Goal: Task Accomplishment & Management: Manage account settings

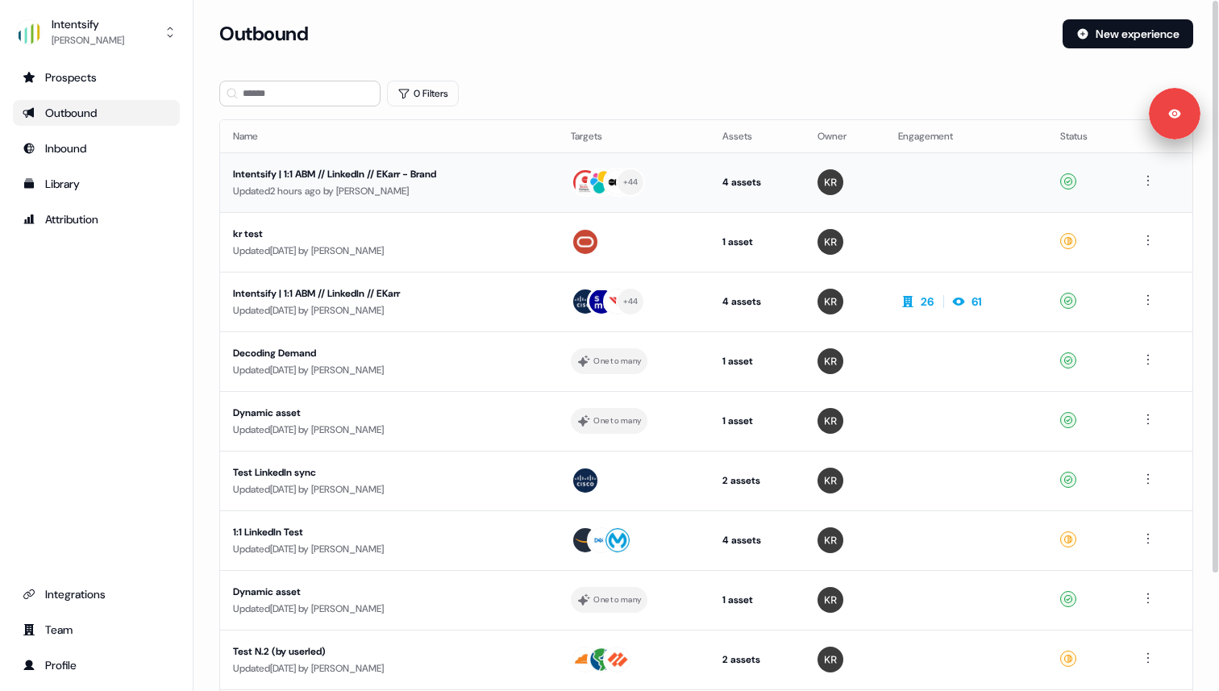
click at [279, 173] on div "Intentsify | 1:1 ABM // LinkedIn // EKarr - Brand" at bounding box center [385, 174] width 305 height 16
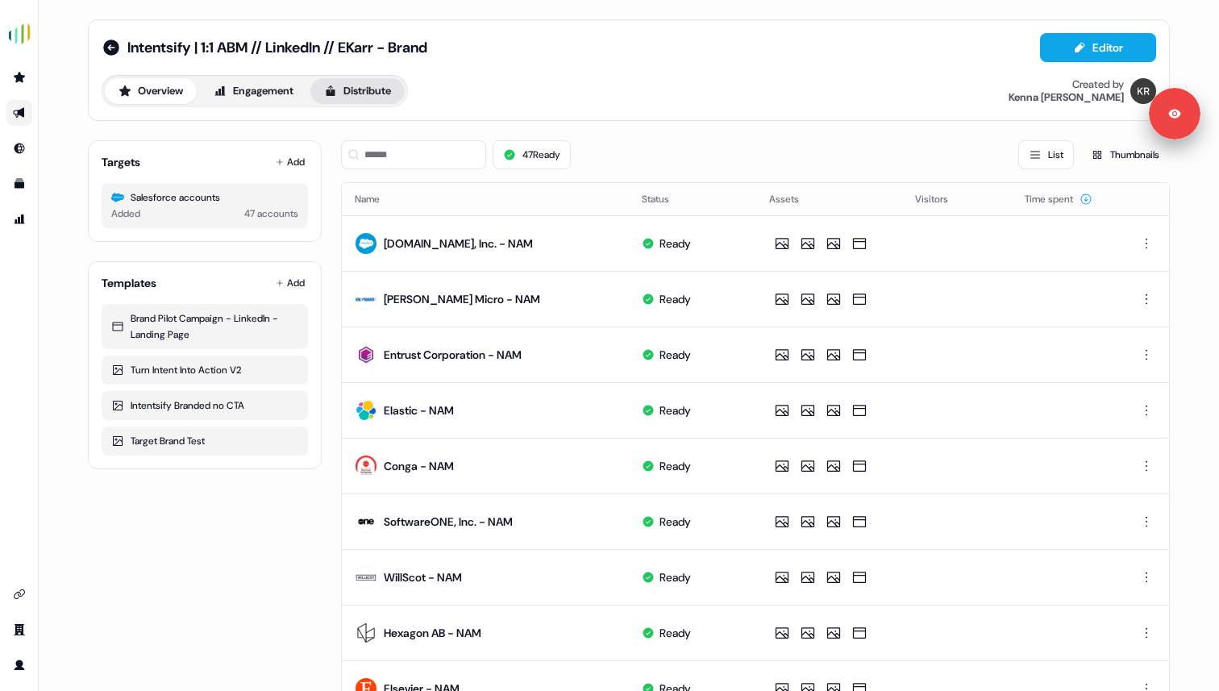
click at [367, 86] on button "Distribute" at bounding box center [357, 91] width 94 height 26
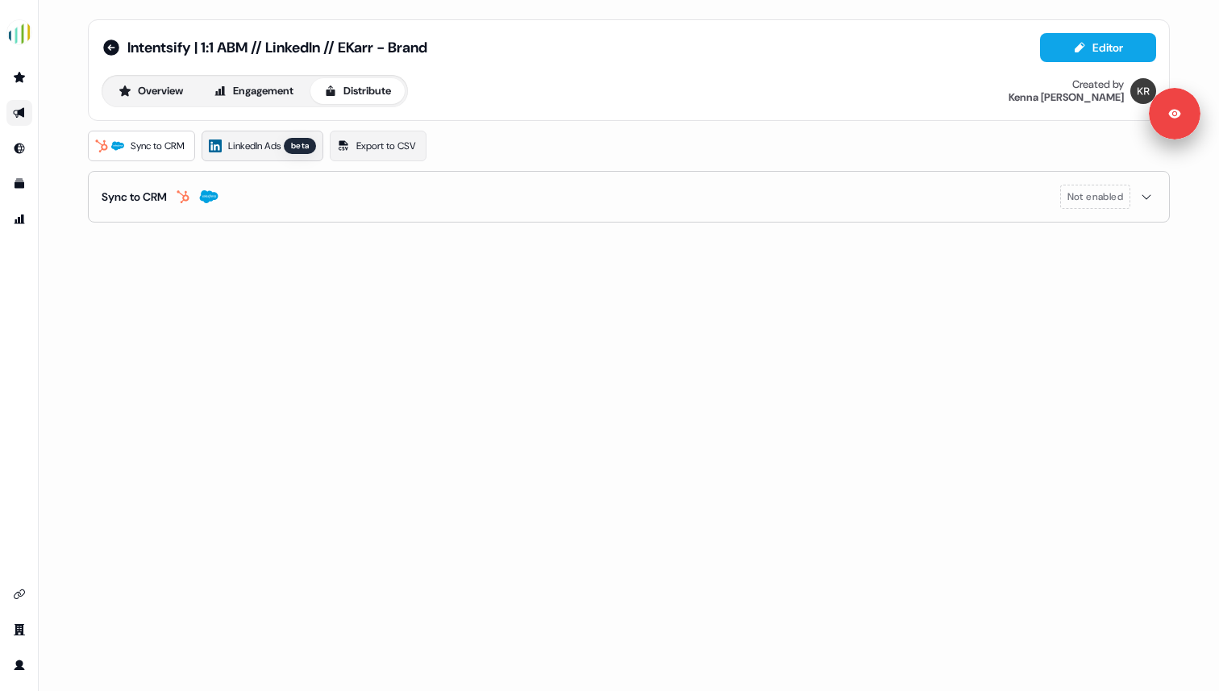
click at [265, 144] on span "LinkedIn Ads" at bounding box center [254, 146] width 52 height 16
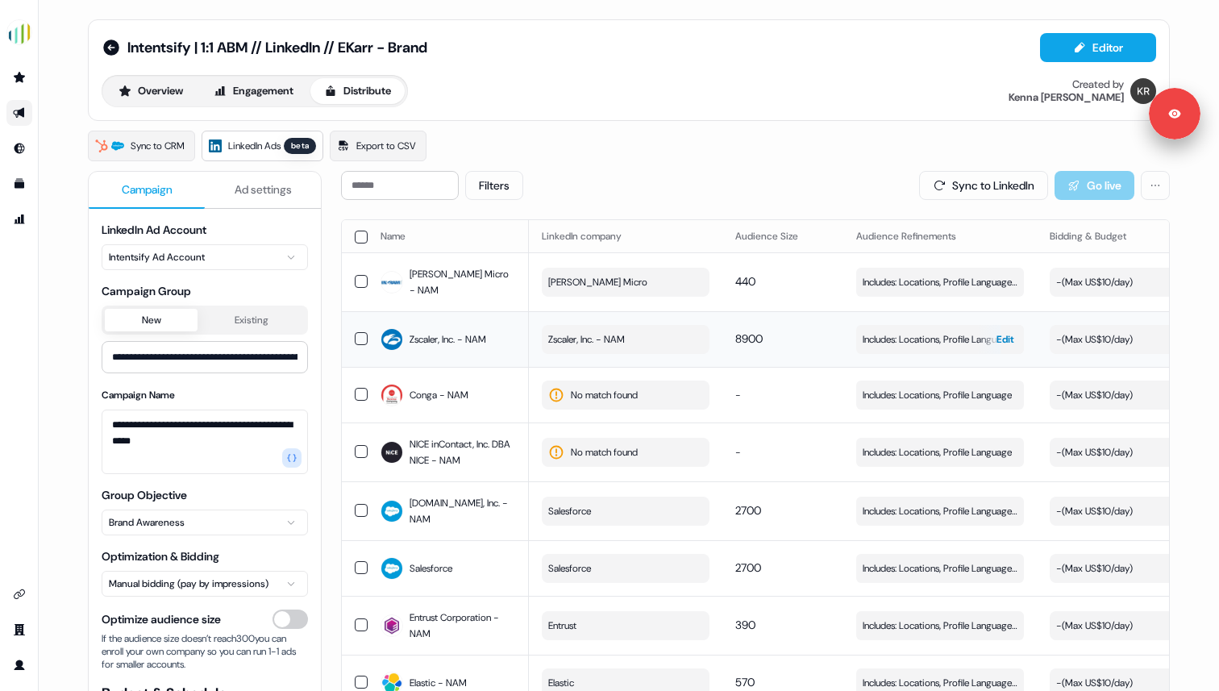
click at [911, 331] on span "Includes: Locations, Profile Language" at bounding box center [937, 339] width 149 height 16
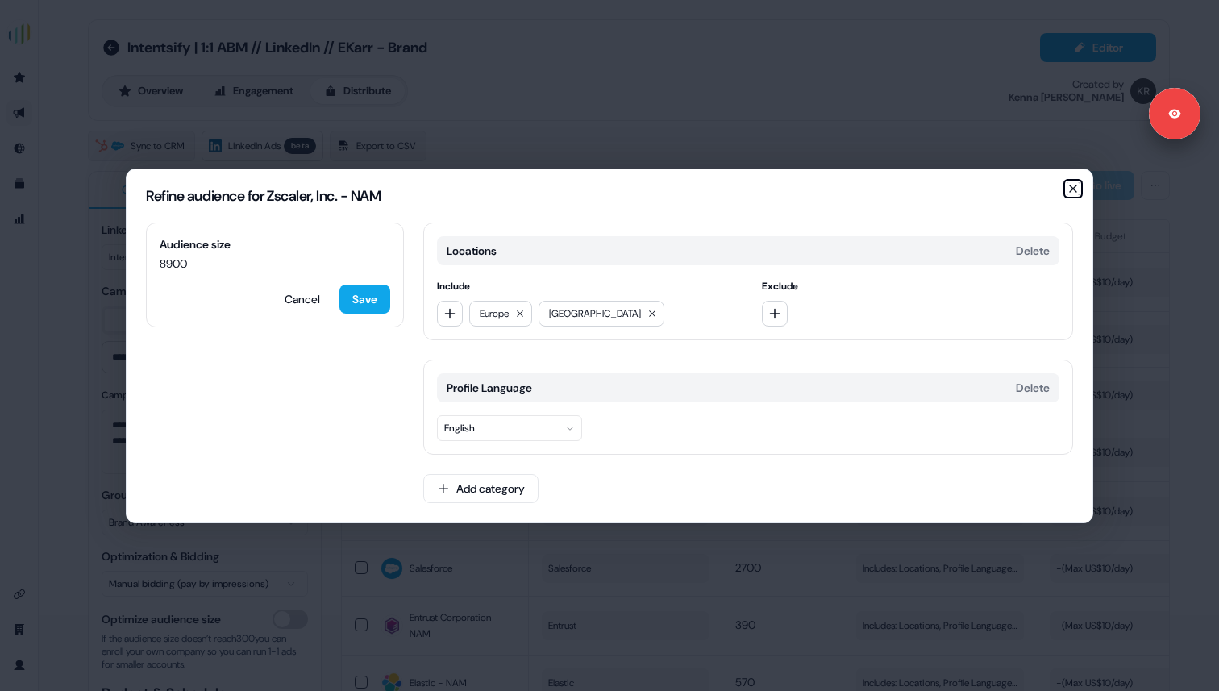
click at [1072, 194] on icon "button" at bounding box center [1073, 188] width 13 height 13
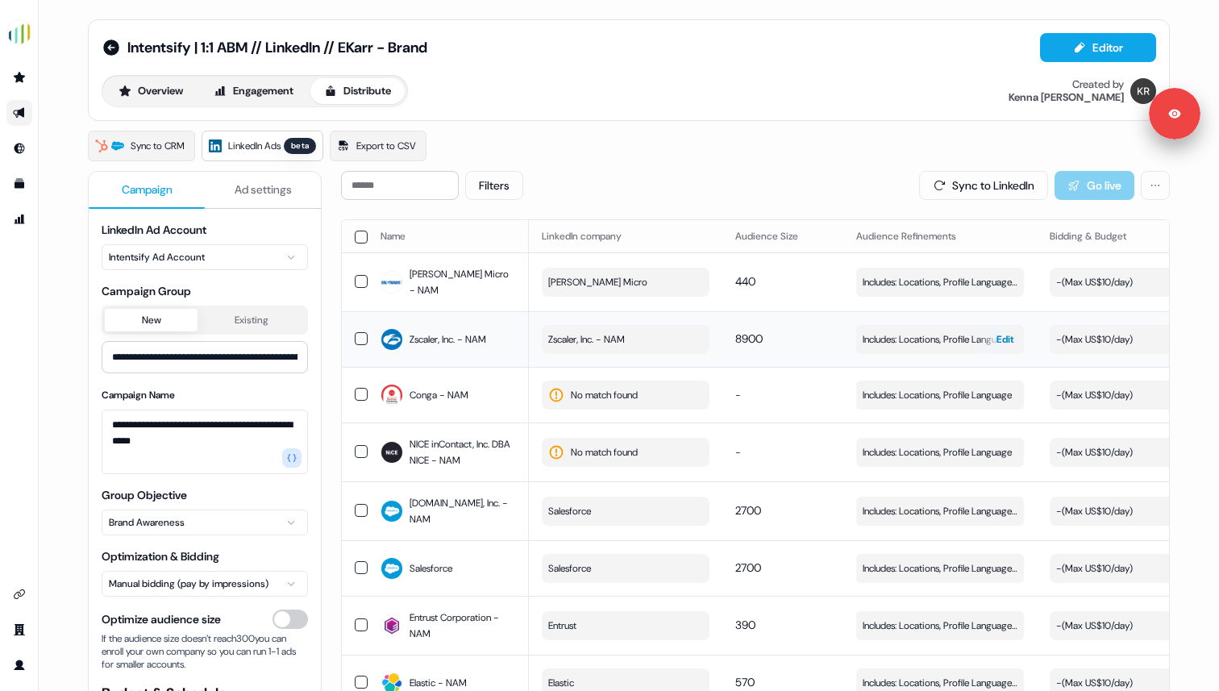
click at [1001, 331] on span "Edit" at bounding box center [1006, 339] width 18 height 16
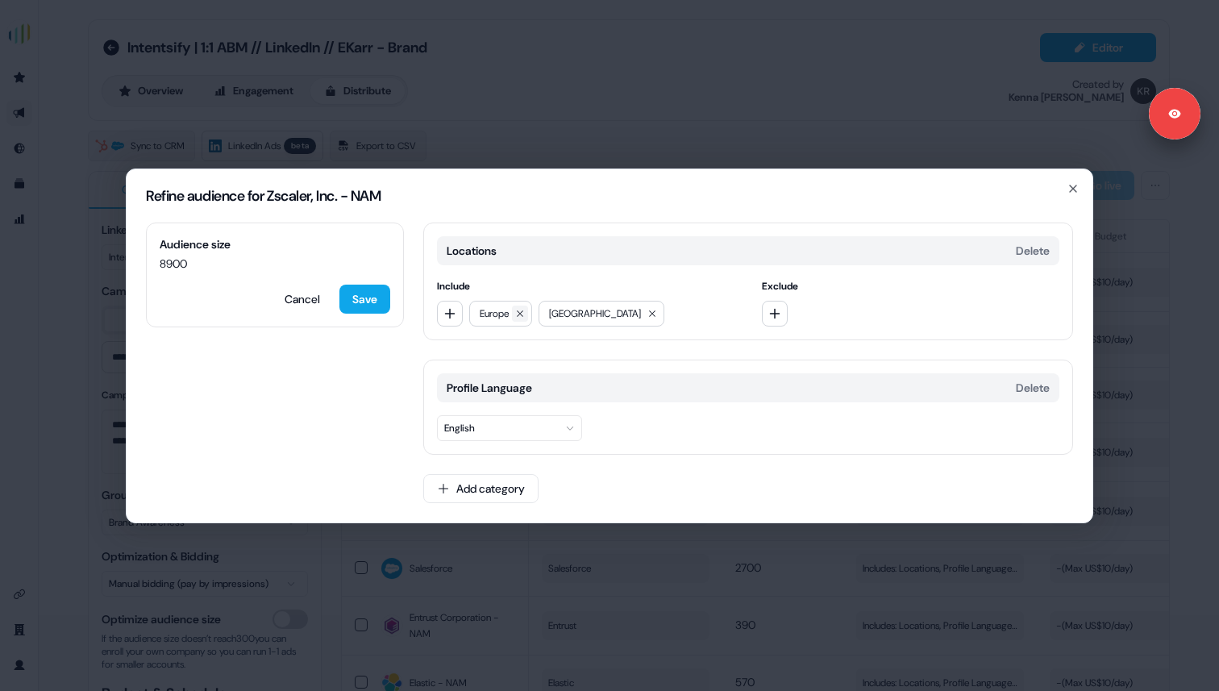
click at [522, 307] on button at bounding box center [520, 314] width 16 height 16
click at [485, 489] on button "Add category" at bounding box center [480, 488] width 115 height 29
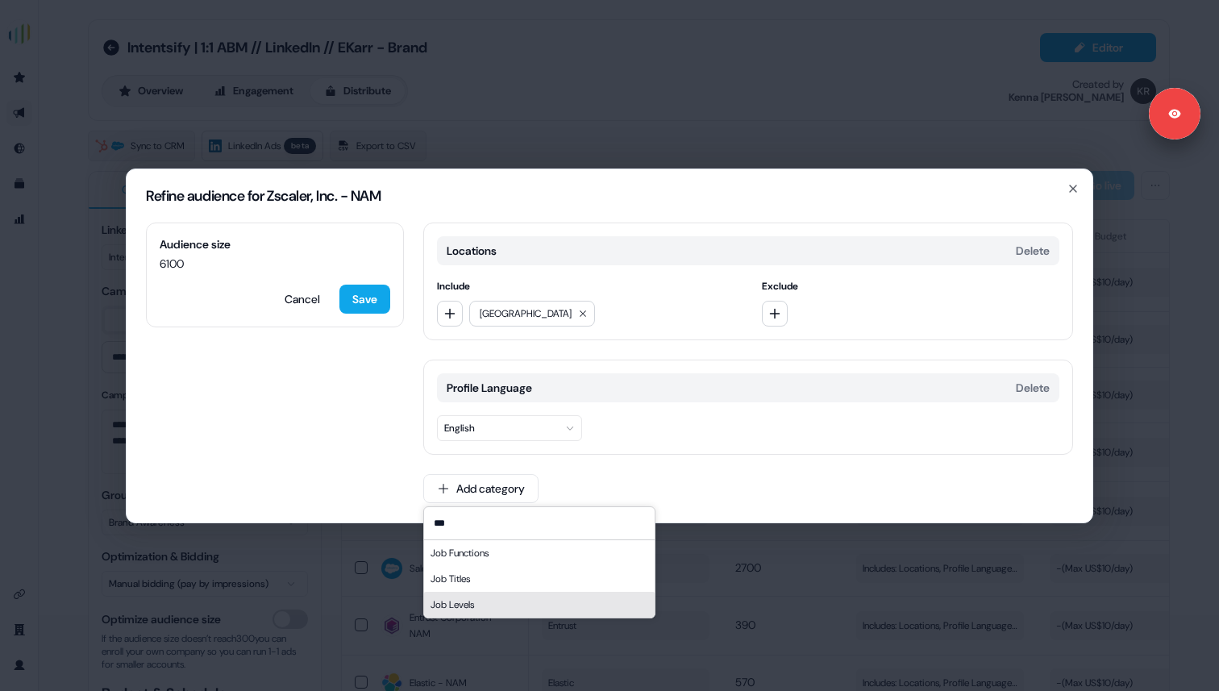
type input "***"
click at [489, 603] on div "Job Levels" at bounding box center [539, 605] width 231 height 26
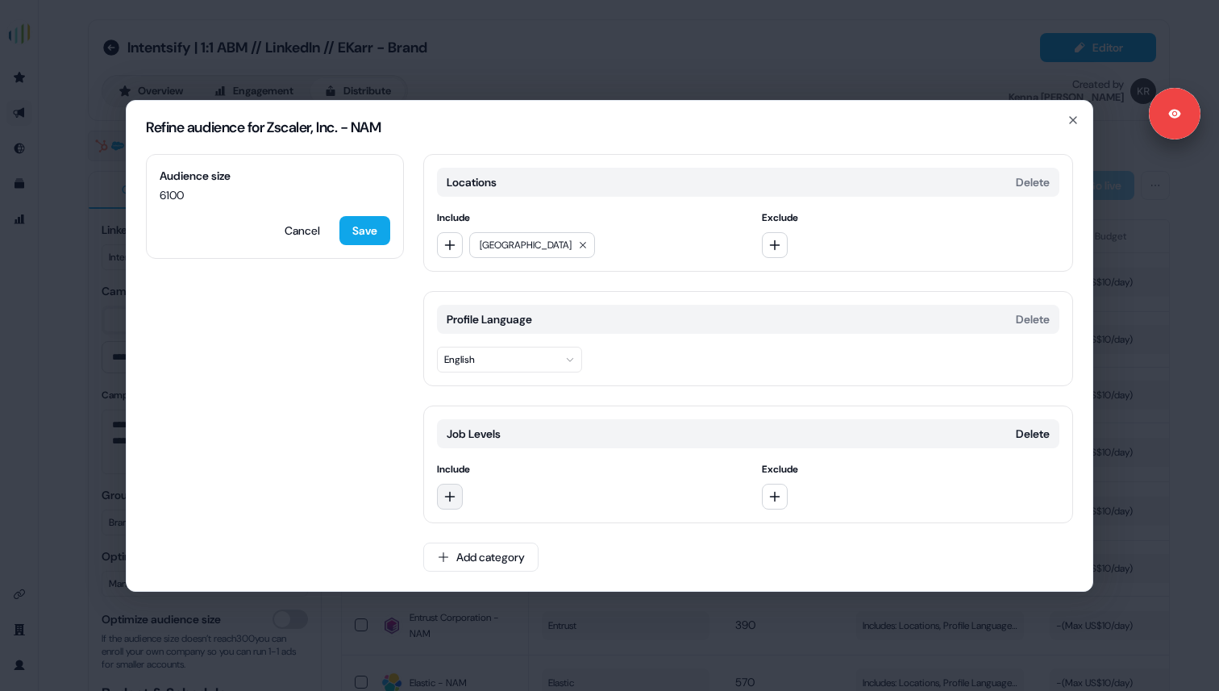
click at [453, 490] on icon "button" at bounding box center [449, 496] width 13 height 13
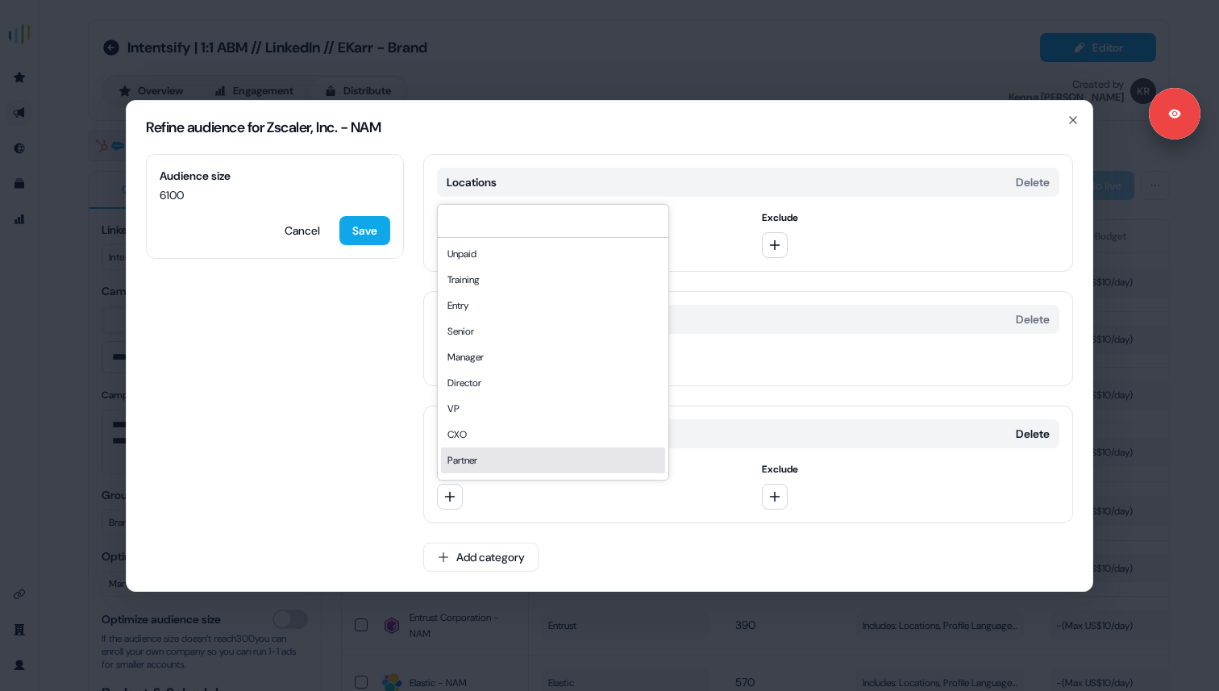
click at [396, 482] on div "Audience size 6100 Cancel Save Locations Delete Include North America Exclude P…" at bounding box center [610, 372] width 966 height 437
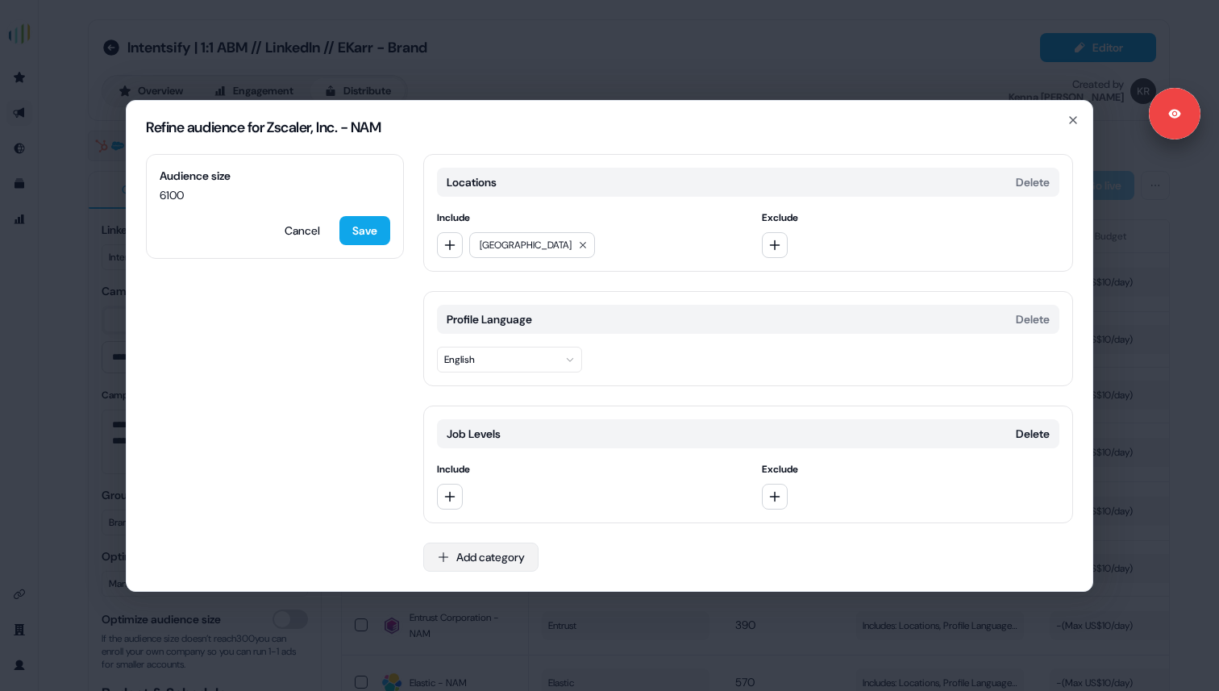
click at [447, 560] on icon "button" at bounding box center [443, 557] width 13 height 13
click at [481, 477] on div "Job Functions" at bounding box center [539, 474] width 231 height 26
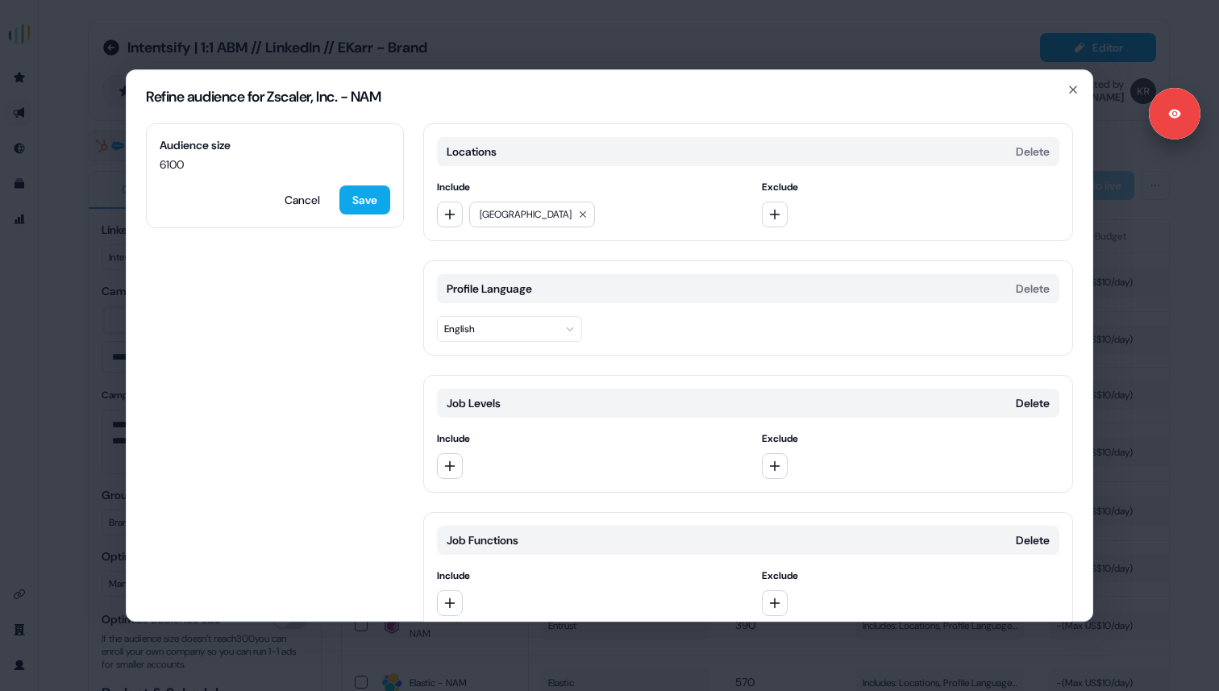
scroll to position [76, 0]
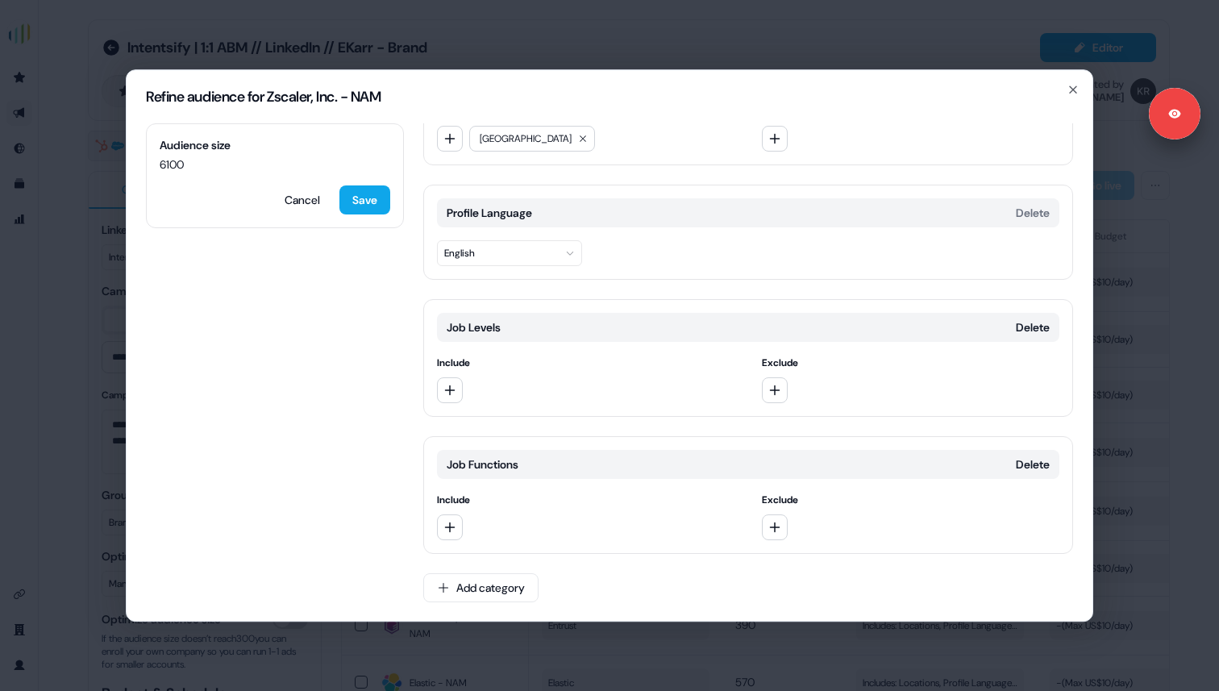
click at [450, 510] on div "Include" at bounding box center [586, 516] width 298 height 48
click at [451, 535] on button "button" at bounding box center [450, 527] width 26 height 26
type input "******"
click at [511, 589] on div "Marketing" at bounding box center [553, 593] width 224 height 26
click at [454, 531] on icon "button" at bounding box center [449, 527] width 13 height 13
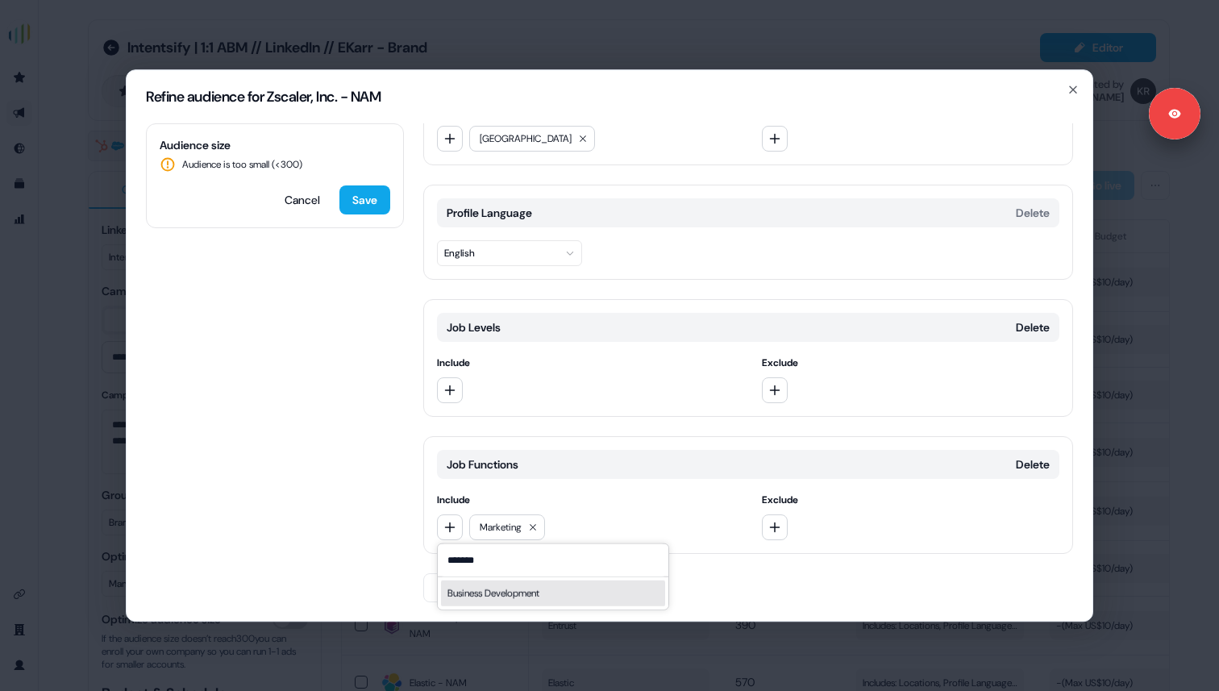
type input "*******"
click at [493, 589] on div "Business Development" at bounding box center [553, 593] width 224 height 26
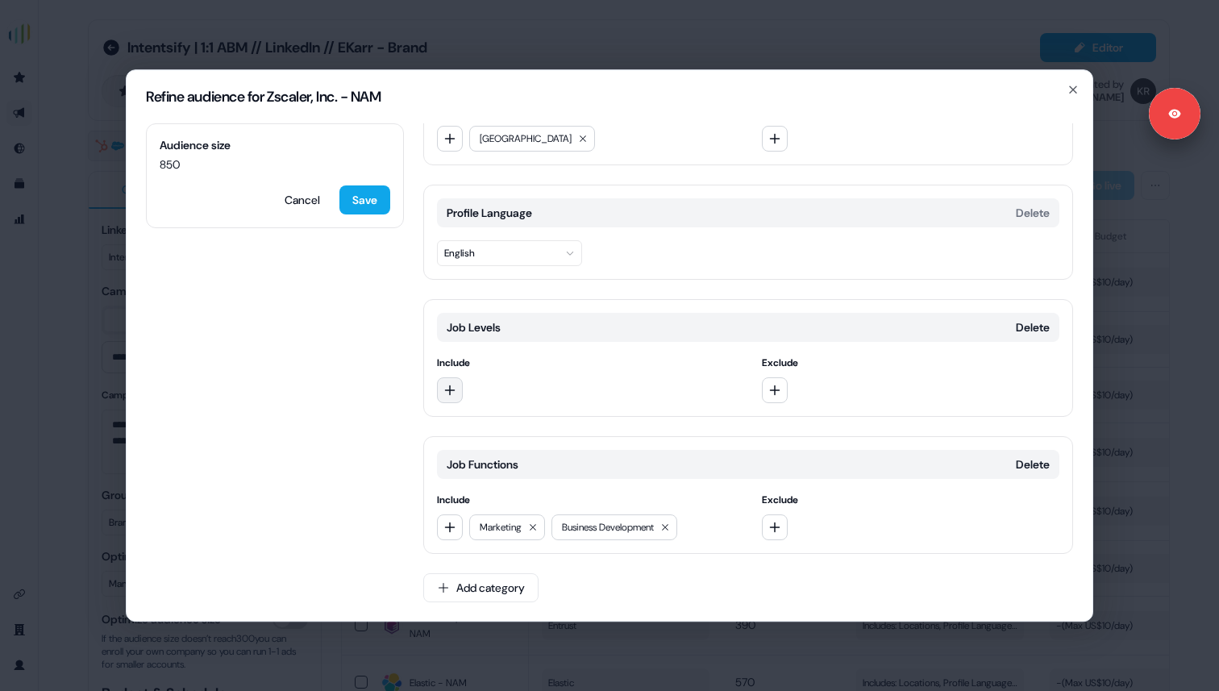
click at [444, 387] on icon "button" at bounding box center [449, 390] width 13 height 13
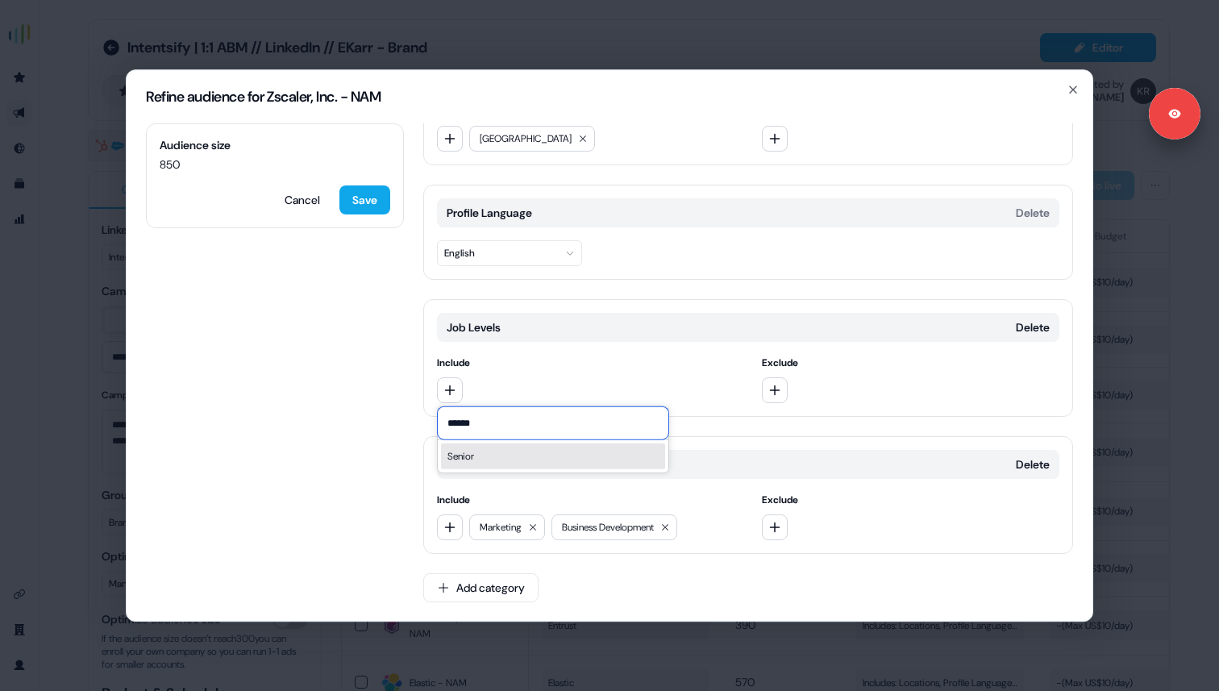
type input "******"
click at [516, 461] on div "Senior" at bounding box center [553, 456] width 224 height 26
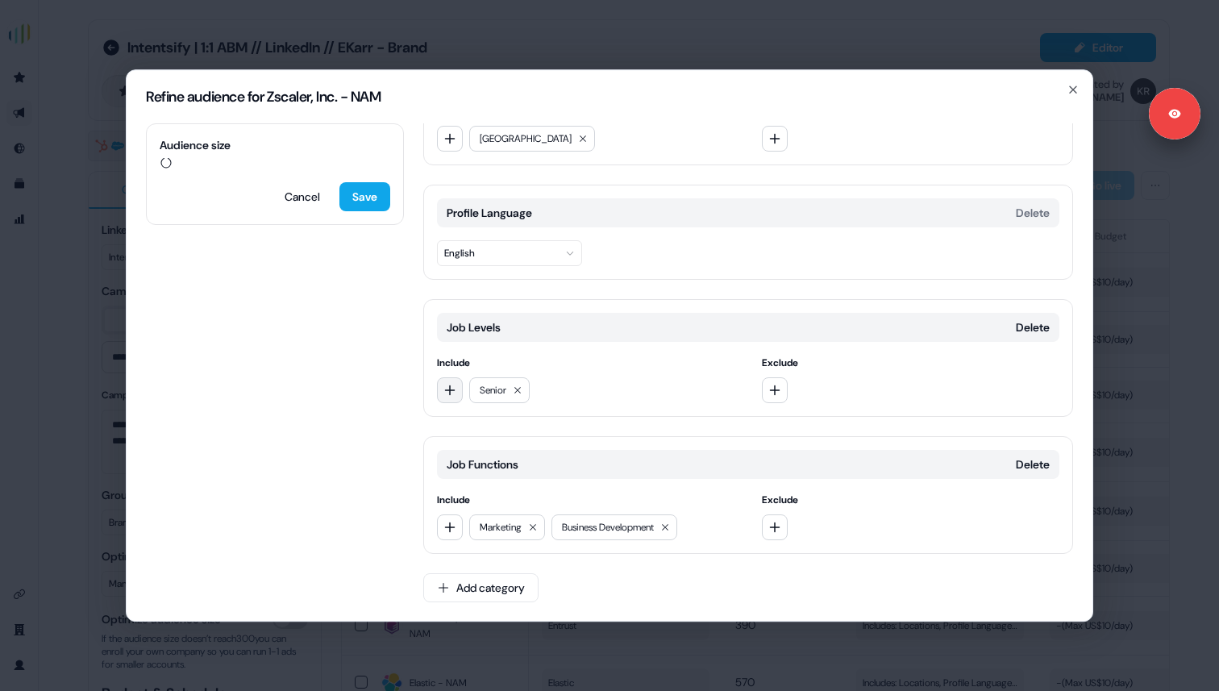
click at [447, 394] on icon "button" at bounding box center [449, 390] width 13 height 13
type input "*******"
click at [494, 447] on div "Manager" at bounding box center [553, 456] width 224 height 26
click at [448, 390] on icon "button" at bounding box center [449, 390] width 13 height 13
type input "*****"
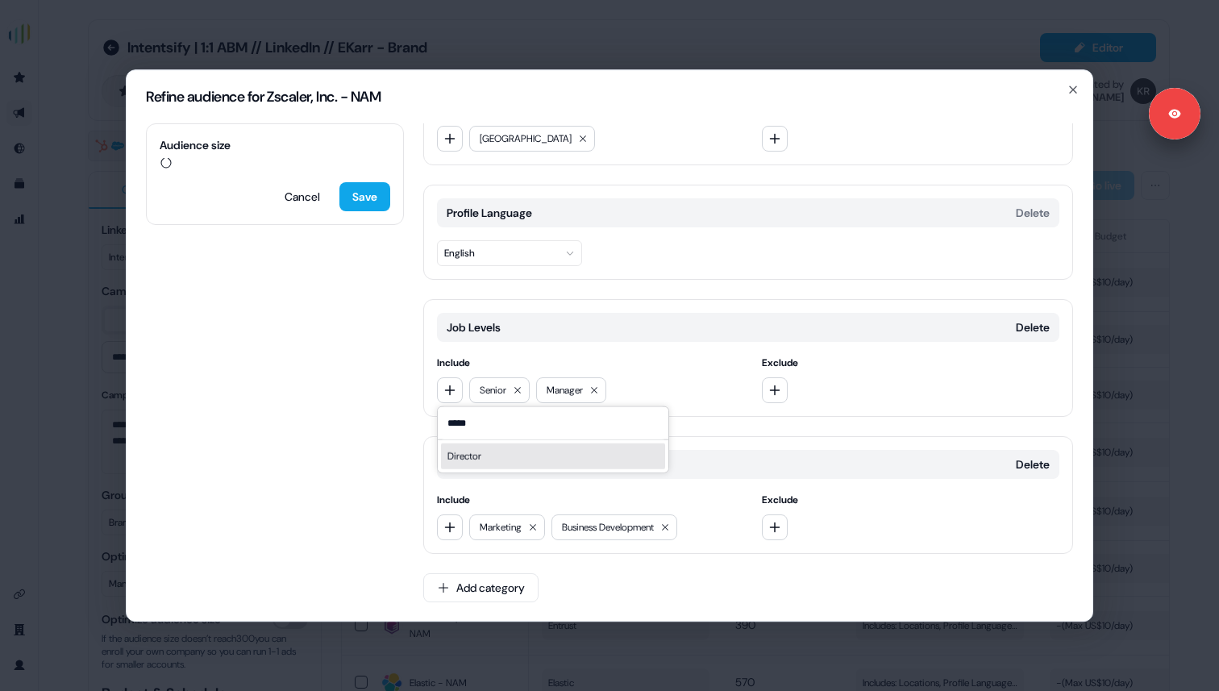
click at [493, 454] on div "Director" at bounding box center [553, 456] width 224 height 26
click at [443, 395] on icon "button" at bounding box center [449, 390] width 13 height 13
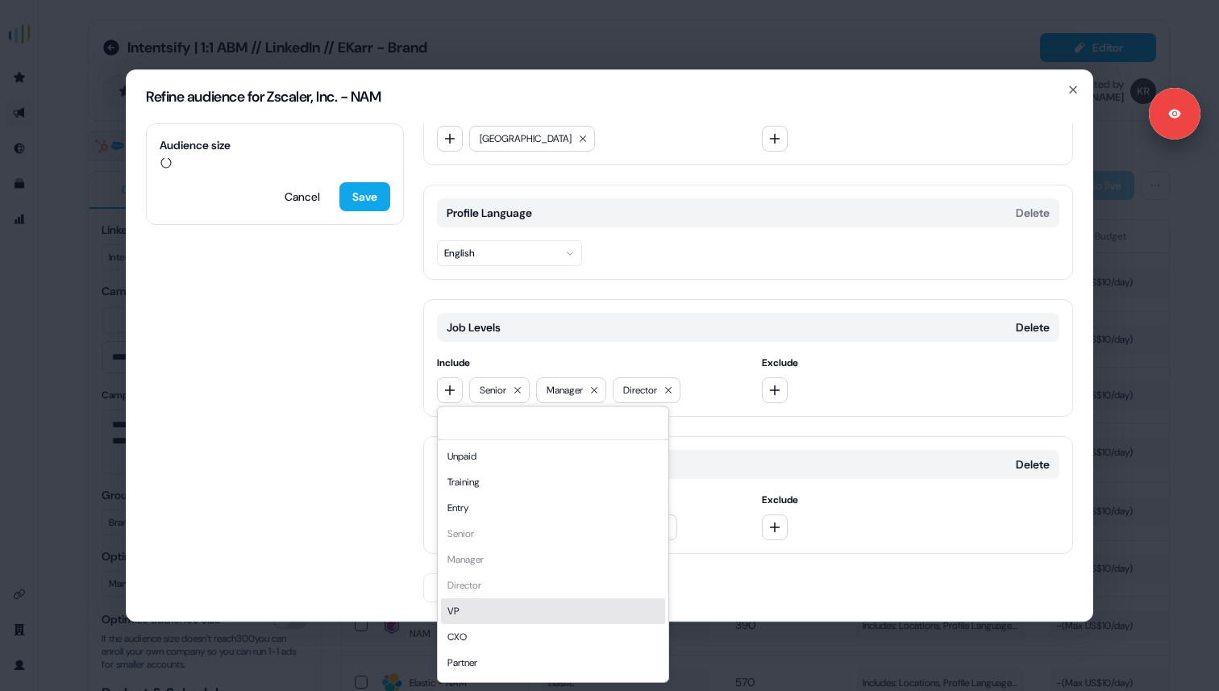
click at [458, 618] on div "VP" at bounding box center [553, 610] width 224 height 26
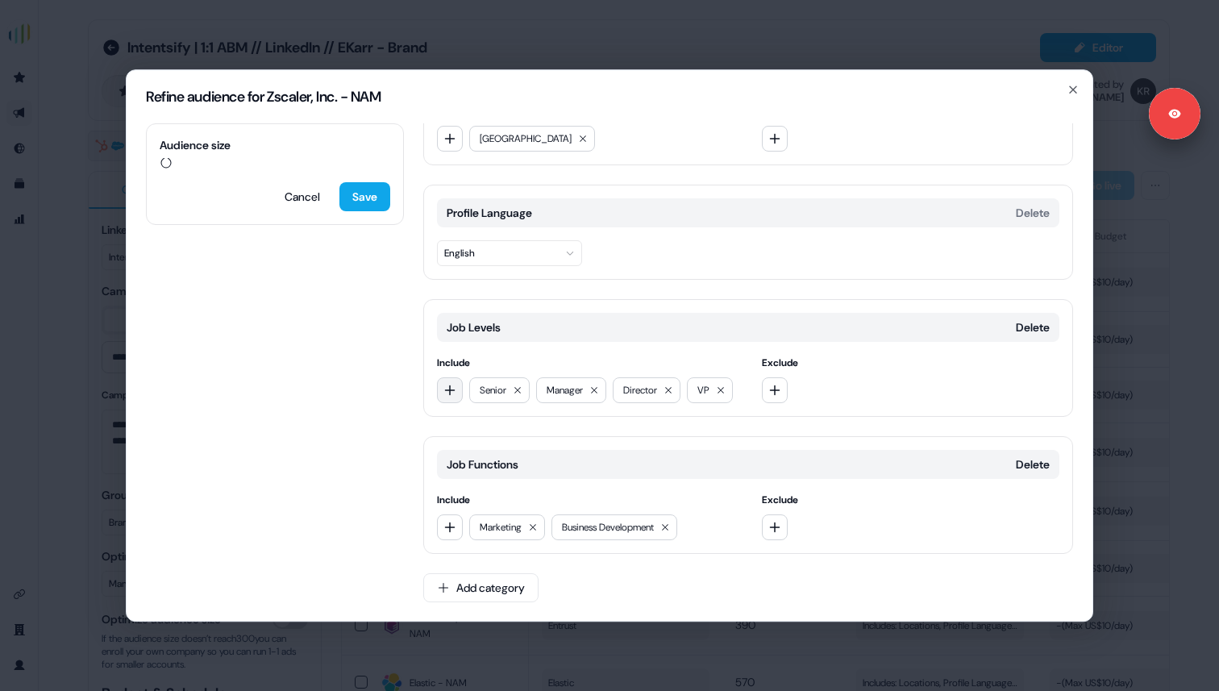
click at [447, 393] on icon "button" at bounding box center [449, 390] width 13 height 13
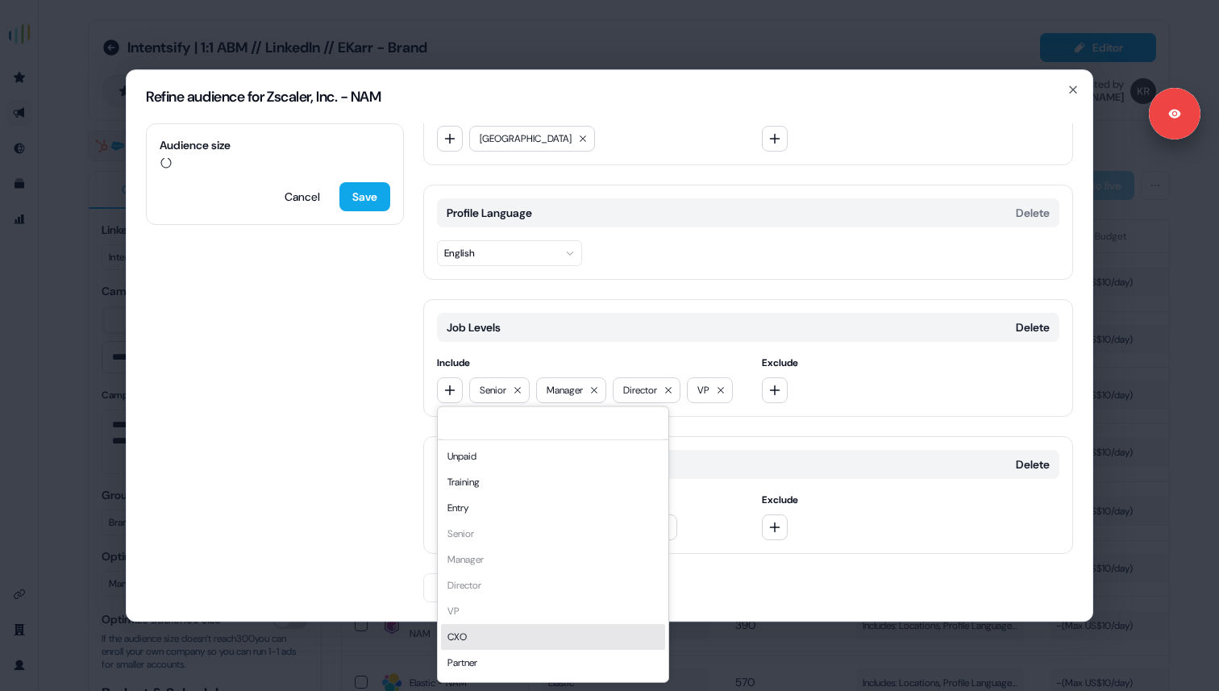
click at [452, 643] on div "CXO" at bounding box center [553, 636] width 224 height 26
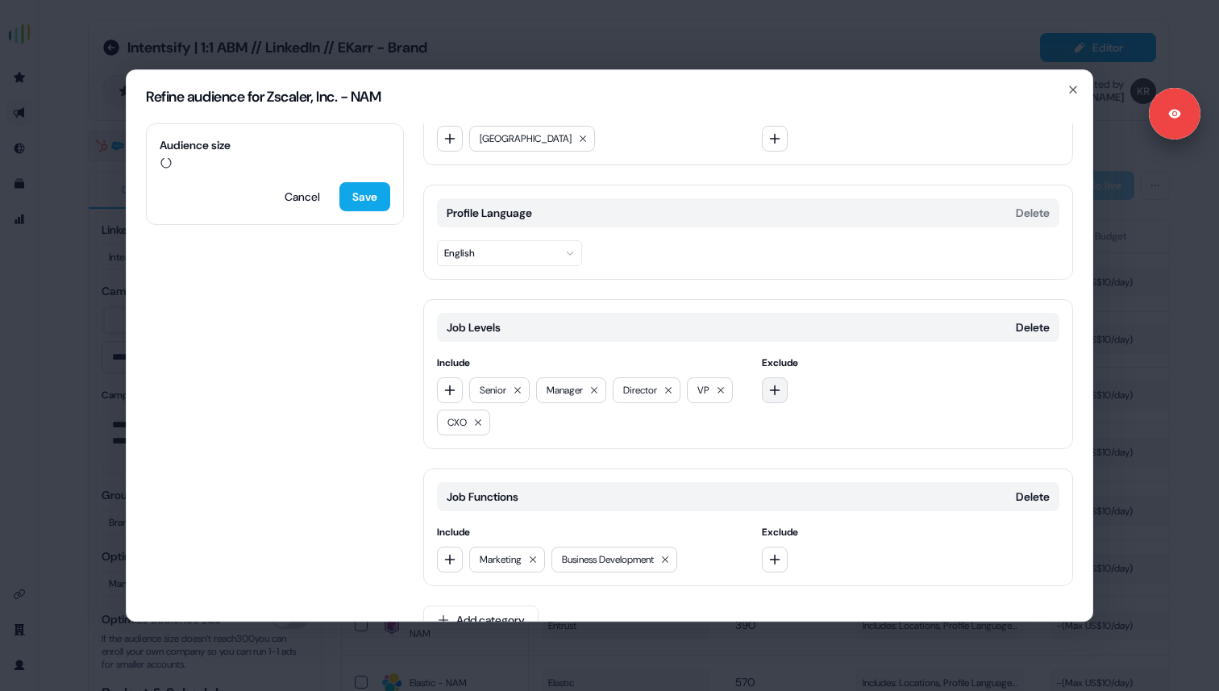
click at [764, 388] on button "button" at bounding box center [775, 390] width 26 height 26
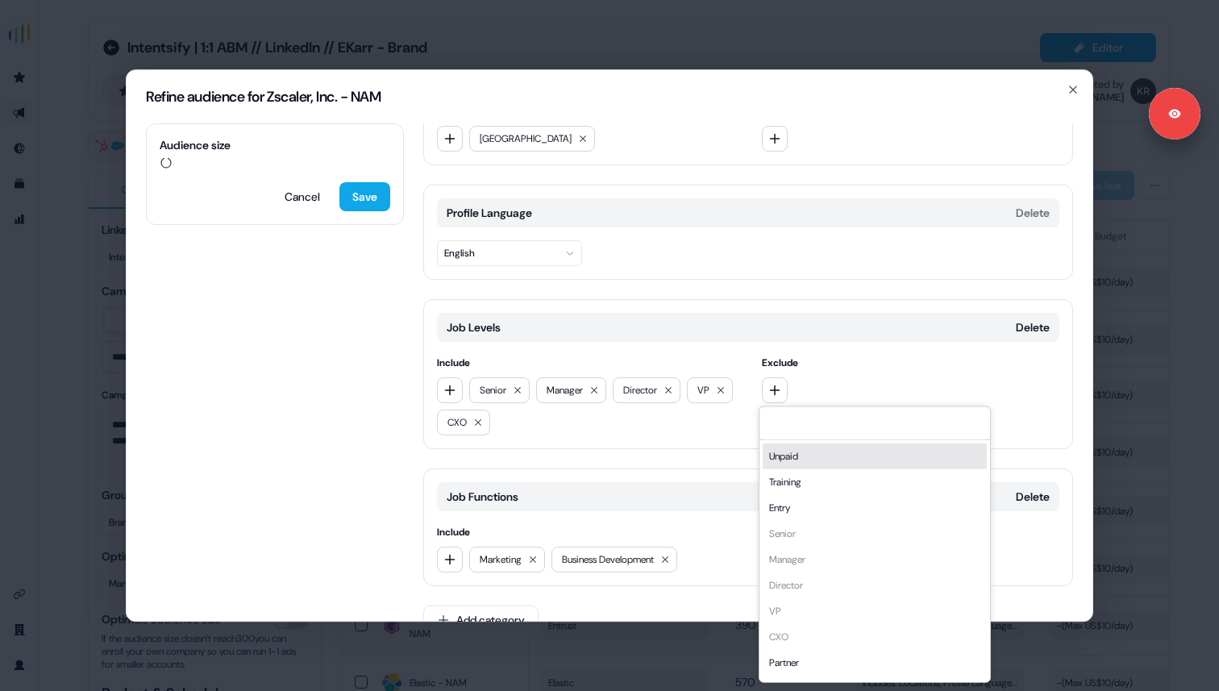
click at [787, 453] on div "Unpaid" at bounding box center [875, 456] width 224 height 26
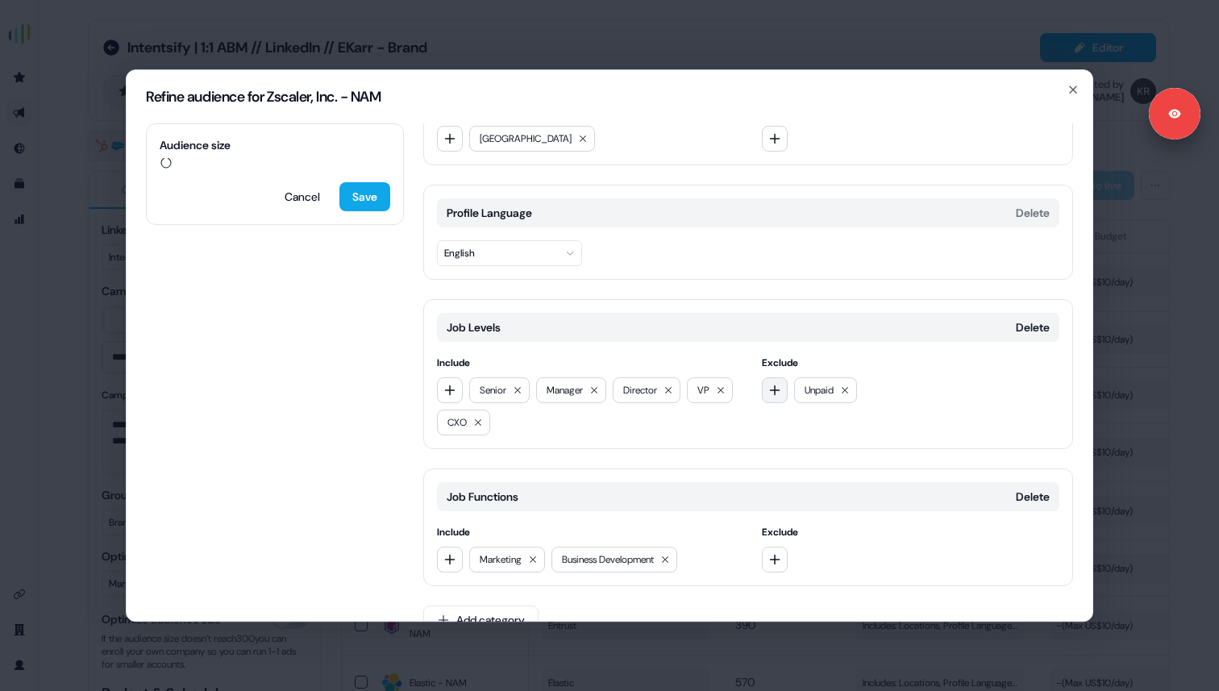
click at [776, 389] on icon "button" at bounding box center [774, 390] width 10 height 10
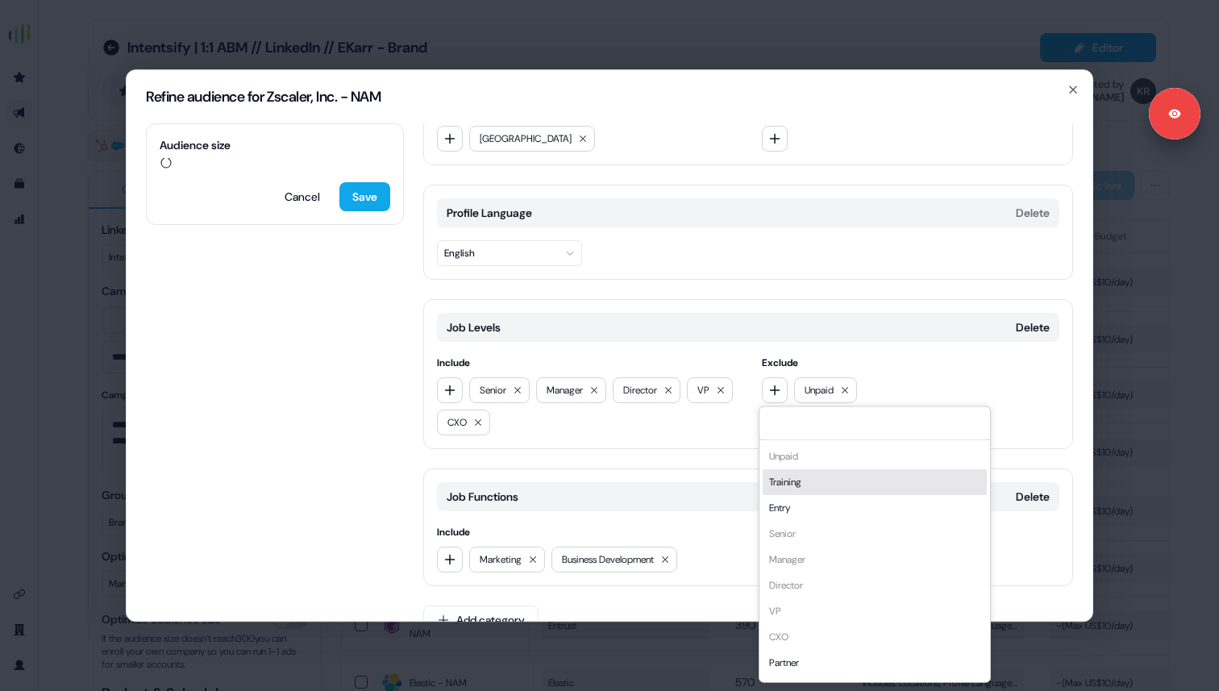
click at [784, 481] on div "Training" at bounding box center [875, 481] width 224 height 26
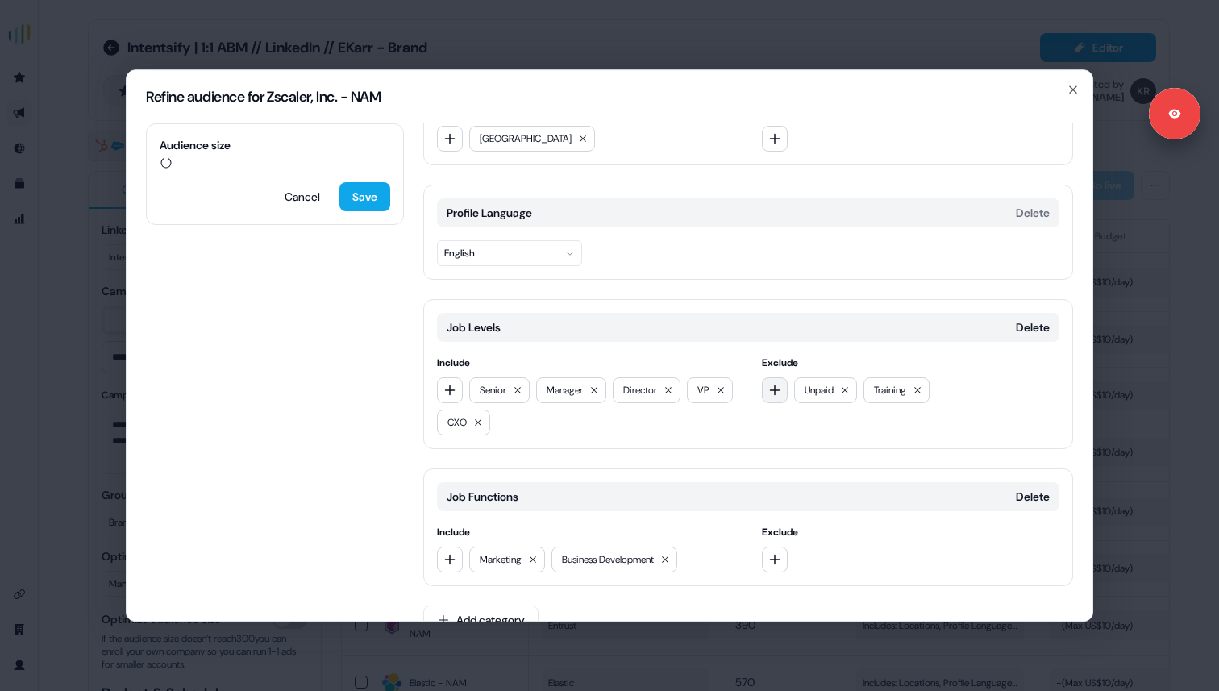
click at [778, 393] on button "button" at bounding box center [775, 390] width 26 height 26
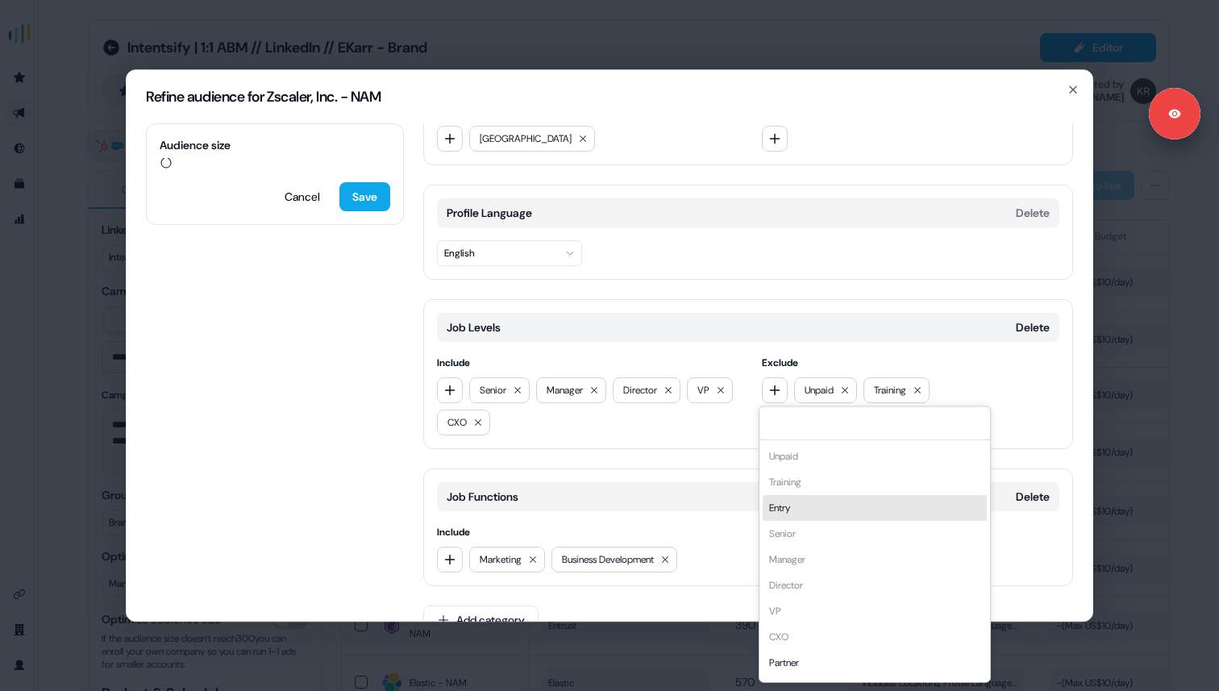
click at [789, 502] on div "Entry" at bounding box center [875, 507] width 224 height 26
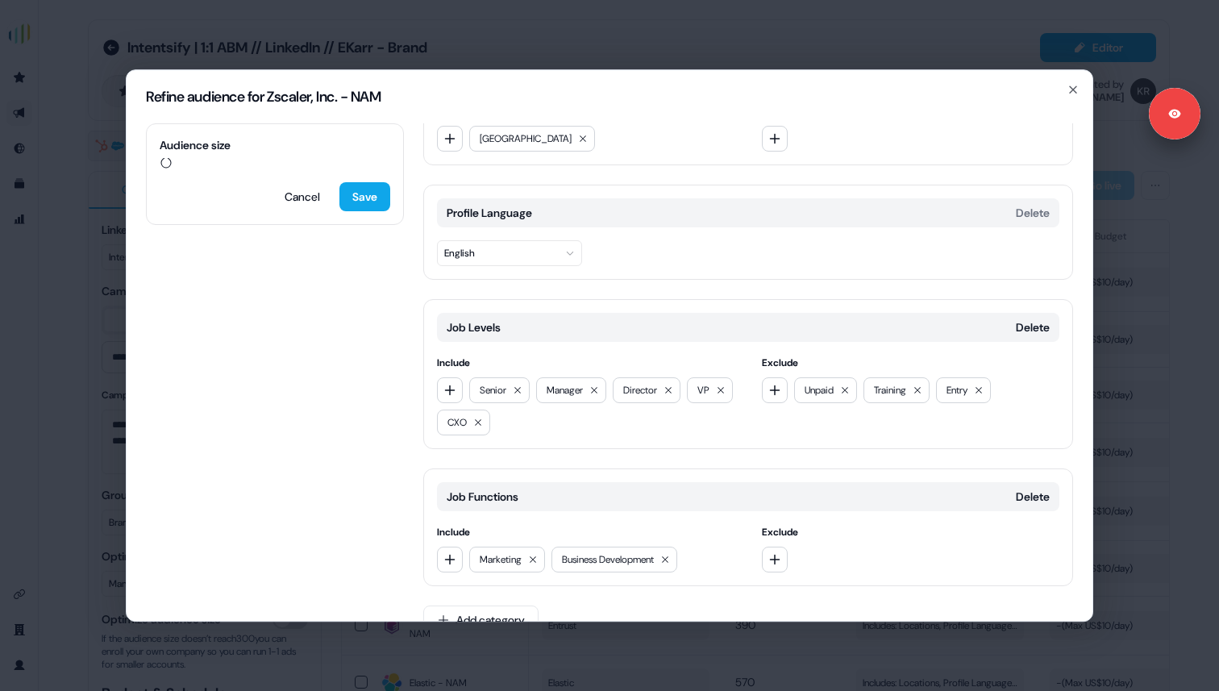
click at [685, 446] on div "Job Levels Delete Include Senior Manager Director VP CXO Exclude Unpaid Trainin…" at bounding box center [748, 374] width 650 height 150
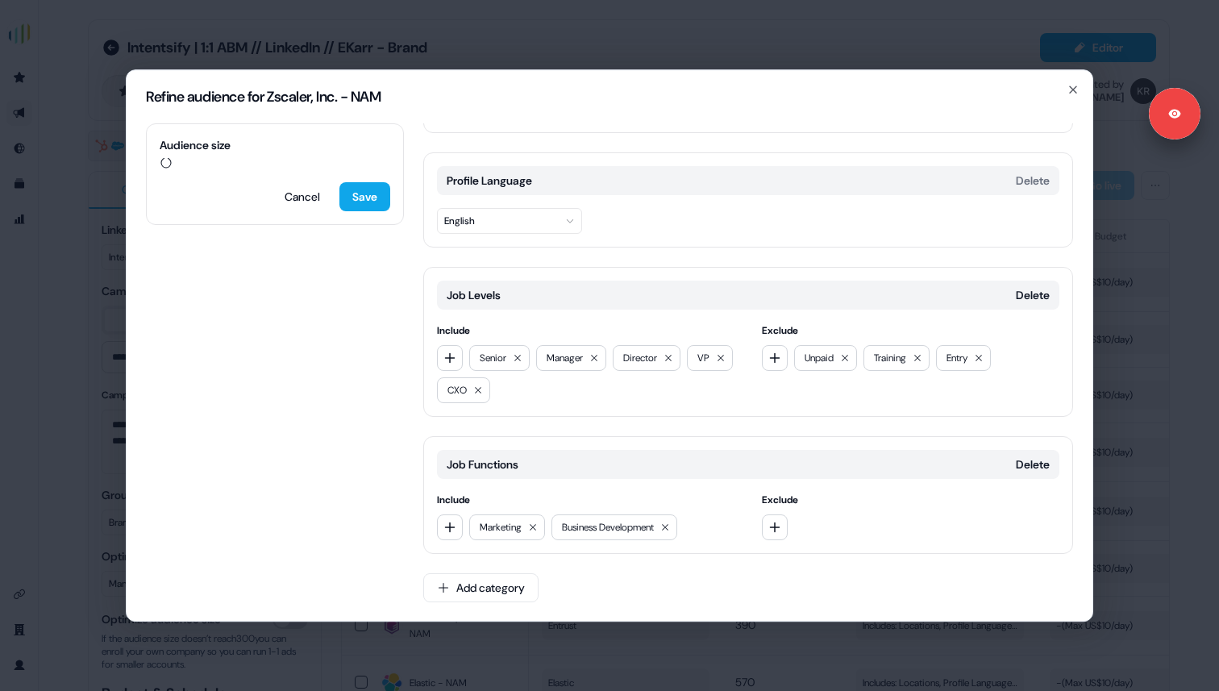
scroll to position [0, 0]
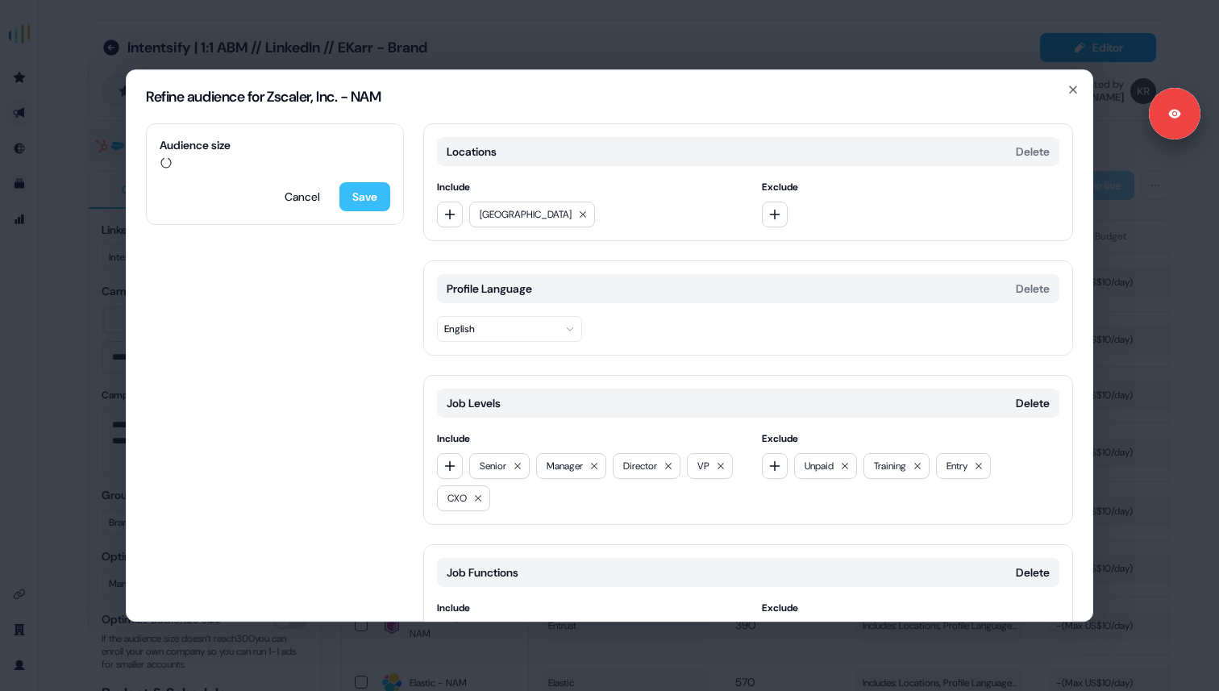
click at [360, 182] on button "Save" at bounding box center [364, 196] width 51 height 29
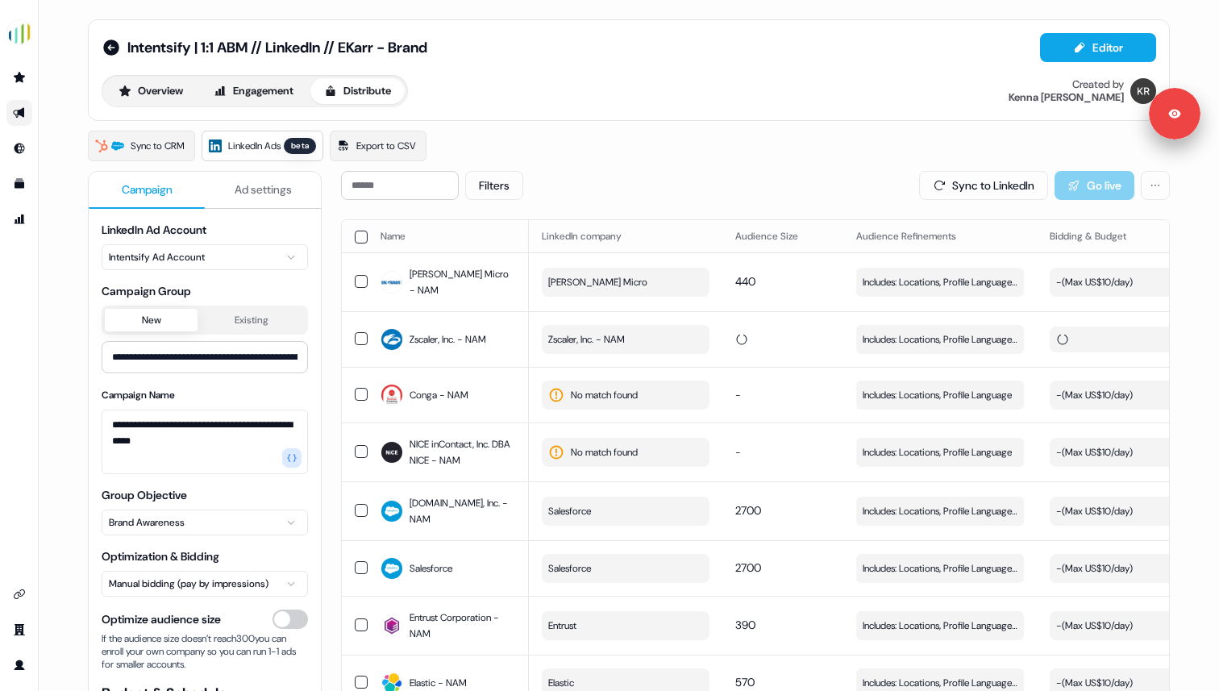
click at [155, 185] on span "Campaign" at bounding box center [147, 189] width 51 height 16
click at [308, 199] on button "Ad settings" at bounding box center [263, 190] width 116 height 37
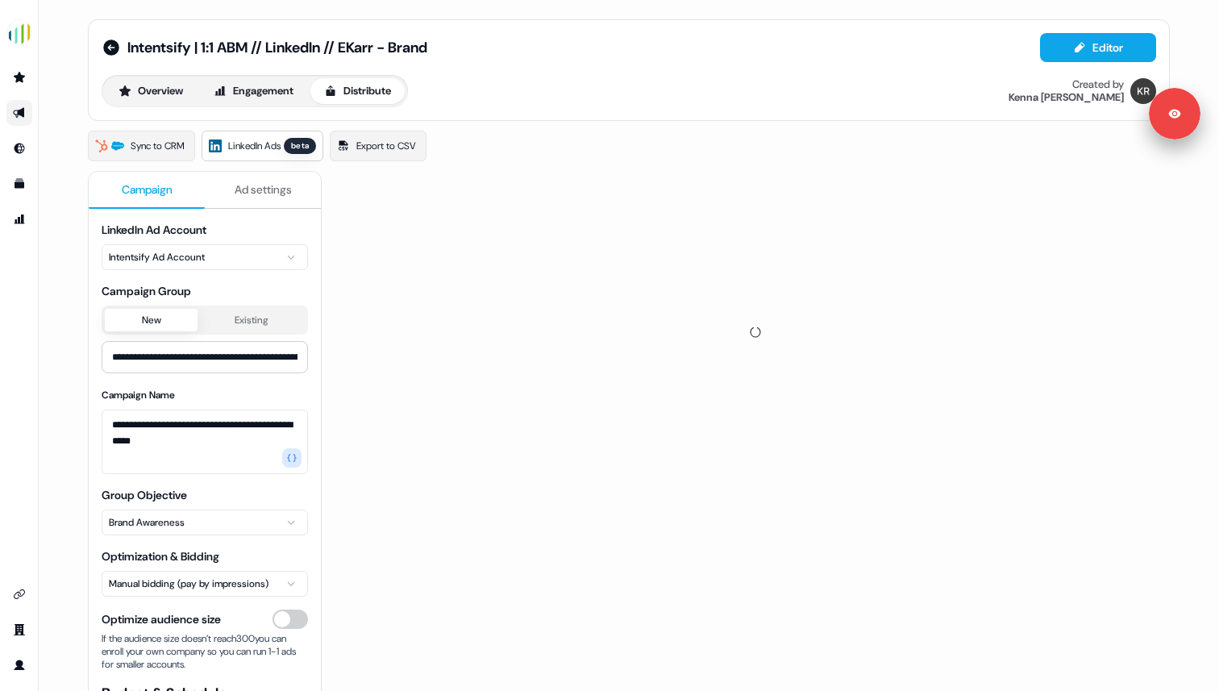
click at [144, 191] on span "Campaign" at bounding box center [147, 189] width 51 height 16
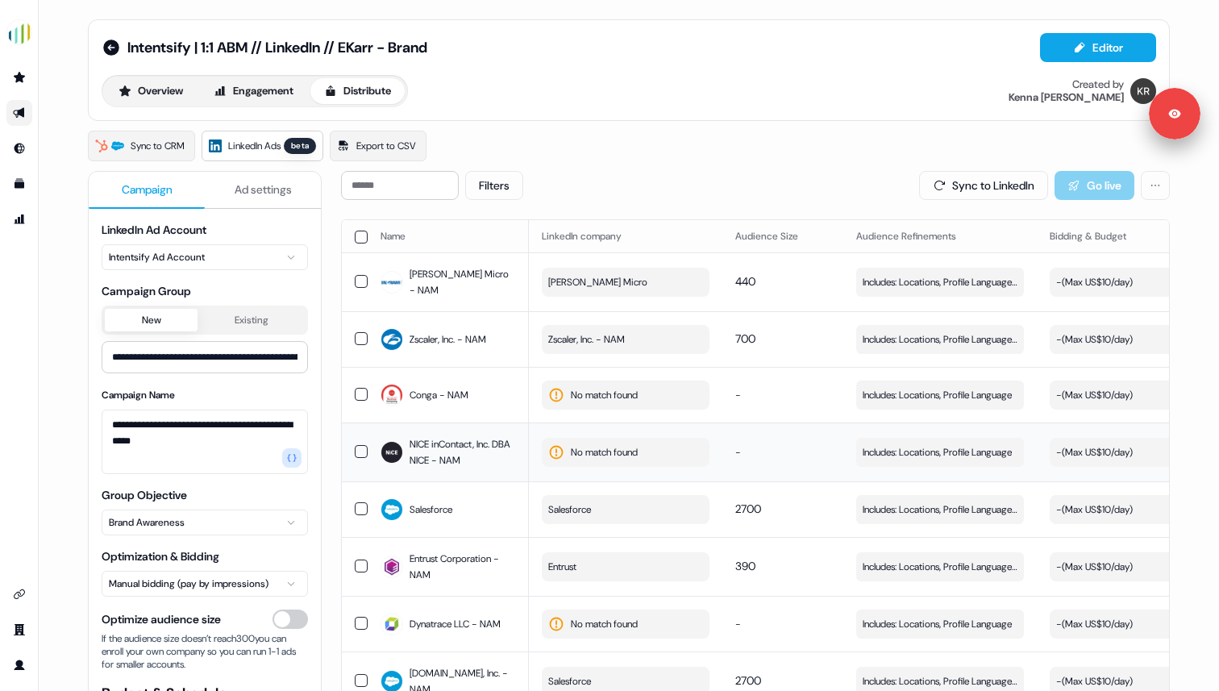
click at [604, 447] on span "No match found" at bounding box center [604, 452] width 67 height 16
type input "*"
type input "****"
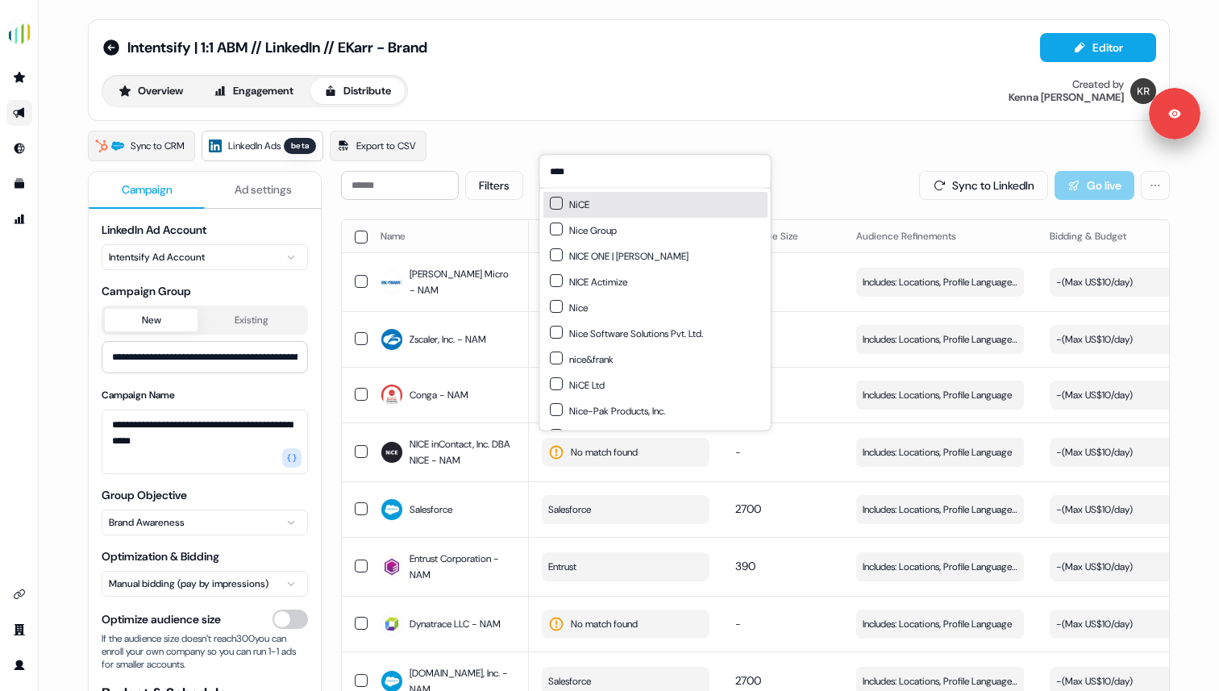
click at [553, 206] on button "Suggestions" at bounding box center [556, 203] width 13 height 13
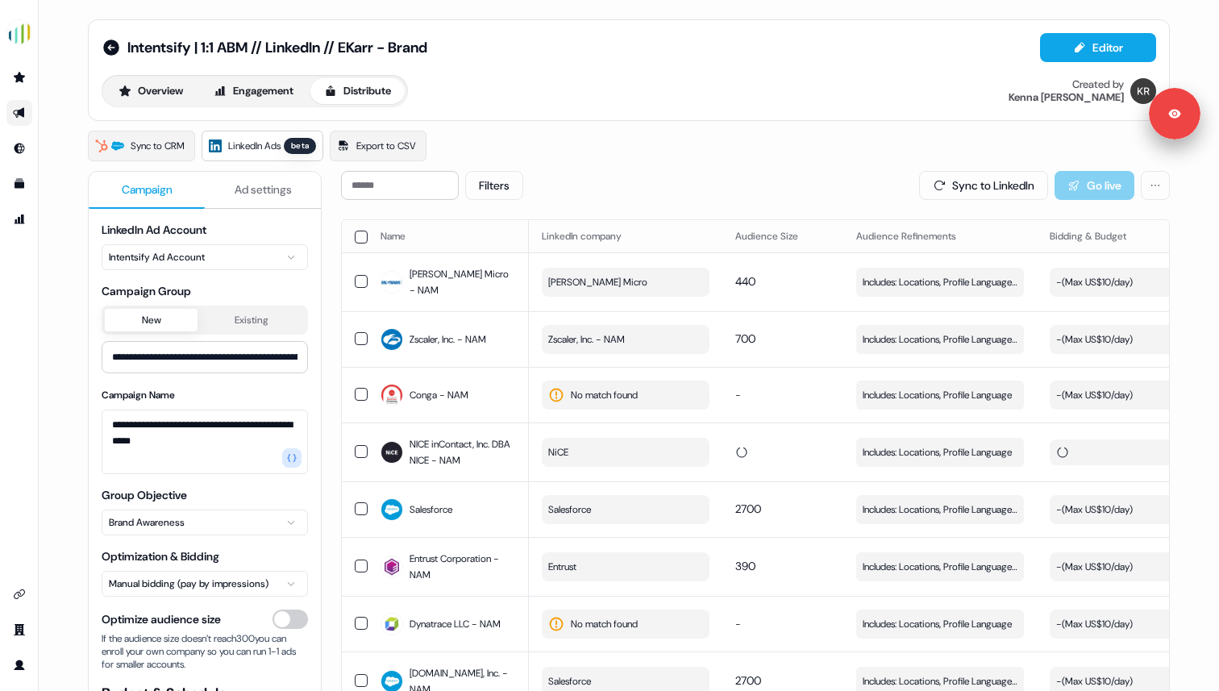
click at [634, 144] on div "Sync to CRM LinkedIn Ads beta Export to CSV" at bounding box center [629, 146] width 1082 height 31
click at [897, 452] on span "Includes: Locations, Profile Language" at bounding box center [937, 452] width 149 height 16
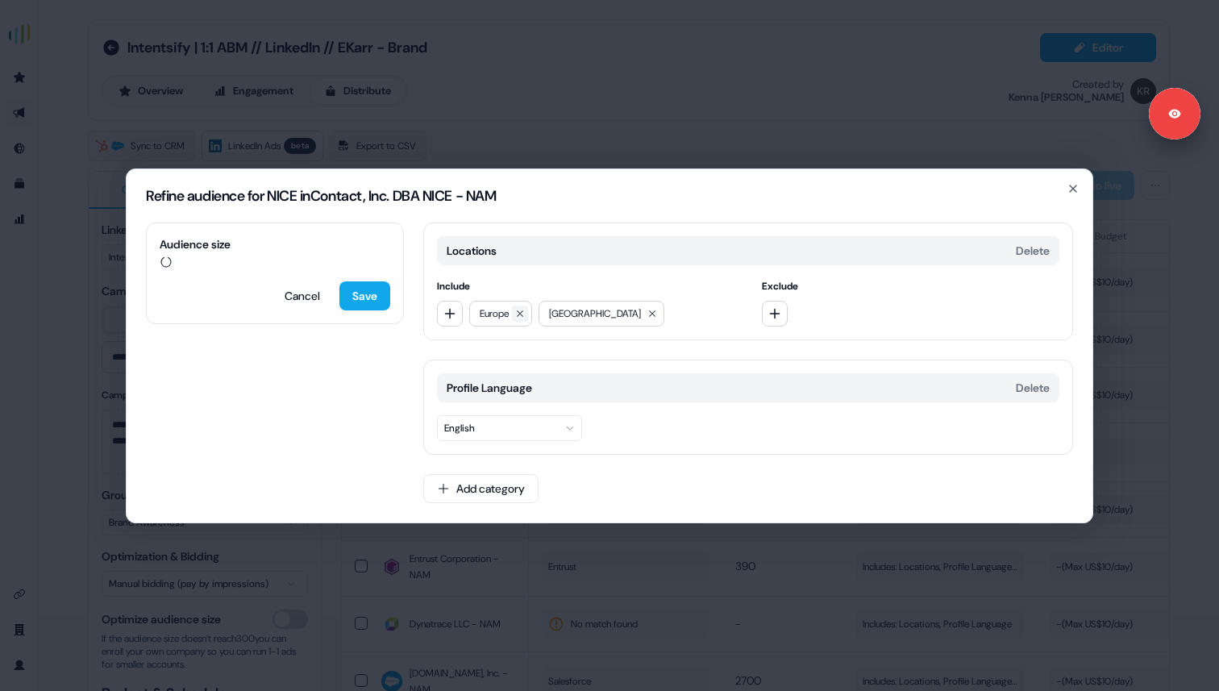
click at [522, 313] on icon at bounding box center [520, 313] width 6 height 6
click at [477, 493] on button "Add category" at bounding box center [480, 488] width 115 height 29
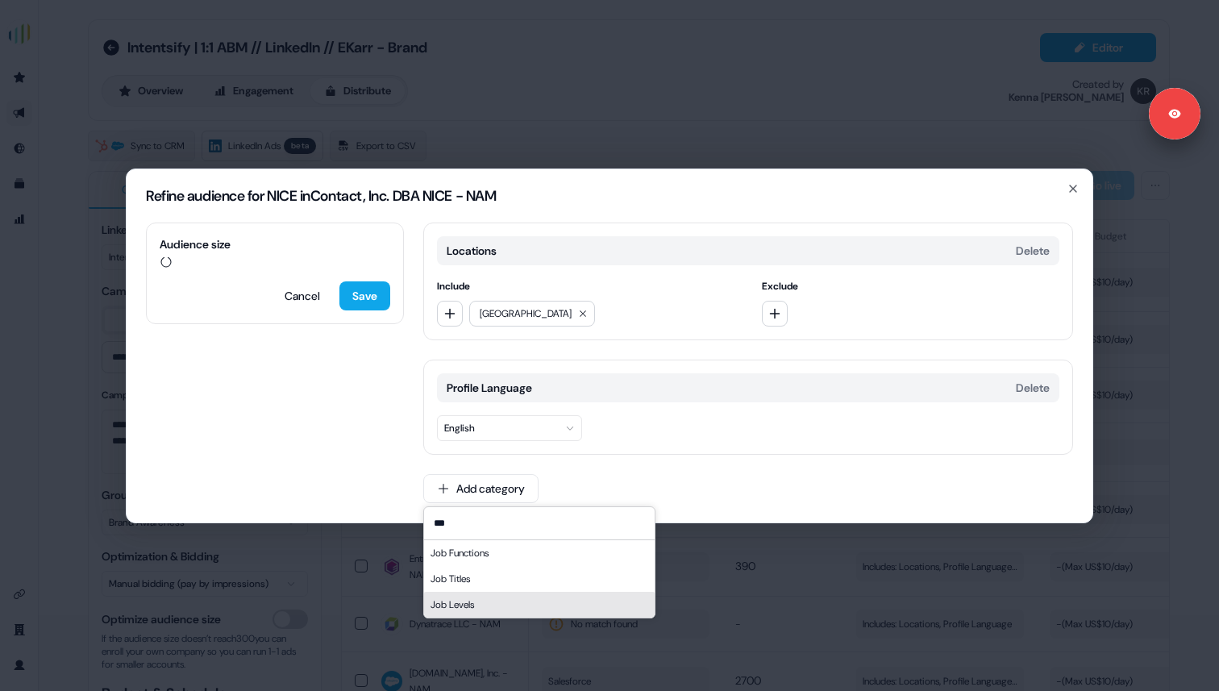
type input "***"
click at [468, 597] on div "Job Levels" at bounding box center [539, 605] width 231 height 26
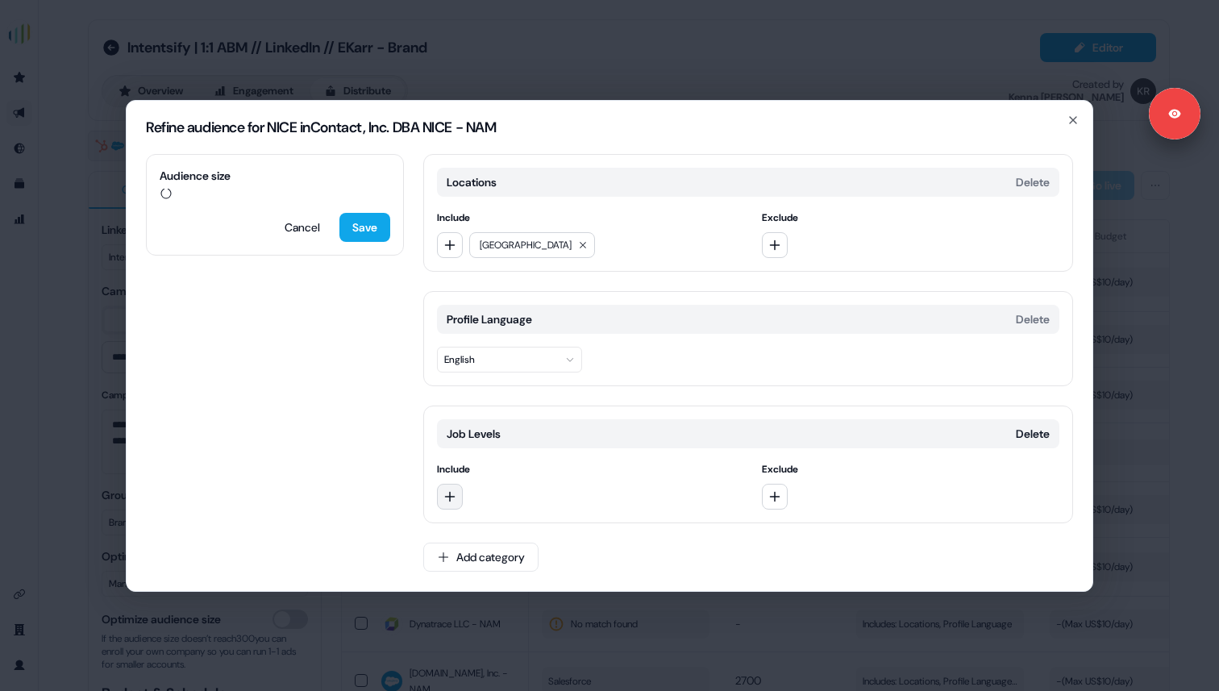
click at [453, 498] on icon "button" at bounding box center [449, 496] width 13 height 13
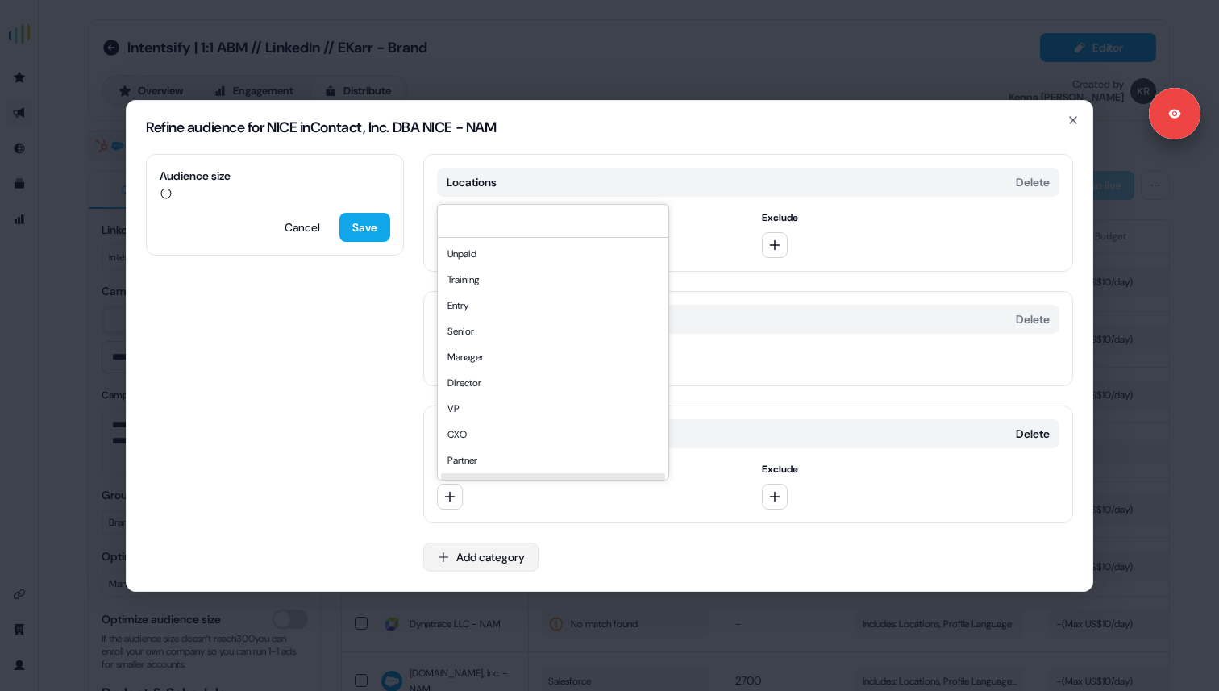
click at [471, 551] on button "Add category" at bounding box center [480, 557] width 115 height 29
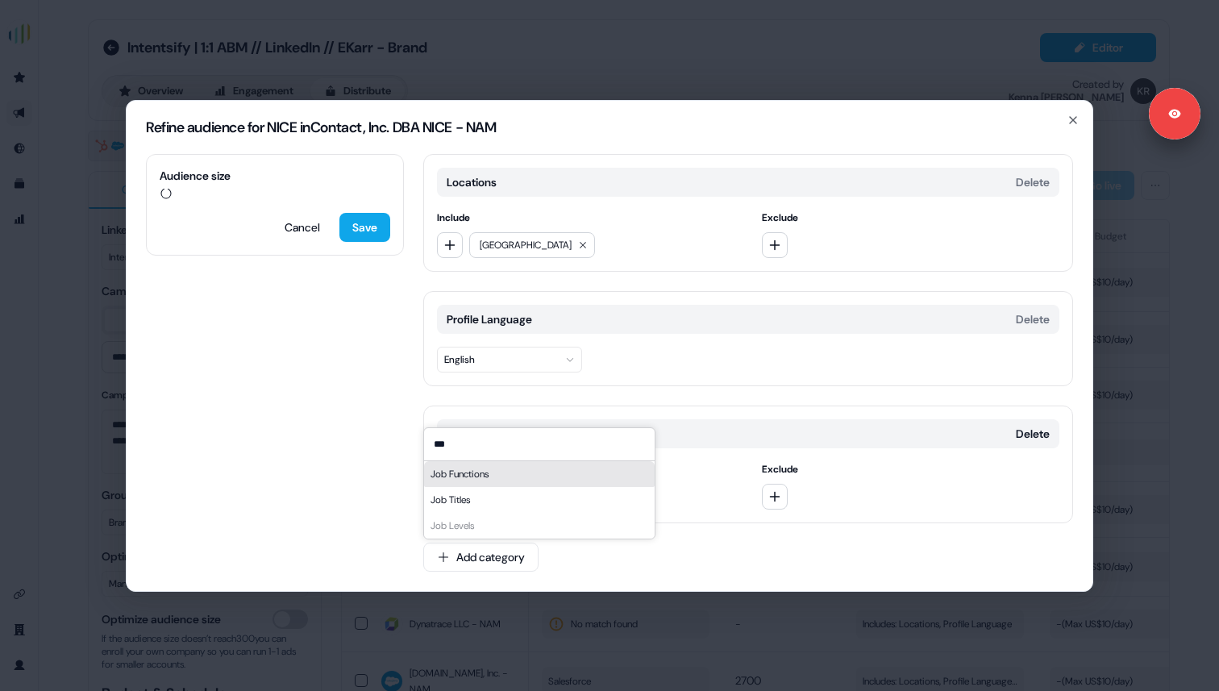
click at [472, 477] on div "Job Functions" at bounding box center [539, 474] width 231 height 26
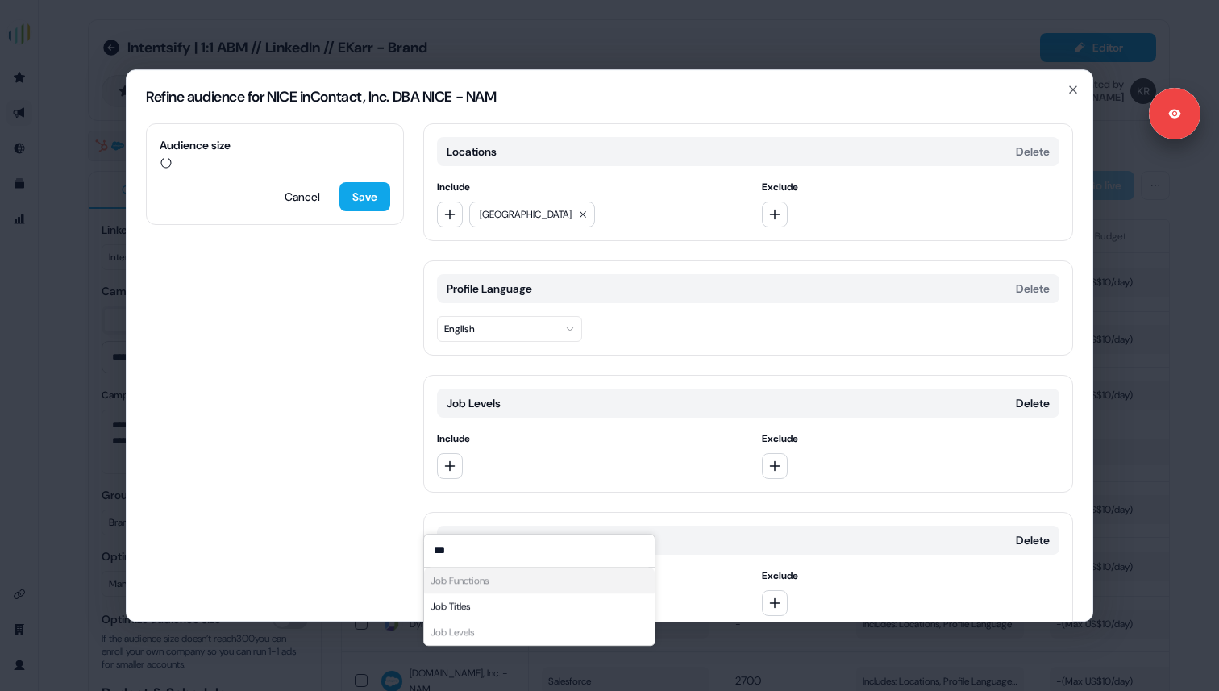
scroll to position [76, 0]
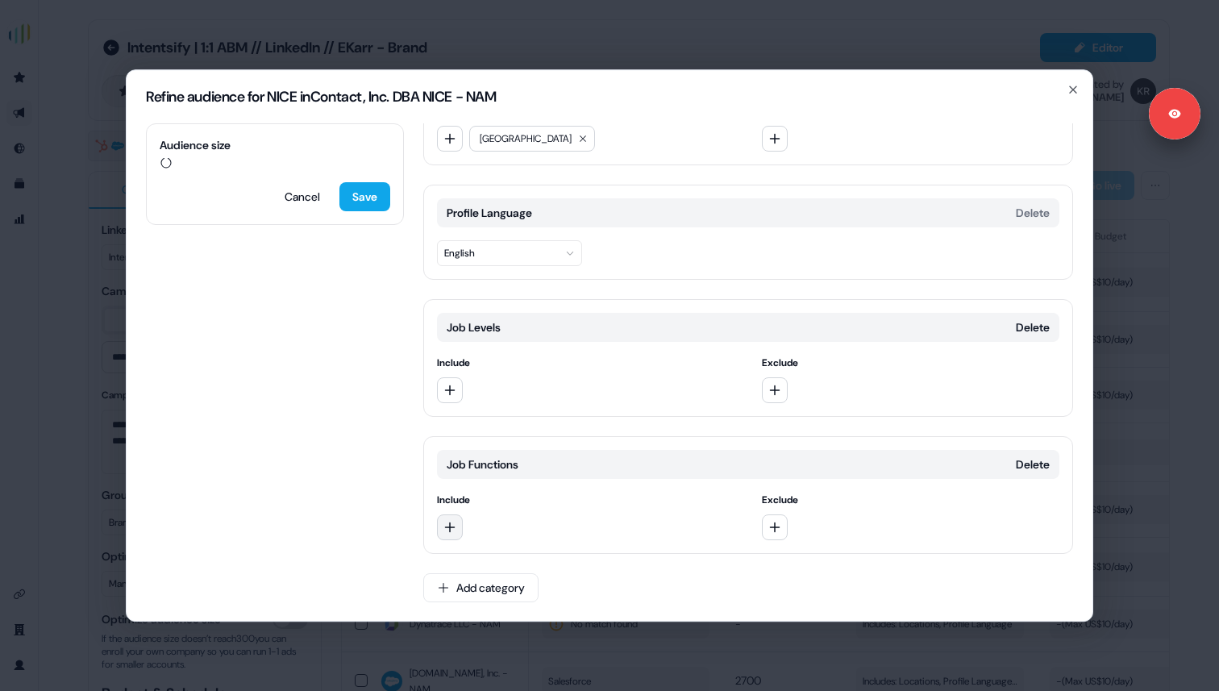
click at [445, 525] on icon "button" at bounding box center [449, 527] width 13 height 13
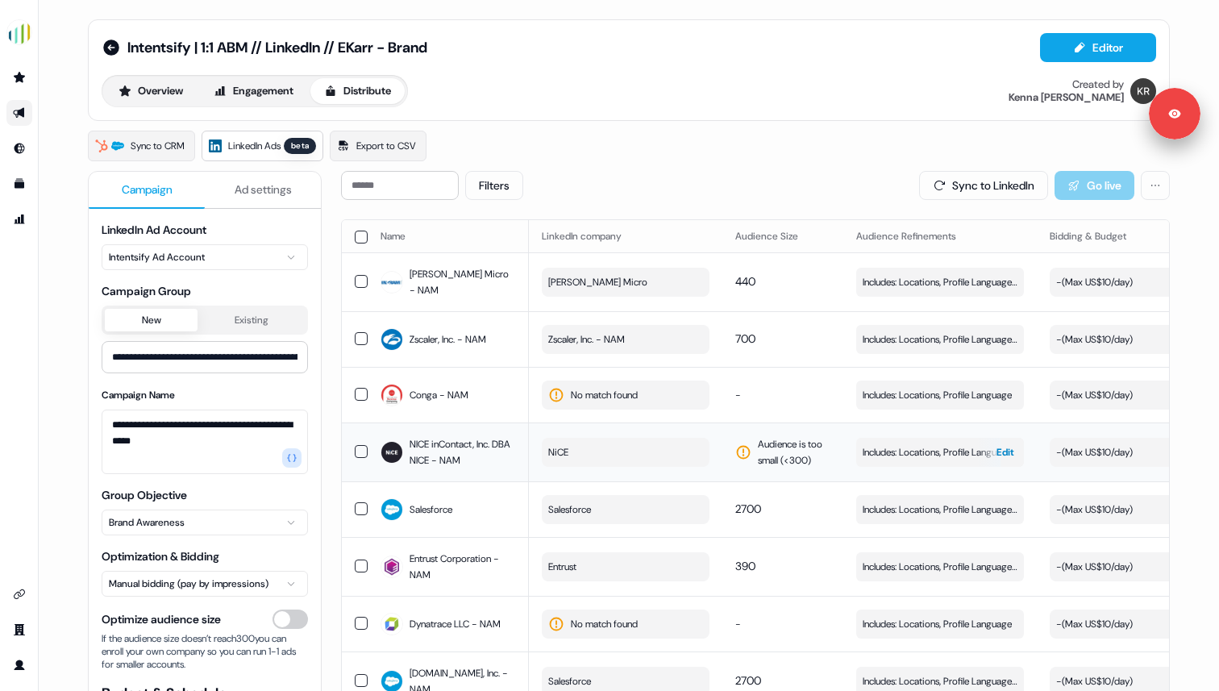
click at [1003, 446] on span "Edit" at bounding box center [1006, 452] width 18 height 16
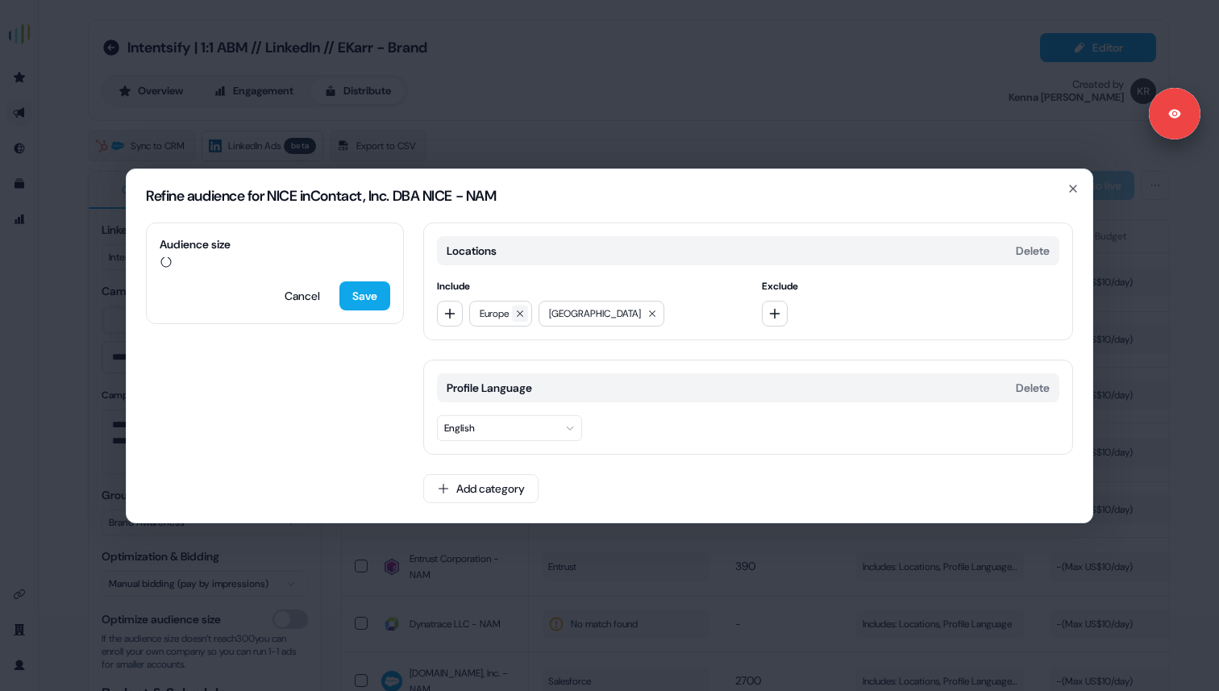
click at [524, 314] on icon at bounding box center [520, 314] width 10 height 10
click at [469, 483] on button "Add category" at bounding box center [480, 488] width 115 height 29
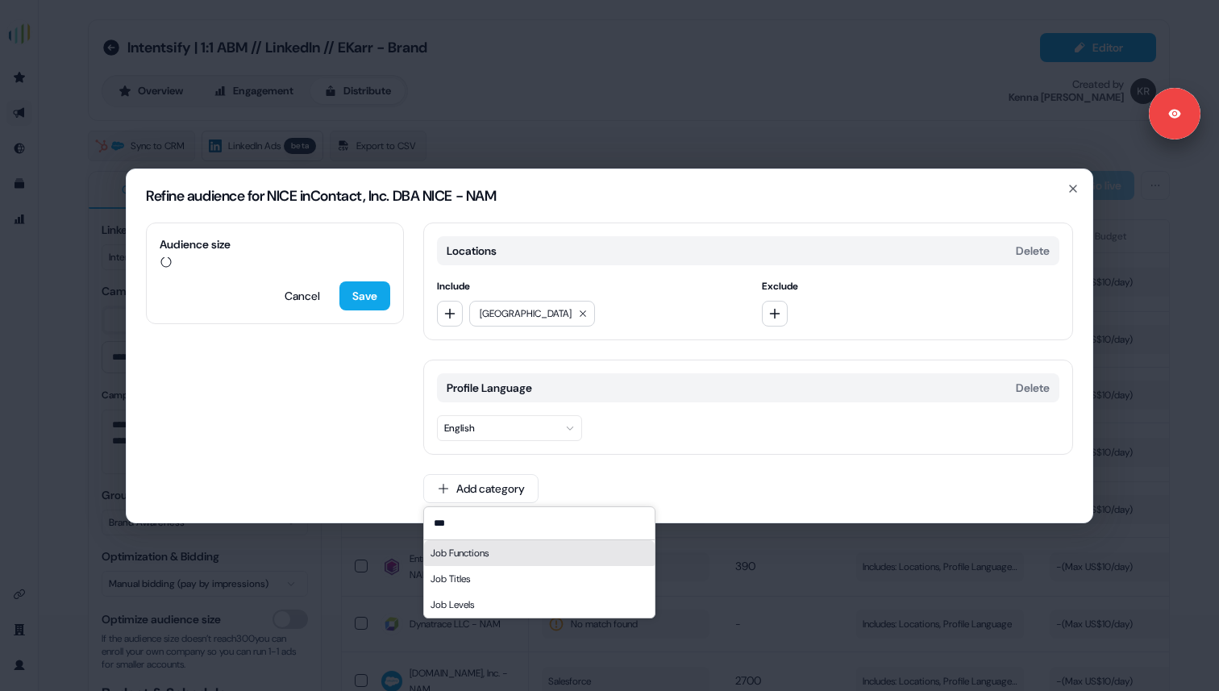
type input "***"
click at [489, 554] on div "Job Functions" at bounding box center [539, 553] width 231 height 26
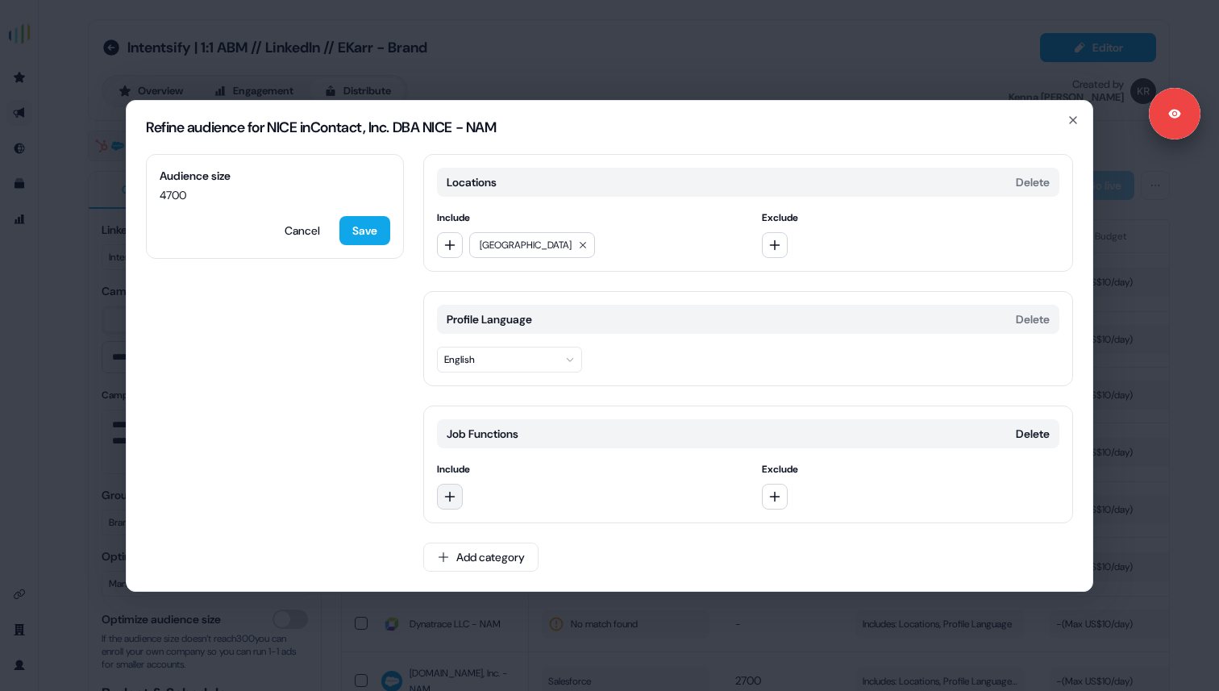
click at [451, 500] on icon "button" at bounding box center [449, 496] width 13 height 13
type input "******"
click at [484, 560] on div "Marketing" at bounding box center [553, 563] width 224 height 26
click at [455, 496] on icon "button" at bounding box center [449, 496] width 13 height 13
type input "*****"
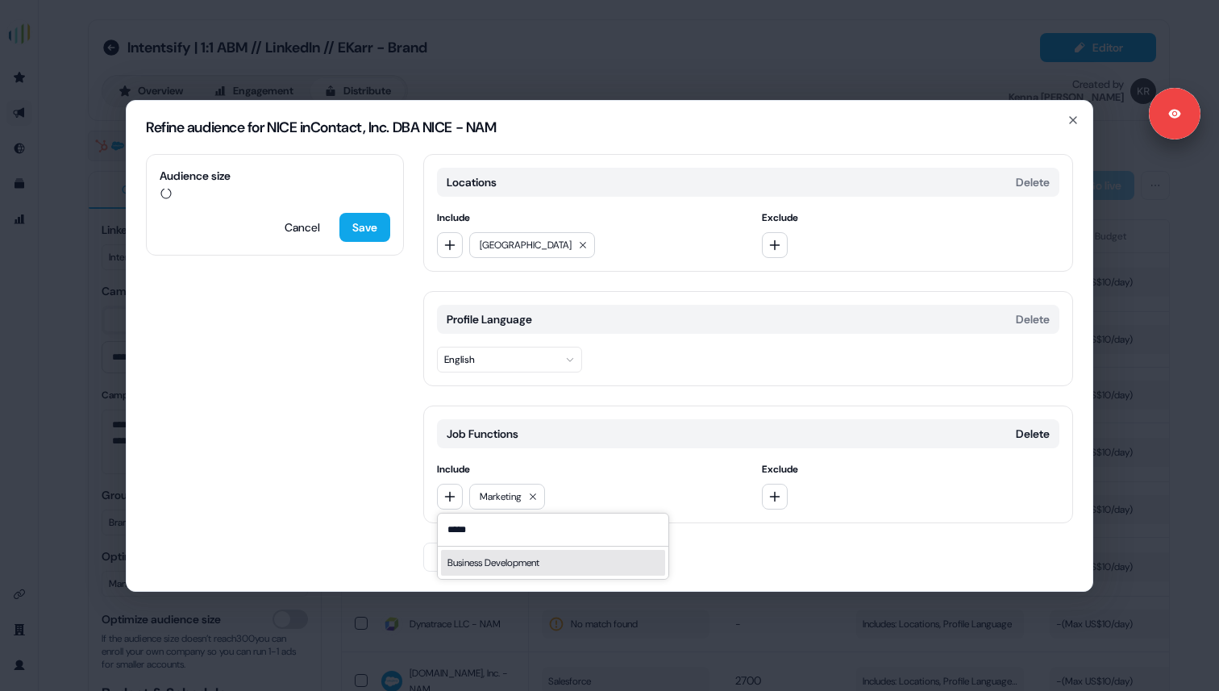
click at [502, 556] on div "Business Development" at bounding box center [553, 563] width 224 height 26
click at [401, 516] on div "Audience size Cancel Save Locations Delete Include North America Exclude Profil…" at bounding box center [610, 372] width 966 height 437
click at [461, 559] on button "Add category" at bounding box center [480, 557] width 115 height 29
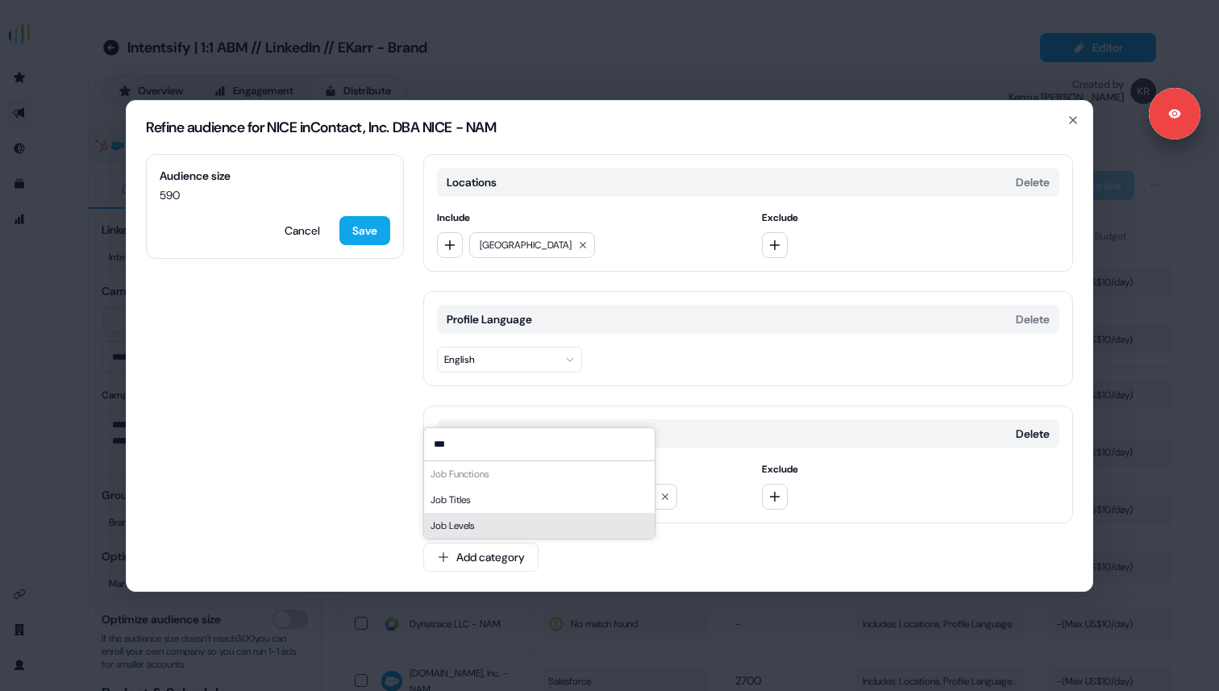
click at [460, 522] on div "Job Levels" at bounding box center [539, 526] width 231 height 26
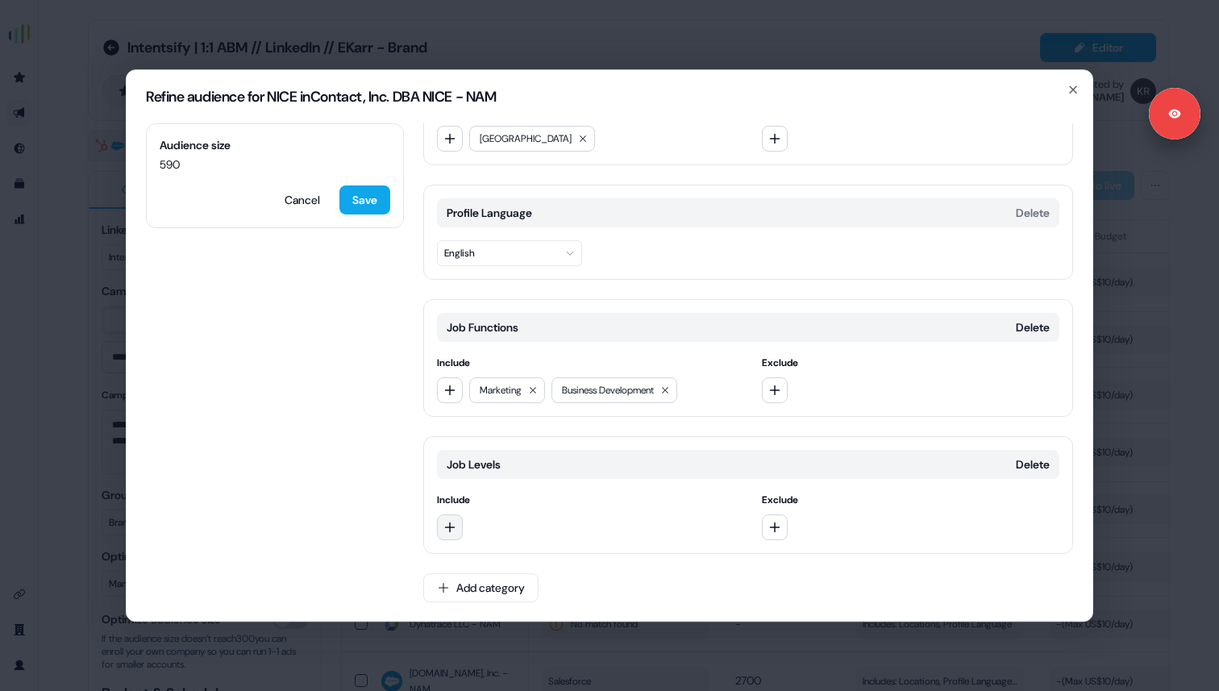
click at [454, 525] on icon "button" at bounding box center [449, 527] width 13 height 13
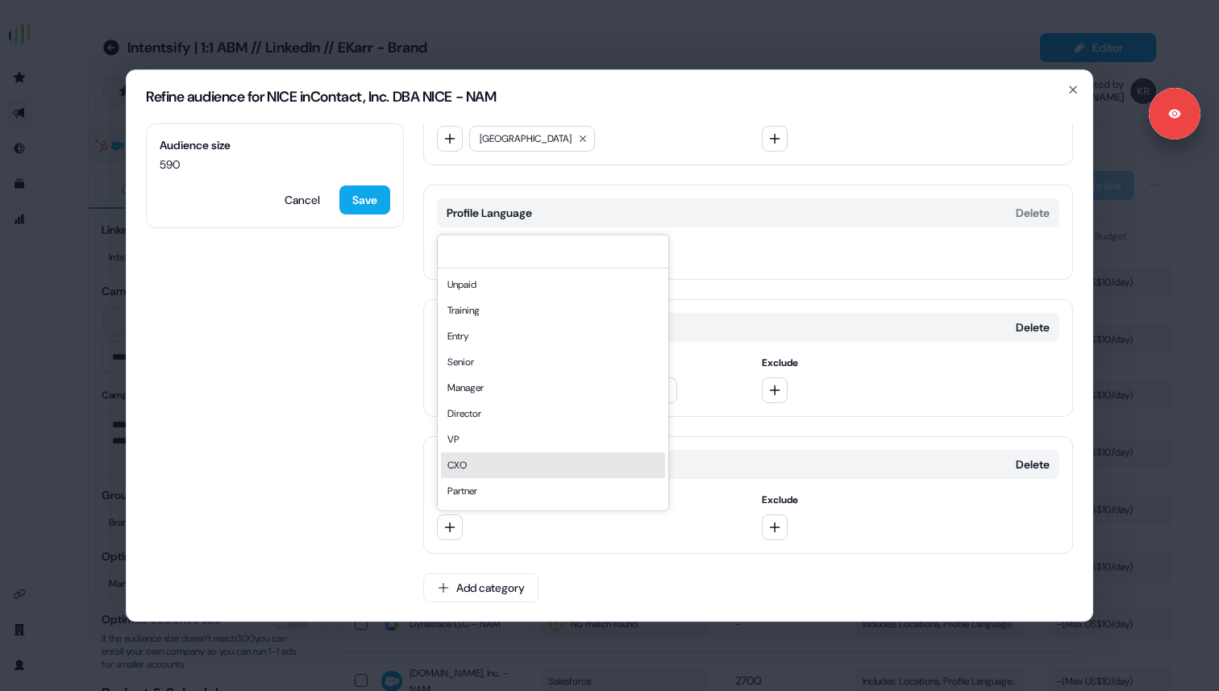
click at [468, 467] on div "CXO" at bounding box center [553, 465] width 224 height 26
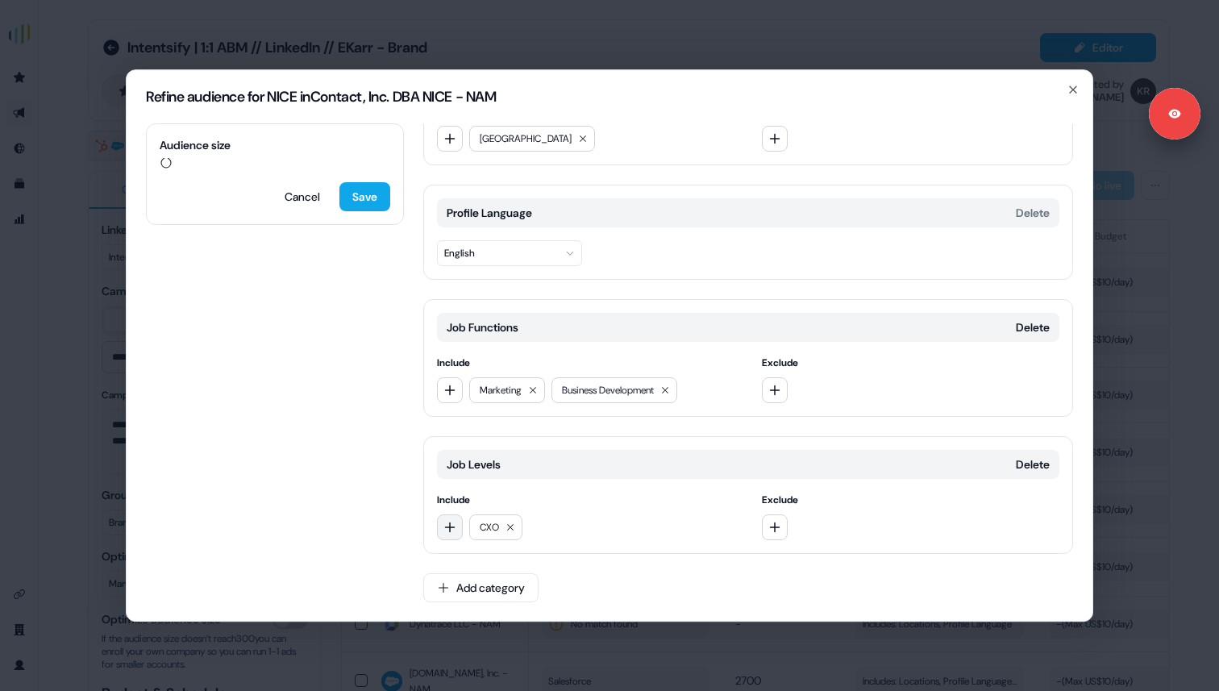
click at [452, 526] on icon "button" at bounding box center [450, 527] width 10 height 10
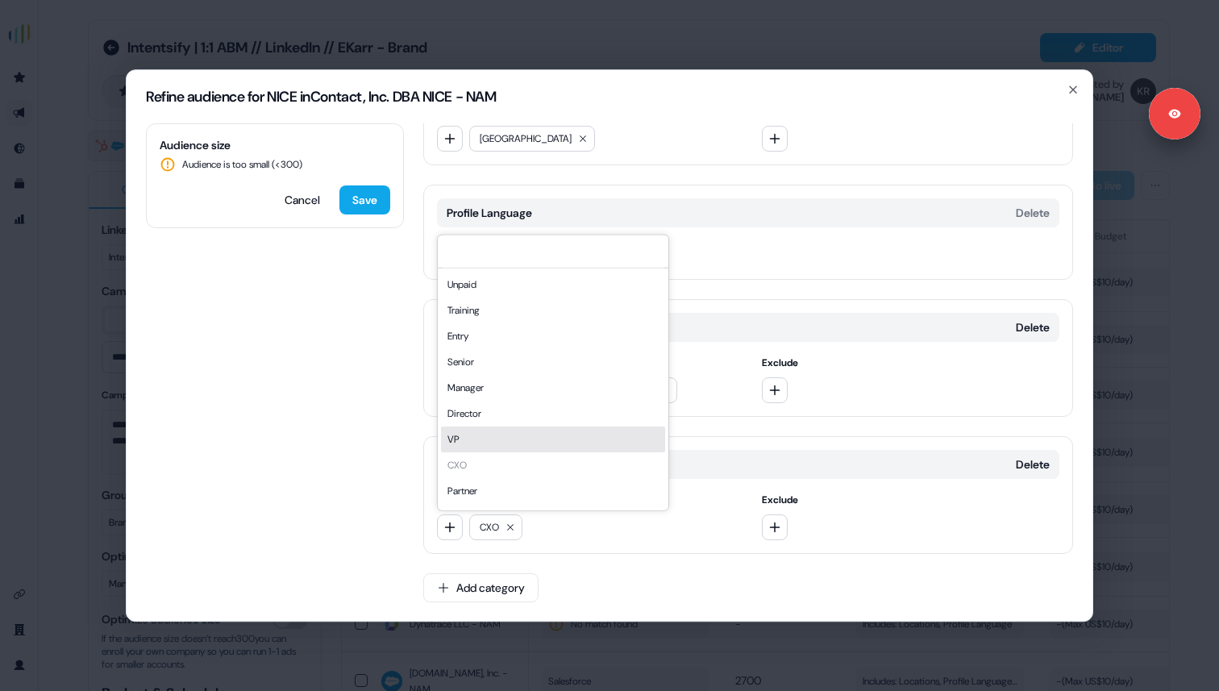
click at [483, 439] on div "VP" at bounding box center [553, 439] width 224 height 26
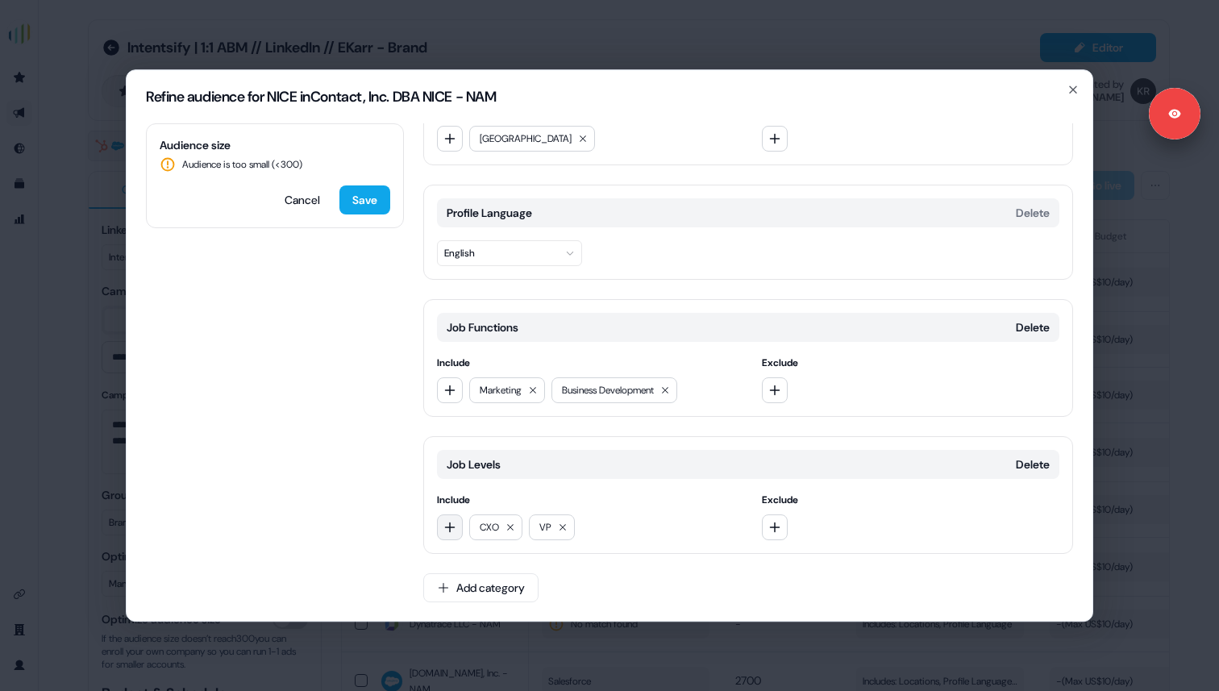
click at [453, 532] on icon "button" at bounding box center [449, 527] width 13 height 13
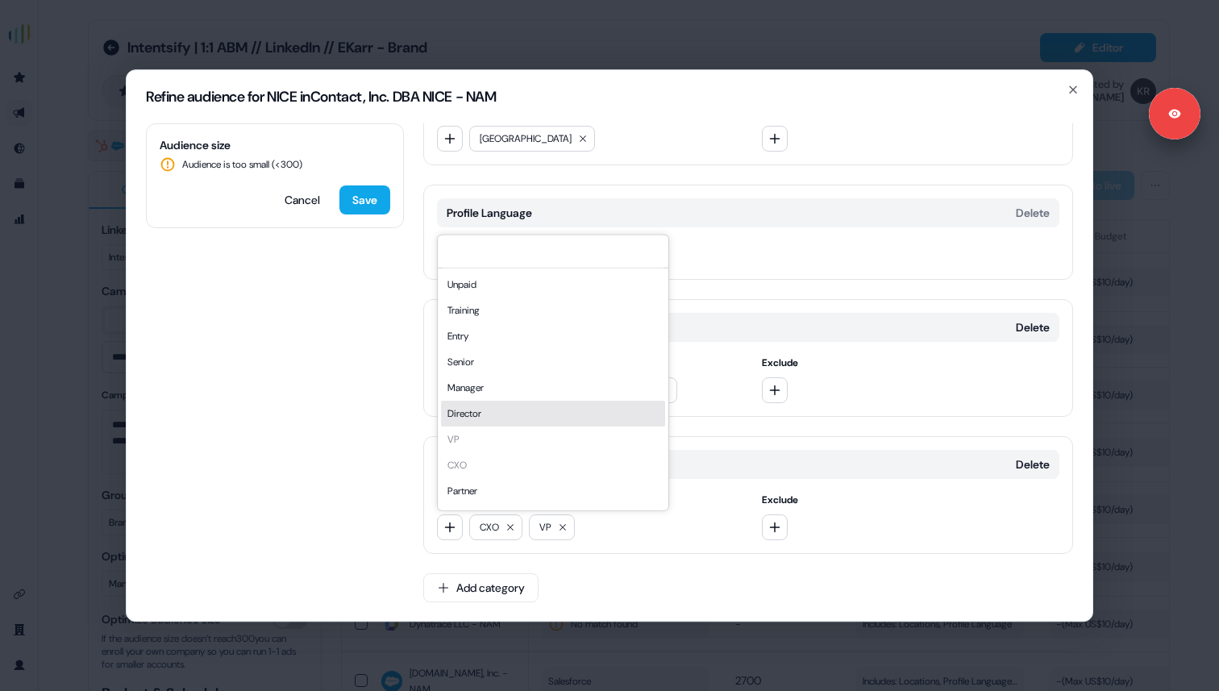
click at [476, 414] on div "Director" at bounding box center [553, 413] width 224 height 26
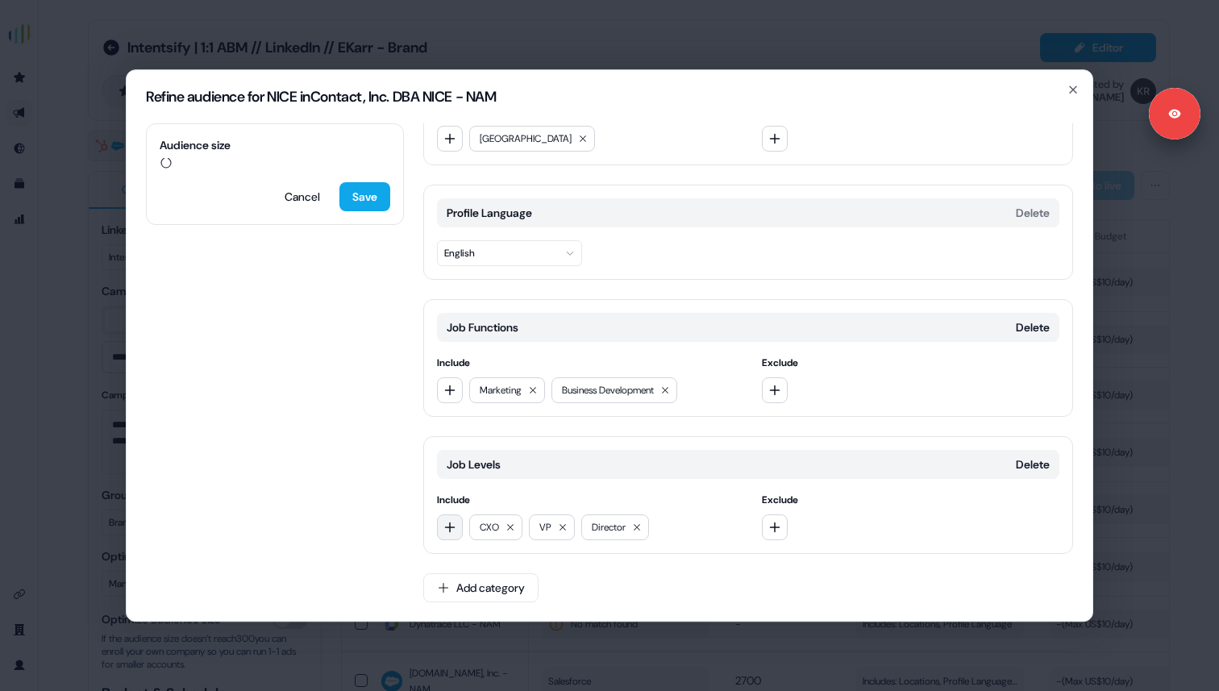
click at [449, 526] on icon "button" at bounding box center [450, 527] width 10 height 10
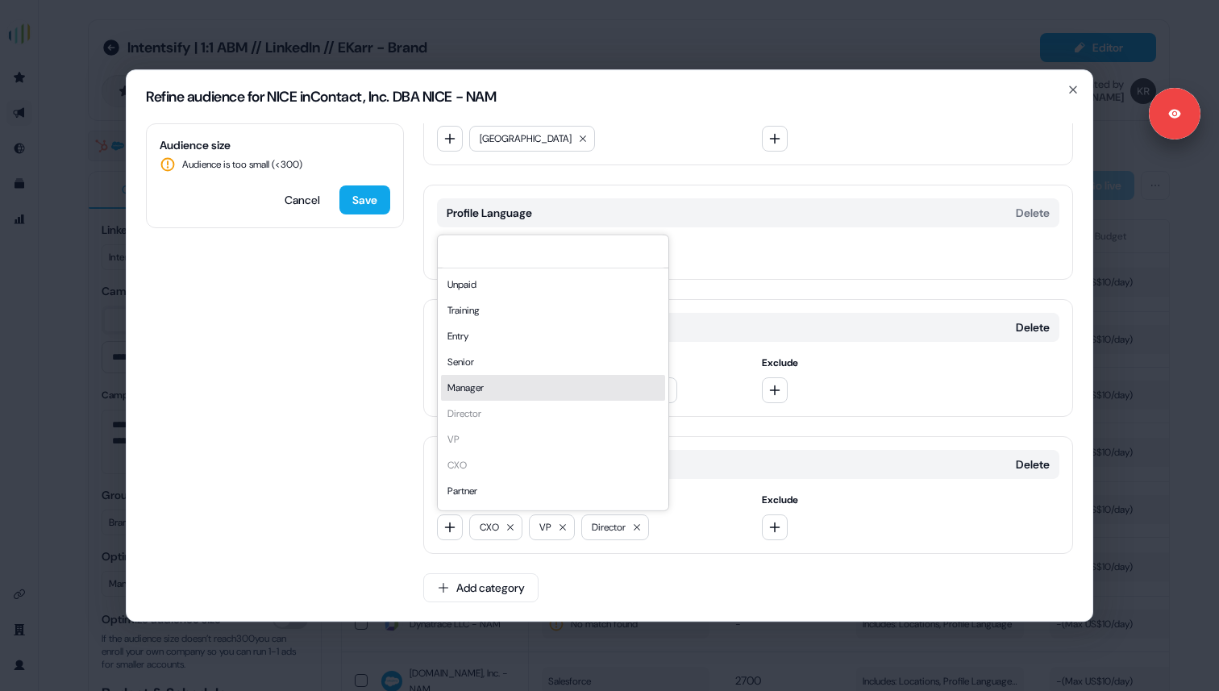
click at [479, 387] on div "Manager" at bounding box center [553, 387] width 224 height 26
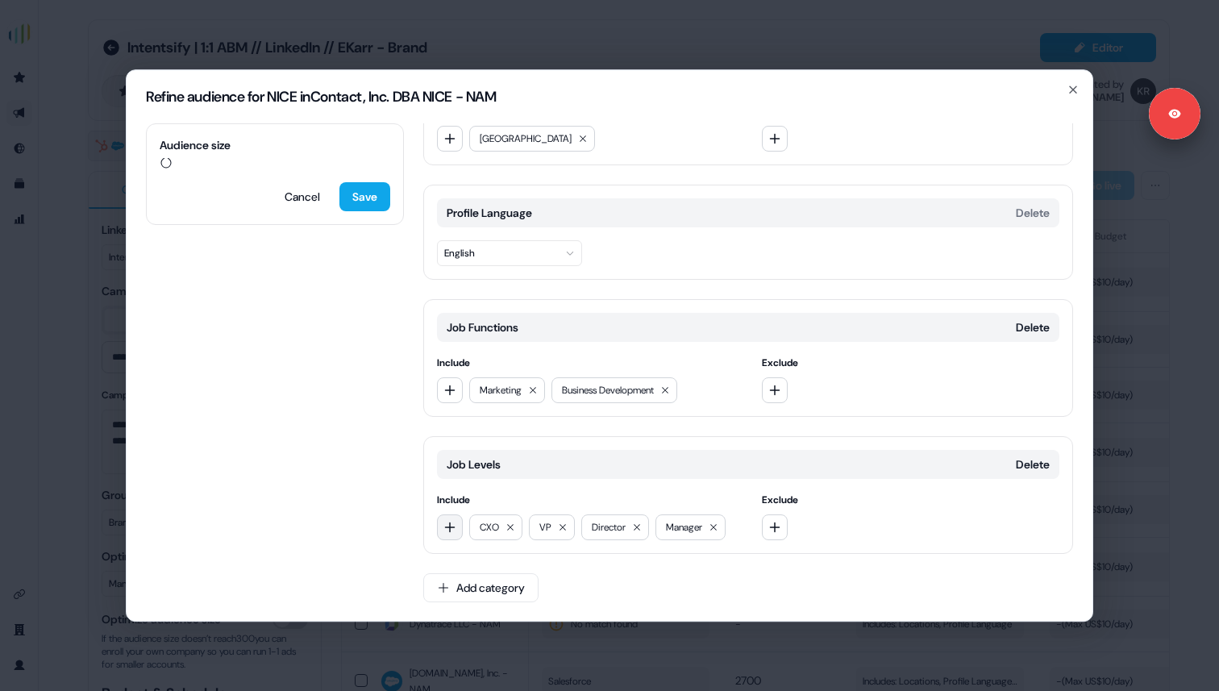
click at [447, 516] on button "button" at bounding box center [450, 527] width 26 height 26
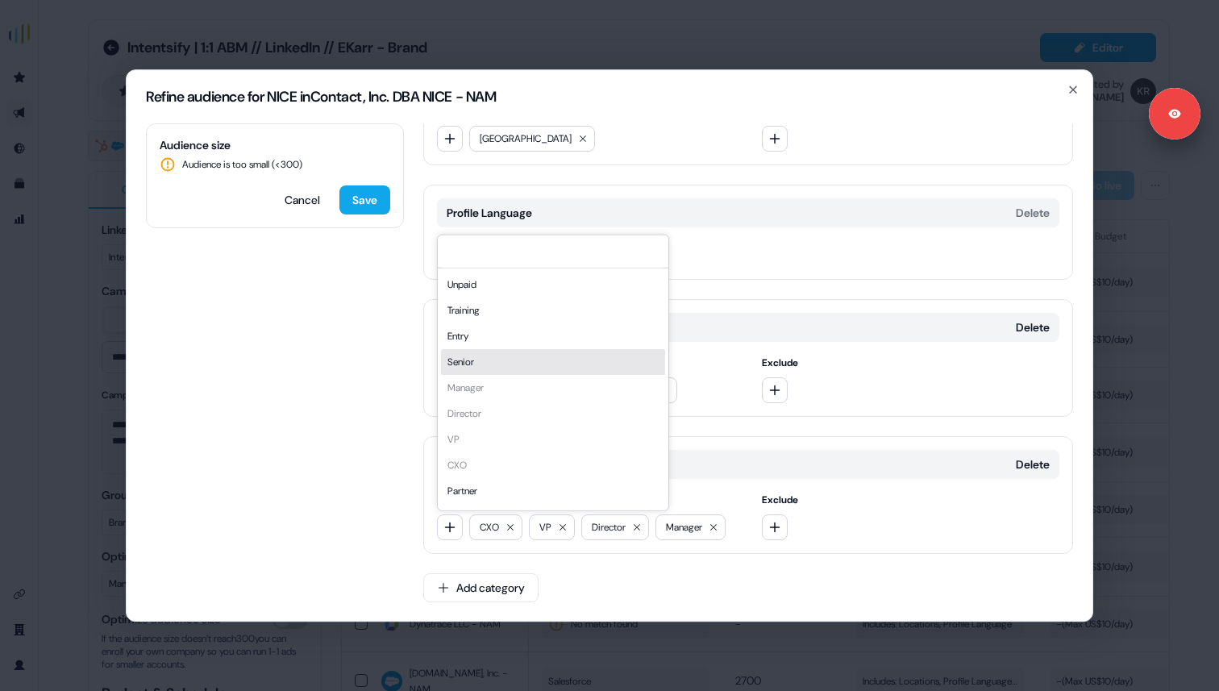
click at [477, 359] on div "Senior" at bounding box center [553, 361] width 224 height 26
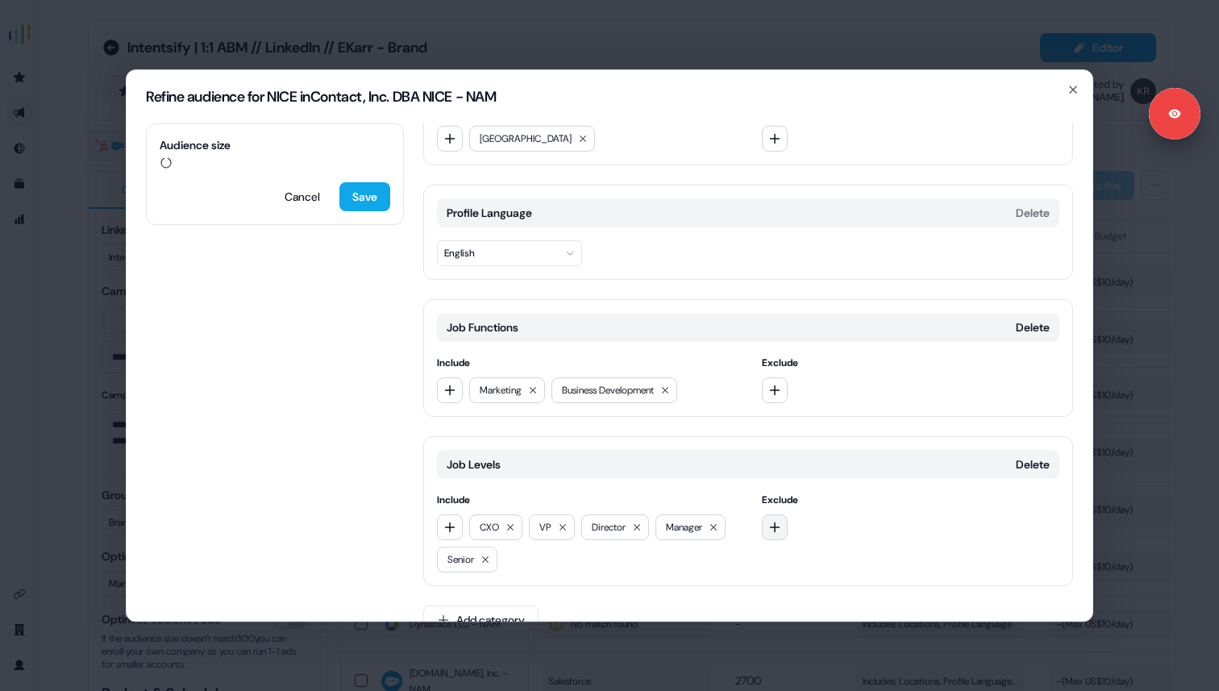
click at [772, 522] on icon "button" at bounding box center [774, 527] width 10 height 10
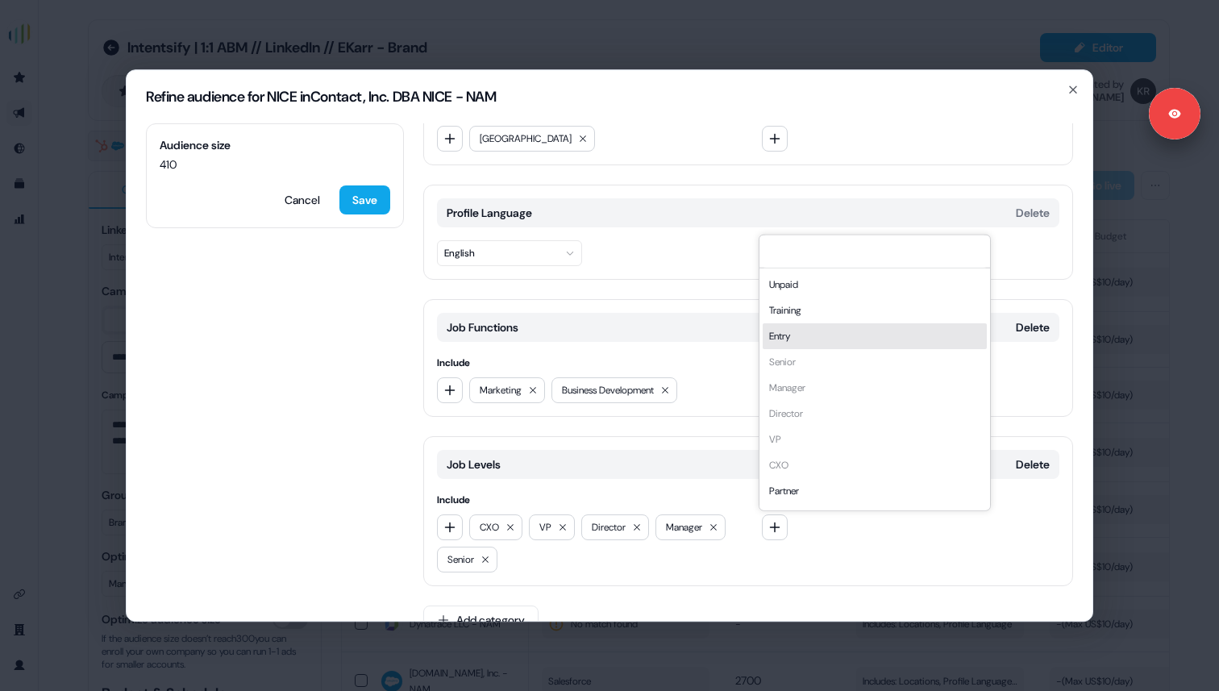
click at [780, 326] on div "Entry" at bounding box center [875, 336] width 224 height 26
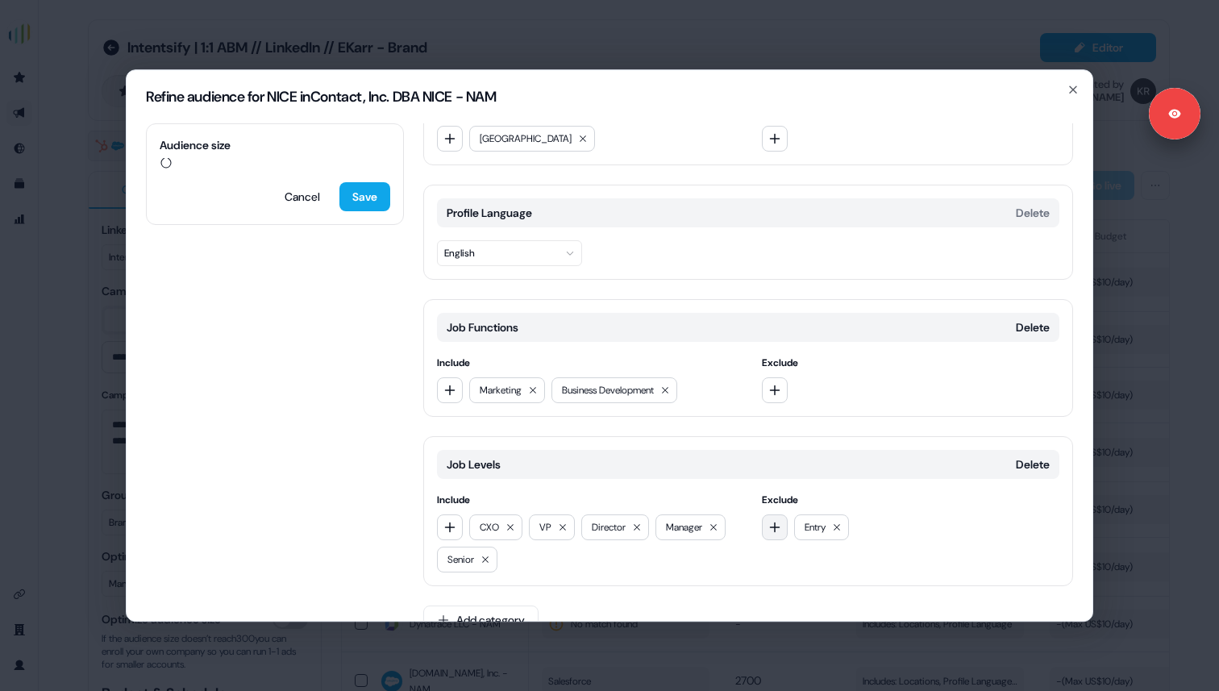
click at [768, 527] on icon "button" at bounding box center [774, 527] width 13 height 13
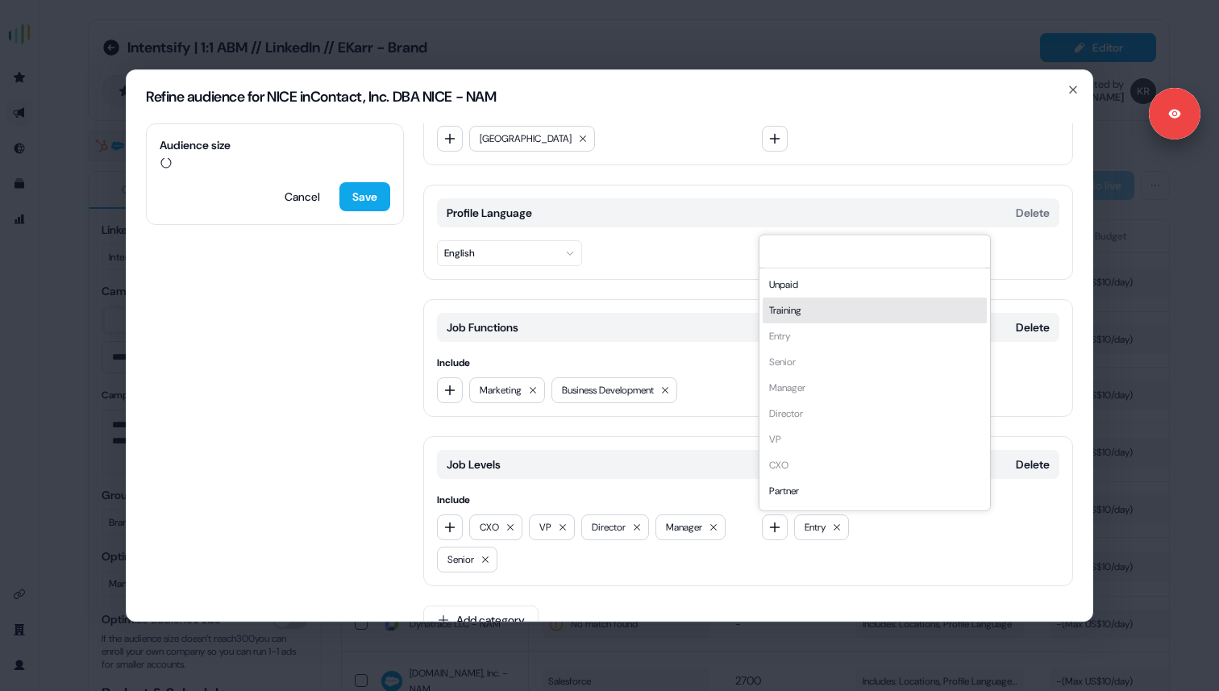
click at [798, 314] on div "Training" at bounding box center [875, 310] width 224 height 26
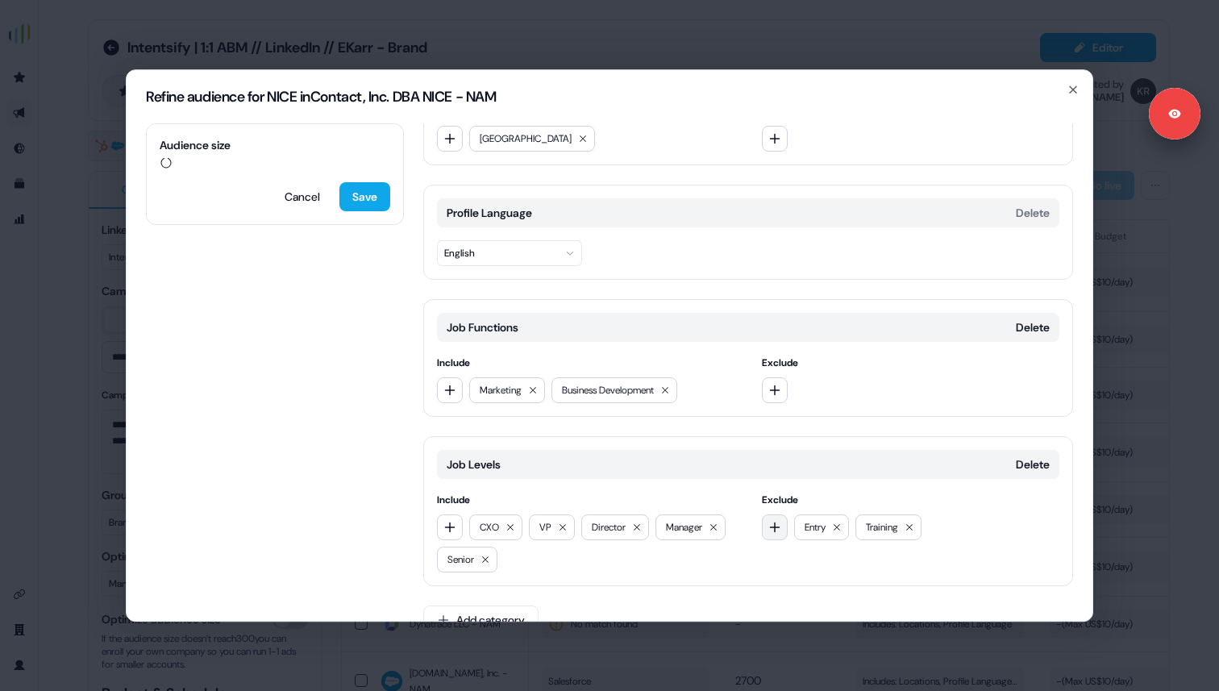
click at [771, 527] on icon "button" at bounding box center [774, 527] width 10 height 10
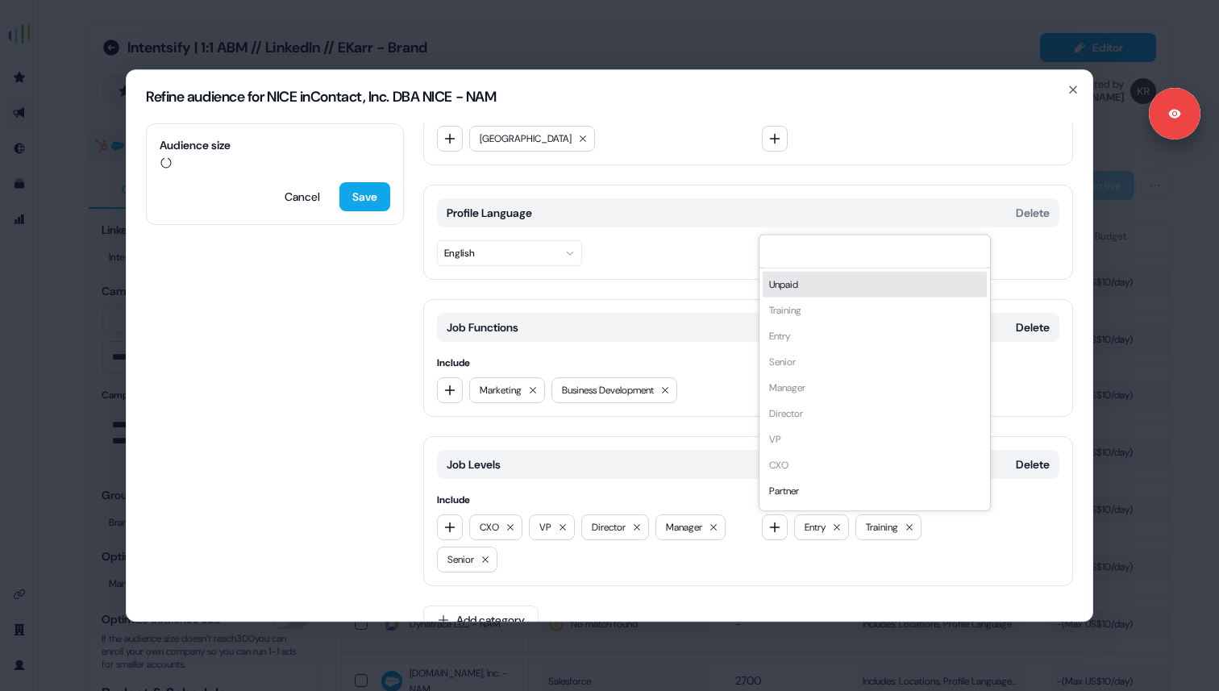
click at [780, 294] on div "Unpaid" at bounding box center [875, 284] width 224 height 26
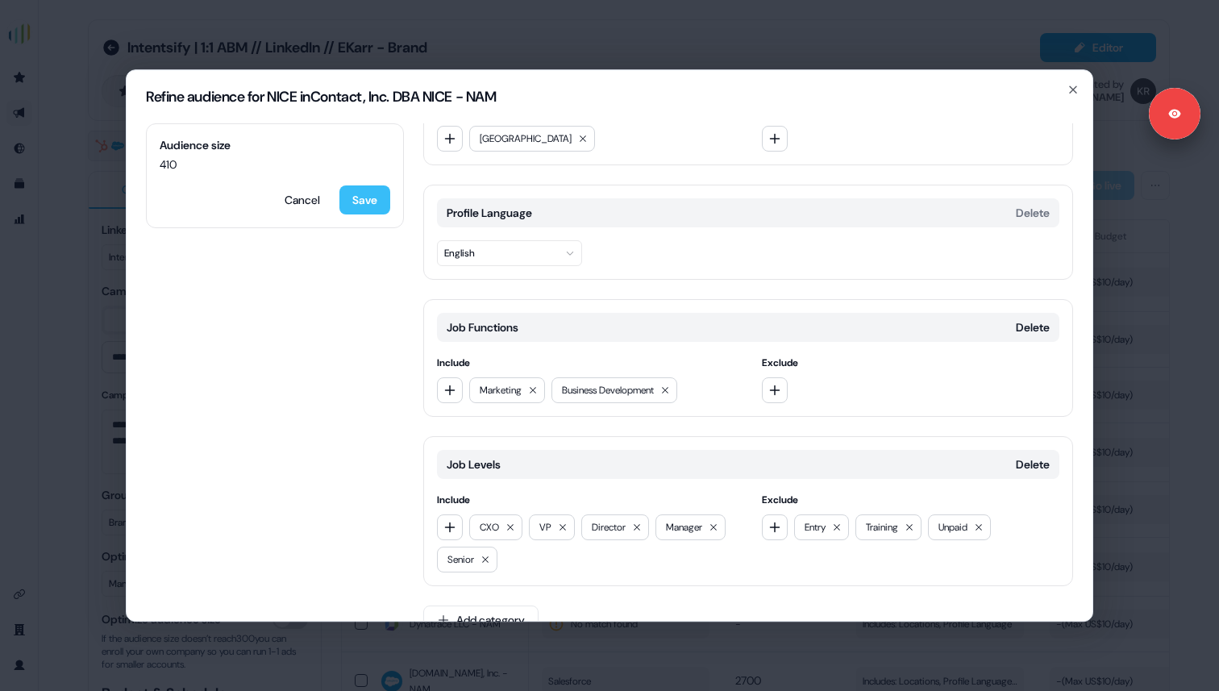
click at [361, 189] on button "Save" at bounding box center [364, 199] width 51 height 29
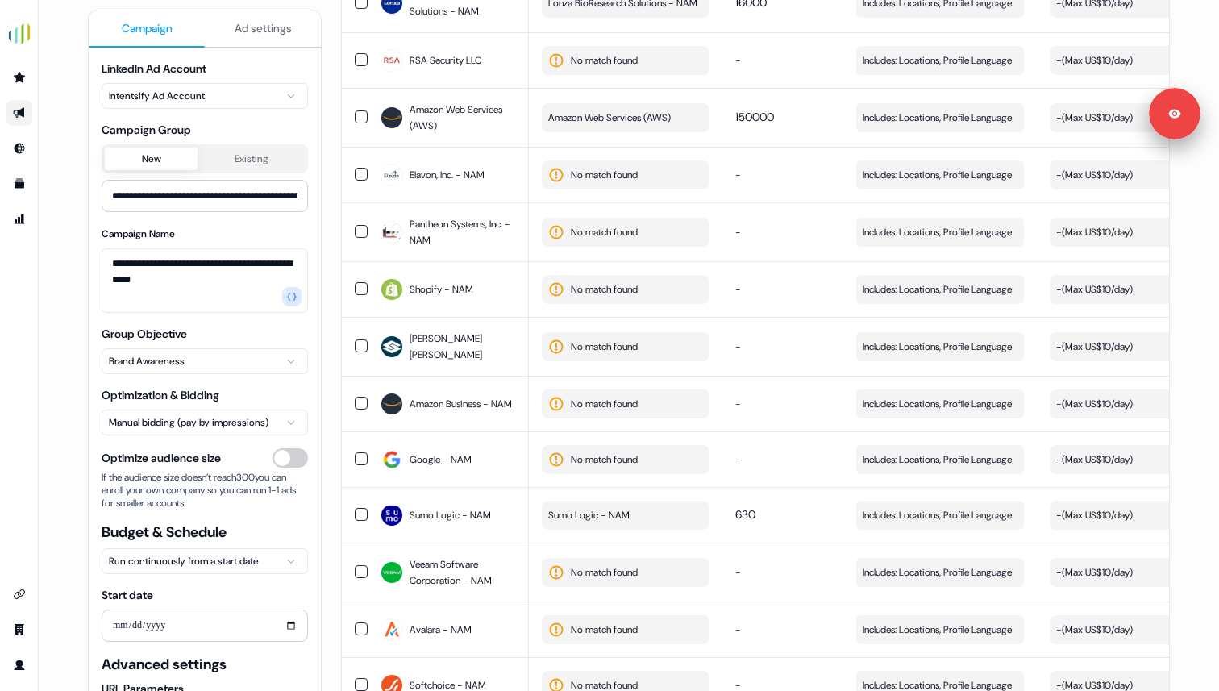
scroll to position [2087, 0]
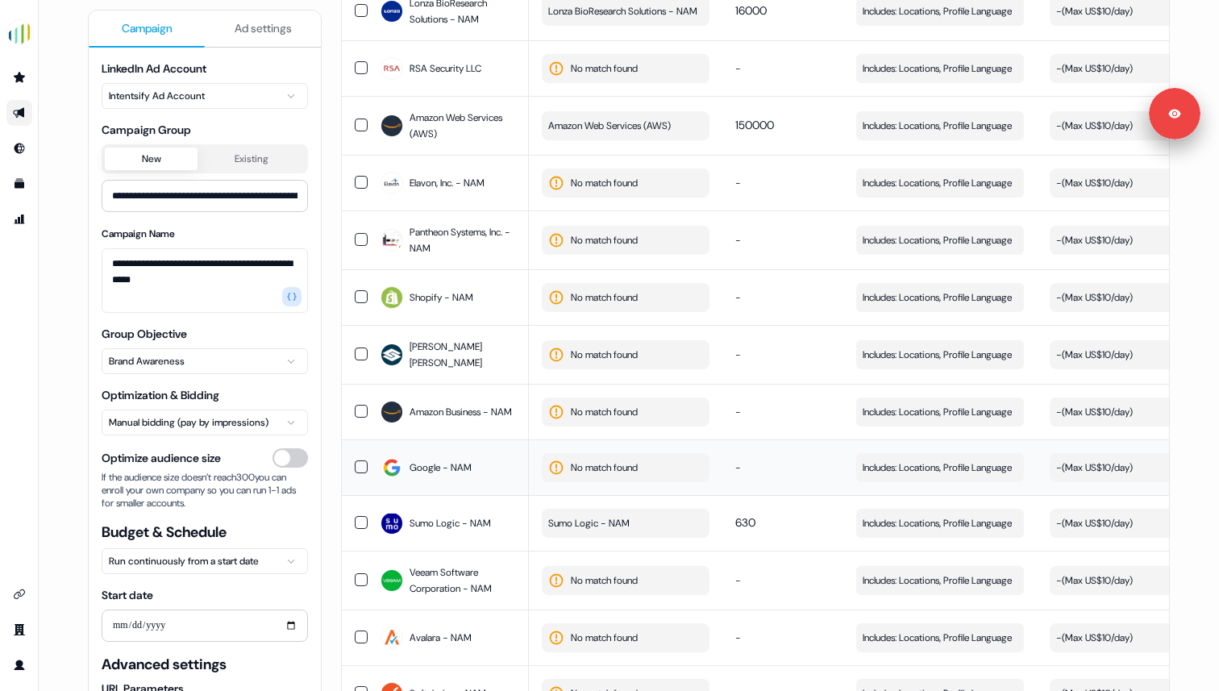
click at [667, 482] on button "No match found" at bounding box center [626, 467] width 168 height 29
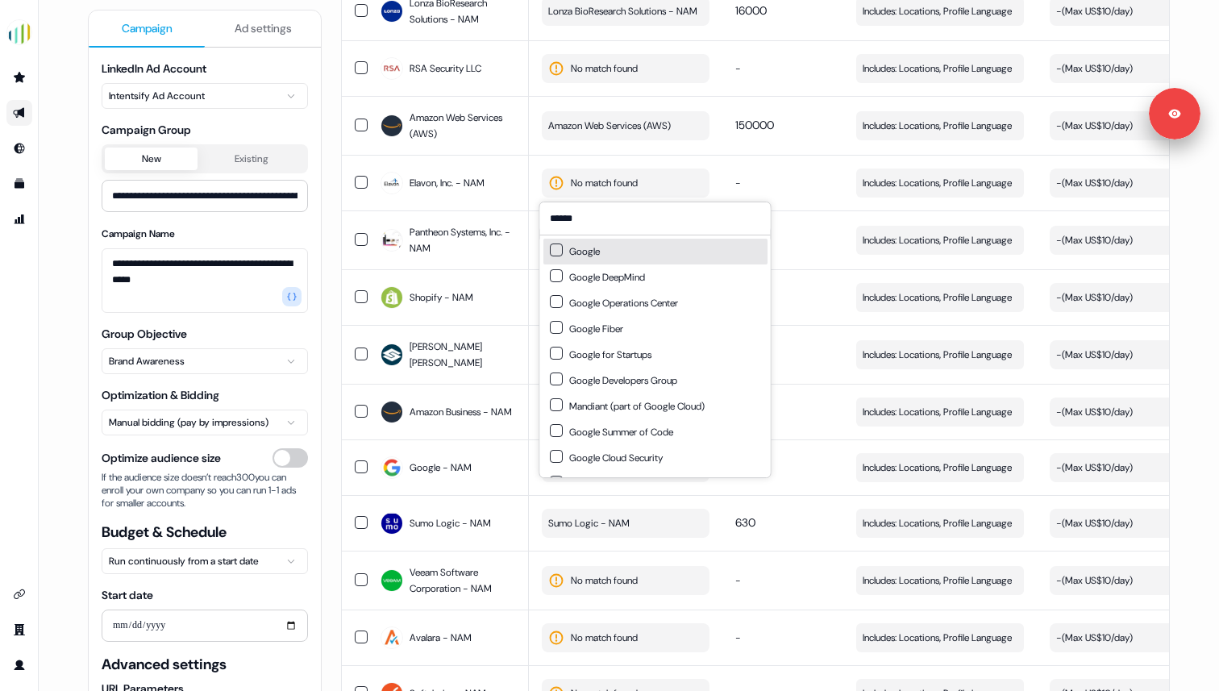
type input "******"
click at [555, 248] on button "Suggestions" at bounding box center [556, 249] width 13 height 13
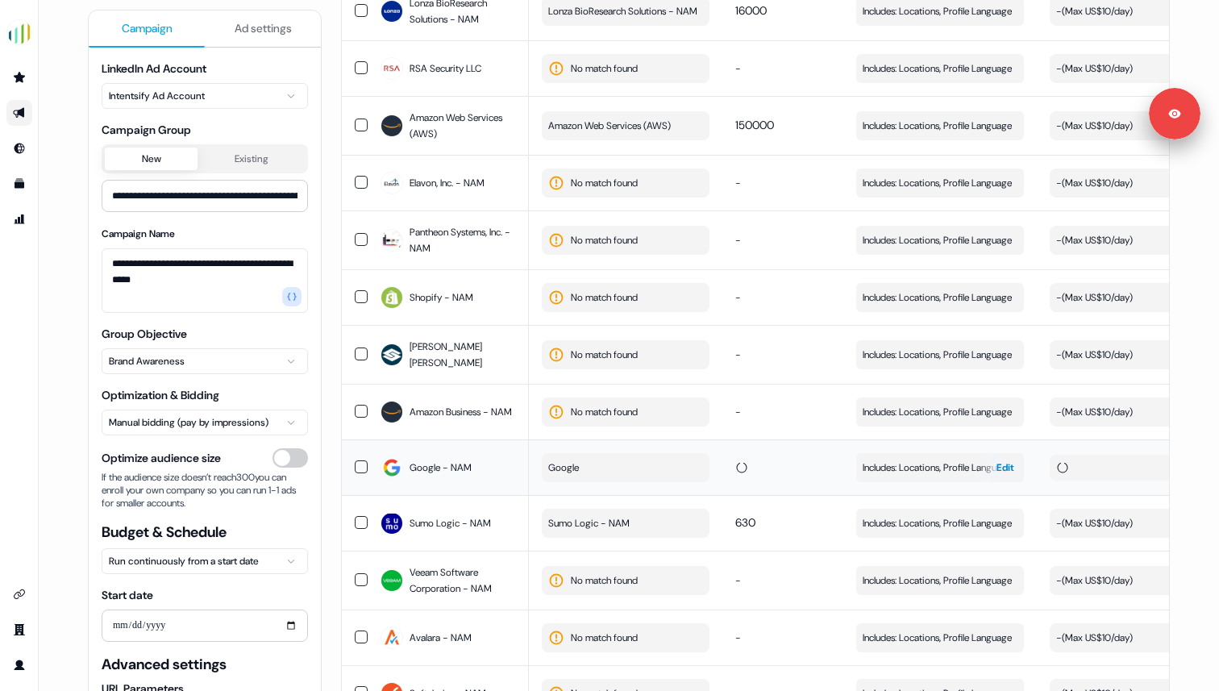
click at [998, 476] on span "Edit" at bounding box center [1006, 468] width 18 height 16
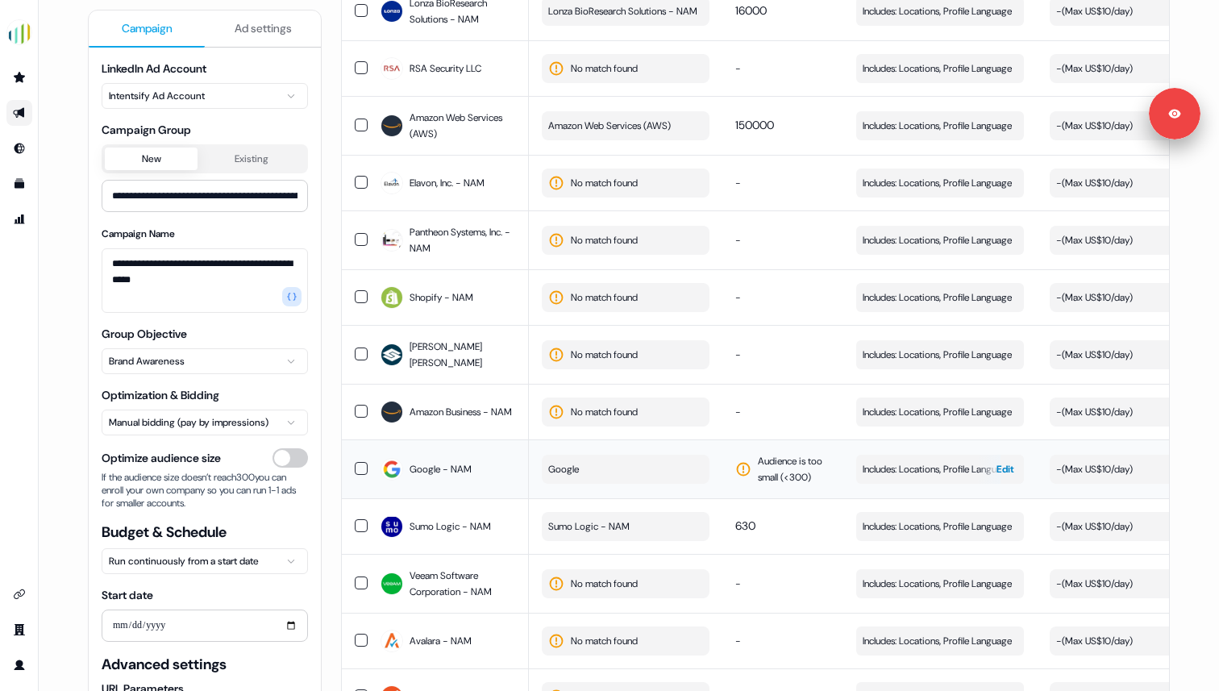
click at [1005, 477] on span "Edit" at bounding box center [1006, 469] width 18 height 16
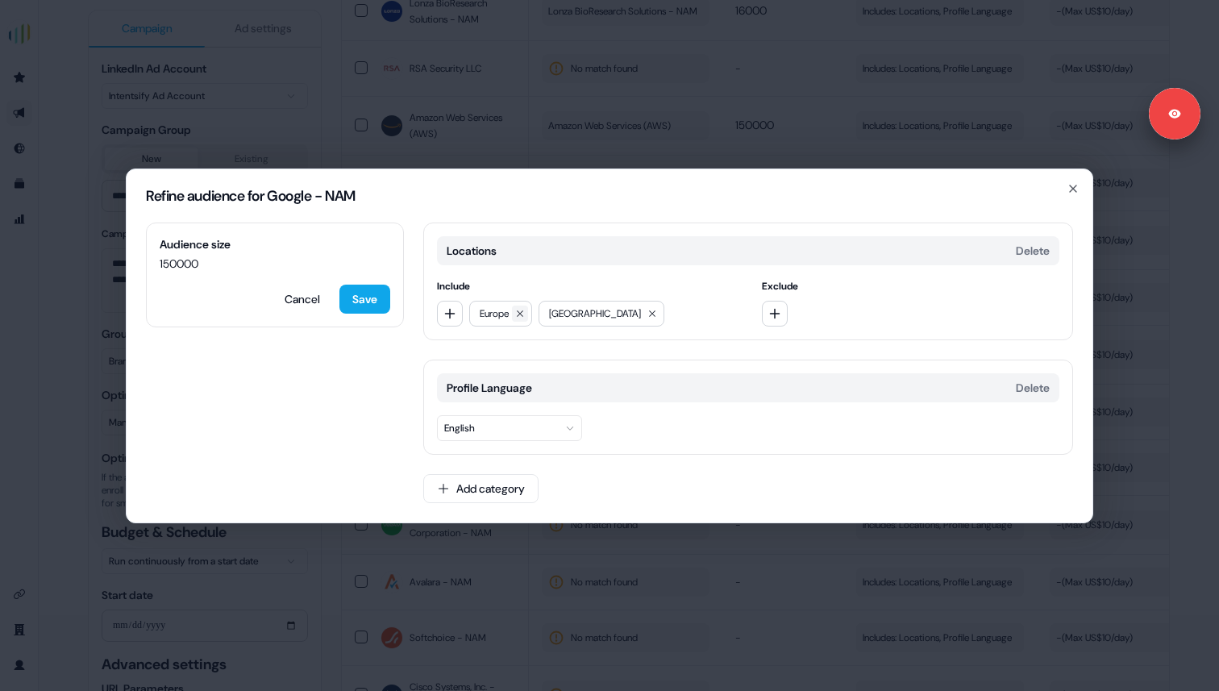
click at [523, 315] on icon at bounding box center [520, 313] width 6 height 6
click at [481, 480] on button "Add category" at bounding box center [480, 488] width 115 height 29
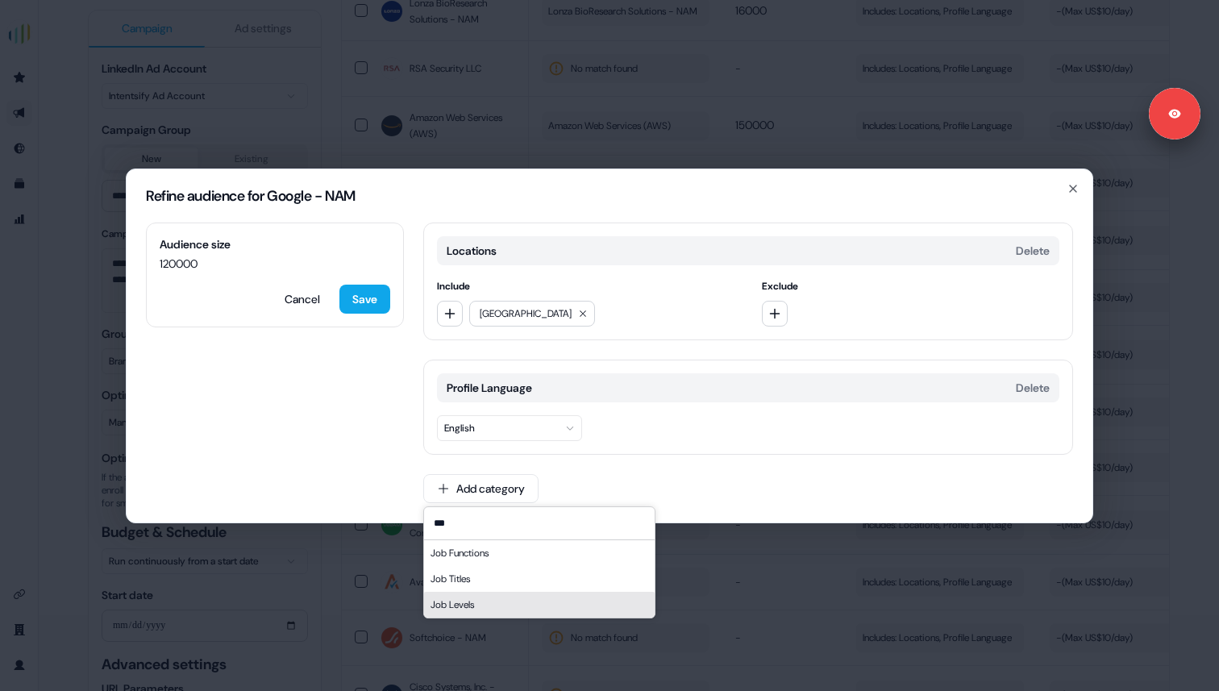
type input "***"
click at [506, 603] on div "Job Levels" at bounding box center [539, 605] width 231 height 26
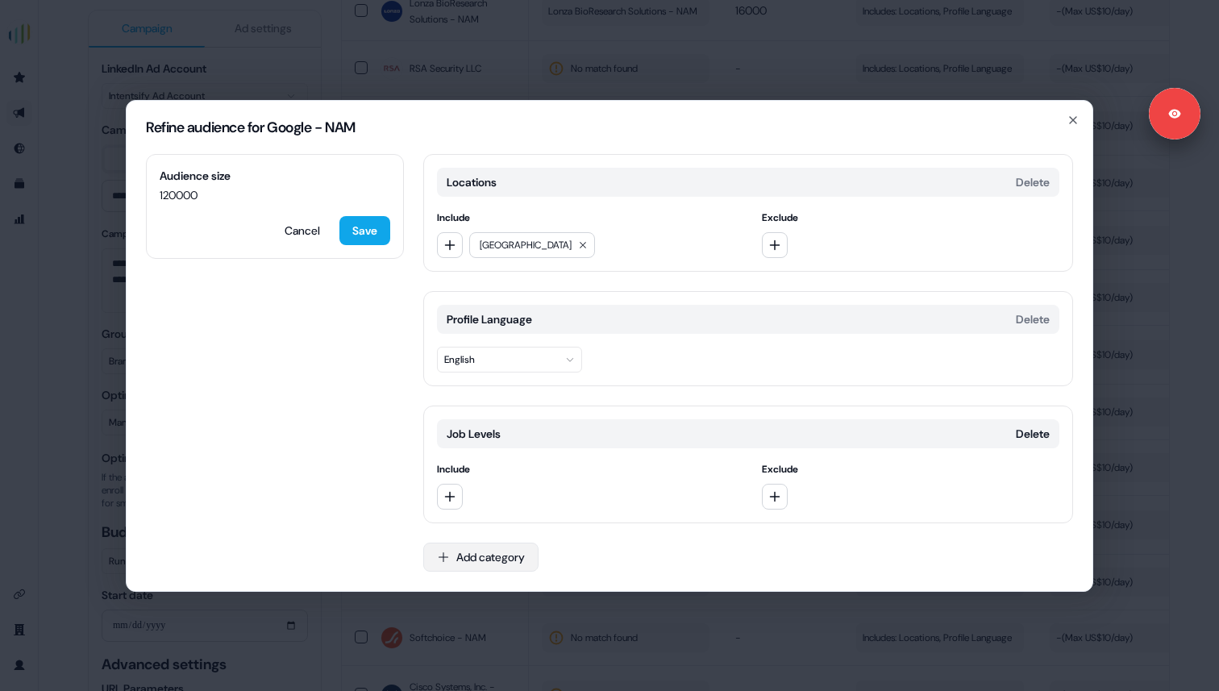
click at [450, 547] on button "Add category" at bounding box center [480, 557] width 115 height 29
click at [457, 480] on div "Job Functions" at bounding box center [539, 474] width 231 height 26
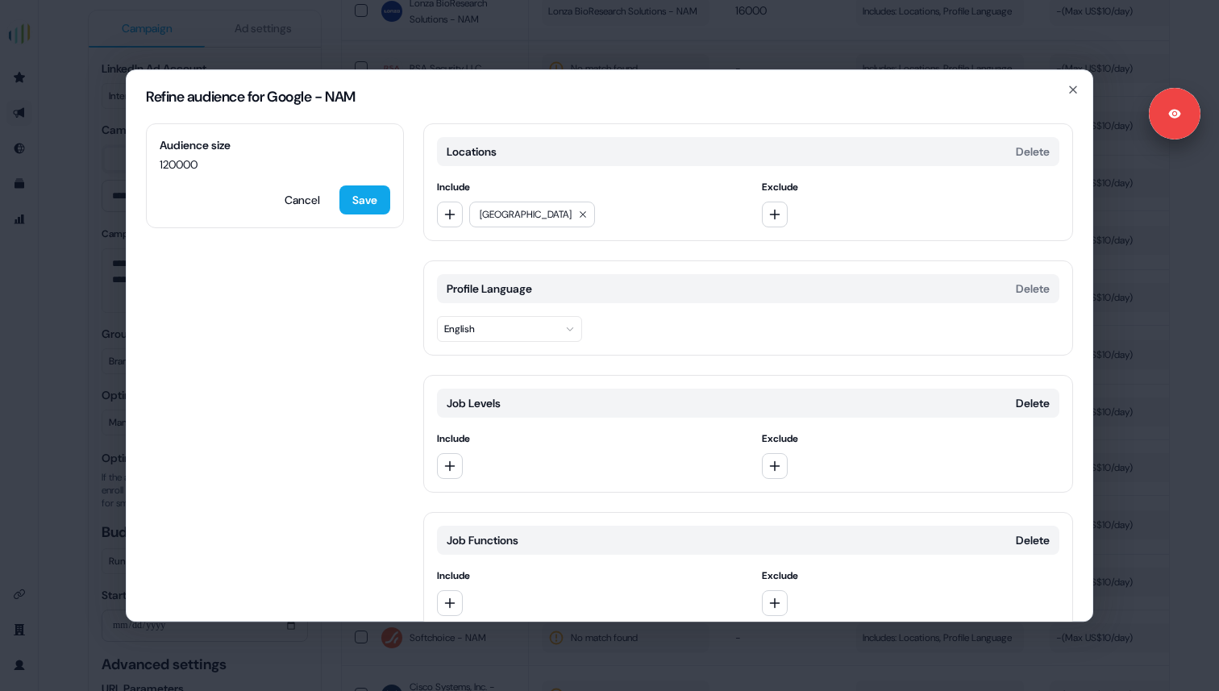
scroll to position [76, 0]
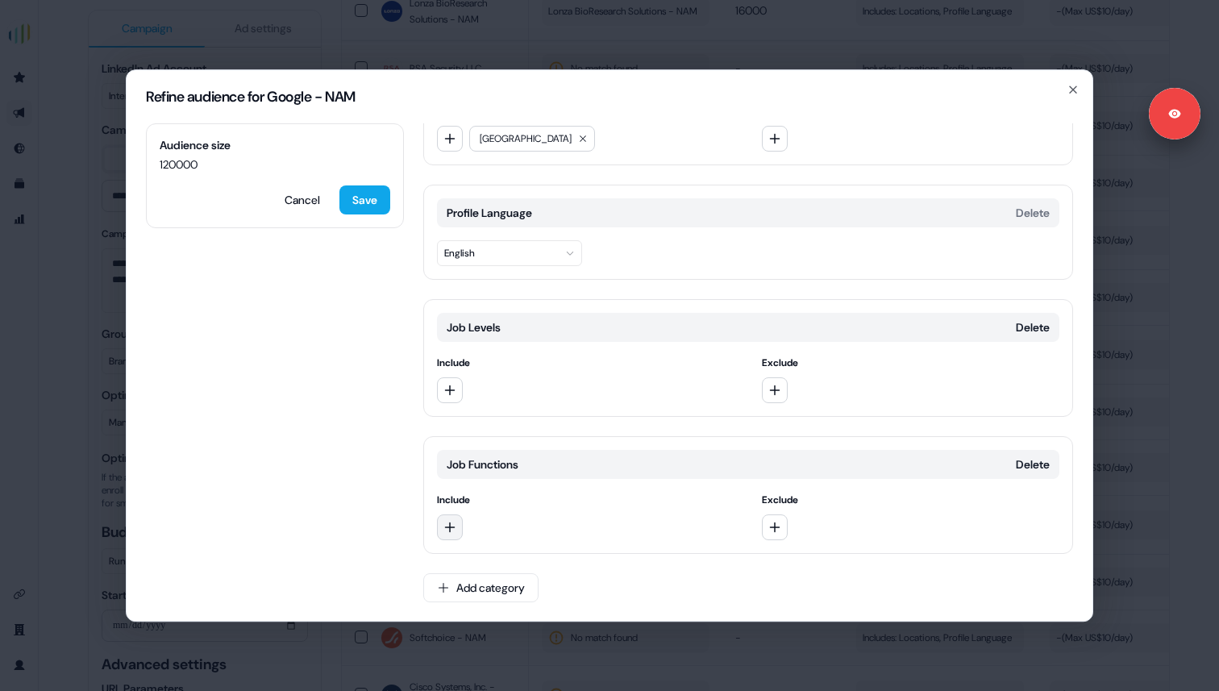
click at [443, 522] on button "button" at bounding box center [450, 527] width 26 height 26
type input "****"
click at [481, 588] on div "Marketing" at bounding box center [553, 593] width 224 height 26
click at [454, 389] on icon "button" at bounding box center [449, 390] width 13 height 13
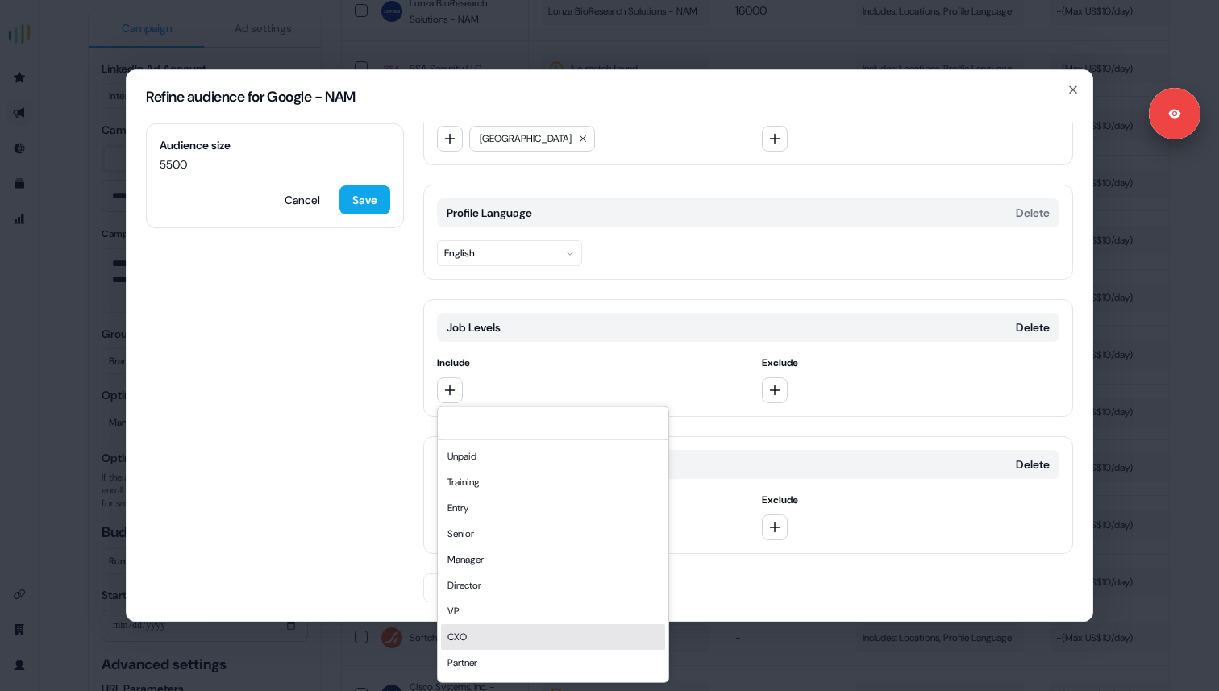
click at [502, 630] on div "CXO" at bounding box center [553, 636] width 224 height 26
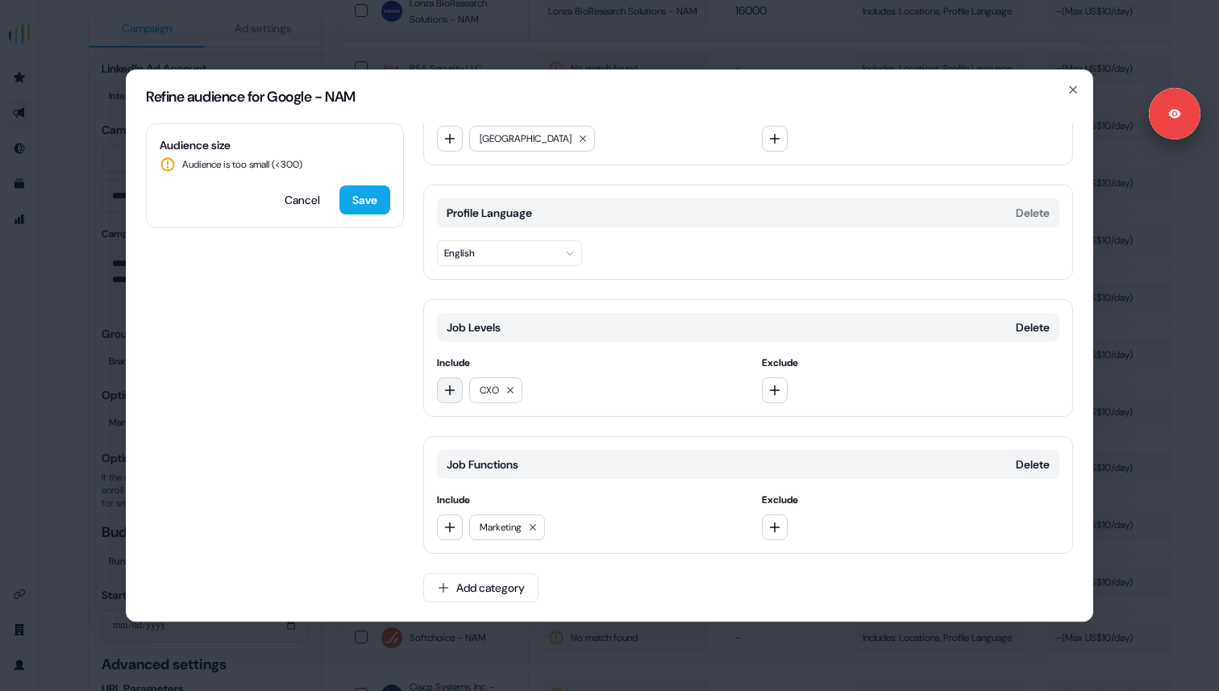
click at [452, 388] on icon "button" at bounding box center [449, 390] width 13 height 13
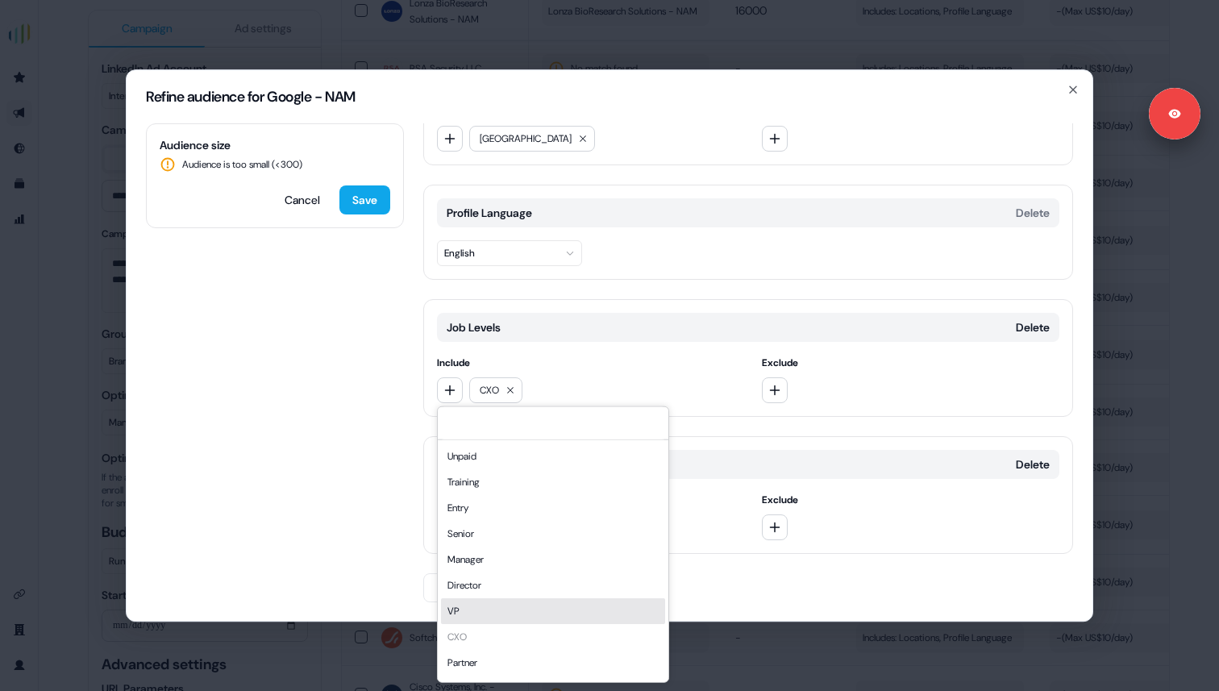
click at [481, 597] on div "VP" at bounding box center [553, 610] width 224 height 26
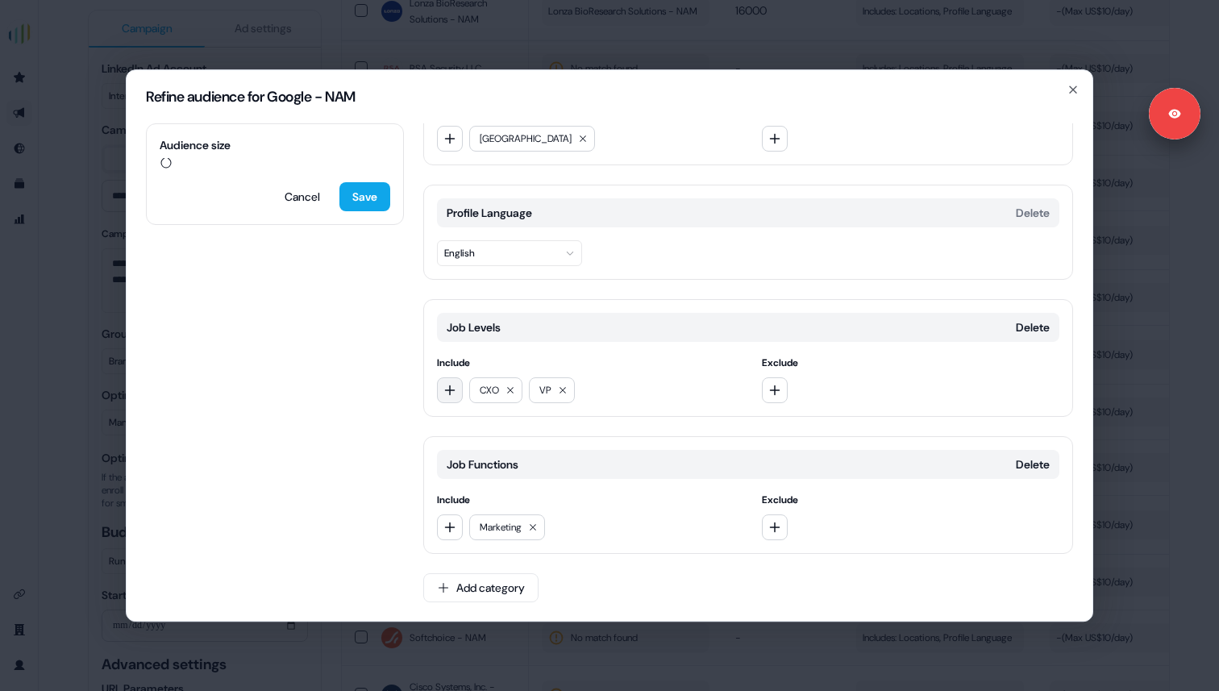
click at [455, 384] on icon "button" at bounding box center [449, 390] width 13 height 13
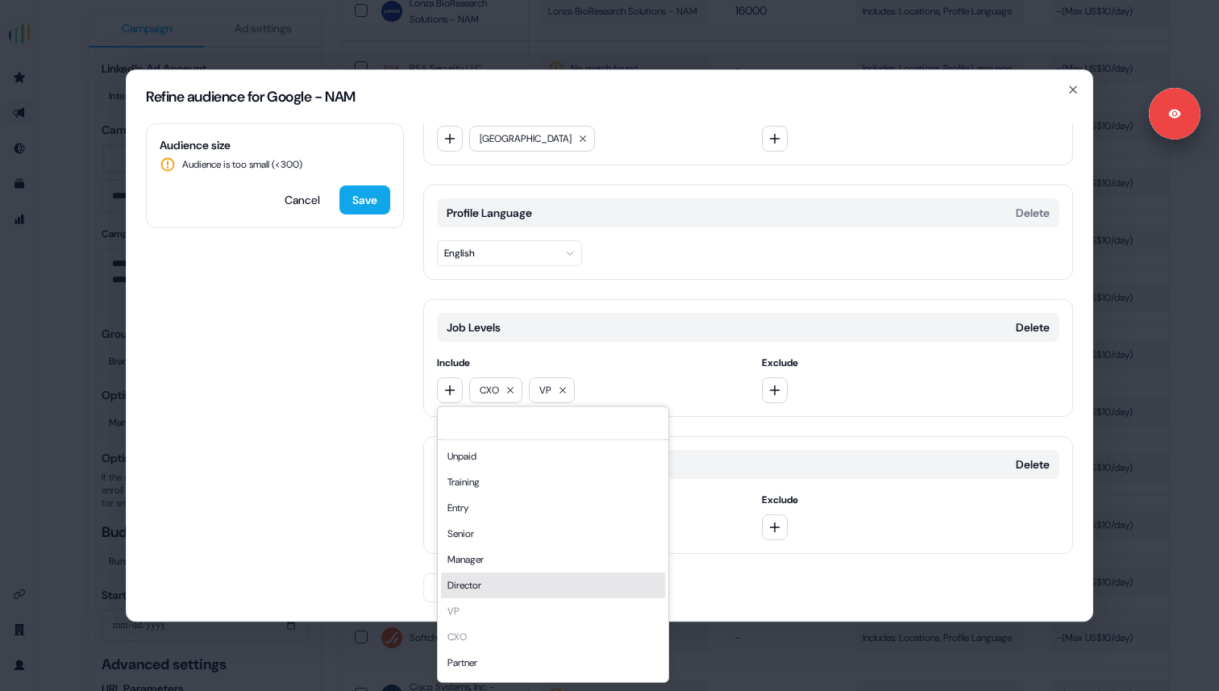
click at [477, 588] on div "Director" at bounding box center [553, 585] width 224 height 26
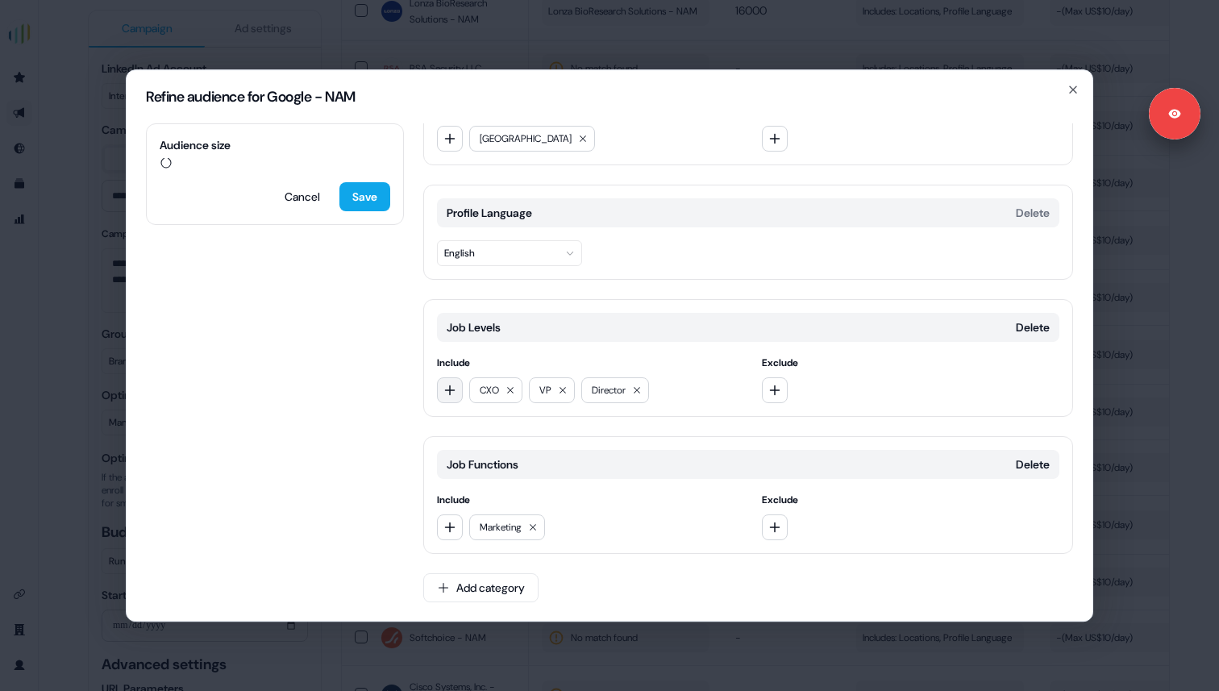
click at [447, 402] on button "button" at bounding box center [450, 390] width 26 height 26
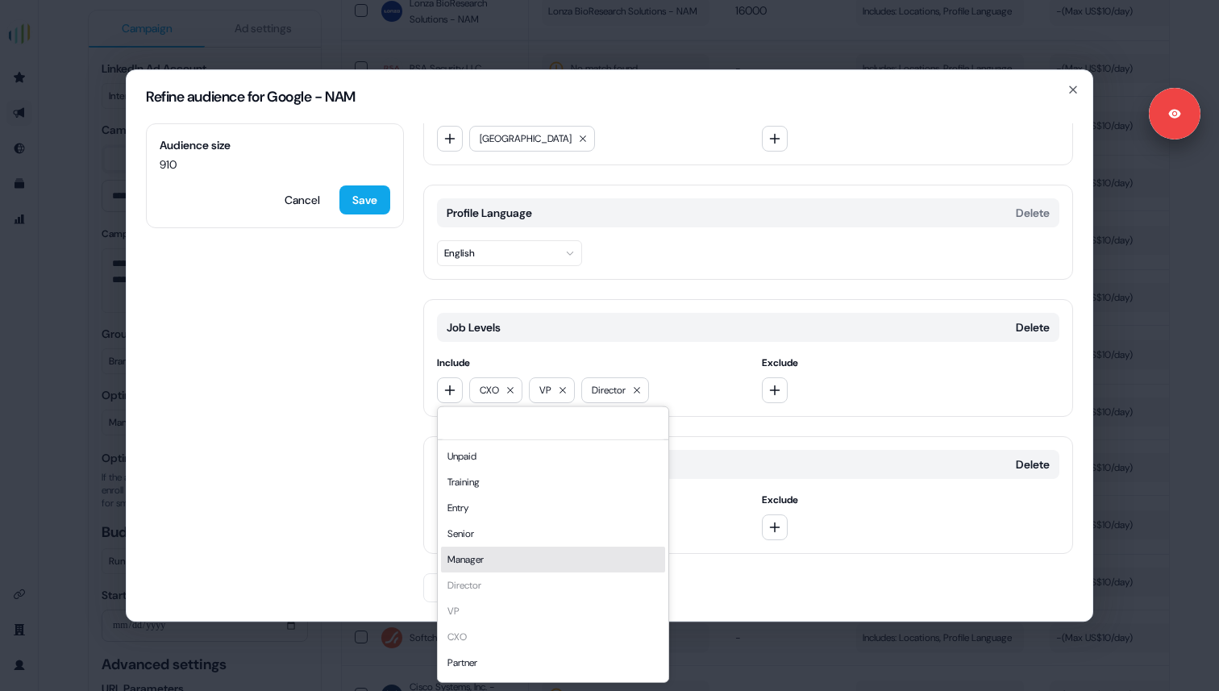
click at [468, 551] on div "Manager" at bounding box center [553, 559] width 224 height 26
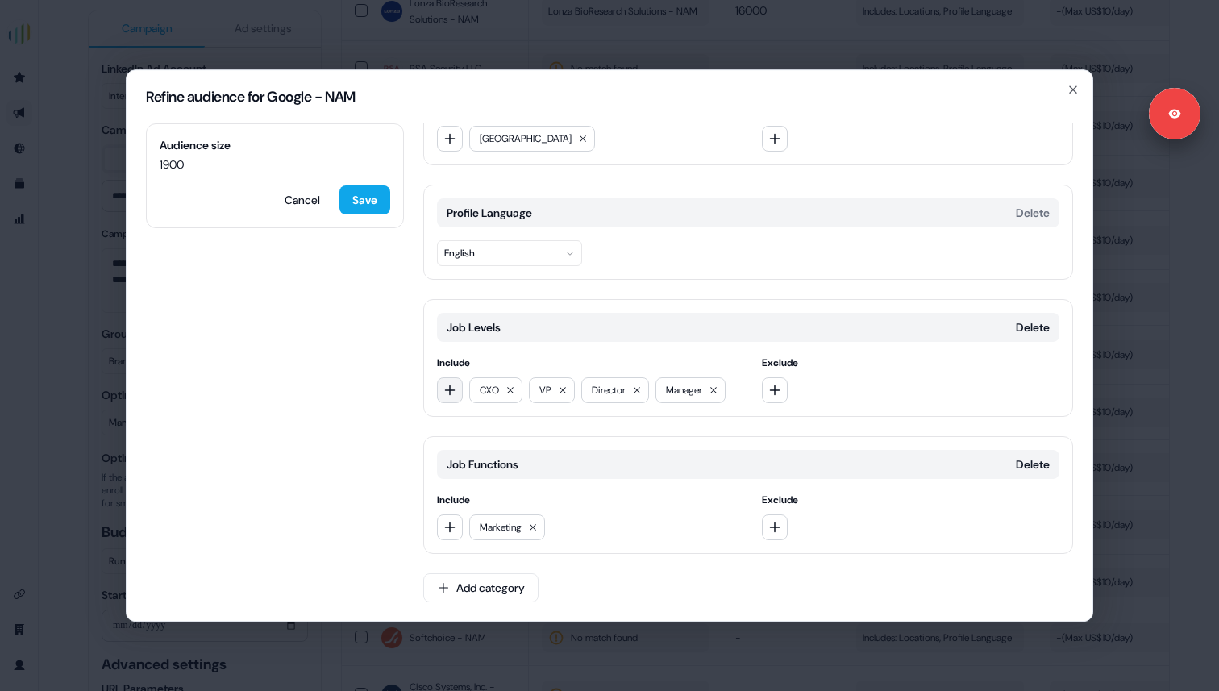
click at [451, 394] on icon "button" at bounding box center [449, 390] width 13 height 13
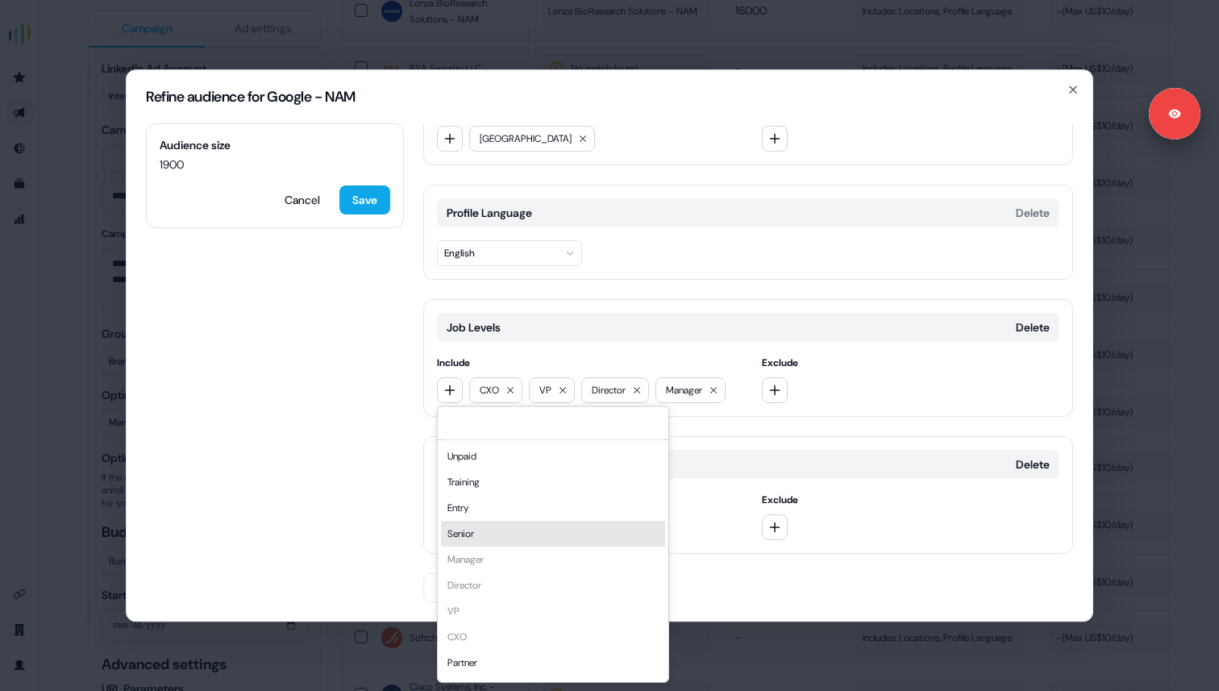
click at [490, 534] on div "Senior" at bounding box center [553, 533] width 224 height 26
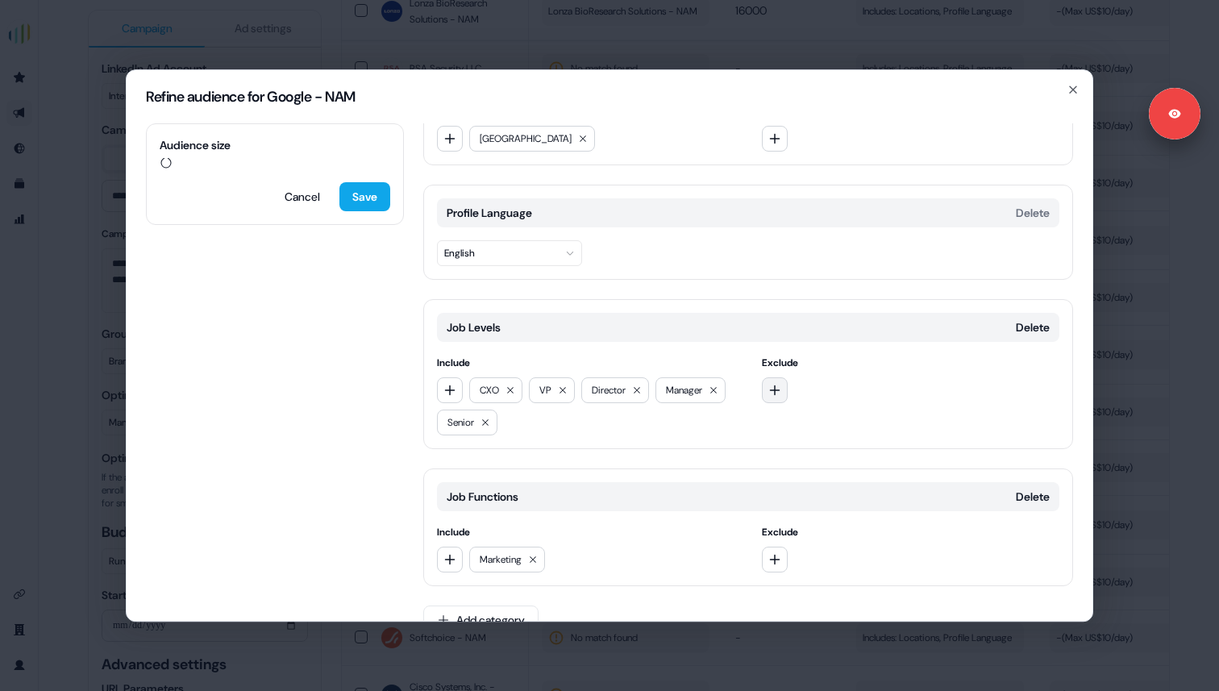
click at [771, 394] on icon "button" at bounding box center [774, 390] width 13 height 13
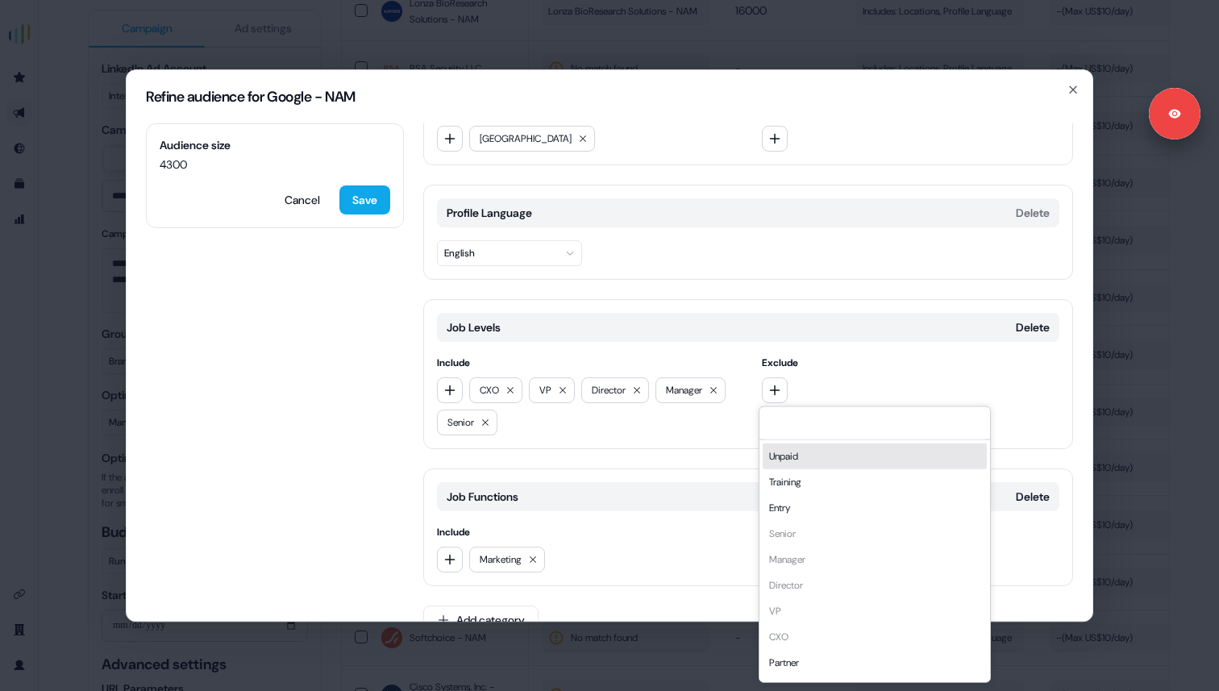
click at [793, 449] on div "Unpaid" at bounding box center [875, 456] width 224 height 26
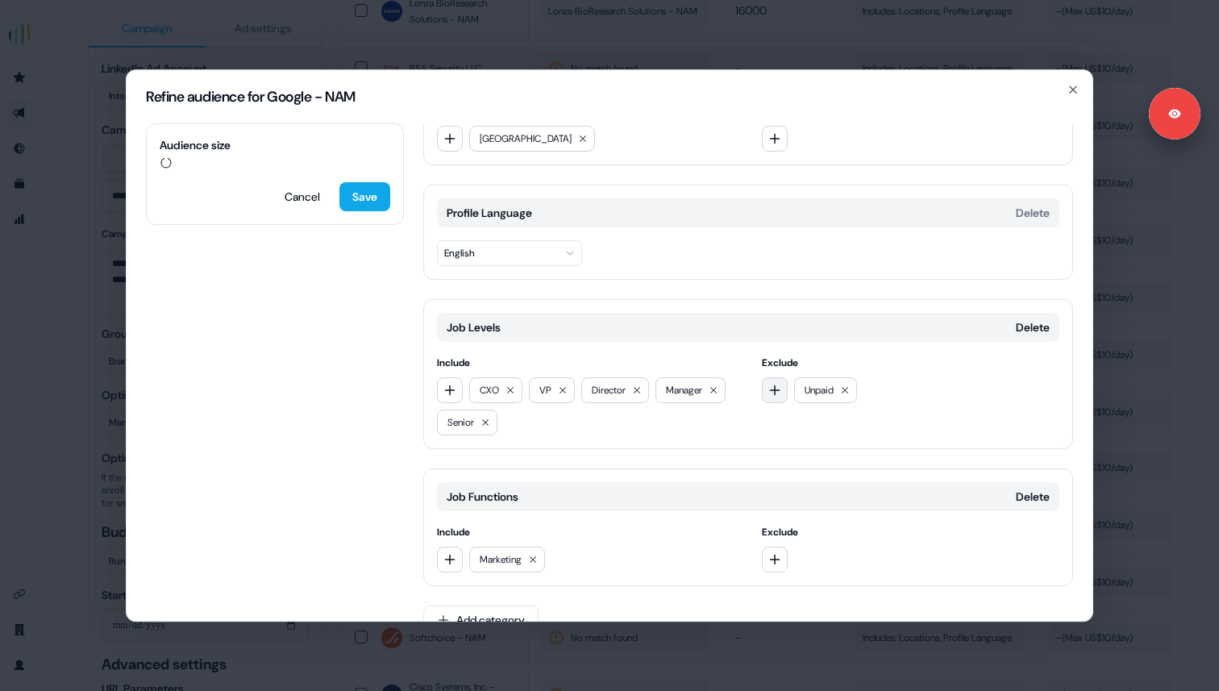
click at [780, 394] on button "button" at bounding box center [775, 390] width 26 height 26
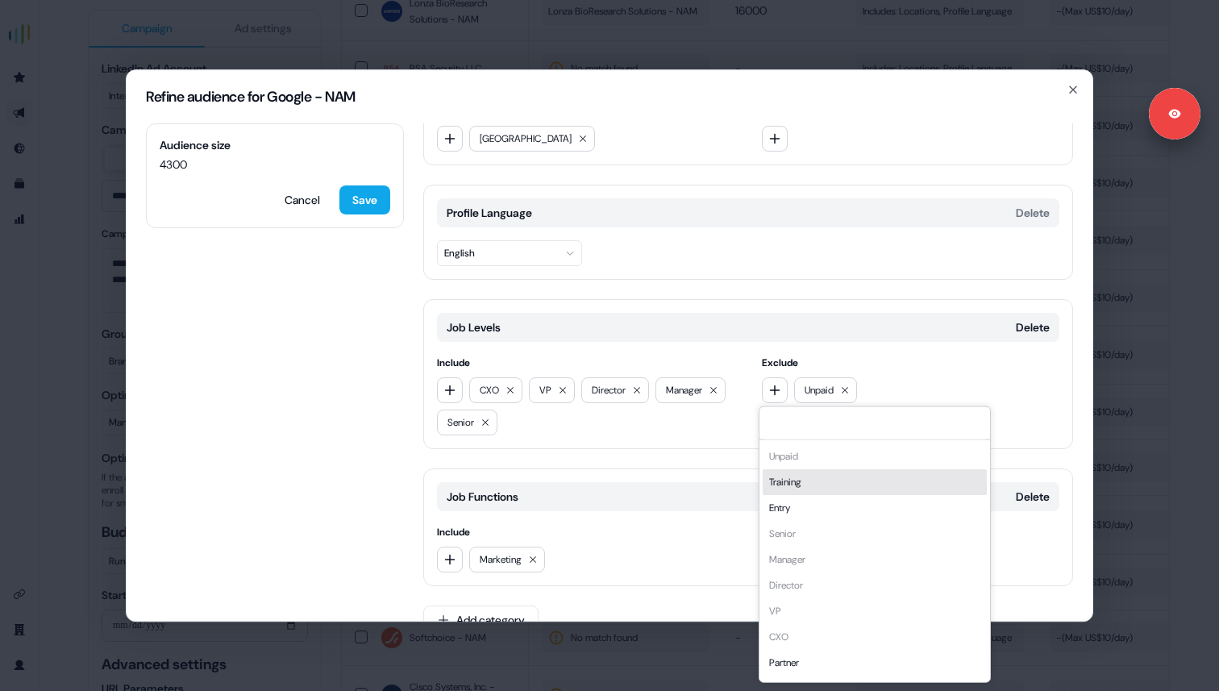
click at [789, 476] on div "Training" at bounding box center [875, 481] width 224 height 26
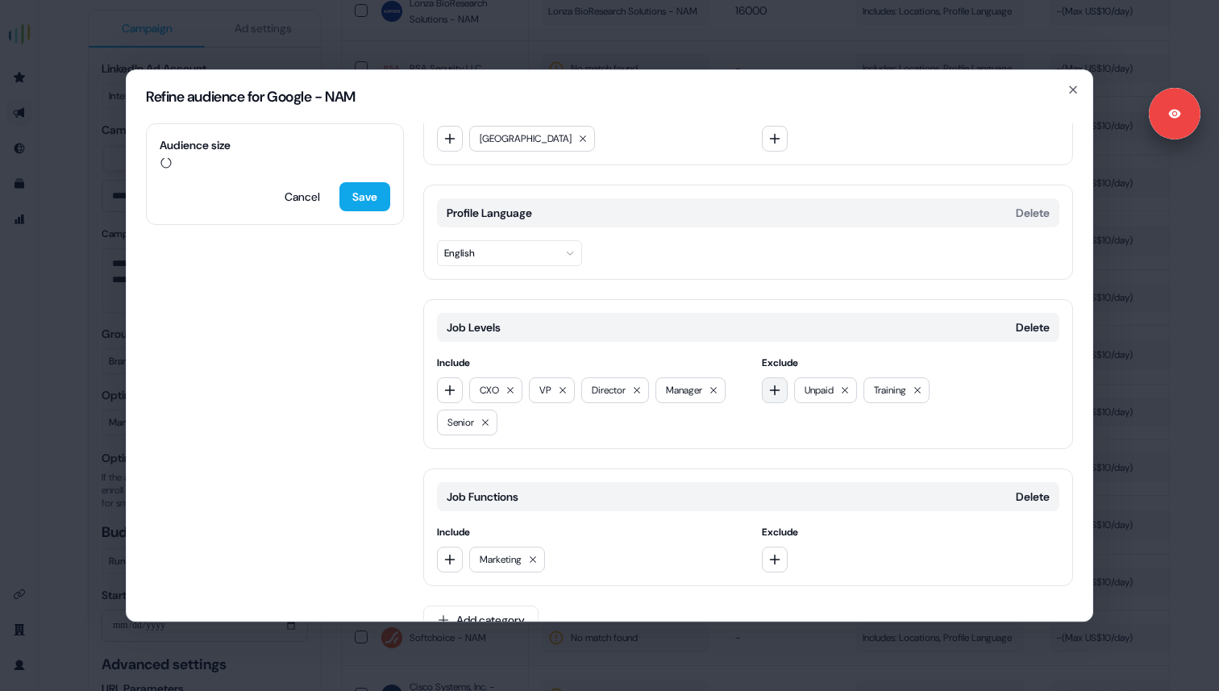
click at [776, 389] on icon "button" at bounding box center [774, 390] width 13 height 13
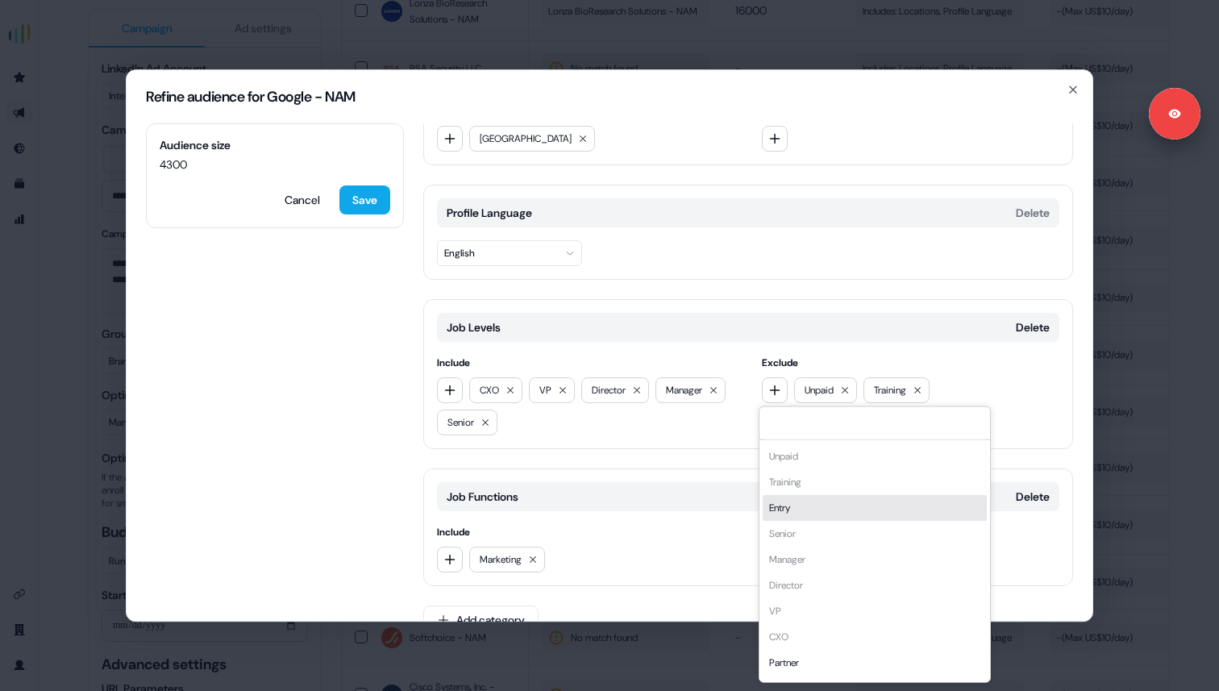
click at [788, 504] on div "Entry" at bounding box center [875, 507] width 224 height 26
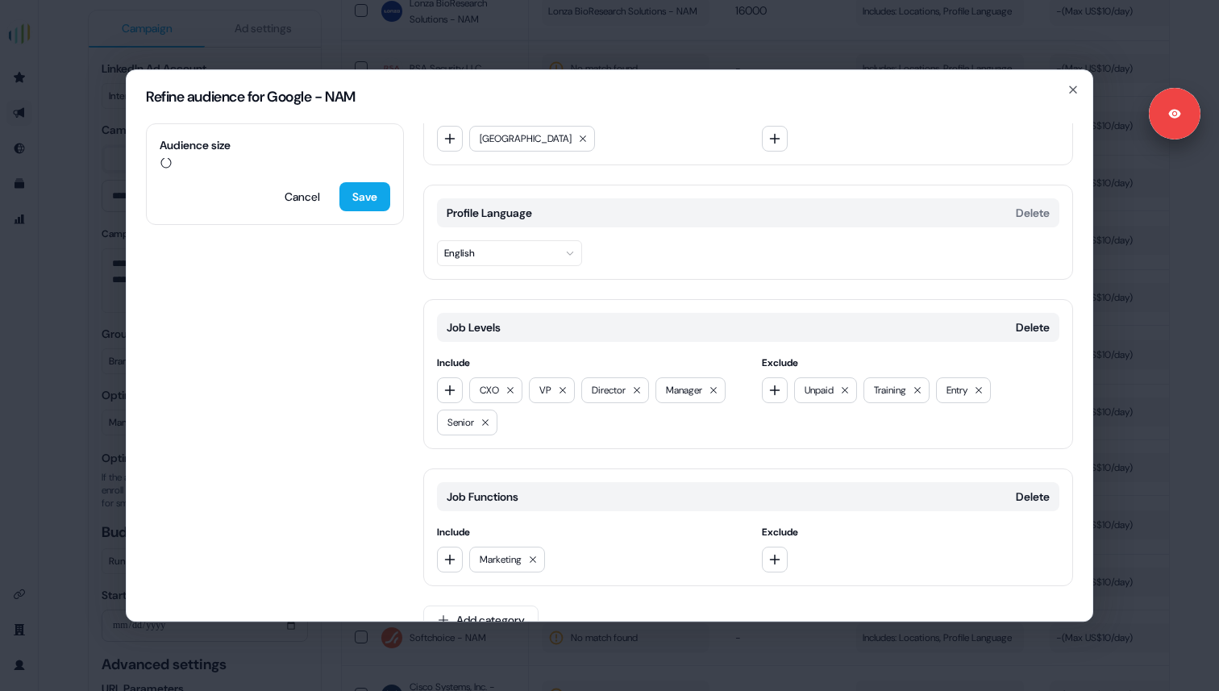
click at [751, 437] on div "Job Levels Delete Include CXO VP Director Manager Senior Exclude Unpaid Trainin…" at bounding box center [748, 374] width 650 height 150
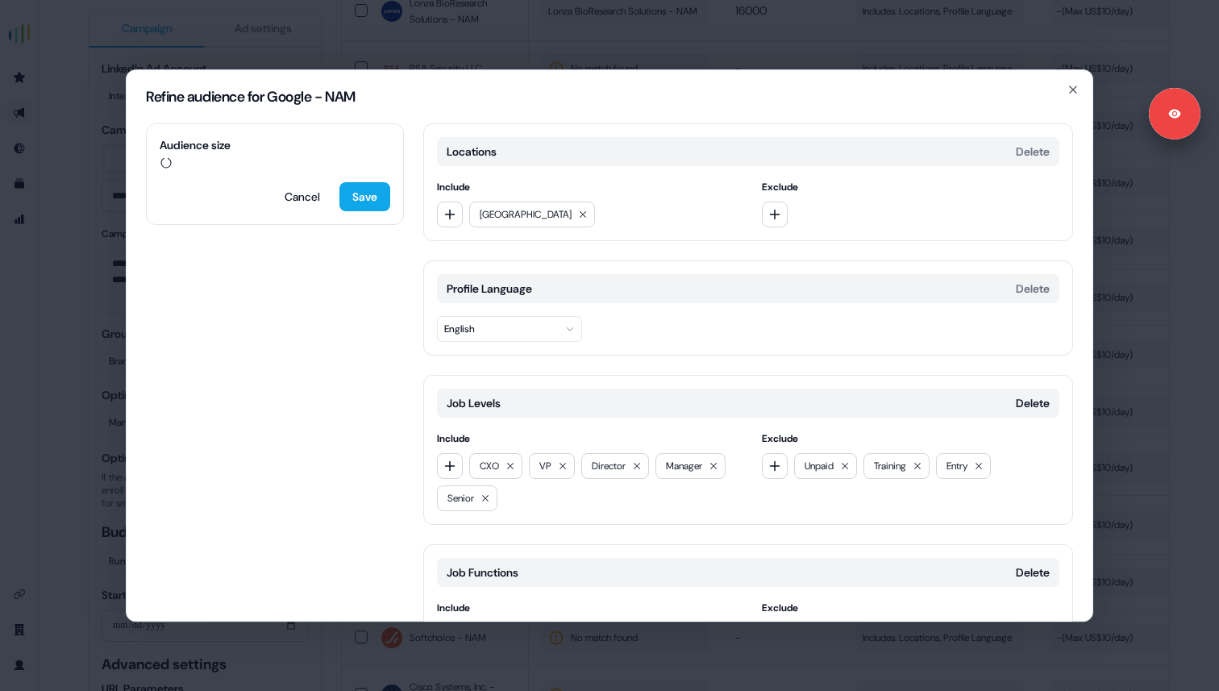
scroll to position [108, 0]
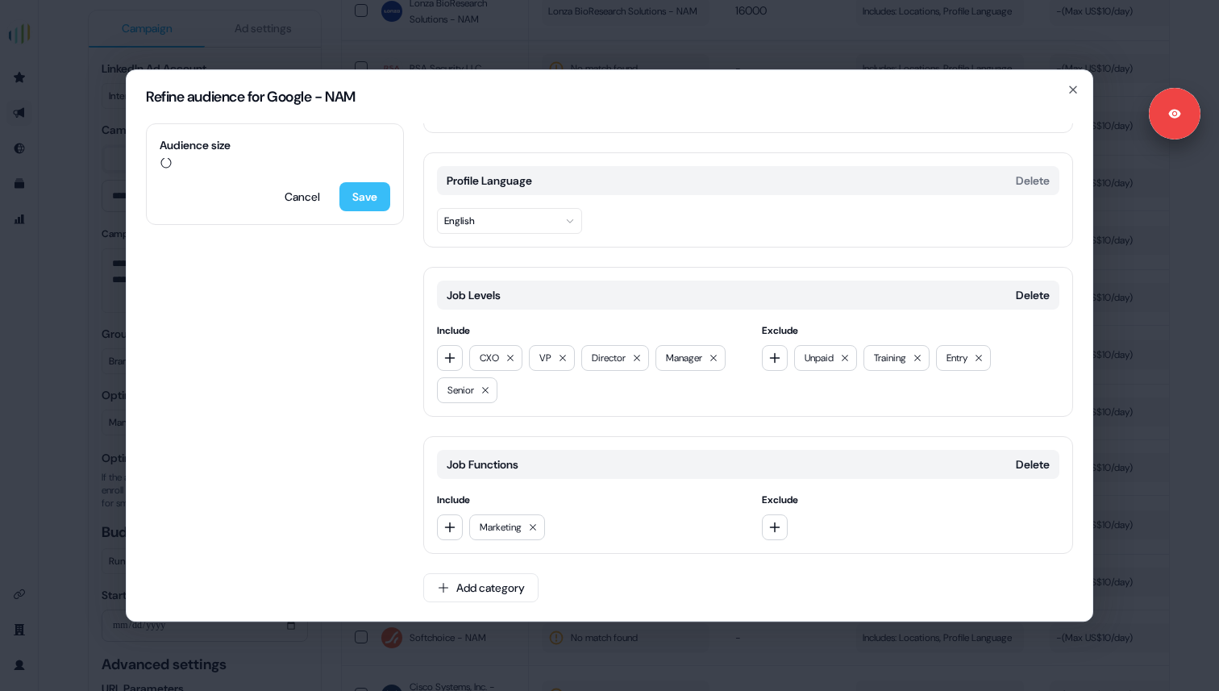
click at [366, 201] on button "Save" at bounding box center [364, 196] width 51 height 29
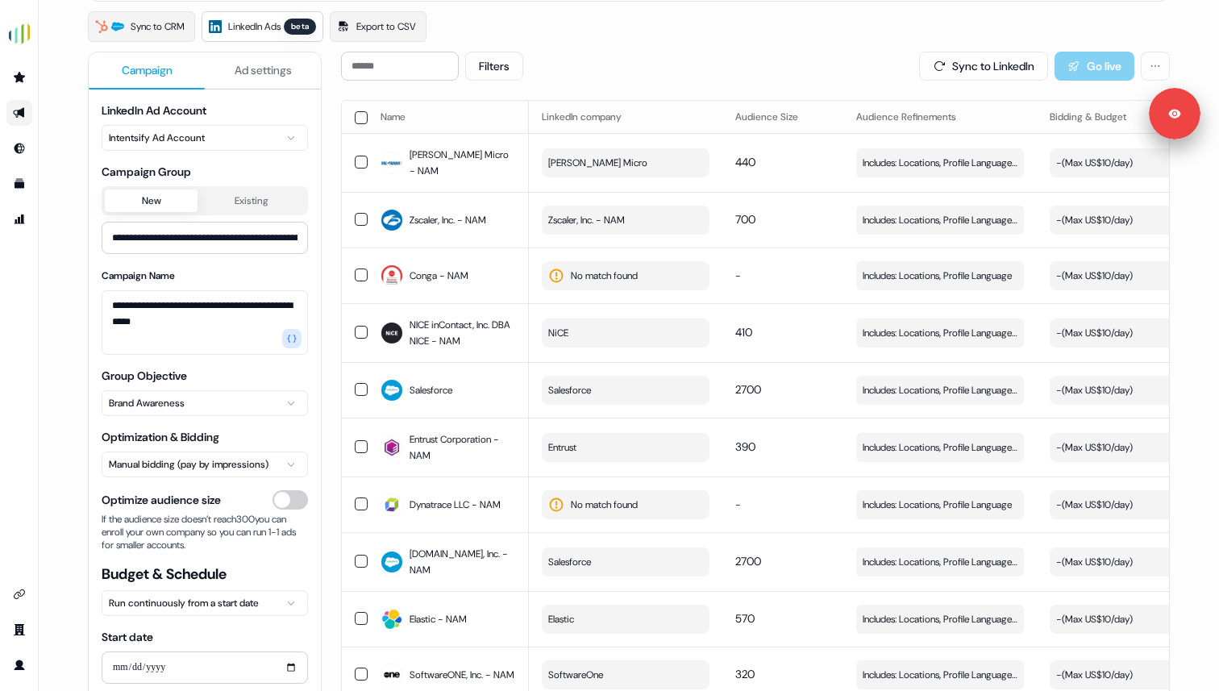
scroll to position [101, 0]
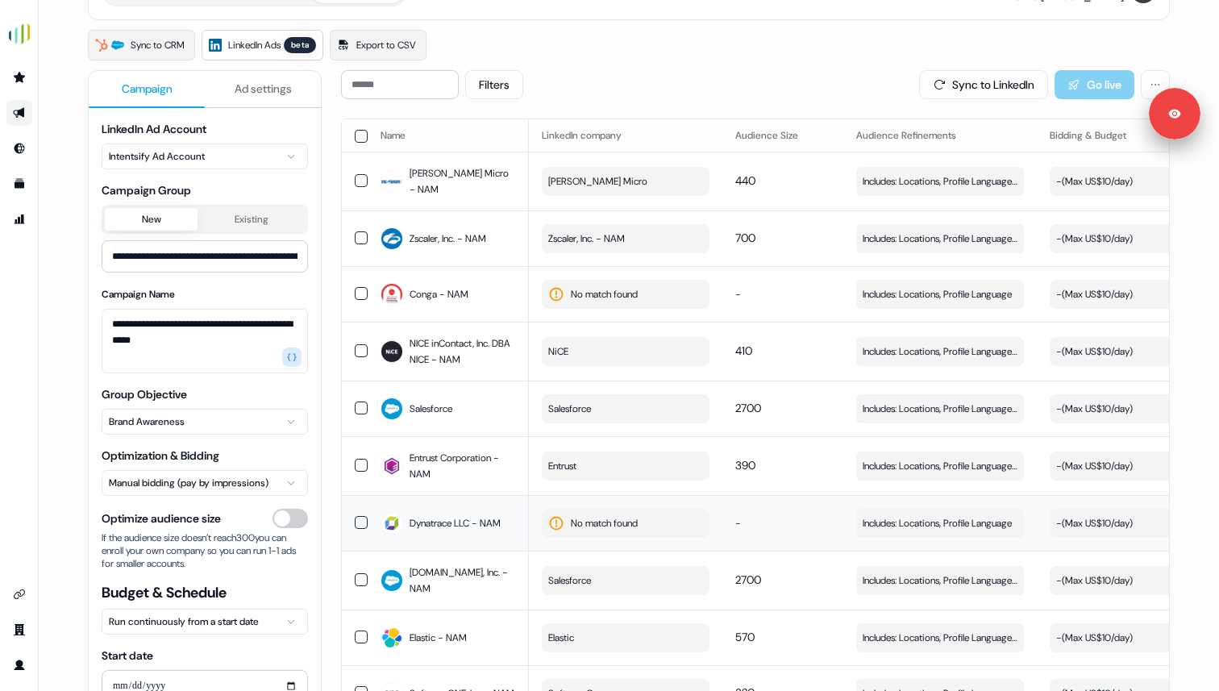
click at [669, 514] on button "No match found" at bounding box center [626, 523] width 168 height 29
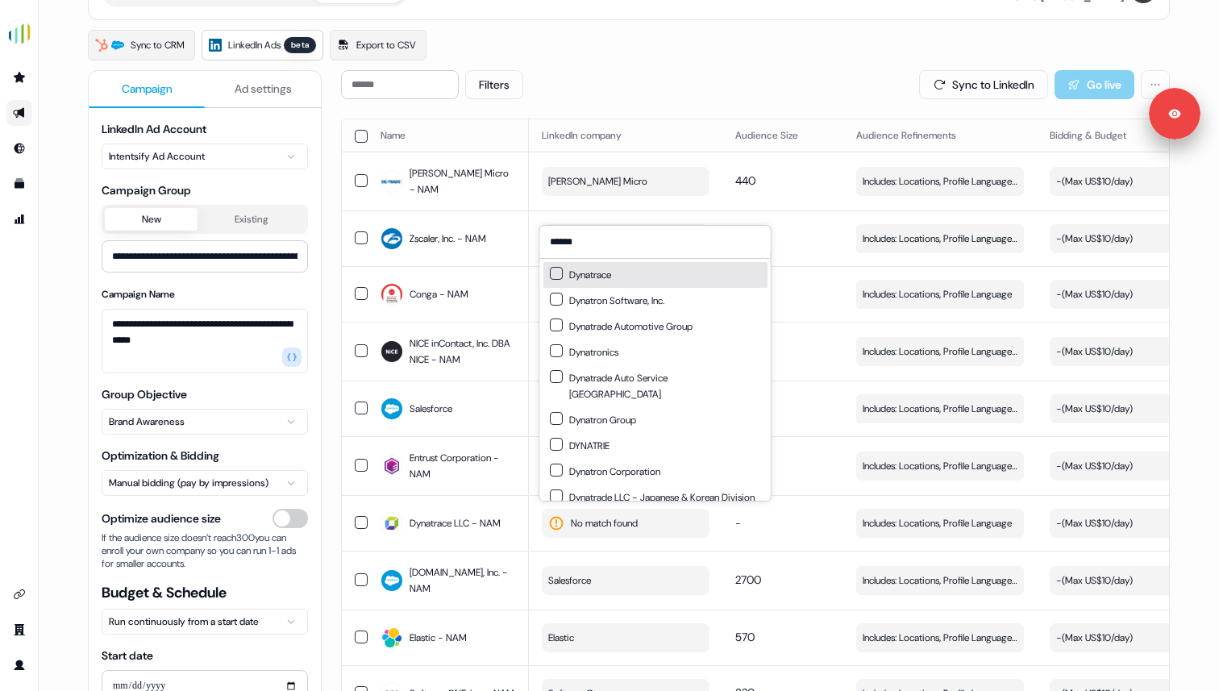
type input "******"
click at [592, 274] on div "Dynatrace" at bounding box center [580, 275] width 61 height 16
click at [817, 514] on td "-" at bounding box center [782, 523] width 121 height 56
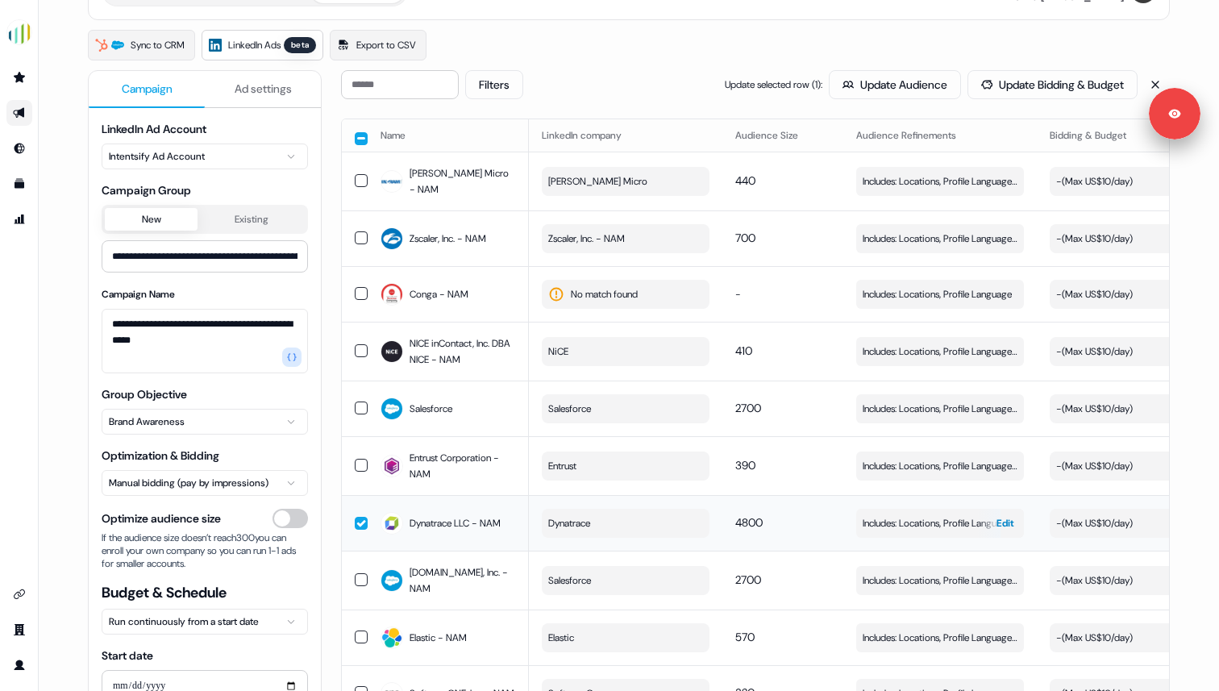
click at [928, 521] on span "Includes: Locations, Profile Language" at bounding box center [937, 523] width 149 height 16
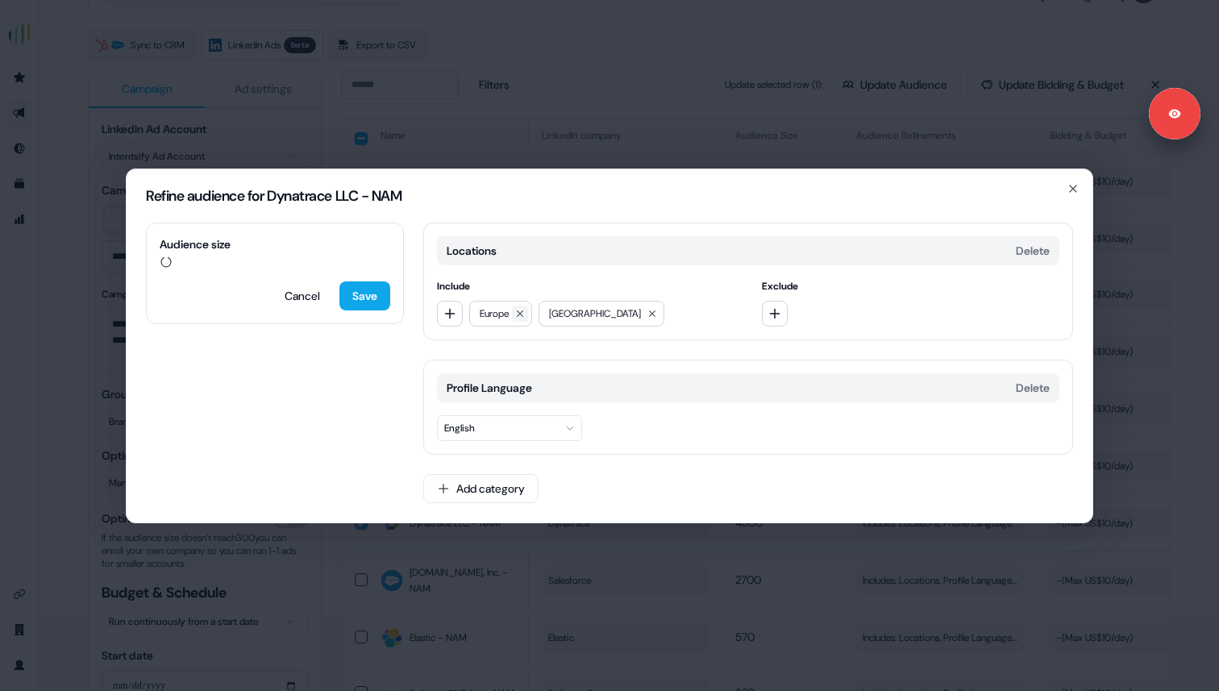
click at [524, 318] on icon at bounding box center [520, 314] width 10 height 10
click at [489, 487] on button "Add category" at bounding box center [480, 488] width 115 height 29
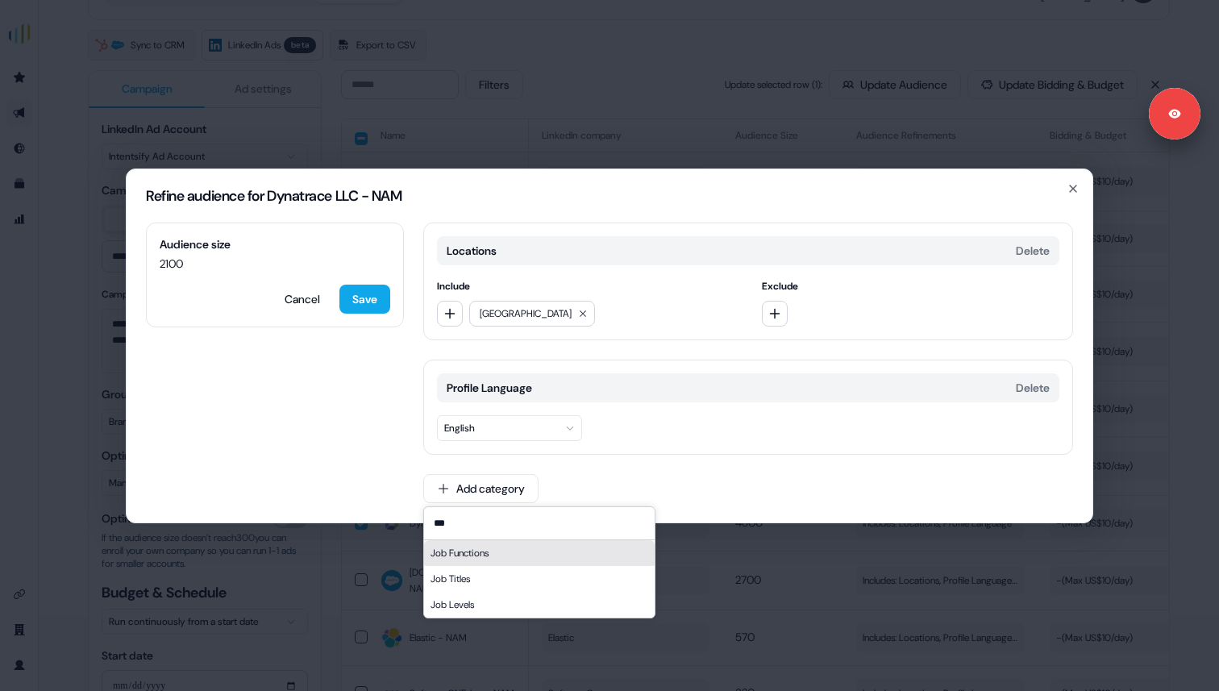
type input "***"
click at [519, 559] on div "Job Functions" at bounding box center [539, 553] width 231 height 26
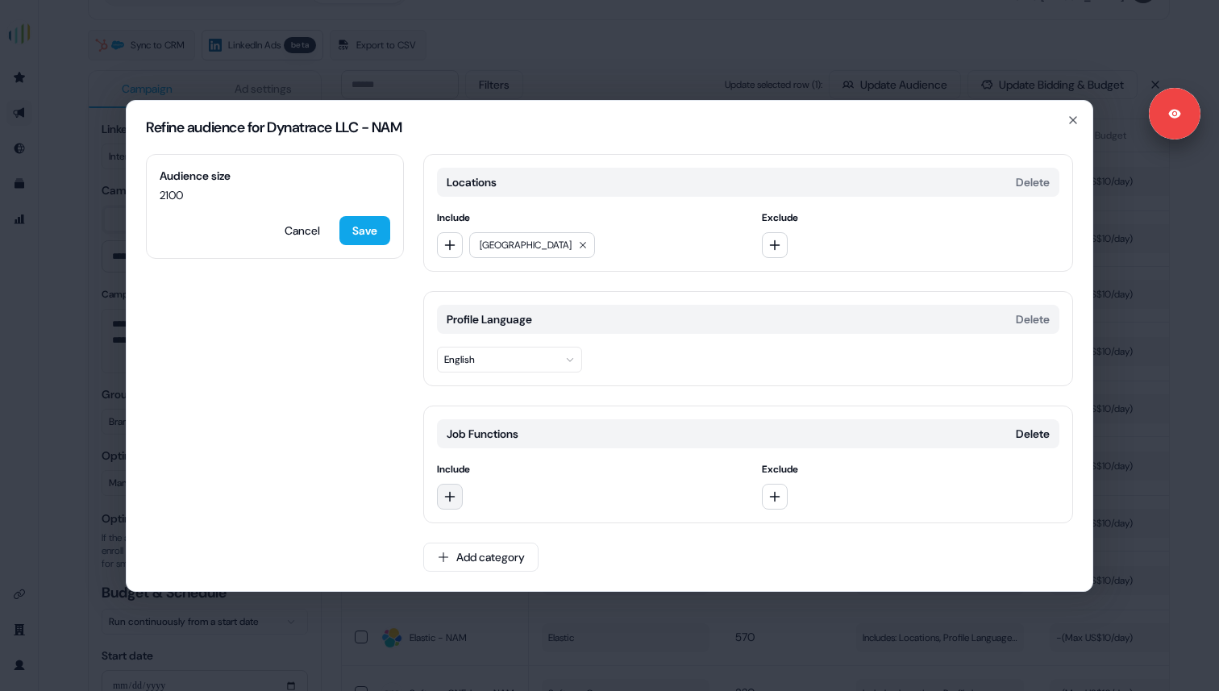
click at [449, 490] on icon "button" at bounding box center [449, 496] width 13 height 13
type input "******"
click at [471, 573] on div "Marketing" at bounding box center [553, 563] width 224 height 26
click at [452, 498] on icon "button" at bounding box center [449, 496] width 13 height 13
type input "********"
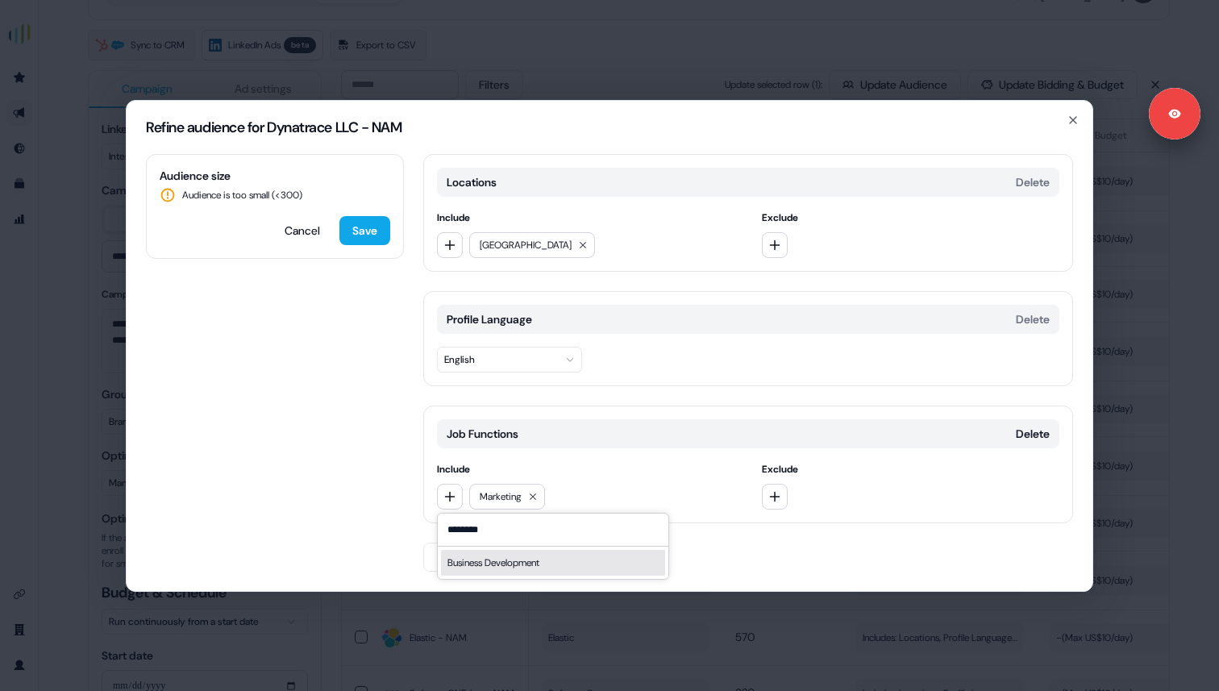
click at [473, 555] on div "Business Development" at bounding box center [553, 563] width 224 height 26
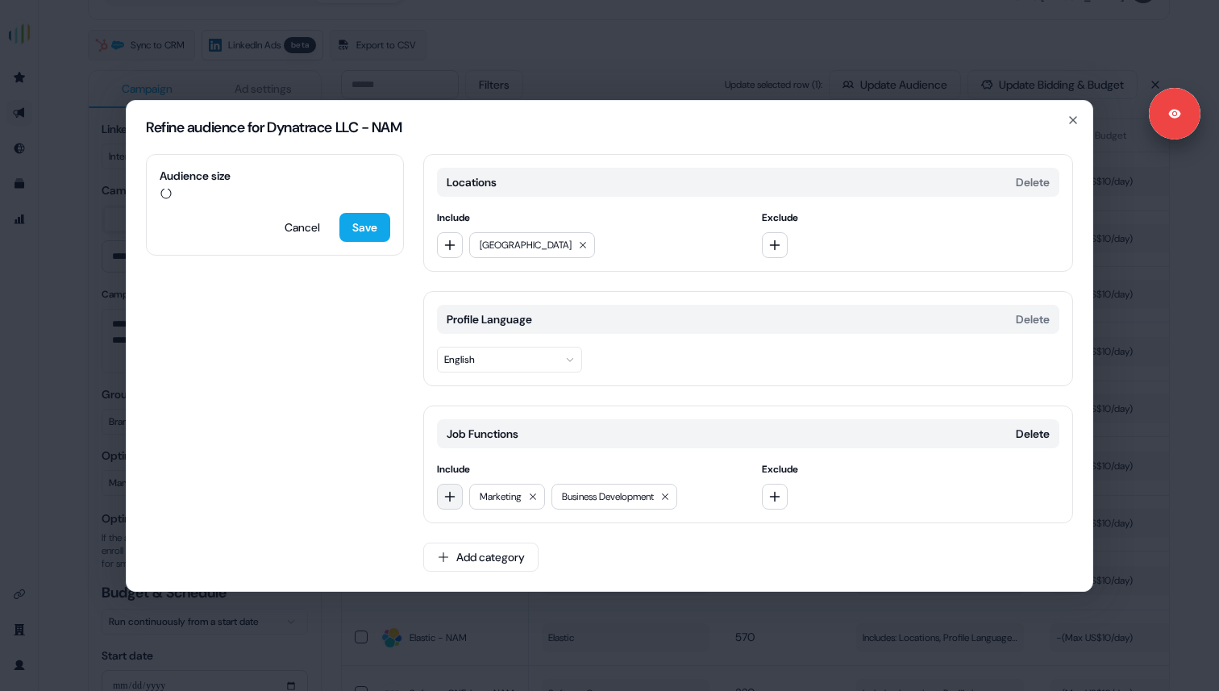
click at [452, 499] on icon "button" at bounding box center [449, 496] width 13 height 13
type input "*****"
click at [465, 558] on div "Sales" at bounding box center [553, 563] width 224 height 26
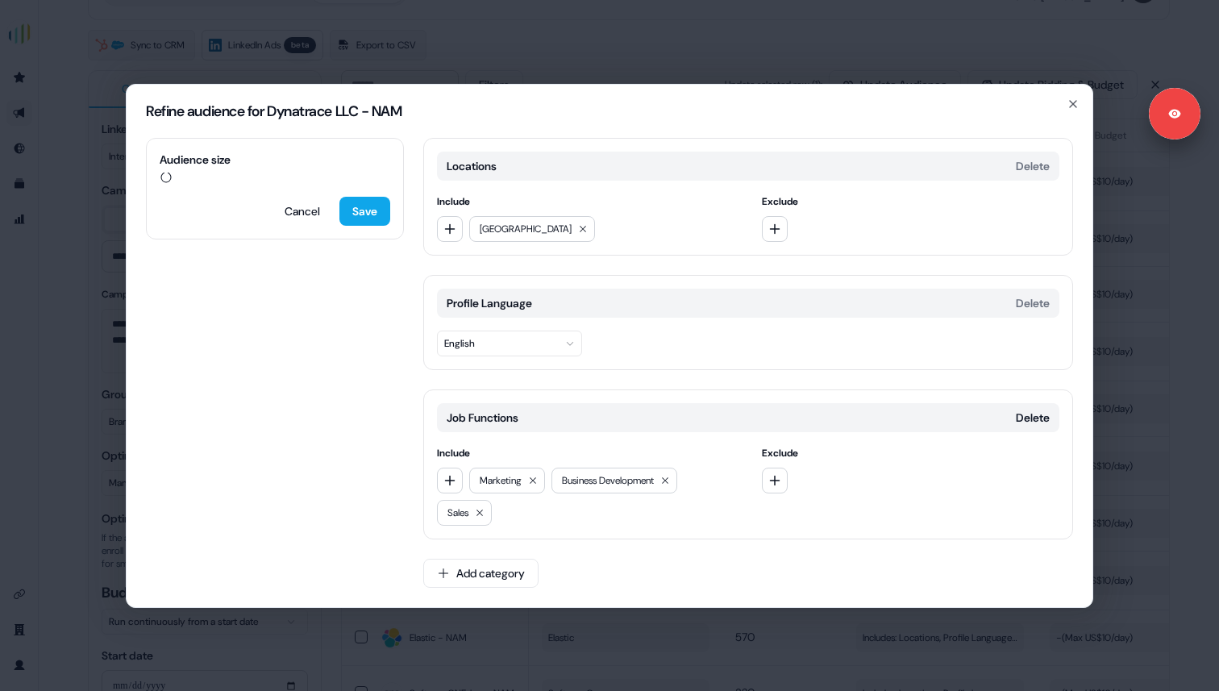
click at [411, 535] on div "Audience size Cancel Save Locations Delete Include North America Exclude Profil…" at bounding box center [610, 372] width 966 height 469
click at [445, 576] on icon "button" at bounding box center [443, 573] width 13 height 13
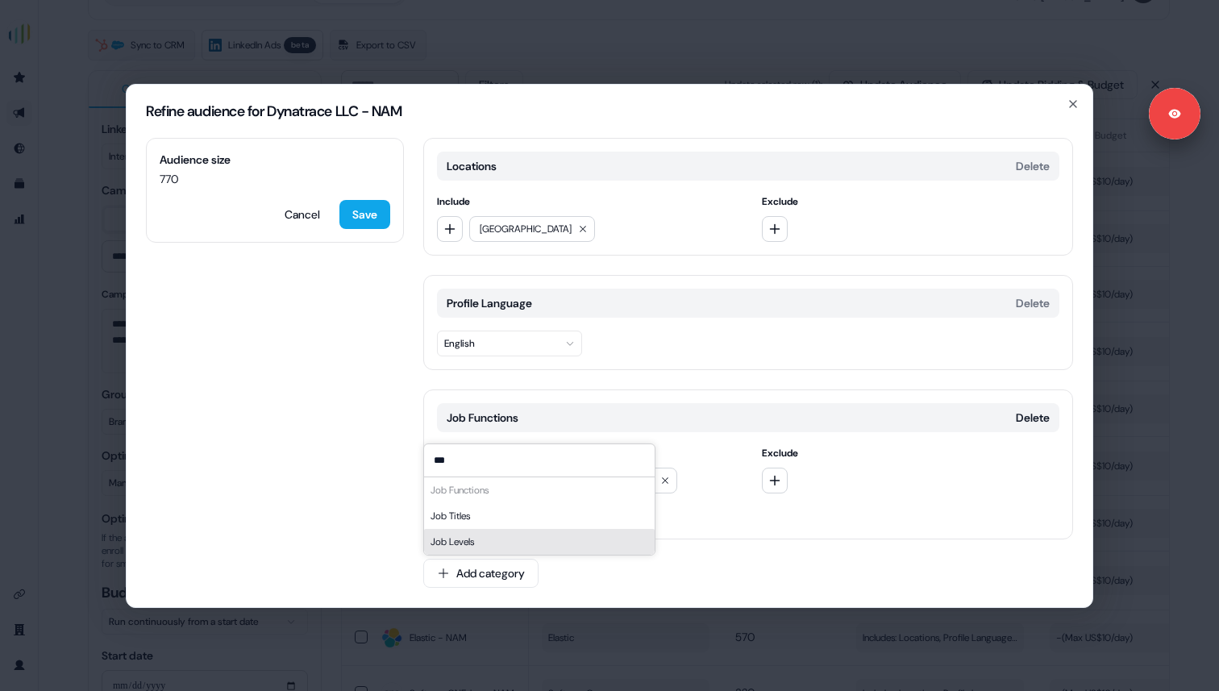
click at [450, 537] on div "Job Levels" at bounding box center [539, 542] width 231 height 26
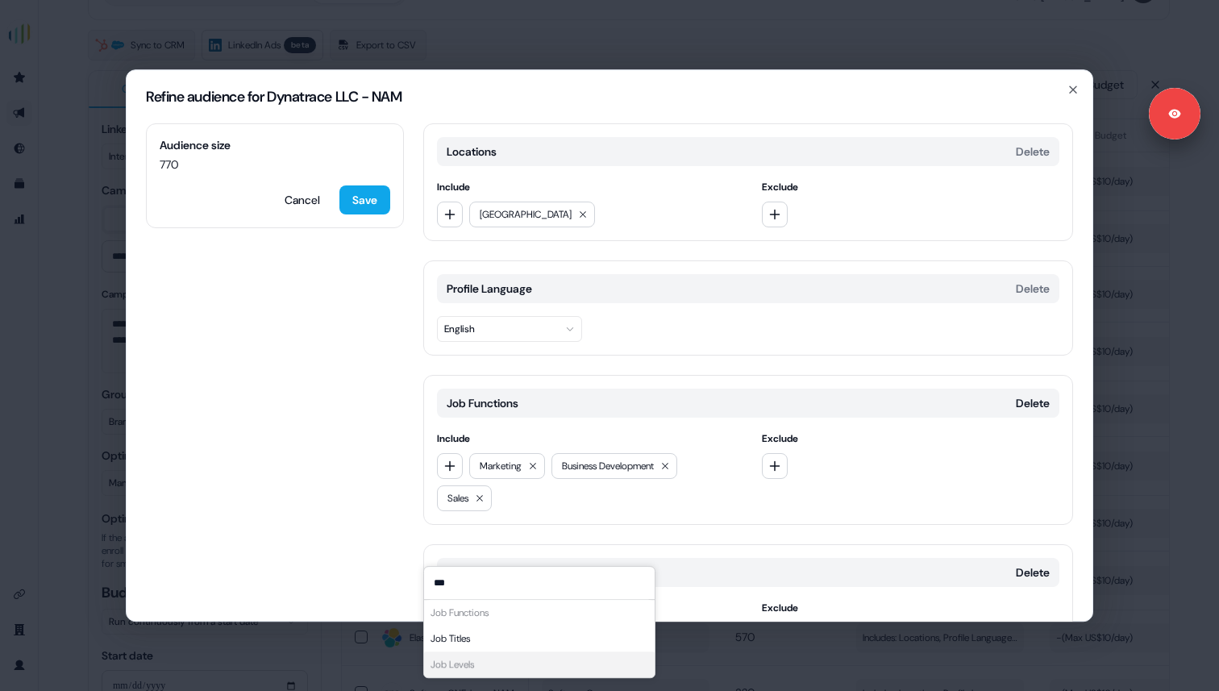
scroll to position [108, 0]
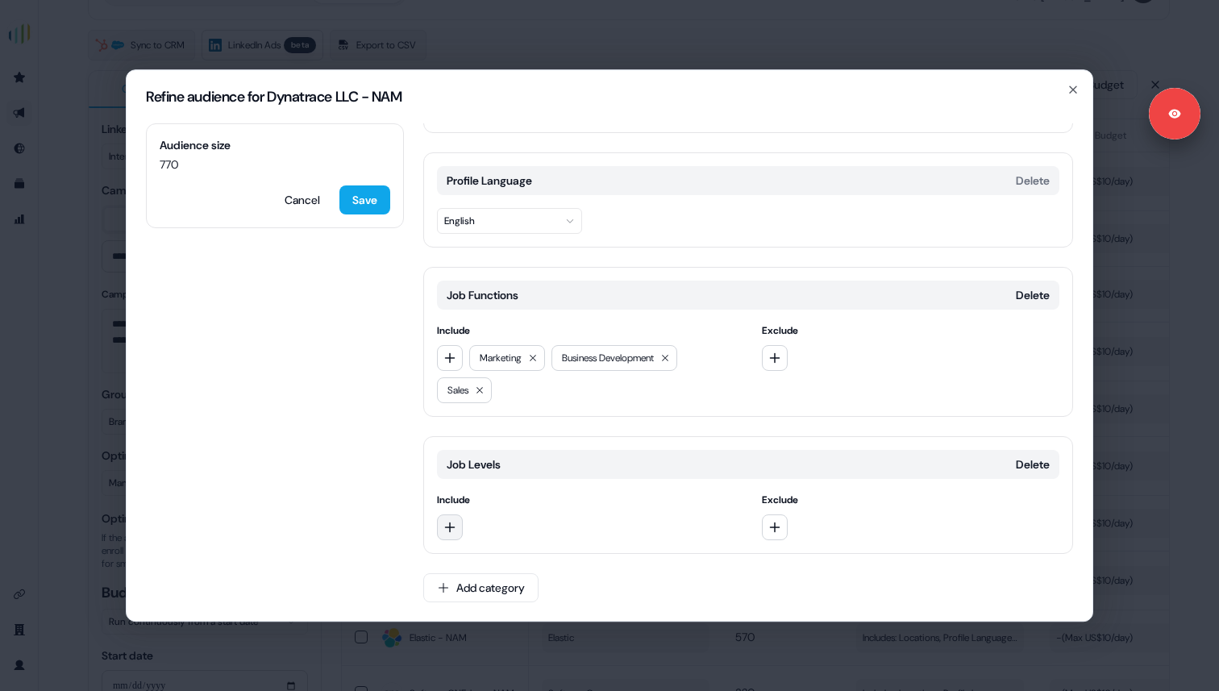
click at [442, 520] on button "button" at bounding box center [450, 527] width 26 height 26
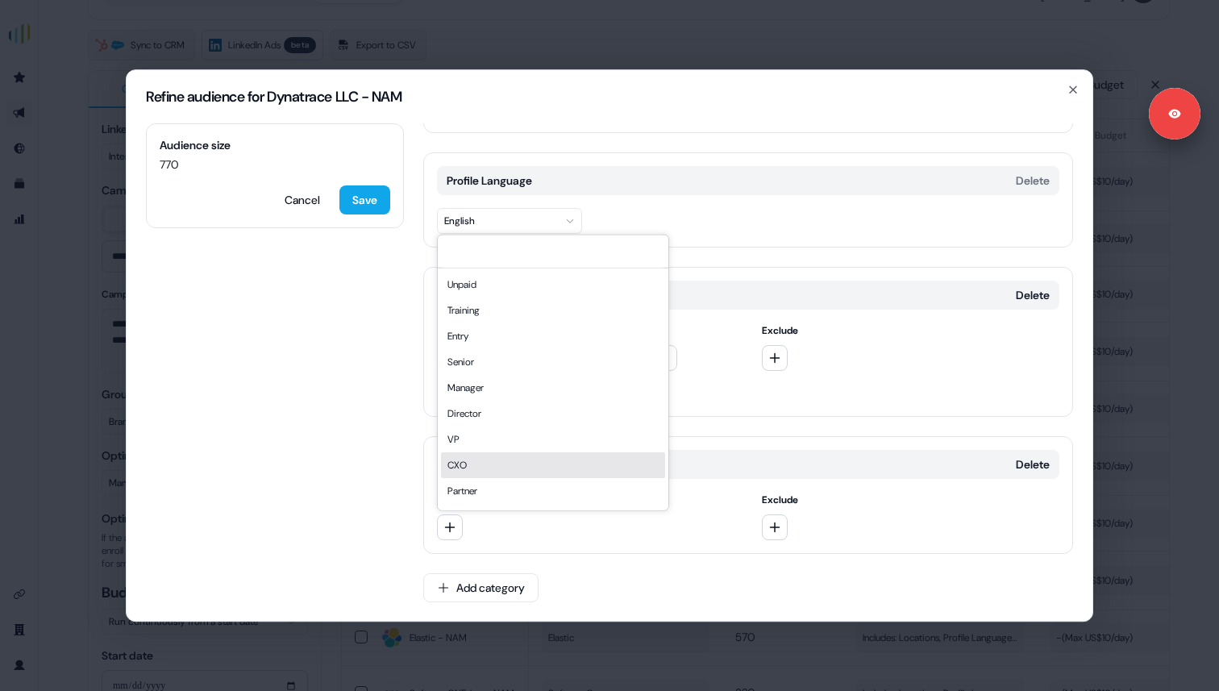
click at [490, 454] on div "CXO" at bounding box center [553, 465] width 224 height 26
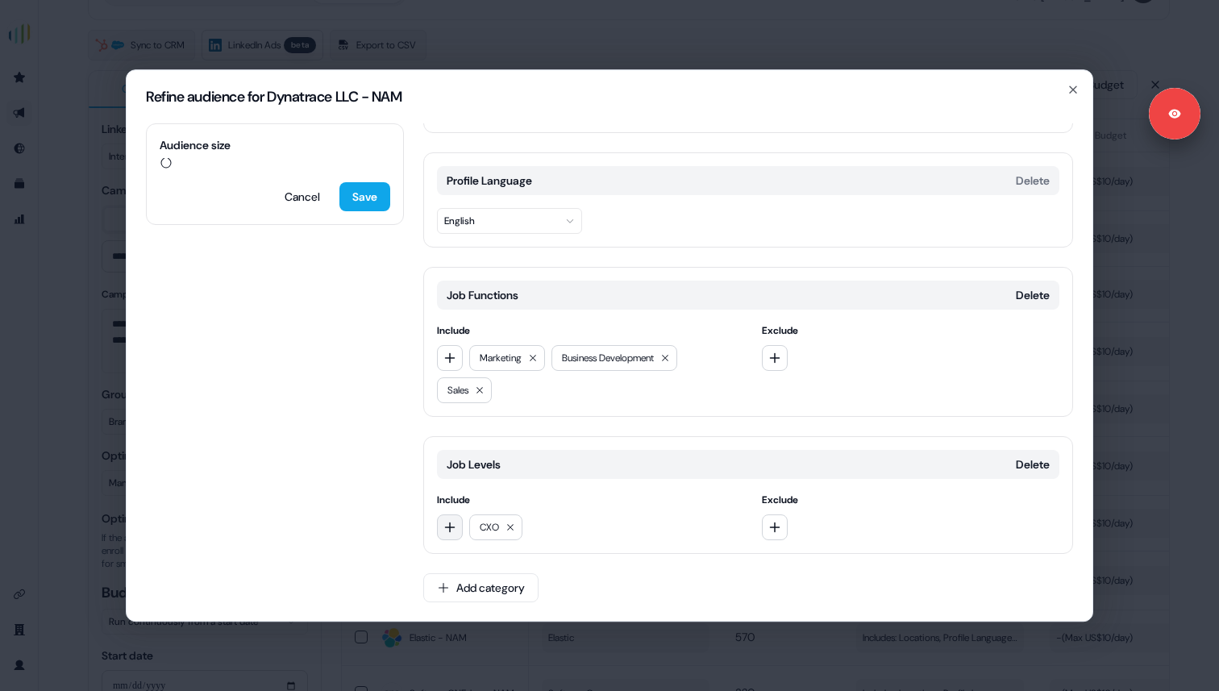
click at [449, 527] on icon "button" at bounding box center [450, 527] width 10 height 10
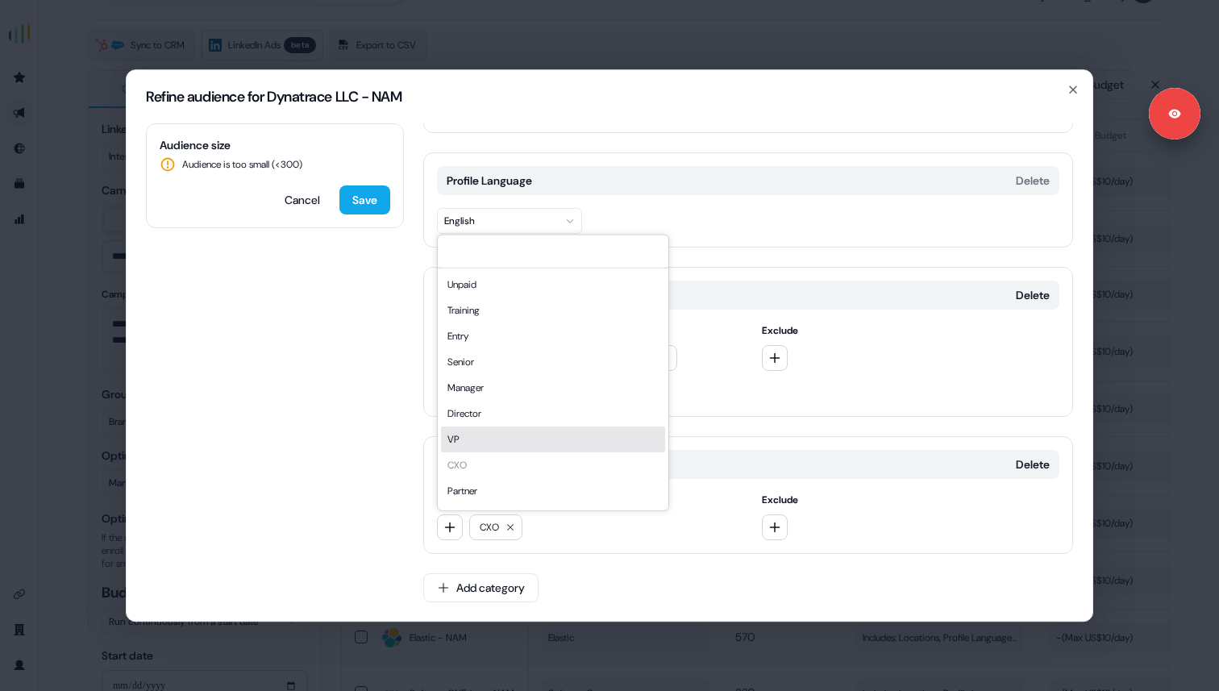
click at [485, 443] on div "VP" at bounding box center [553, 439] width 224 height 26
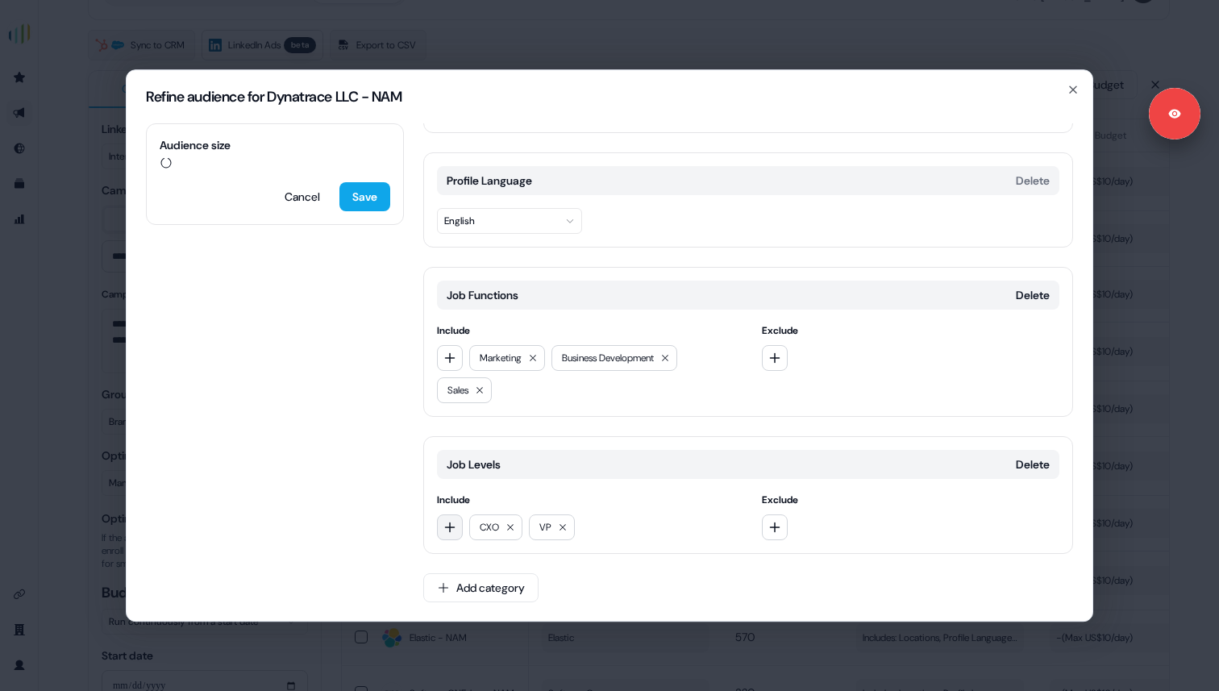
click at [456, 522] on icon "button" at bounding box center [449, 527] width 13 height 13
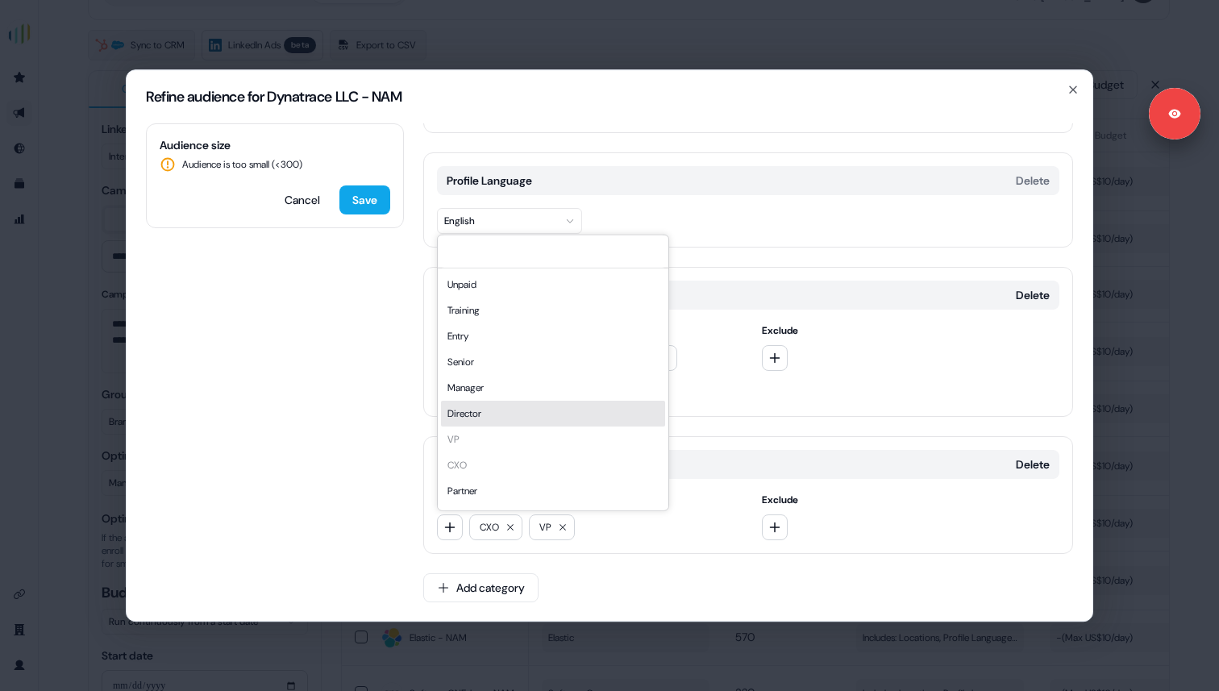
click at [496, 418] on div "Director" at bounding box center [553, 413] width 224 height 26
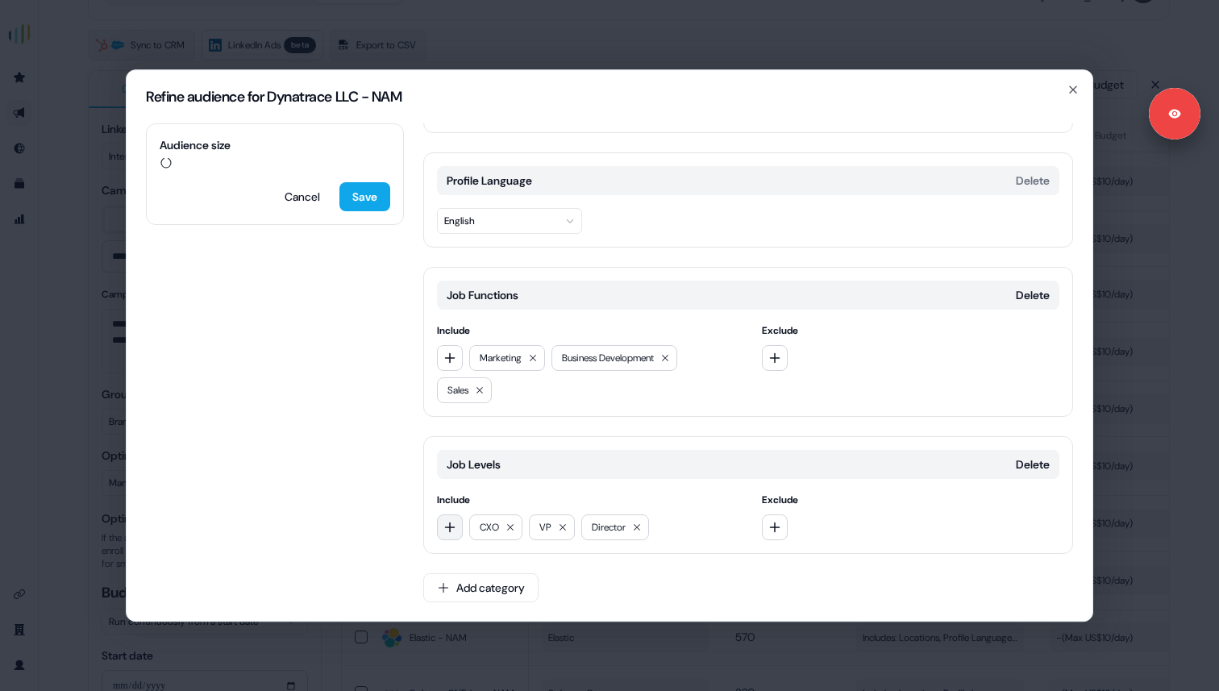
click at [452, 522] on icon "button" at bounding box center [449, 527] width 13 height 13
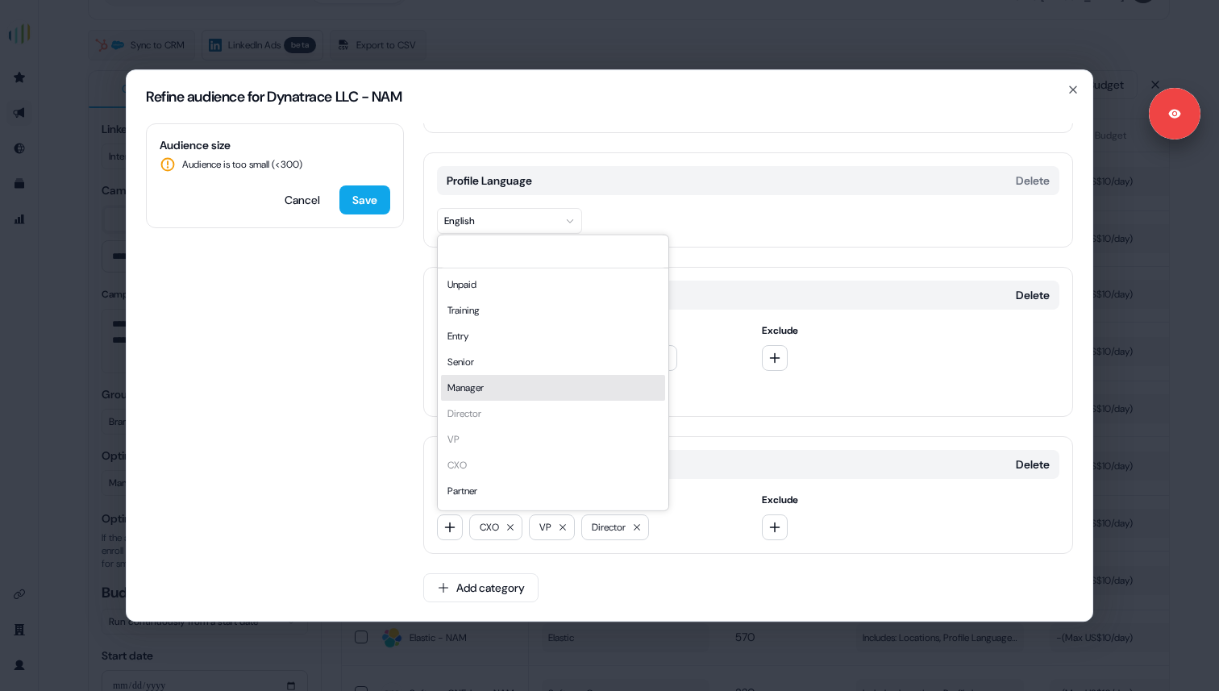
click at [489, 395] on div "Manager" at bounding box center [553, 387] width 224 height 26
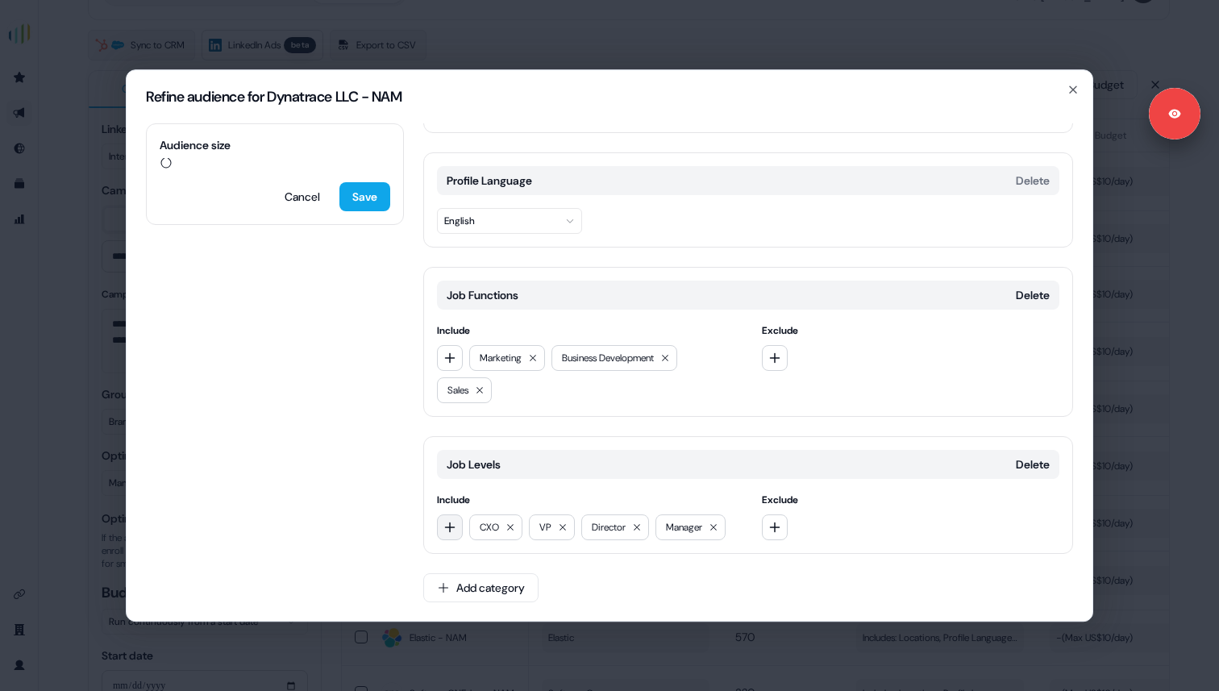
click at [454, 535] on button "button" at bounding box center [450, 527] width 26 height 26
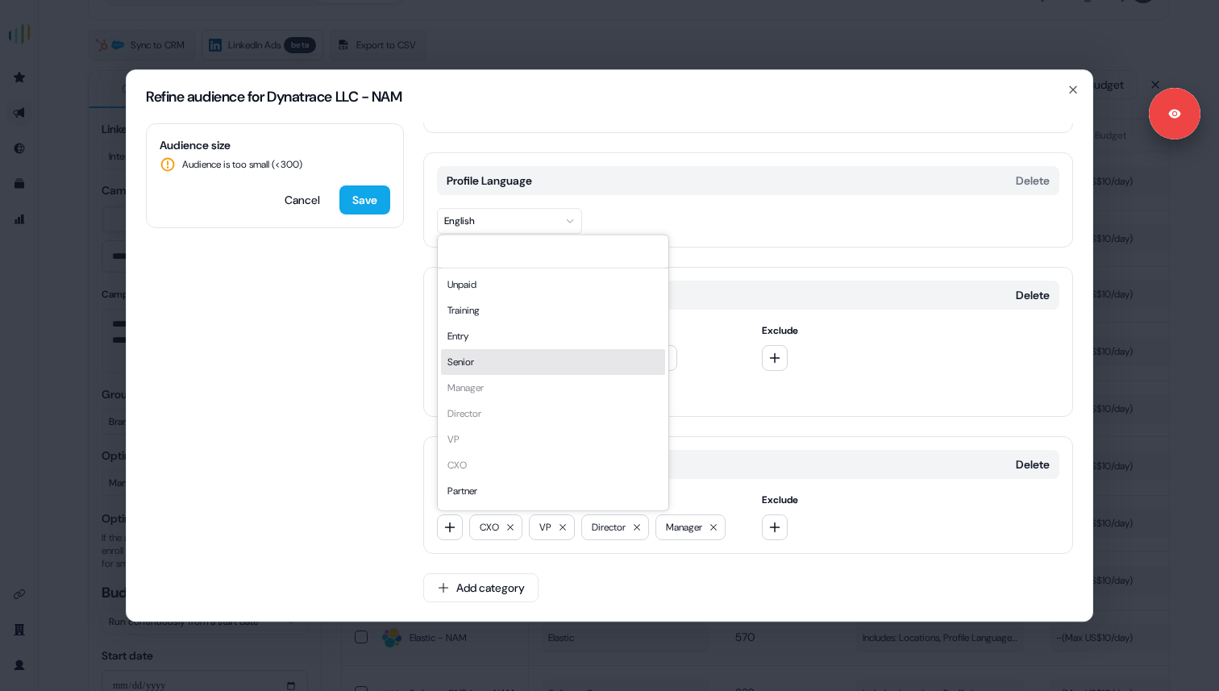
click at [485, 362] on div "Senior" at bounding box center [553, 361] width 224 height 26
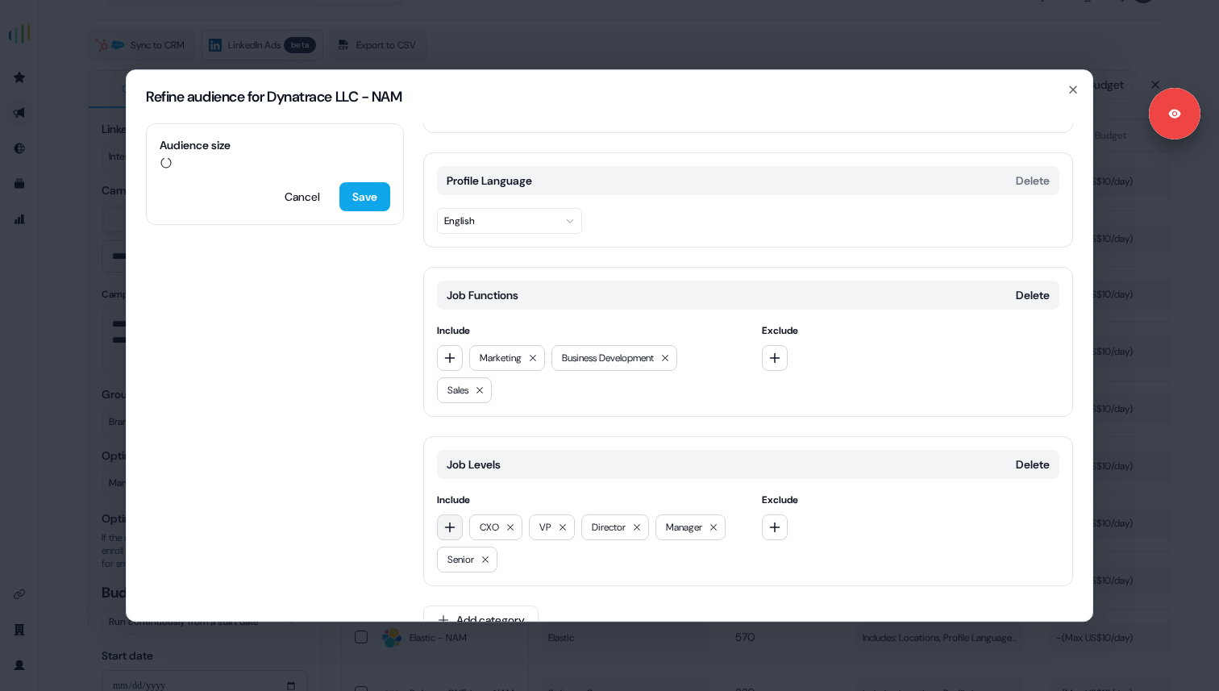
click at [447, 521] on icon "button" at bounding box center [449, 527] width 13 height 13
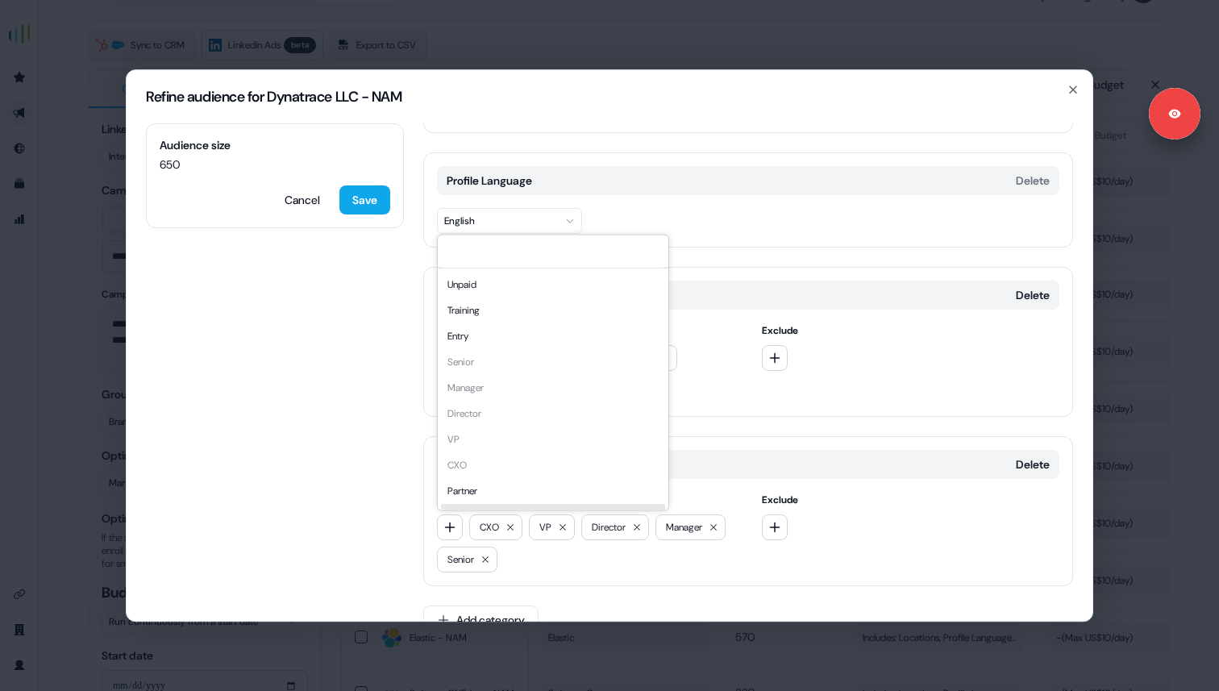
click at [391, 501] on div "Audience size 650 Cancel Save Locations Delete Include North America Exclude Pr…" at bounding box center [610, 372] width 966 height 498
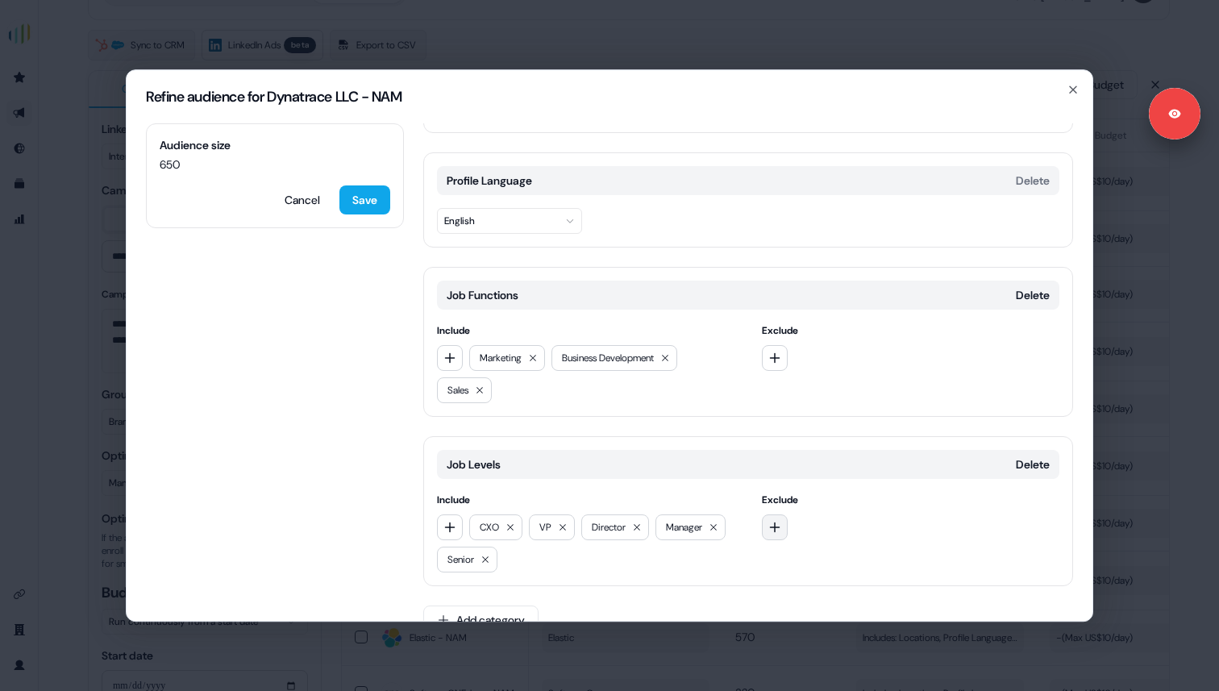
click at [777, 534] on button "button" at bounding box center [775, 527] width 26 height 26
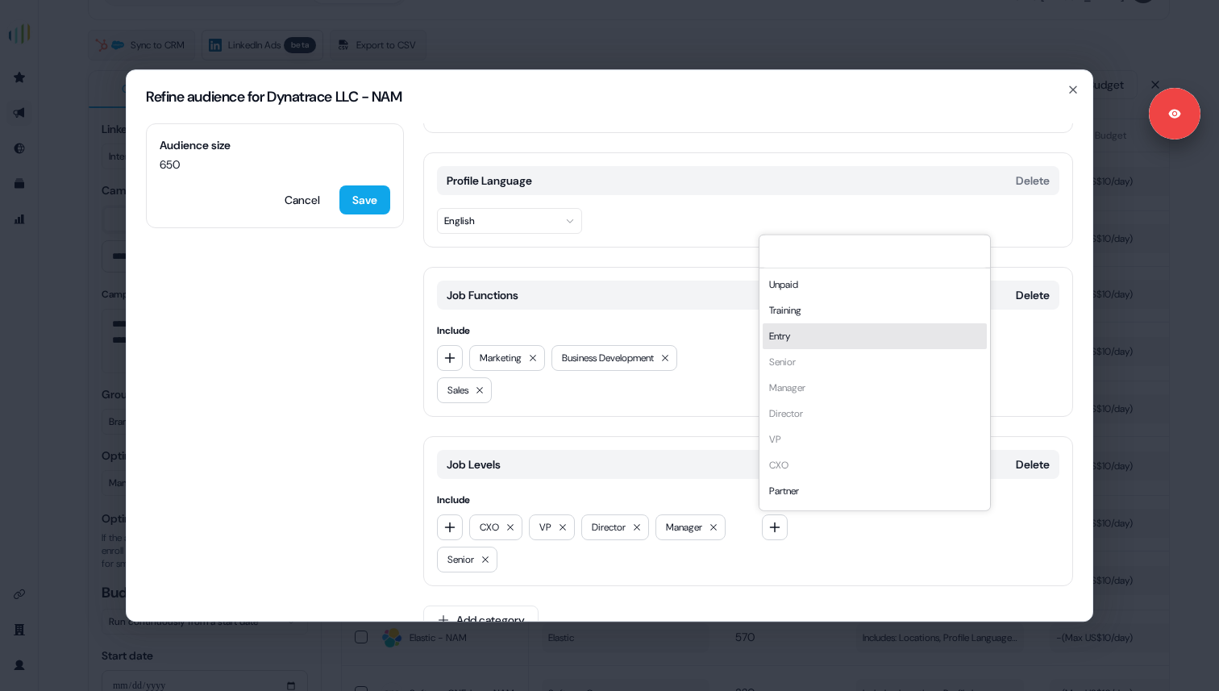
click at [788, 339] on div "Entry" at bounding box center [875, 336] width 224 height 26
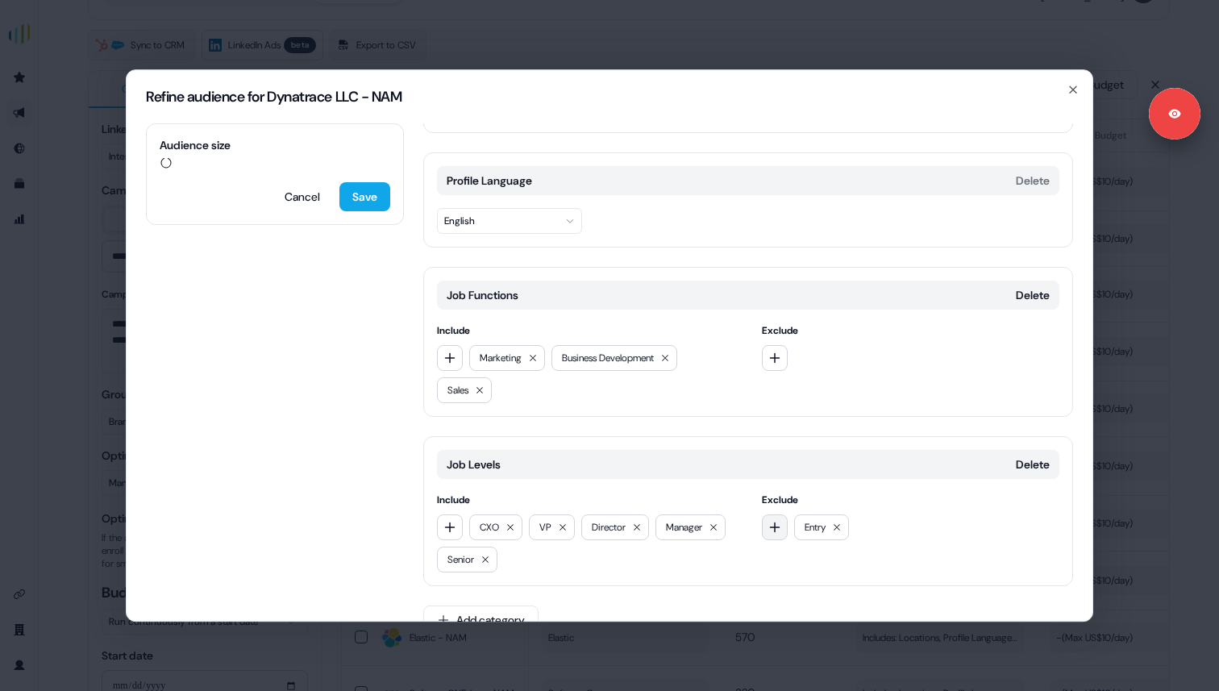
click at [769, 525] on icon "button" at bounding box center [774, 527] width 13 height 13
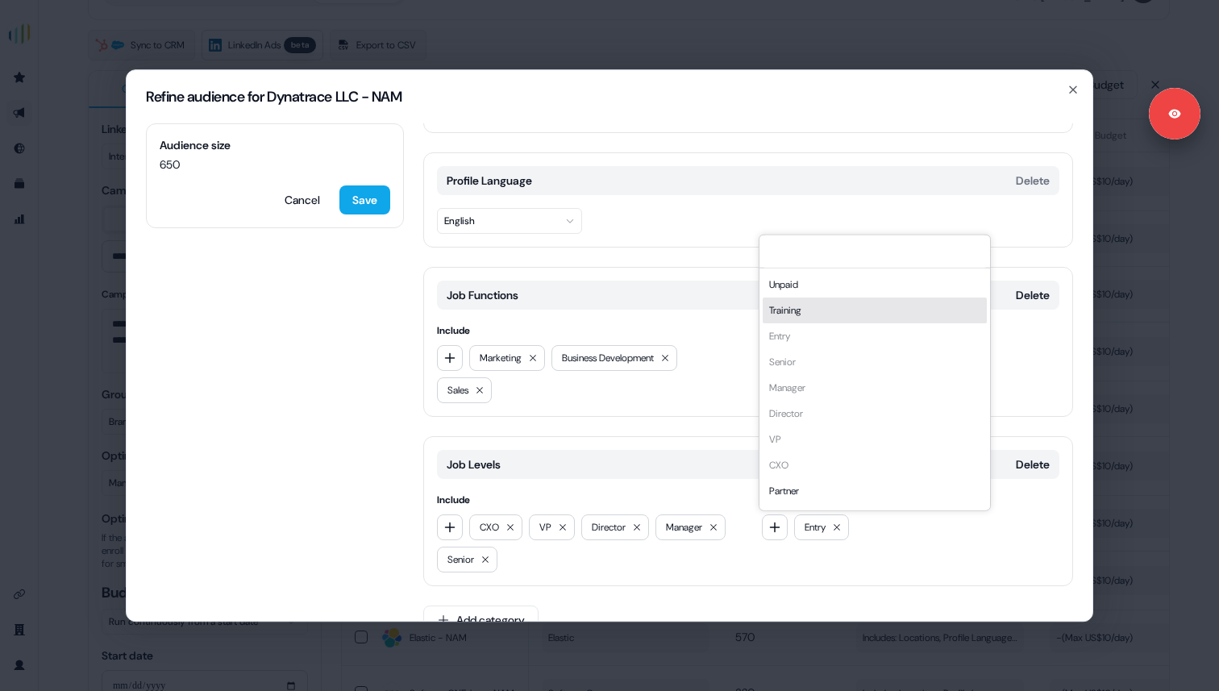
click at [805, 315] on div "Training" at bounding box center [875, 310] width 224 height 26
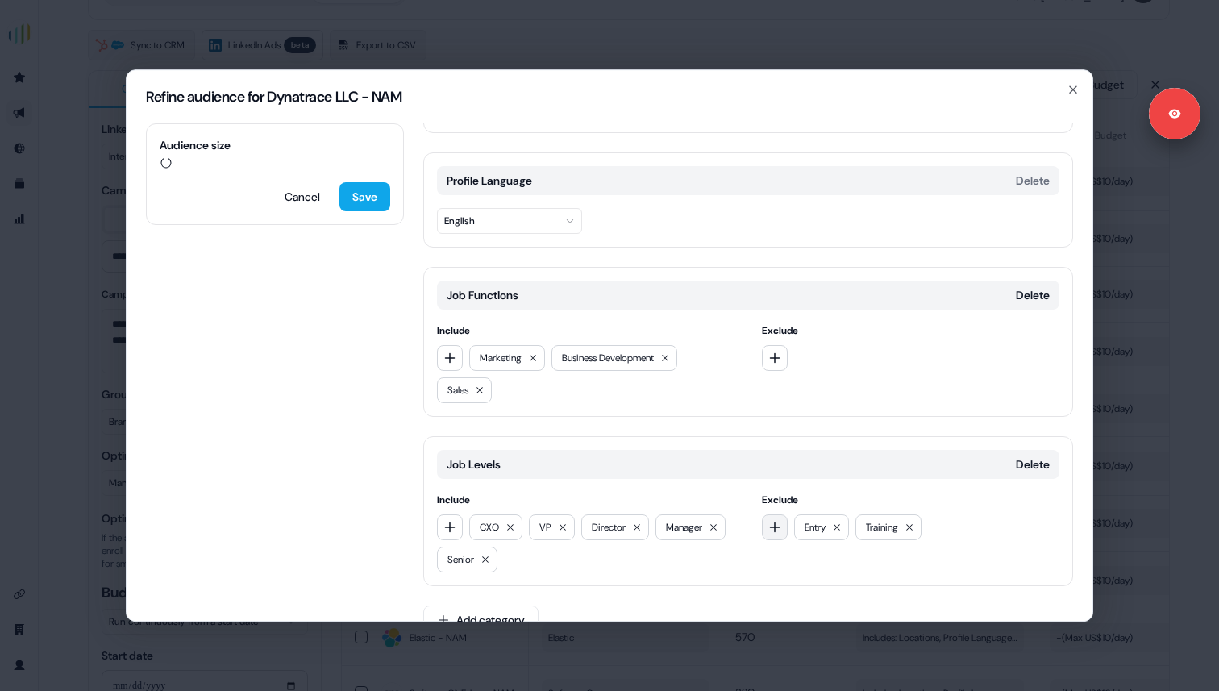
click at [769, 526] on icon "button" at bounding box center [774, 527] width 10 height 10
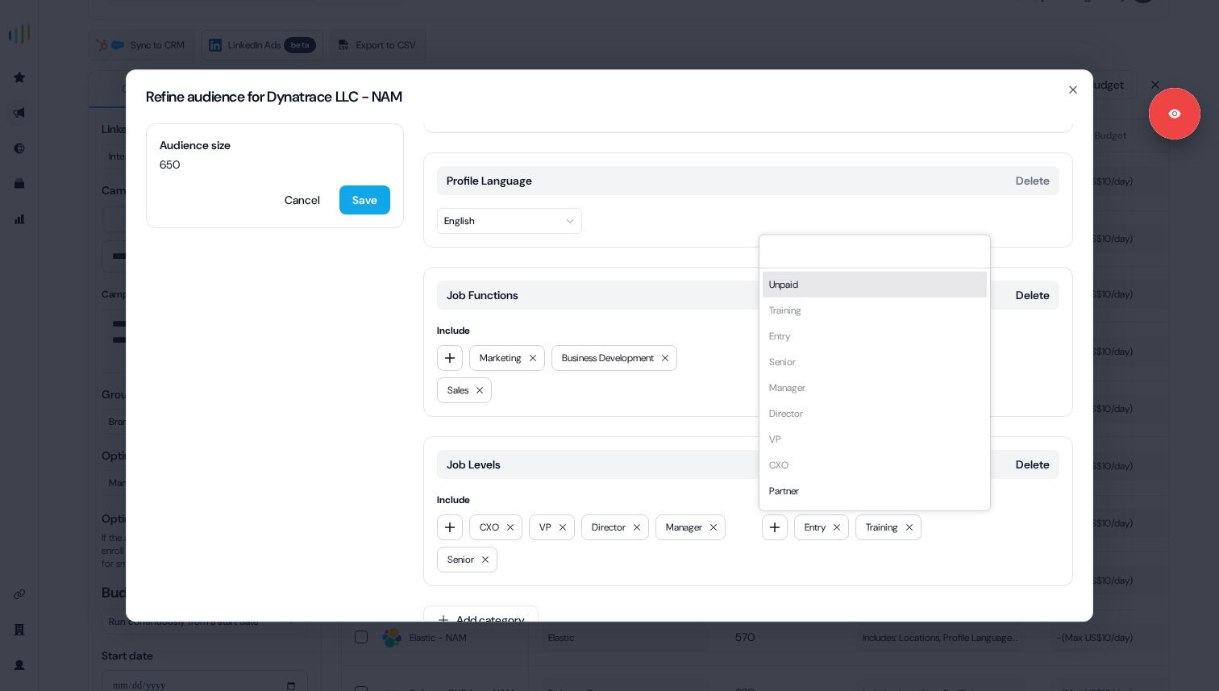
click at [808, 285] on div "Unpaid" at bounding box center [875, 284] width 224 height 26
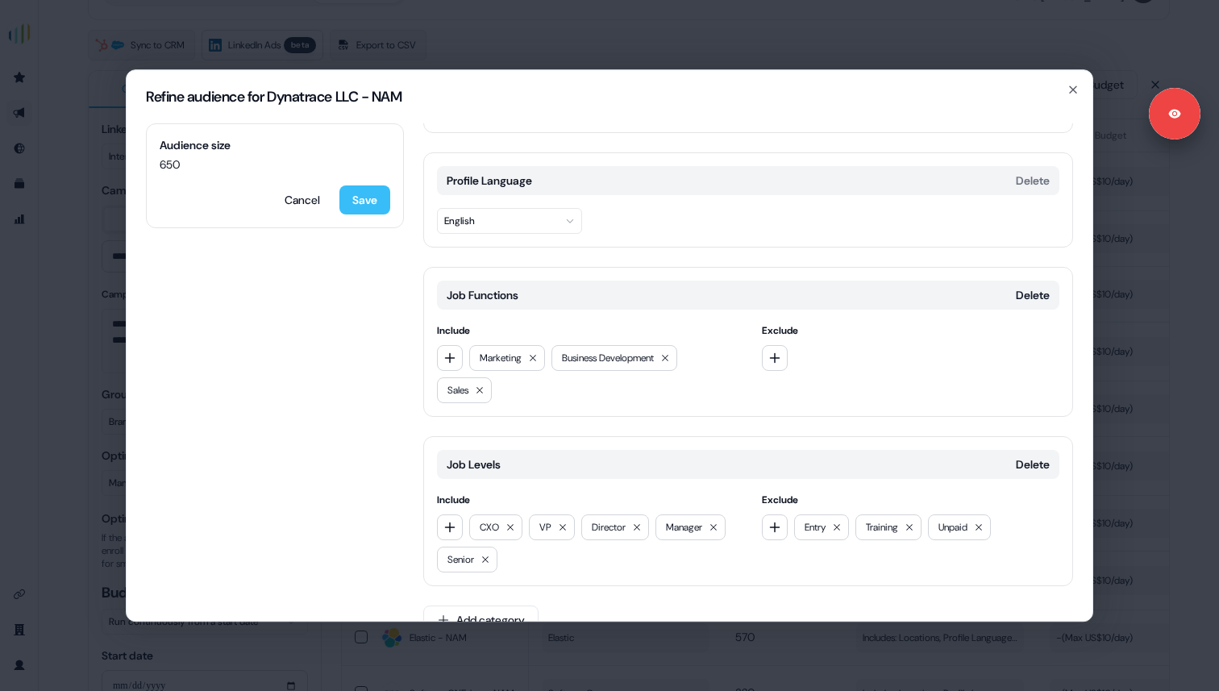
click at [363, 200] on button "Save" at bounding box center [364, 199] width 51 height 29
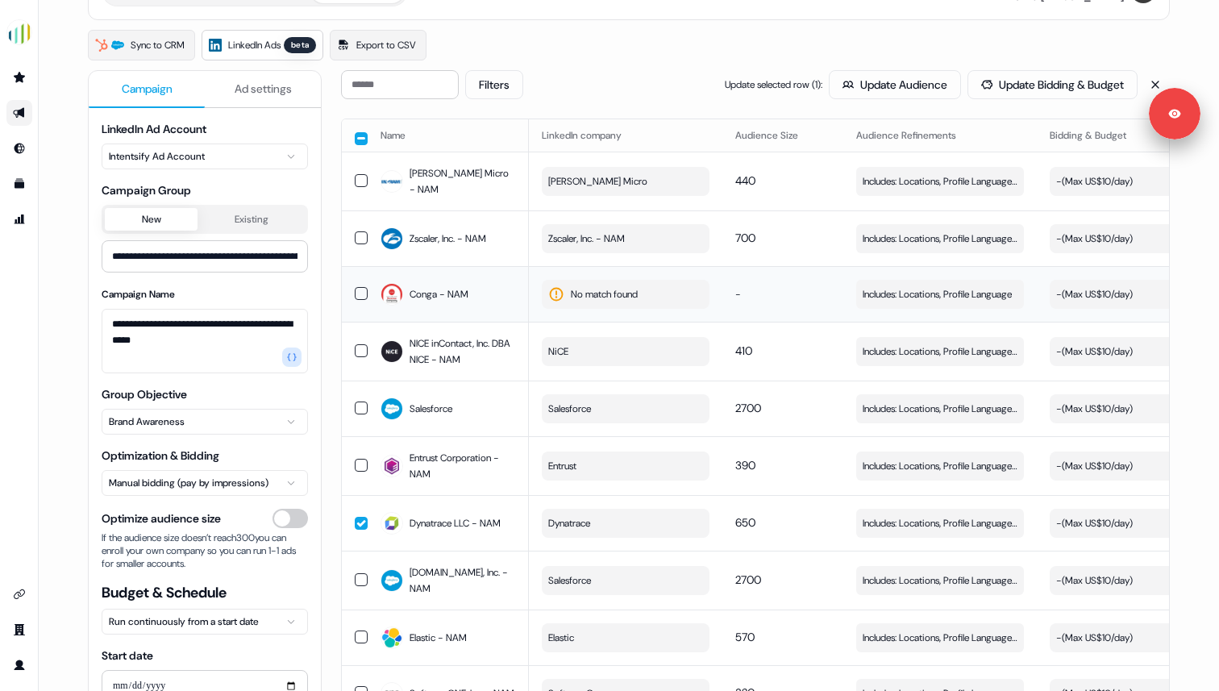
click at [583, 286] on span "No match found" at bounding box center [604, 294] width 67 height 16
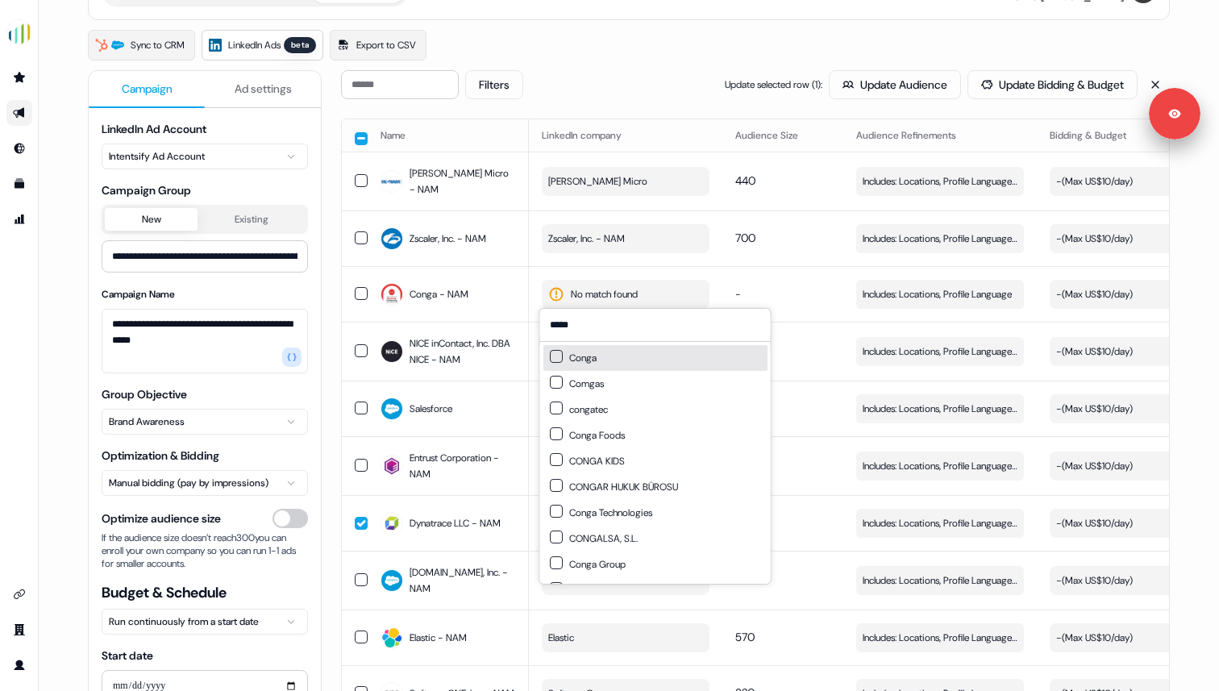
type input "*****"
click at [555, 356] on button "Suggestions" at bounding box center [556, 356] width 13 height 13
click at [797, 287] on td "-" at bounding box center [782, 294] width 121 height 56
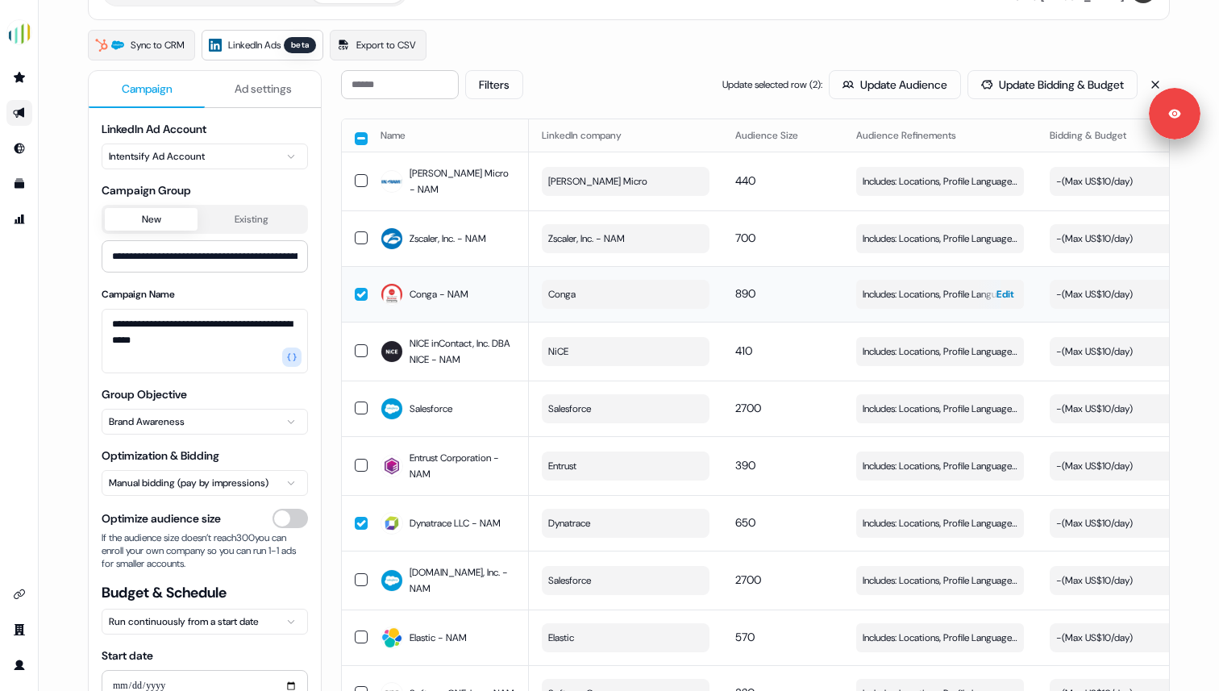
click at [941, 295] on span "Includes: Locations, Profile Language" at bounding box center [937, 294] width 149 height 16
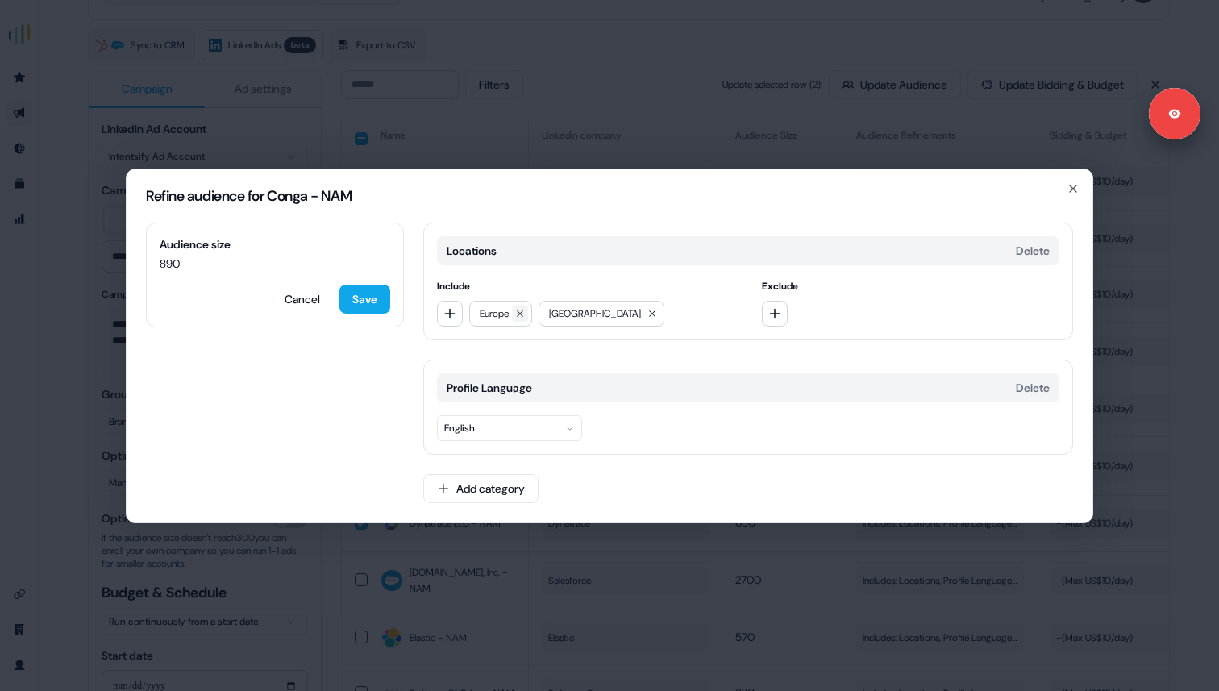
click at [528, 314] on button at bounding box center [520, 314] width 16 height 16
click at [448, 313] on icon "button" at bounding box center [450, 313] width 10 height 10
type input "****"
click at [481, 385] on div "EMEA" at bounding box center [553, 380] width 224 height 26
click at [453, 481] on button "Add category" at bounding box center [480, 488] width 115 height 29
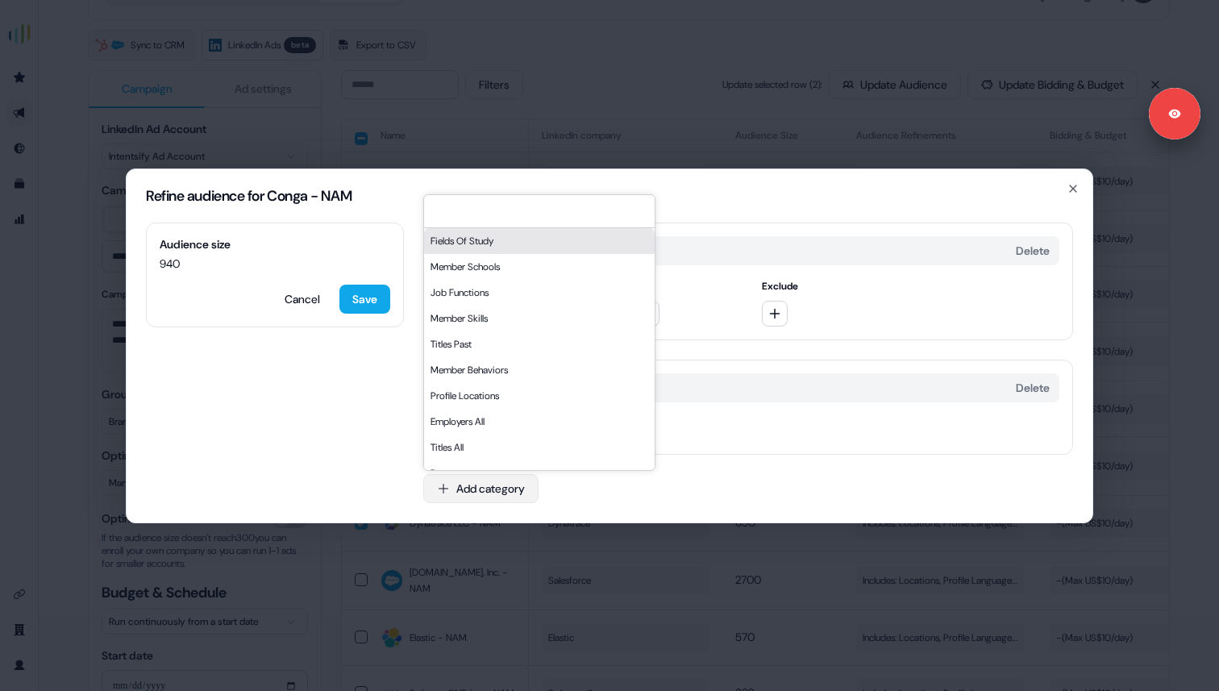
type input "*"
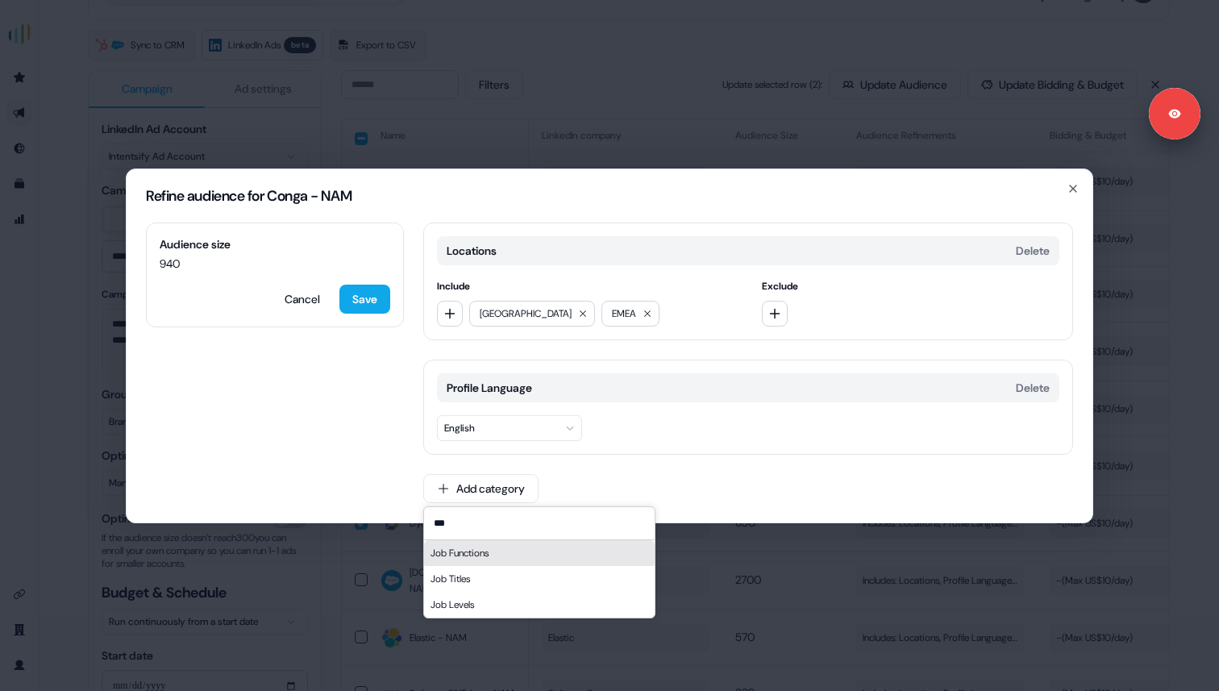
type input "***"
click at [524, 553] on div "Job Functions" at bounding box center [539, 553] width 231 height 26
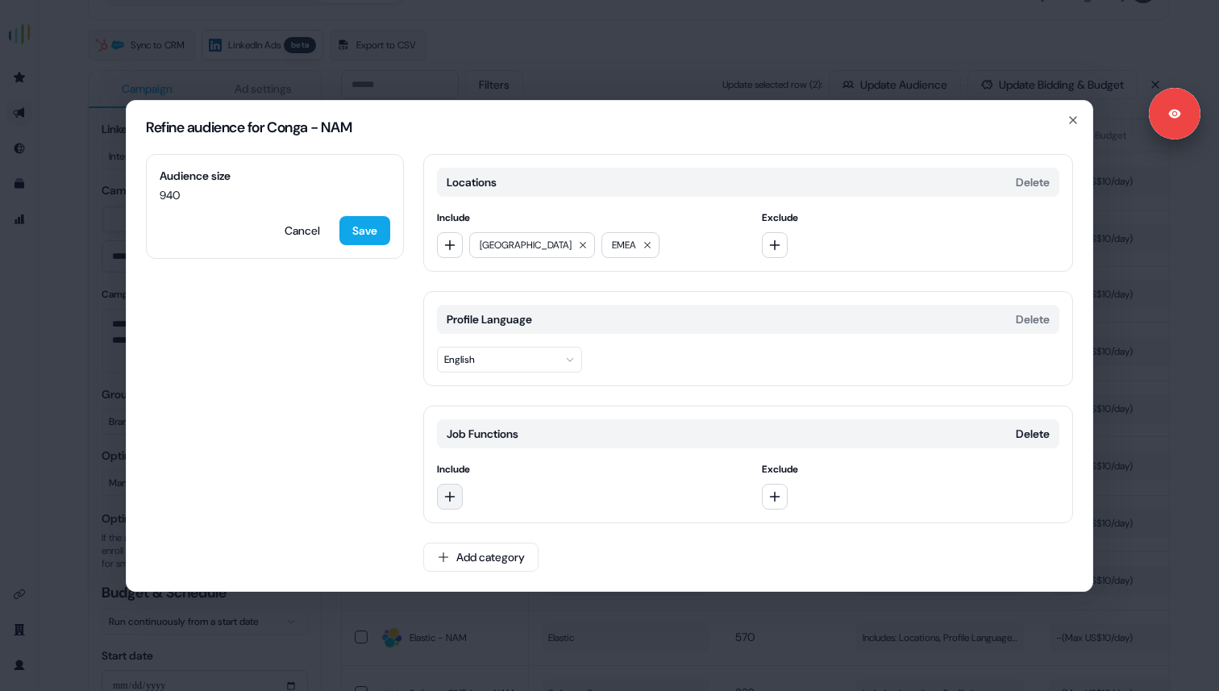
click at [451, 497] on icon "button" at bounding box center [449, 496] width 13 height 13
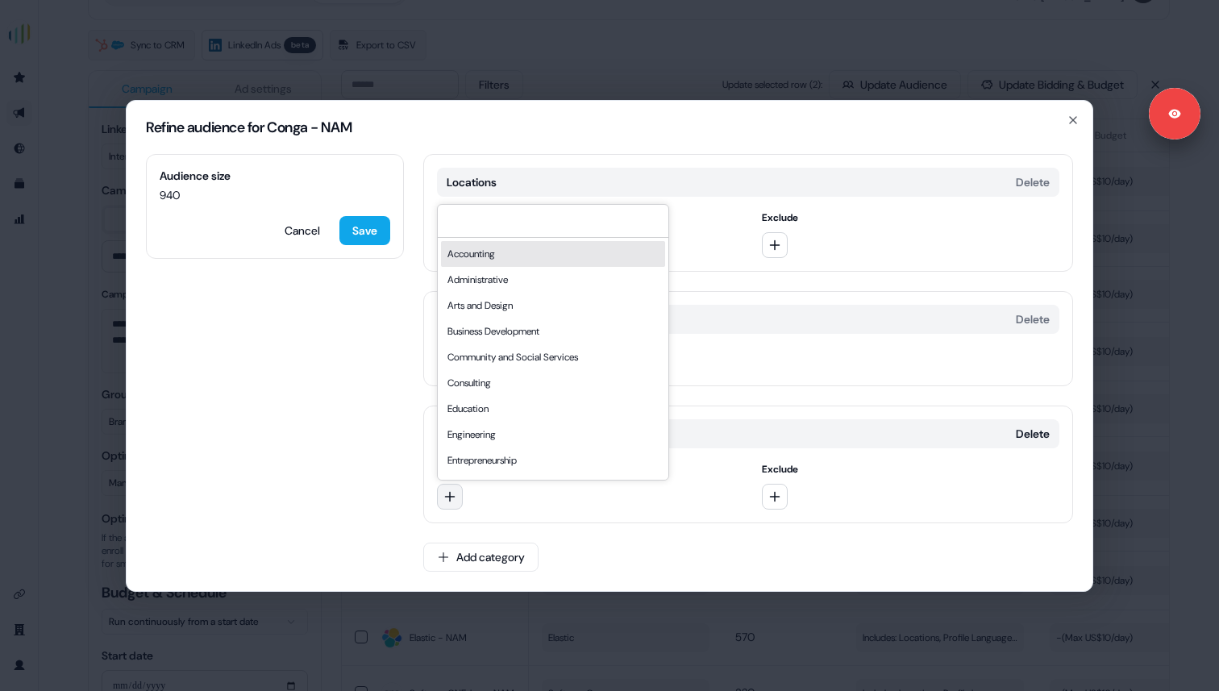
type input "*"
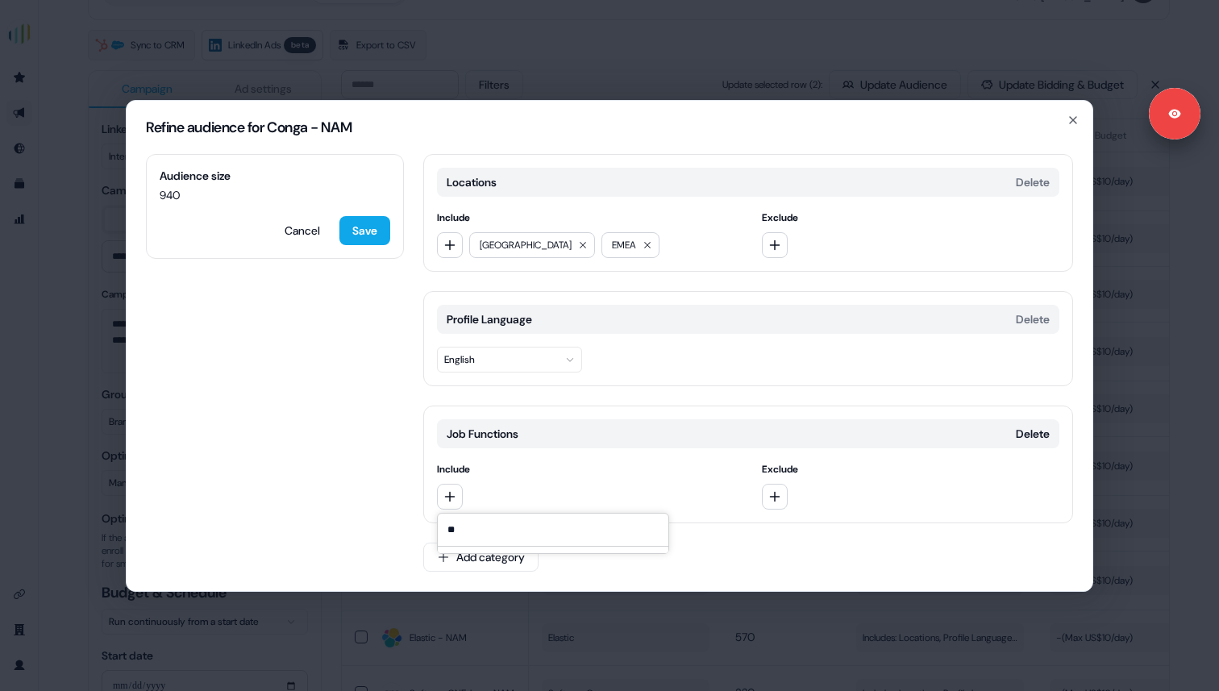
type input "*"
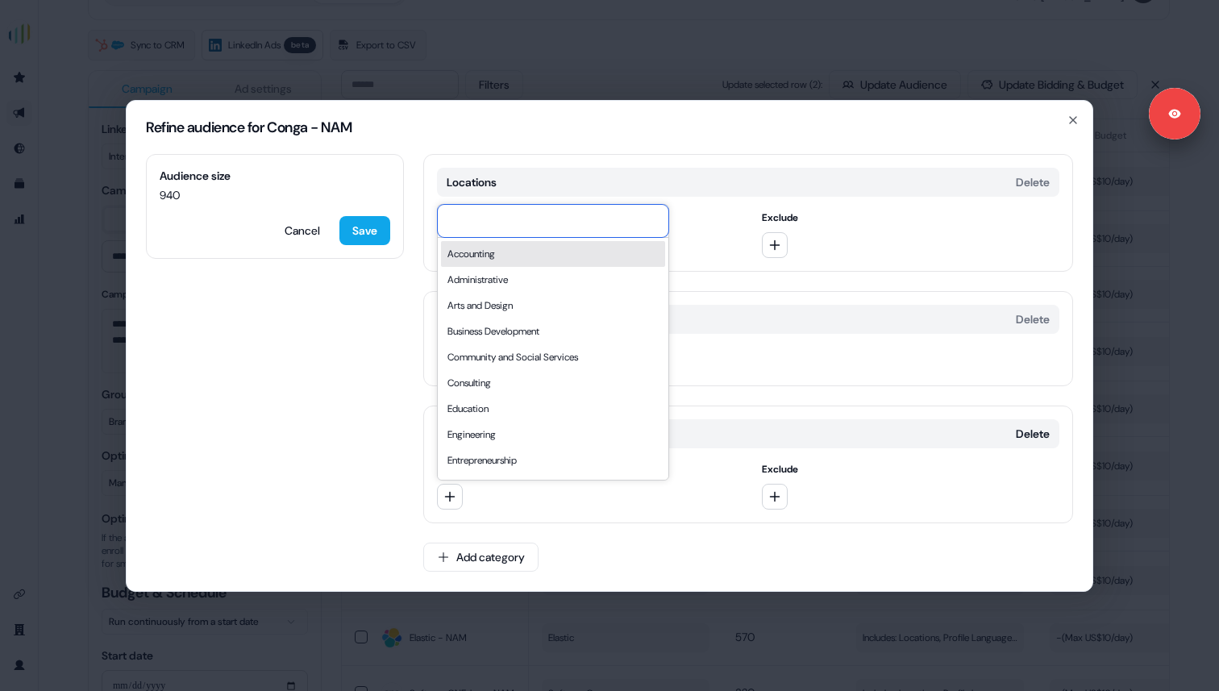
click at [504, 218] on input at bounding box center [553, 221] width 231 height 32
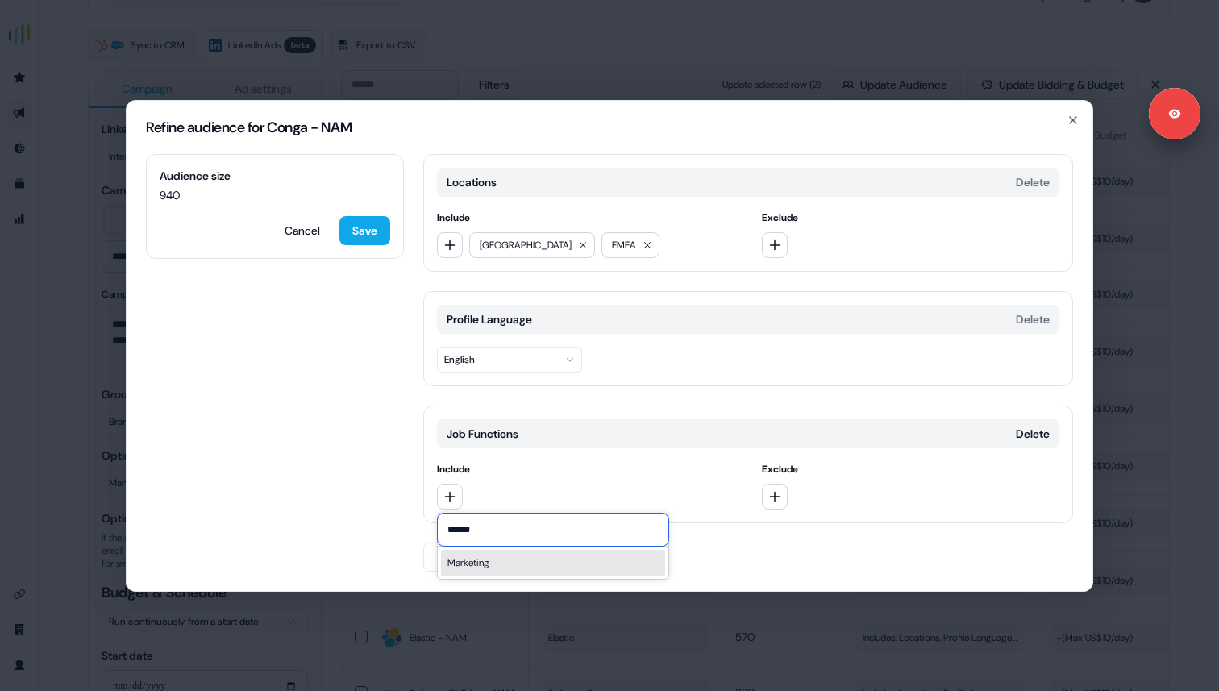
type input "******"
click at [501, 564] on div "Marketing" at bounding box center [553, 563] width 224 height 26
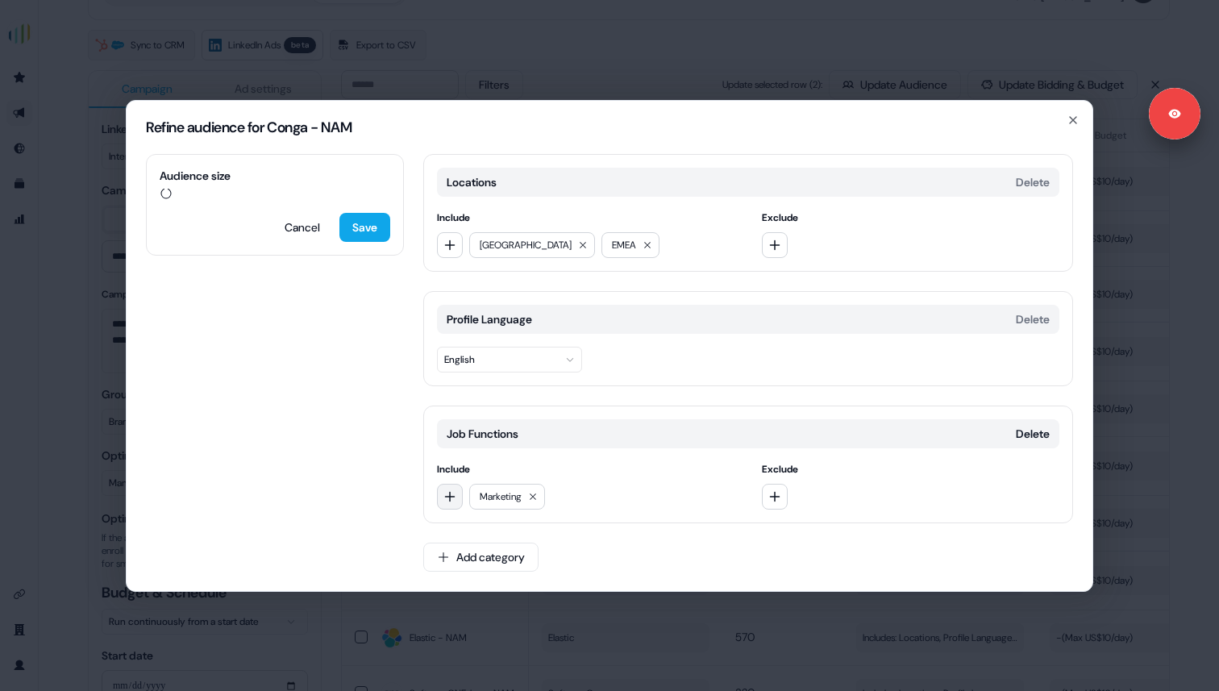
click at [447, 489] on button "button" at bounding box center [450, 497] width 26 height 26
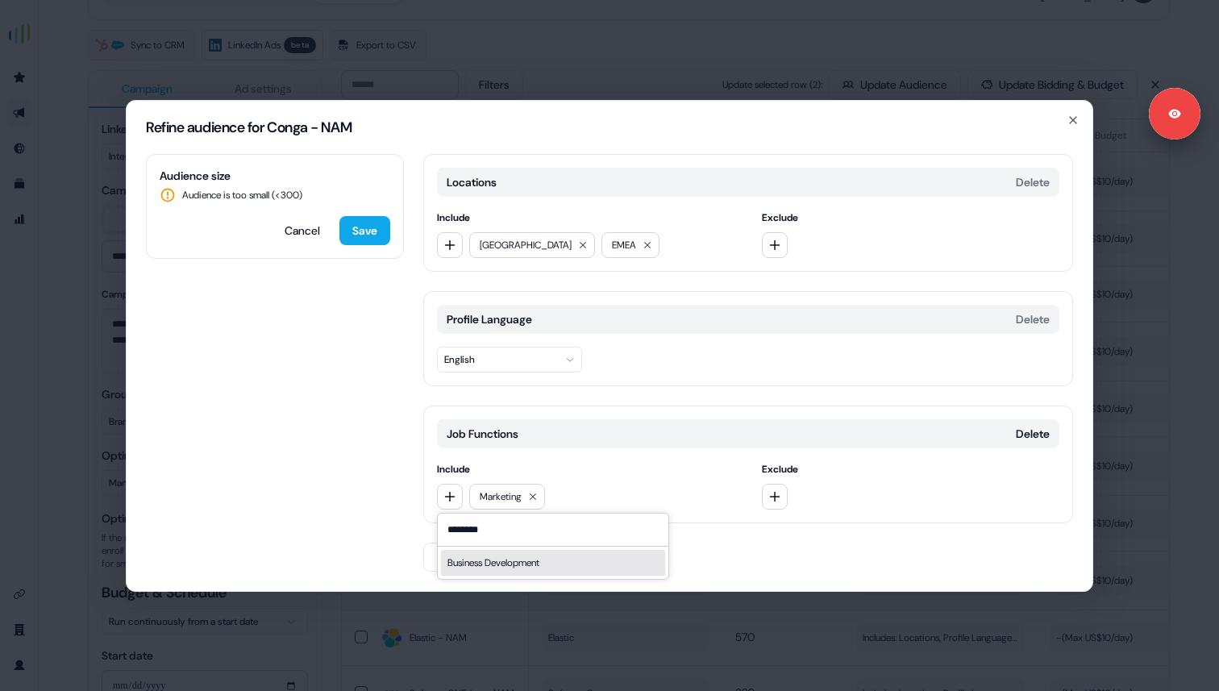
type input "********"
click at [483, 572] on div "Business Development" at bounding box center [553, 563] width 224 height 26
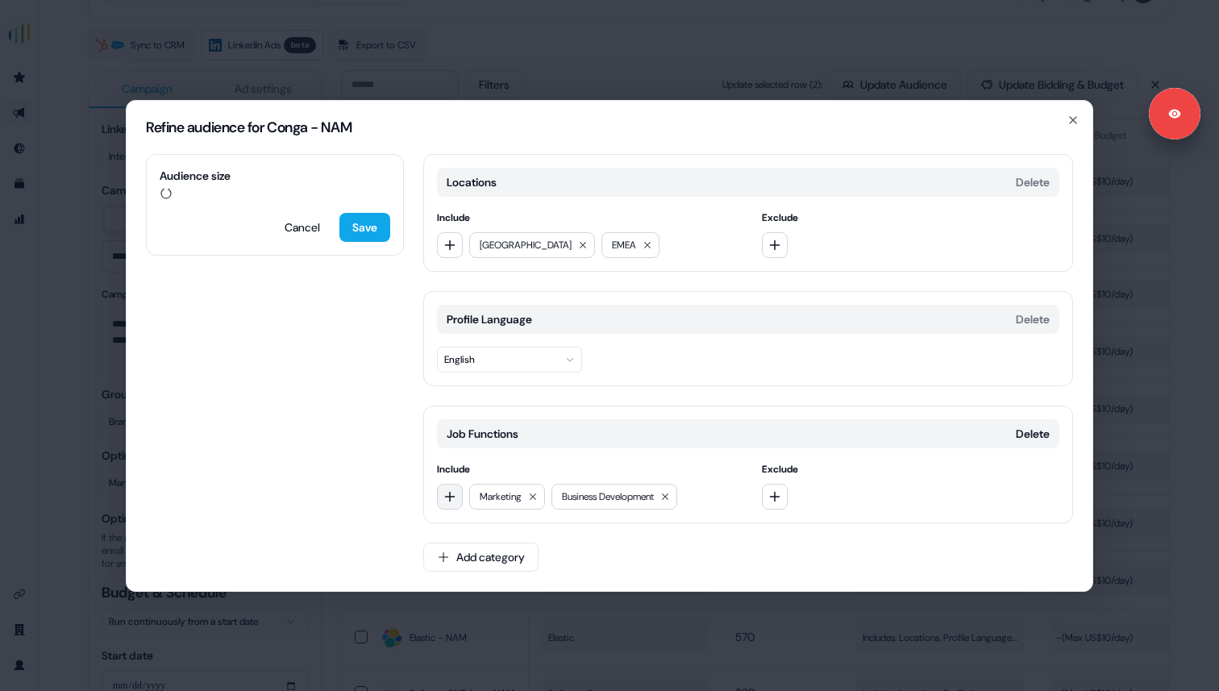
click at [443, 490] on button "button" at bounding box center [450, 497] width 26 height 26
type input "*****"
click at [477, 567] on div "Sales" at bounding box center [553, 563] width 224 height 26
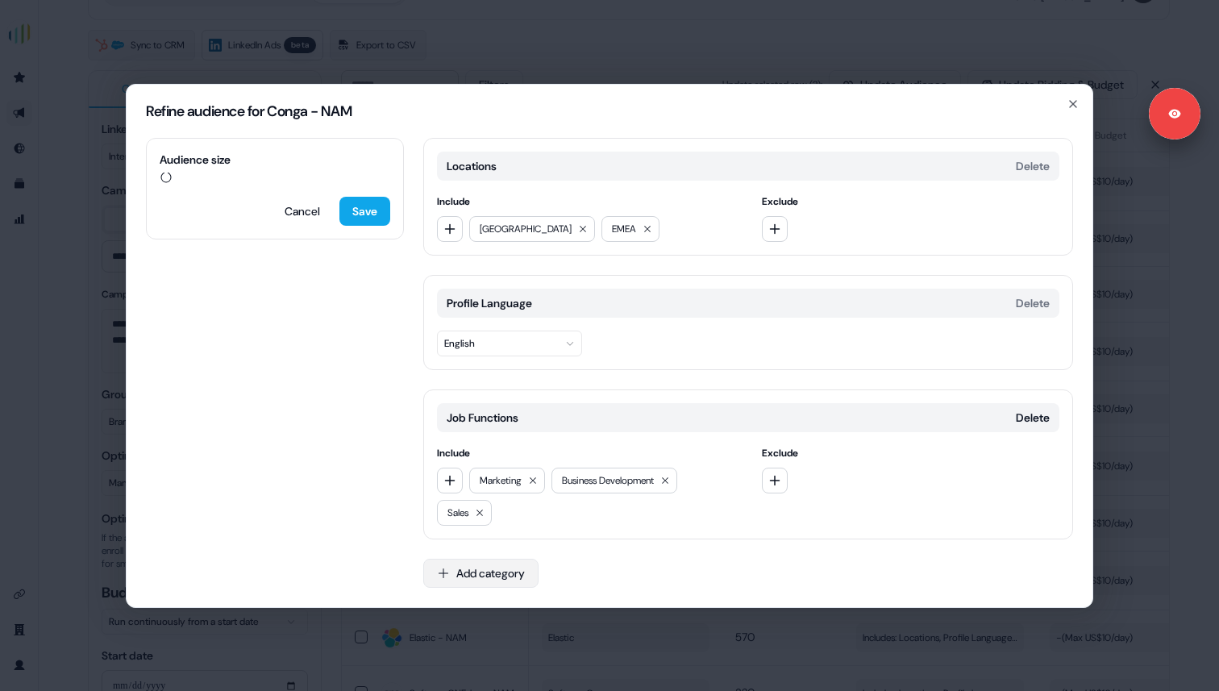
click at [459, 578] on button "Add category" at bounding box center [480, 573] width 115 height 29
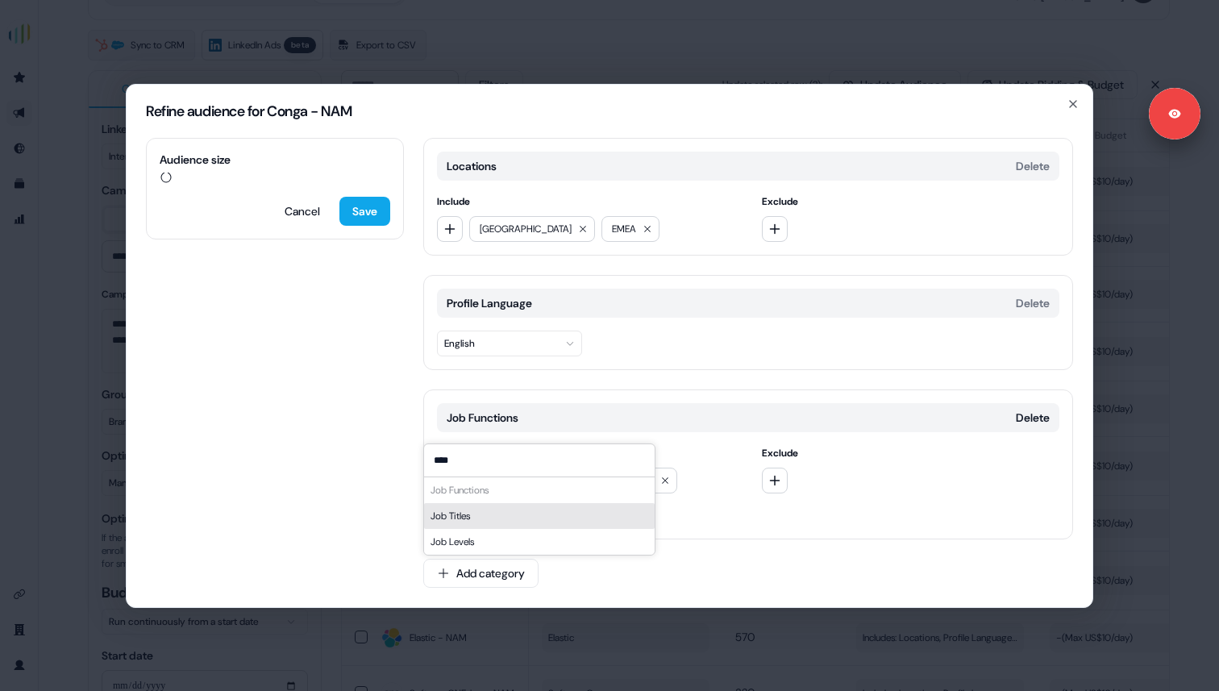
type input "***"
click at [495, 542] on div "Job Levels" at bounding box center [539, 542] width 231 height 26
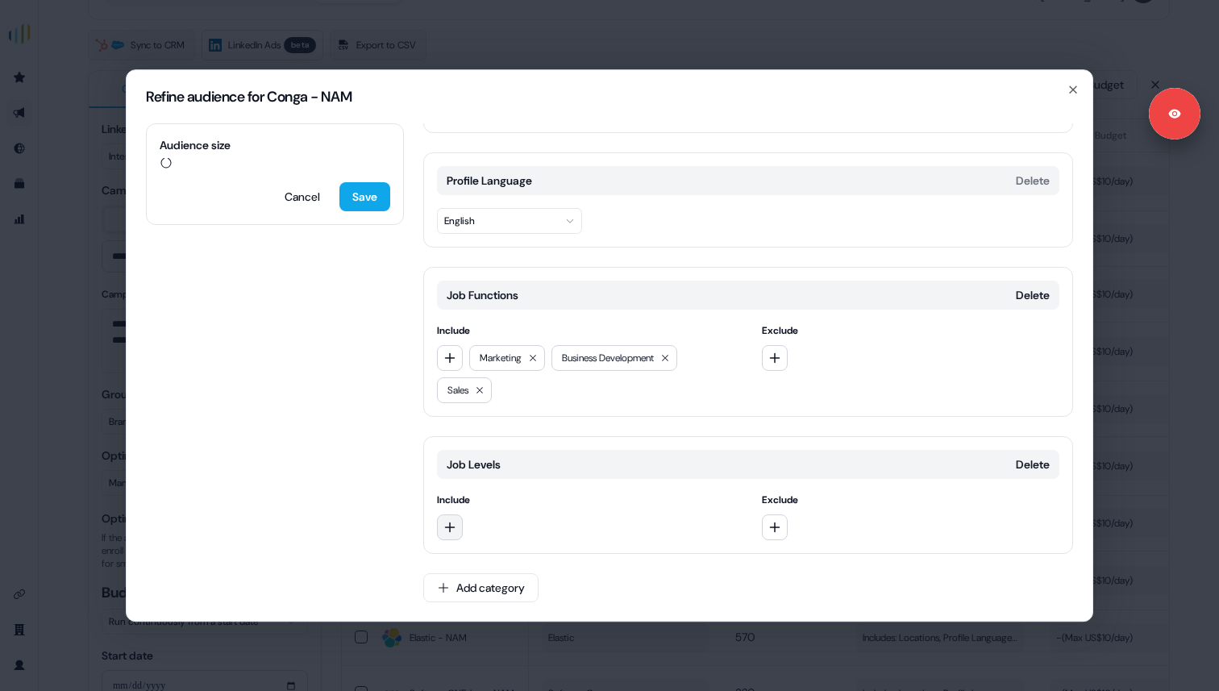
click at [444, 526] on icon "button" at bounding box center [449, 527] width 13 height 13
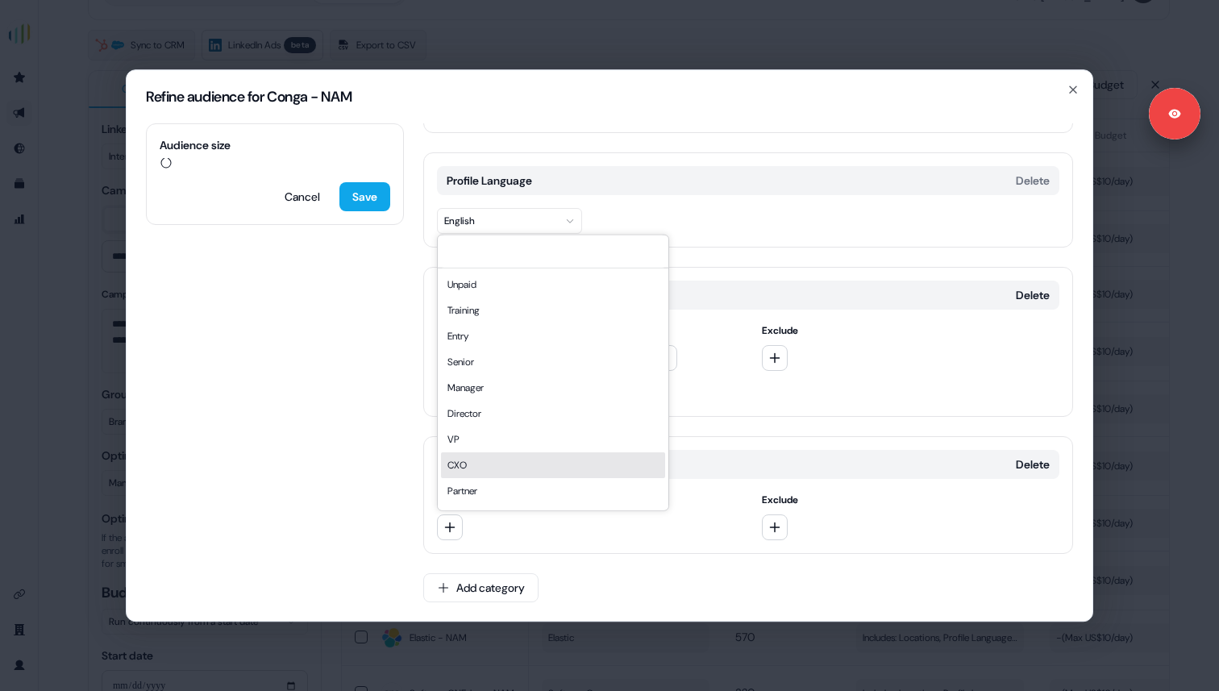
click at [481, 471] on div "CXO" at bounding box center [553, 465] width 224 height 26
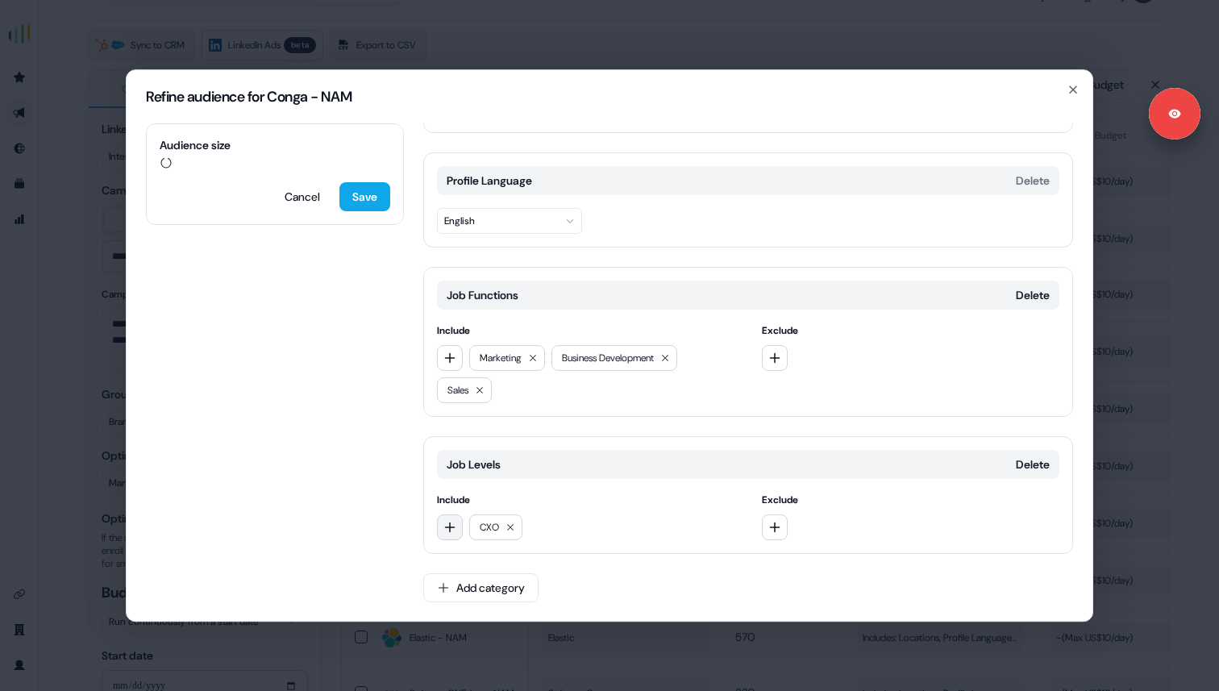
click at [447, 518] on button "button" at bounding box center [450, 527] width 26 height 26
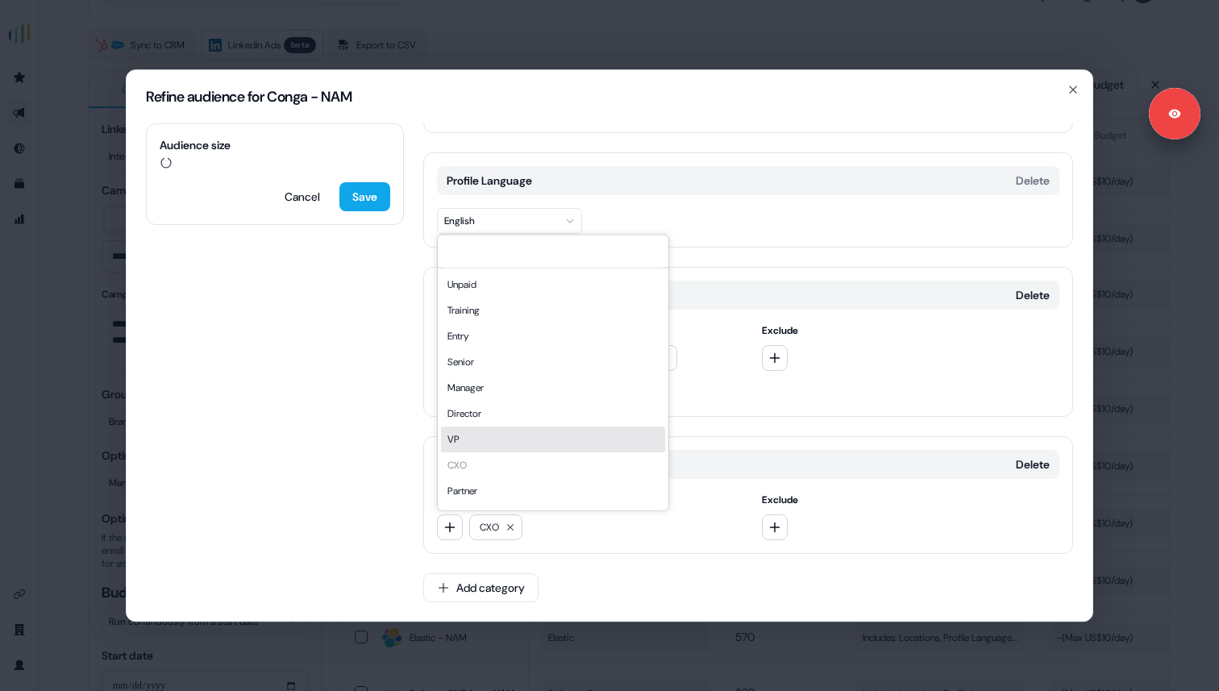
click at [483, 435] on div "VP" at bounding box center [553, 439] width 224 height 26
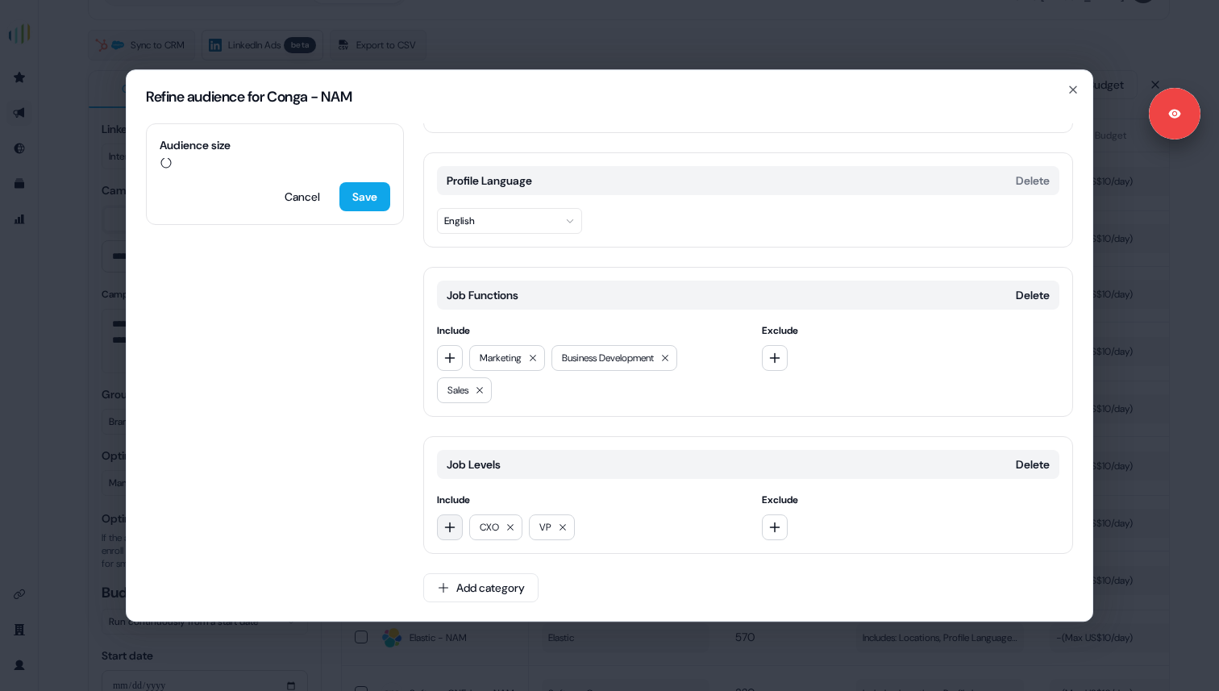
click at [462, 526] on button "button" at bounding box center [450, 527] width 26 height 26
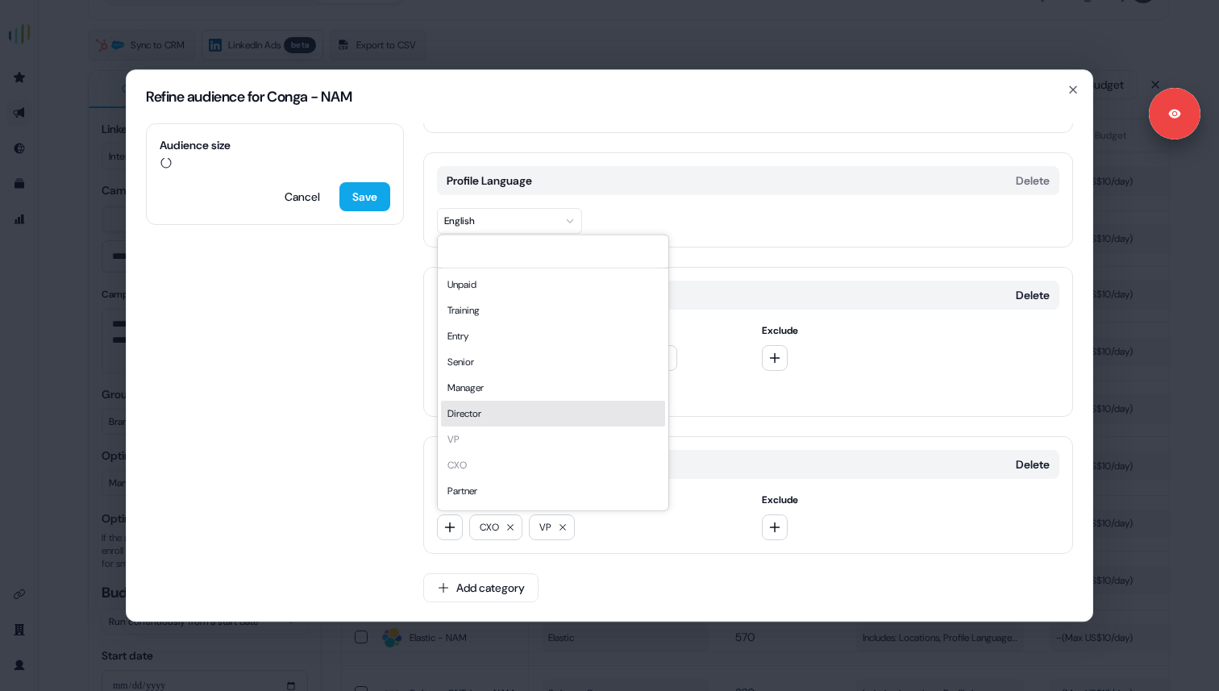
click at [500, 415] on div "Director" at bounding box center [553, 413] width 224 height 26
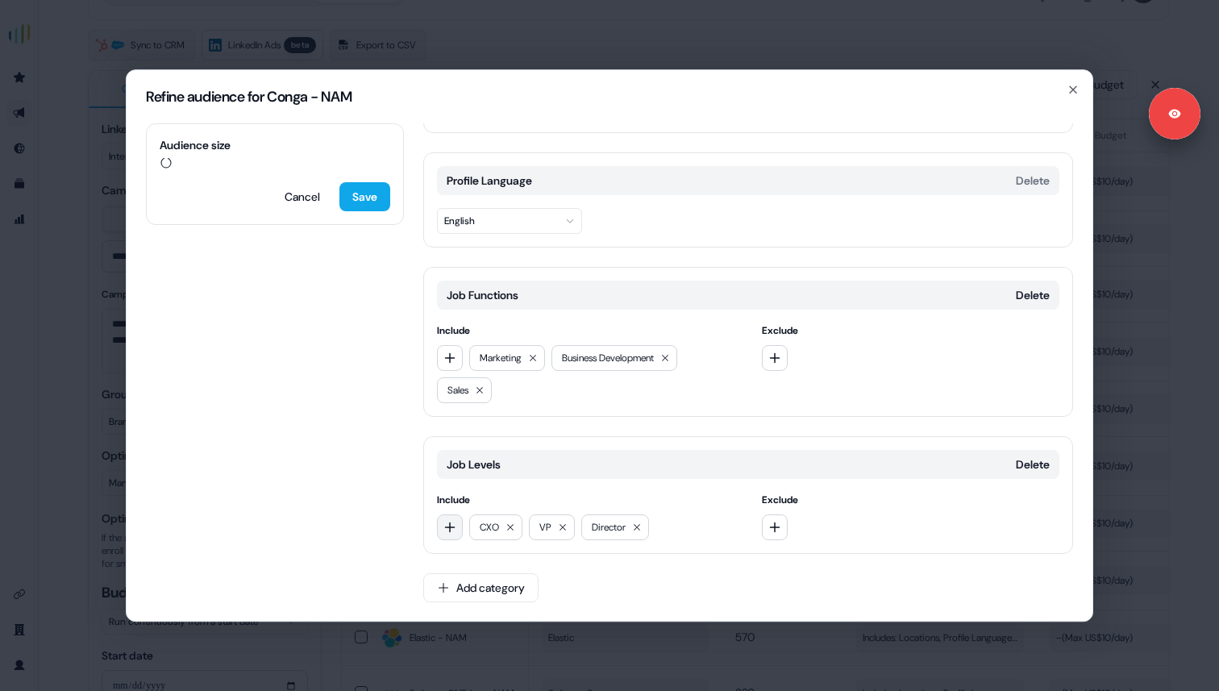
click at [452, 522] on icon "button" at bounding box center [449, 527] width 13 height 13
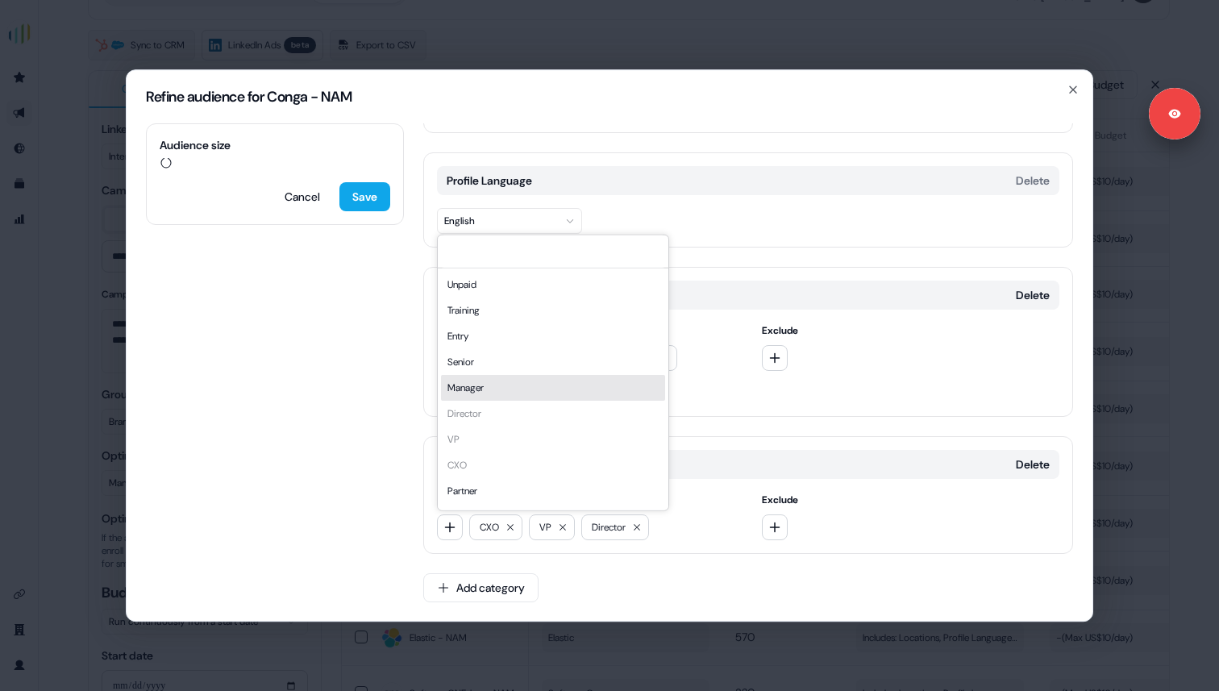
click at [500, 397] on div "Manager" at bounding box center [553, 387] width 224 height 26
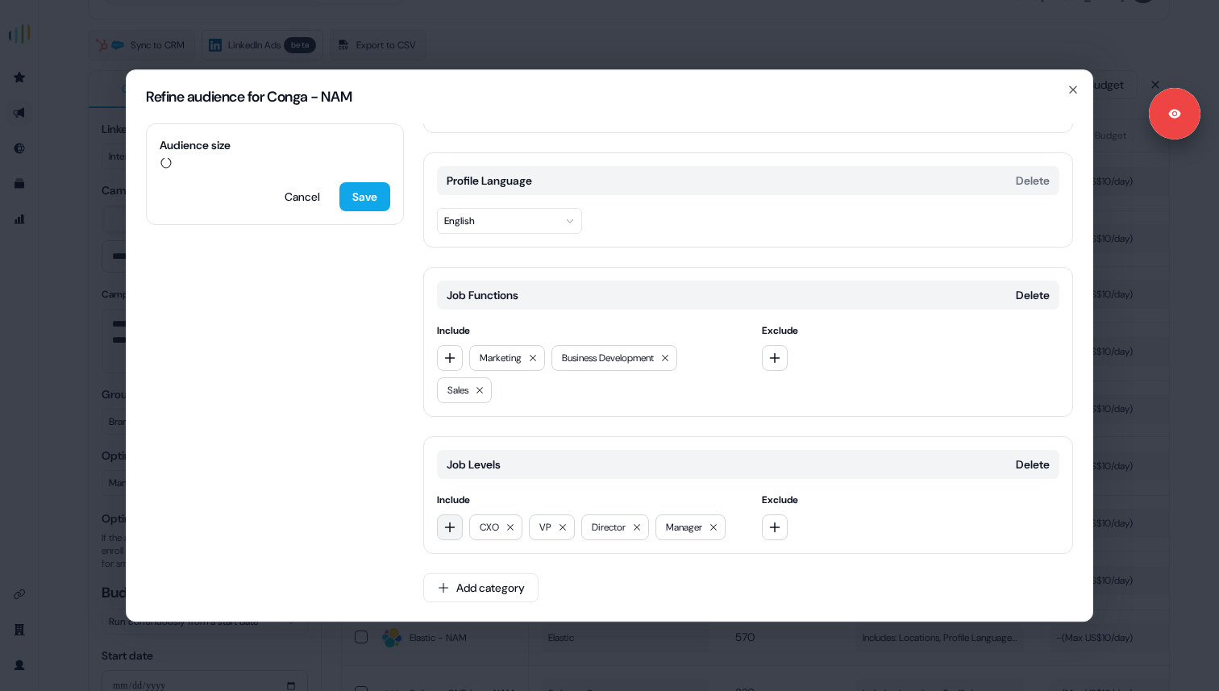
click at [453, 531] on icon "button" at bounding box center [449, 527] width 13 height 13
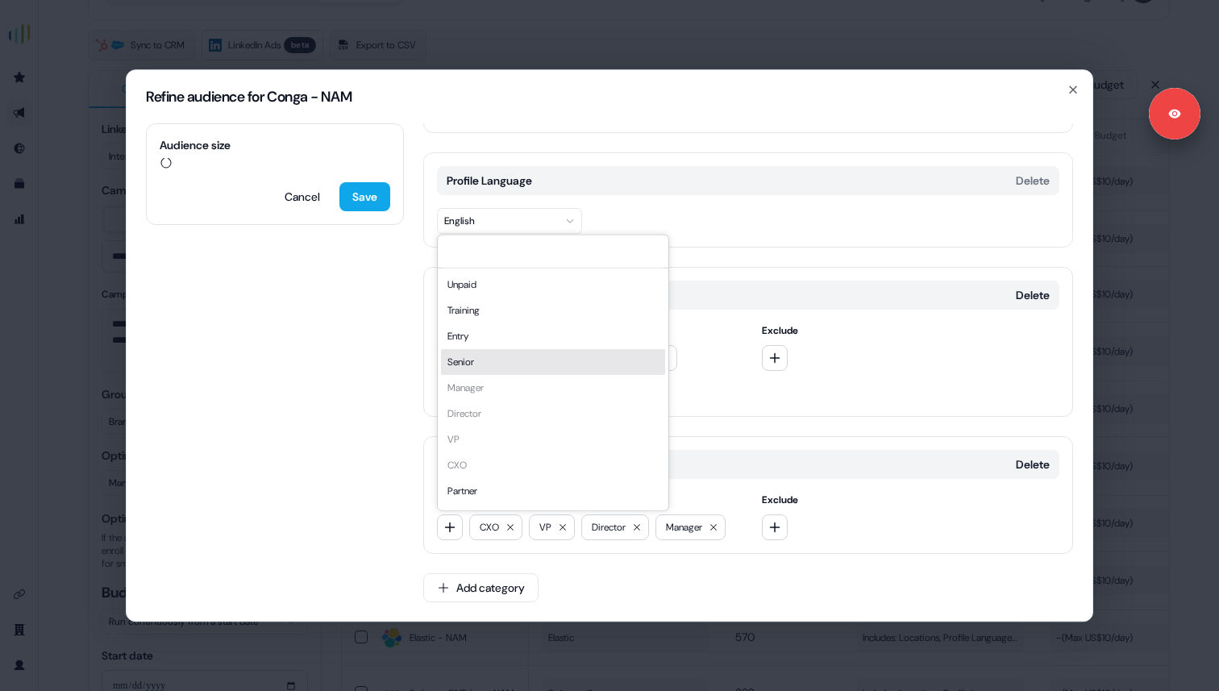
click at [501, 368] on div "Senior" at bounding box center [553, 361] width 224 height 26
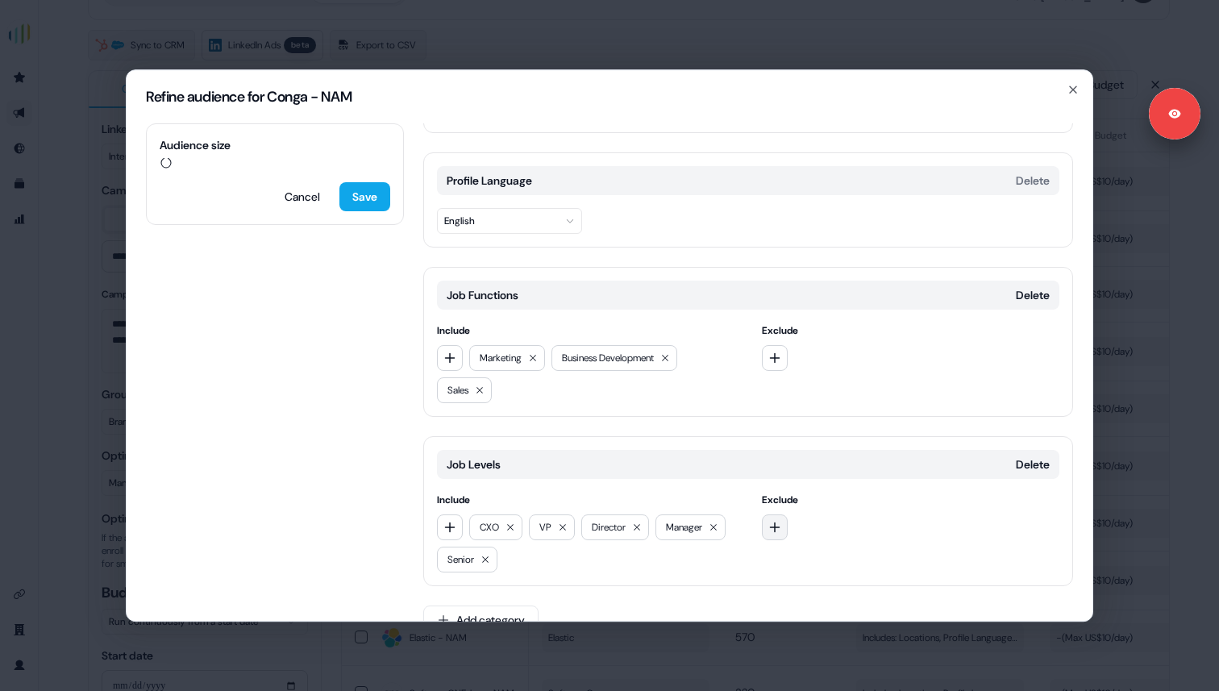
click at [775, 525] on icon "button" at bounding box center [774, 527] width 13 height 13
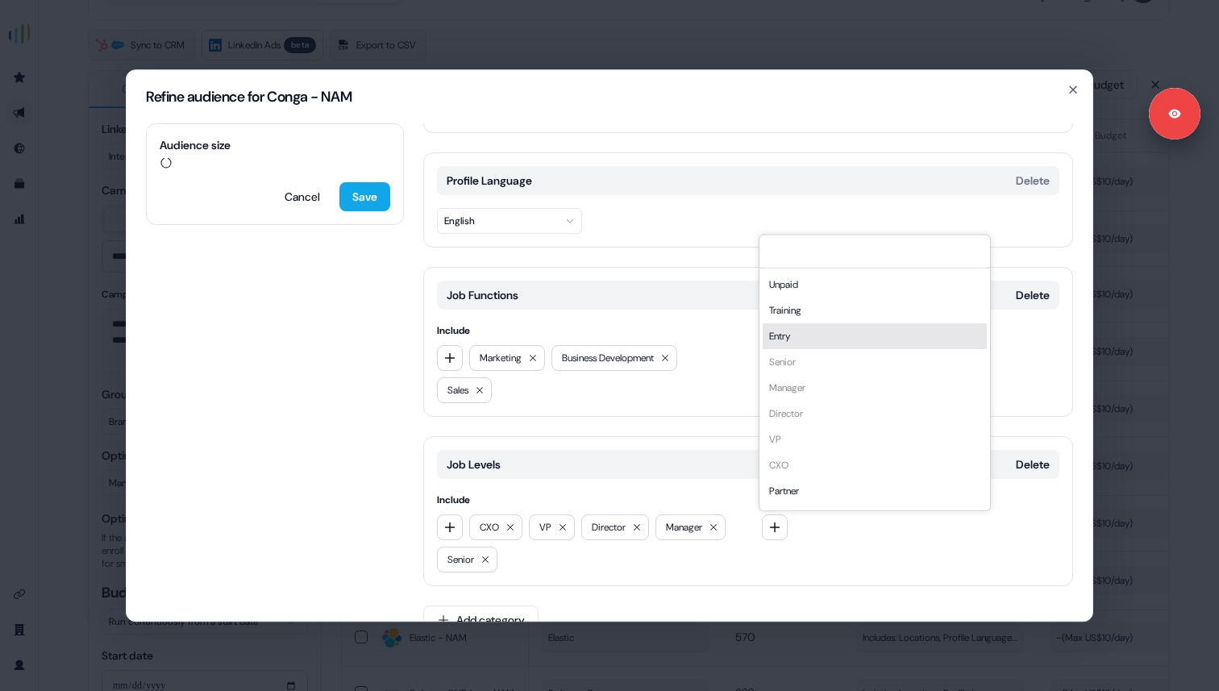
click at [797, 331] on div "Entry" at bounding box center [875, 336] width 224 height 26
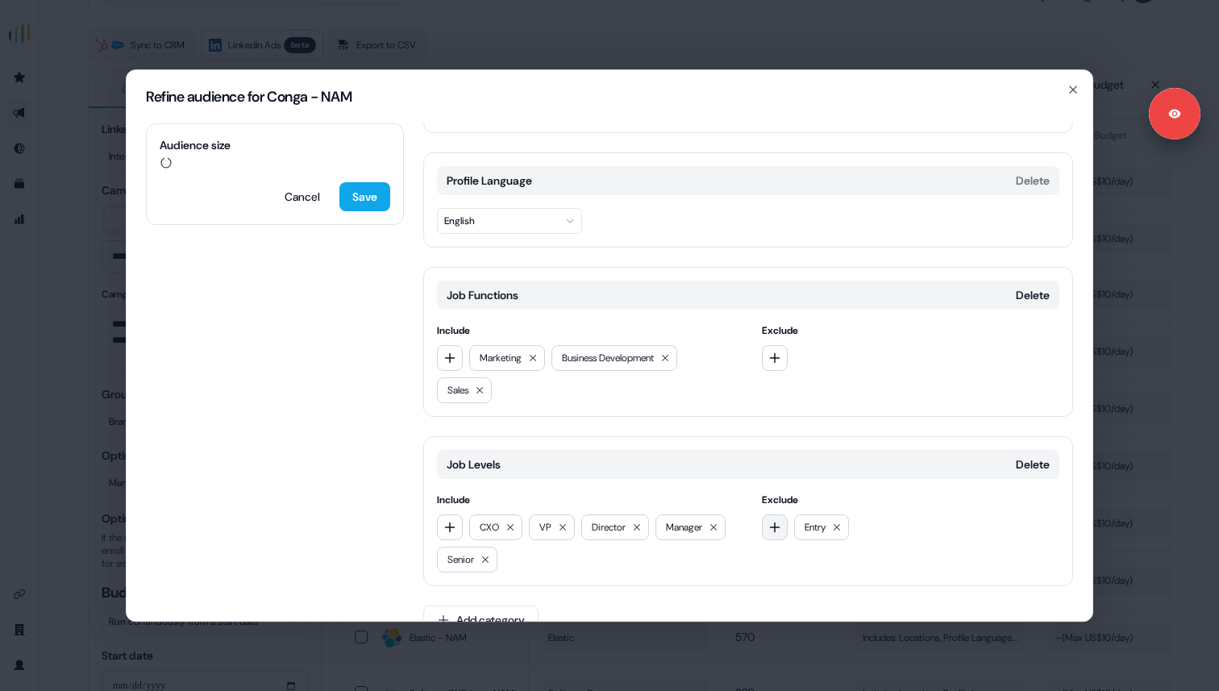
click at [776, 527] on icon "button" at bounding box center [774, 527] width 13 height 13
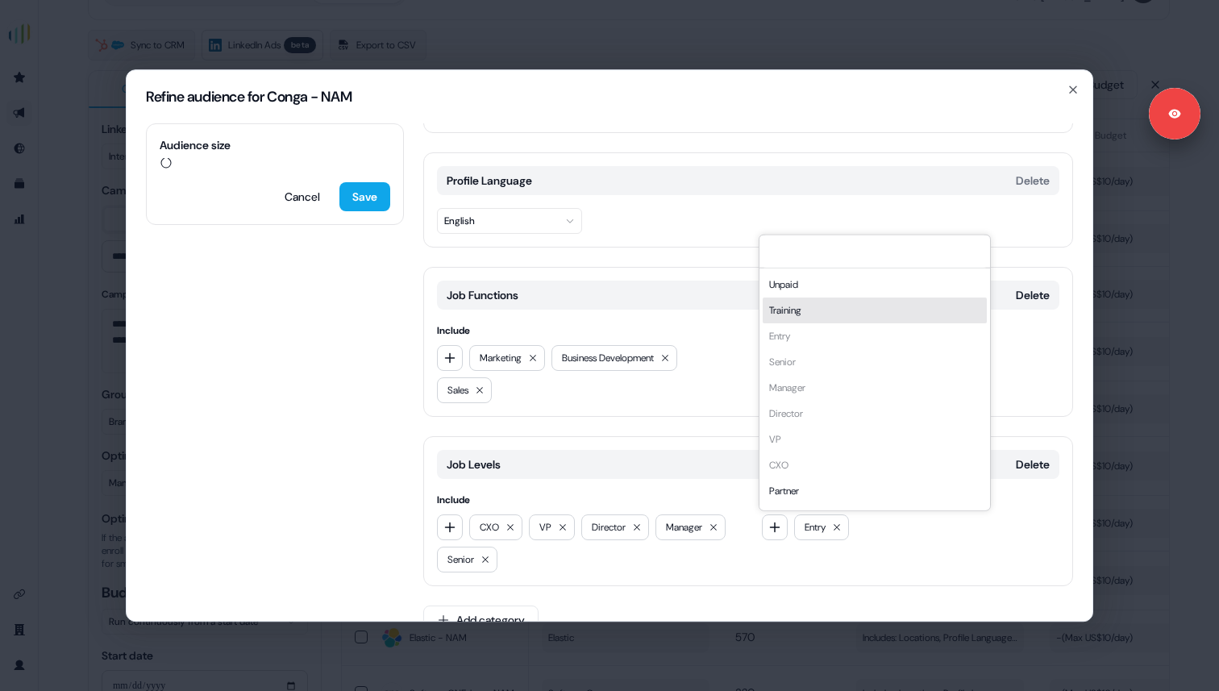
click at [794, 307] on div "Training" at bounding box center [875, 310] width 224 height 26
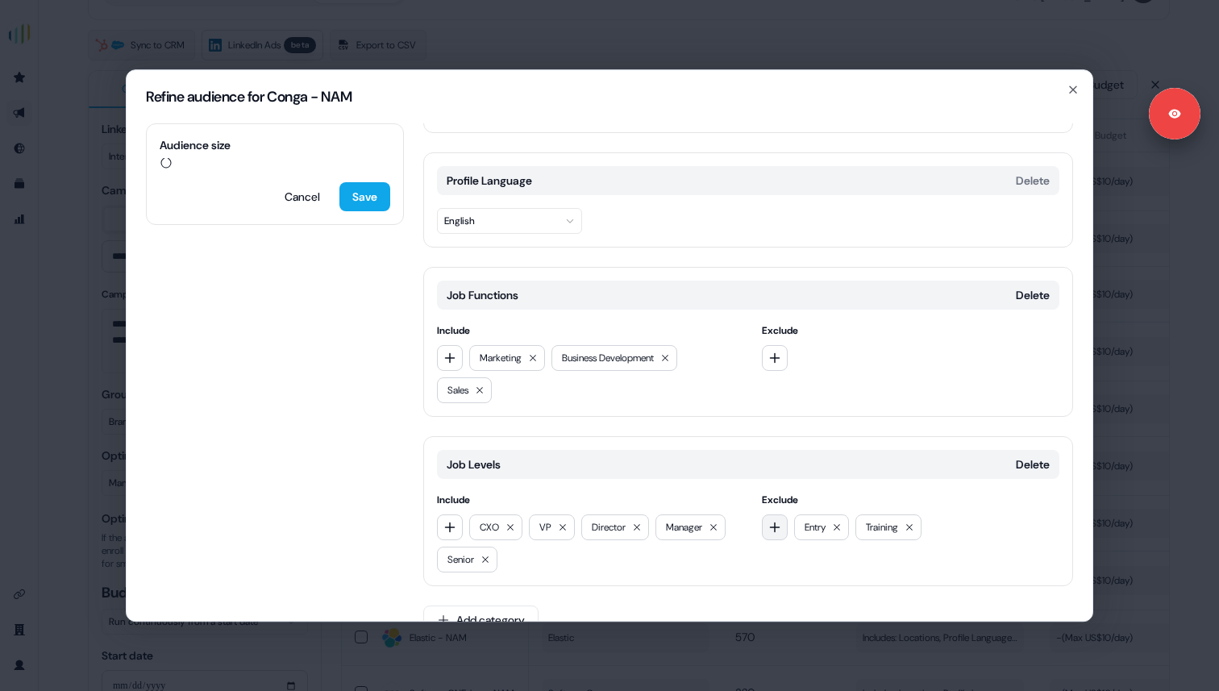
click at [772, 522] on icon "button" at bounding box center [774, 527] width 13 height 13
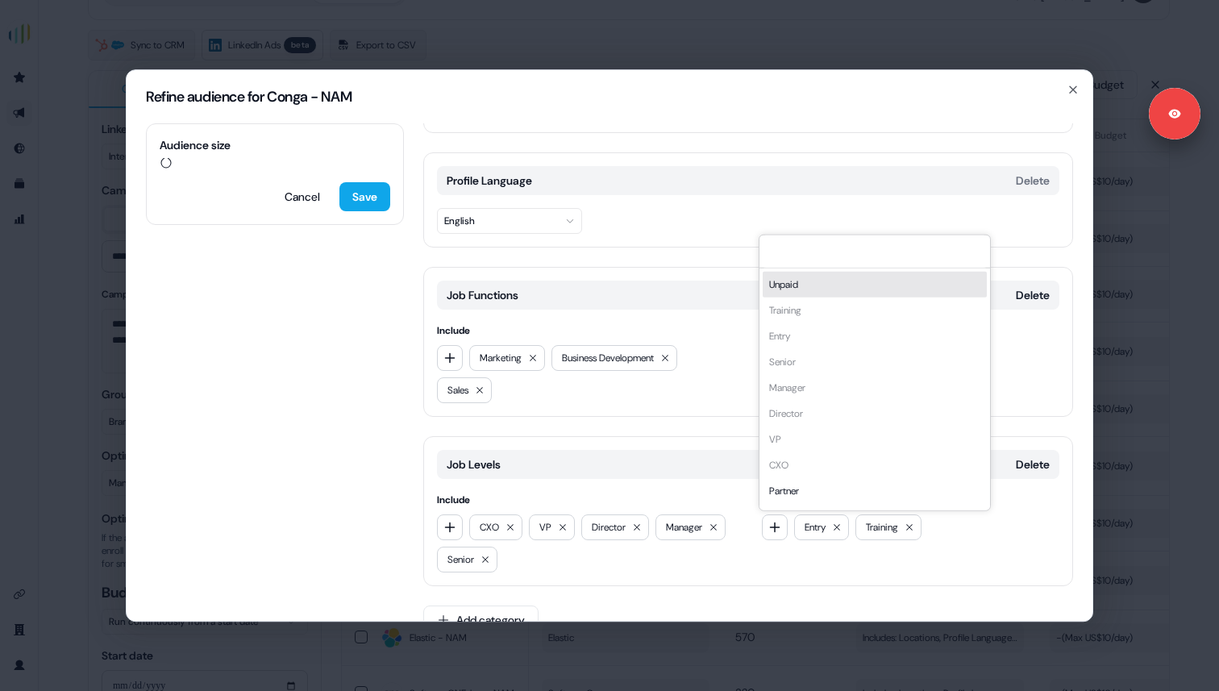
click at [776, 289] on div "Unpaid" at bounding box center [875, 284] width 224 height 26
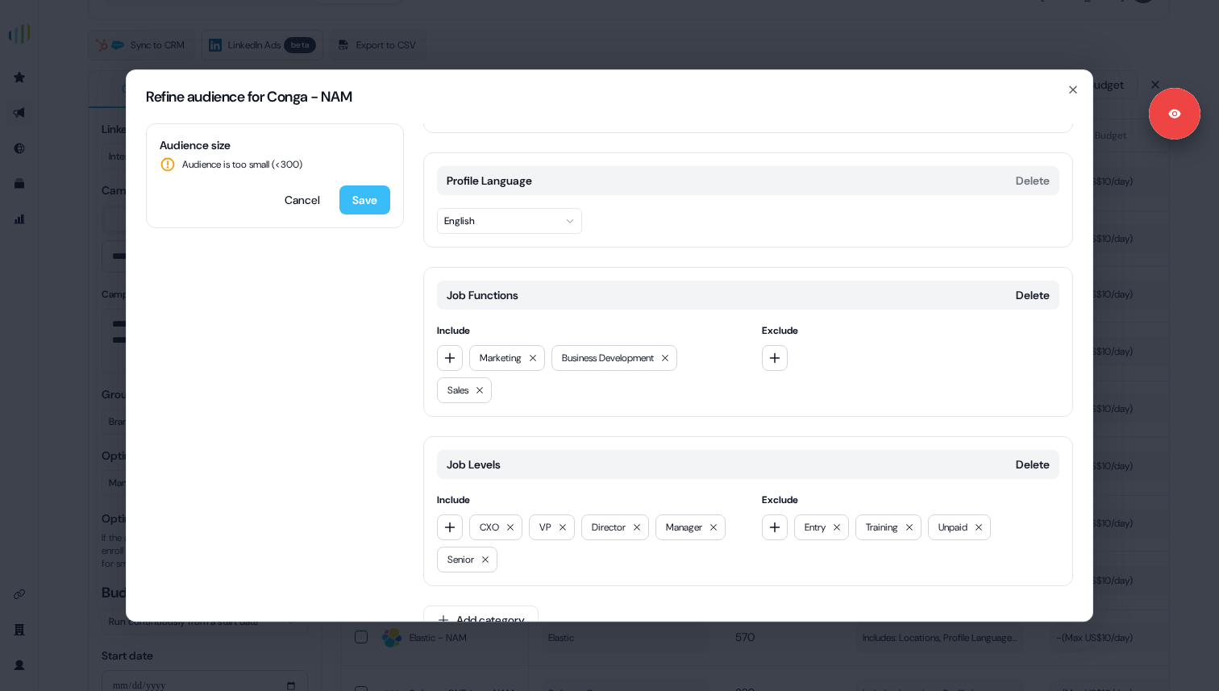
click at [353, 195] on button "Save" at bounding box center [364, 199] width 51 height 29
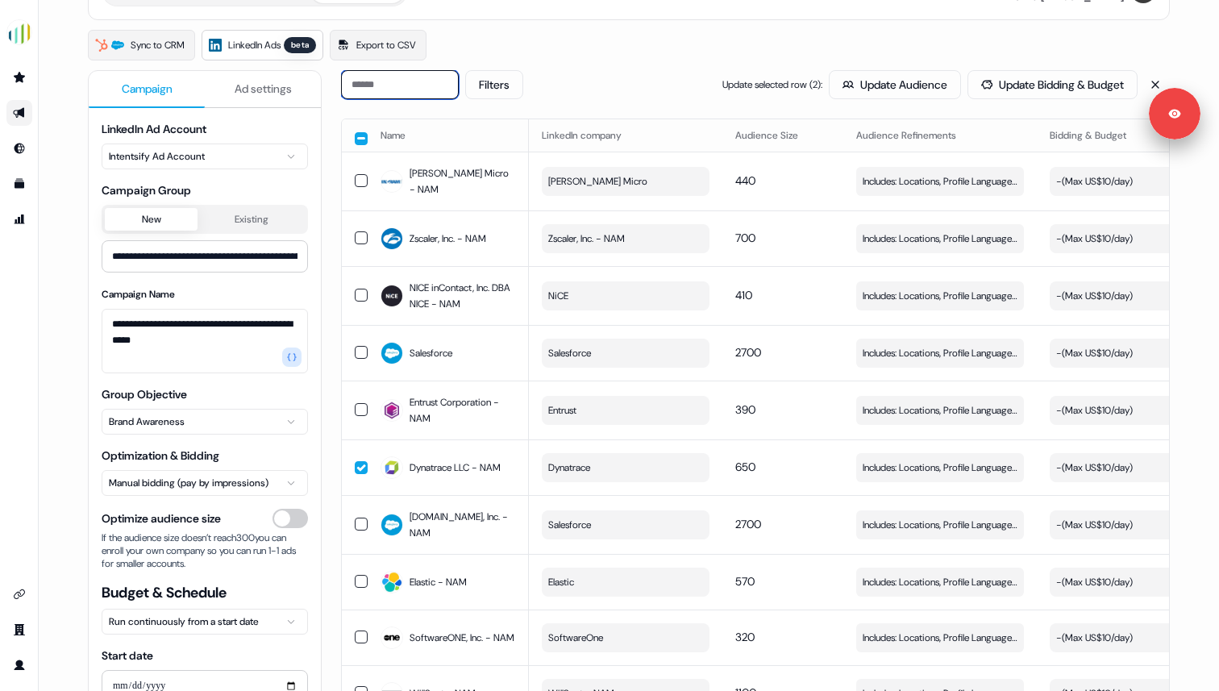
click at [385, 84] on input at bounding box center [400, 84] width 118 height 29
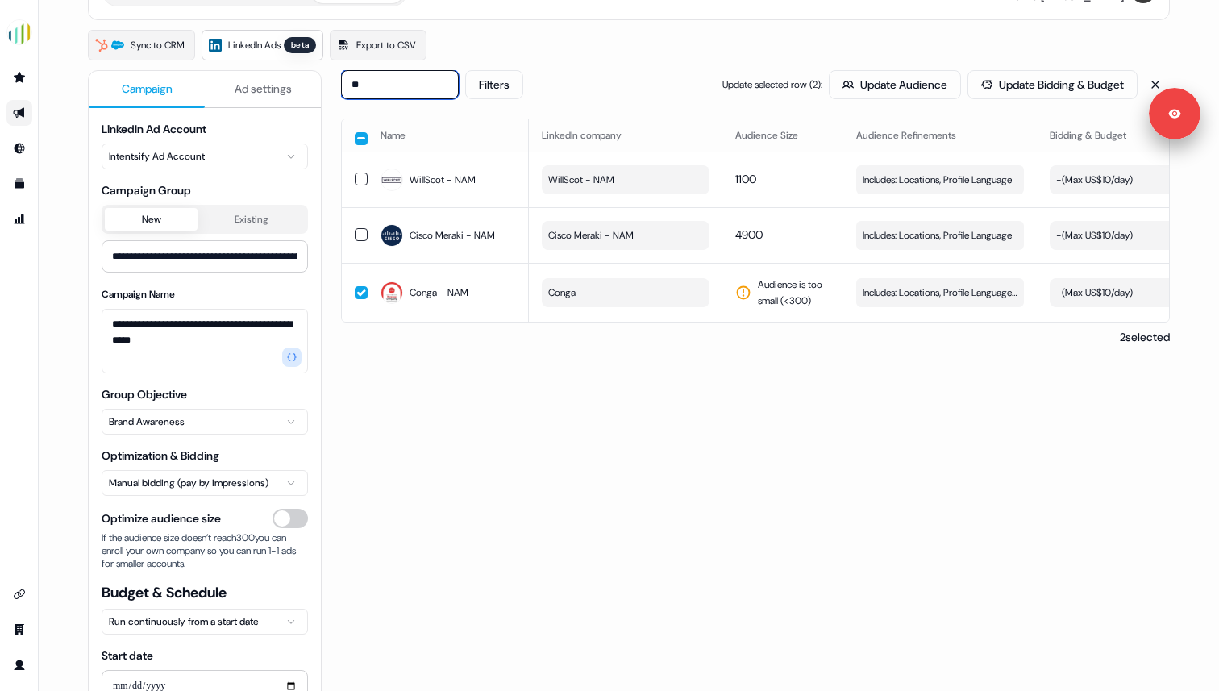
type input "**"
click at [958, 291] on span "Includes: Locations, Profile Language, Job Functions, Job Levels / Excludes: Jo…" at bounding box center [940, 293] width 155 height 16
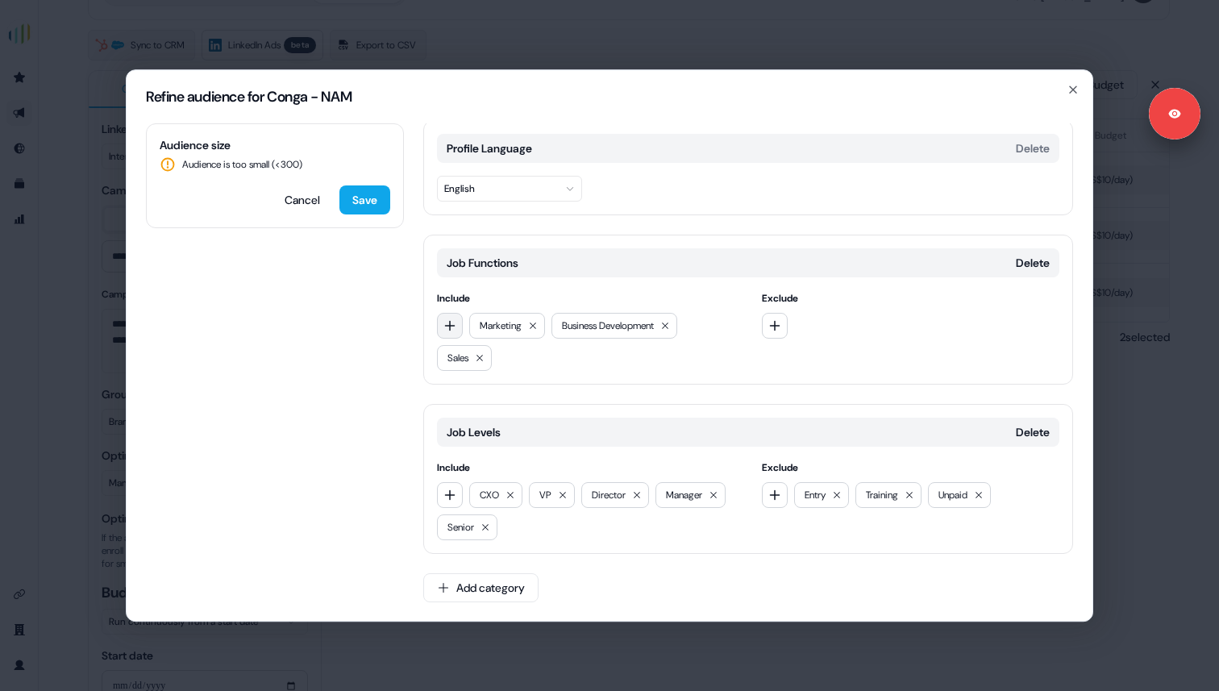
scroll to position [0, 0]
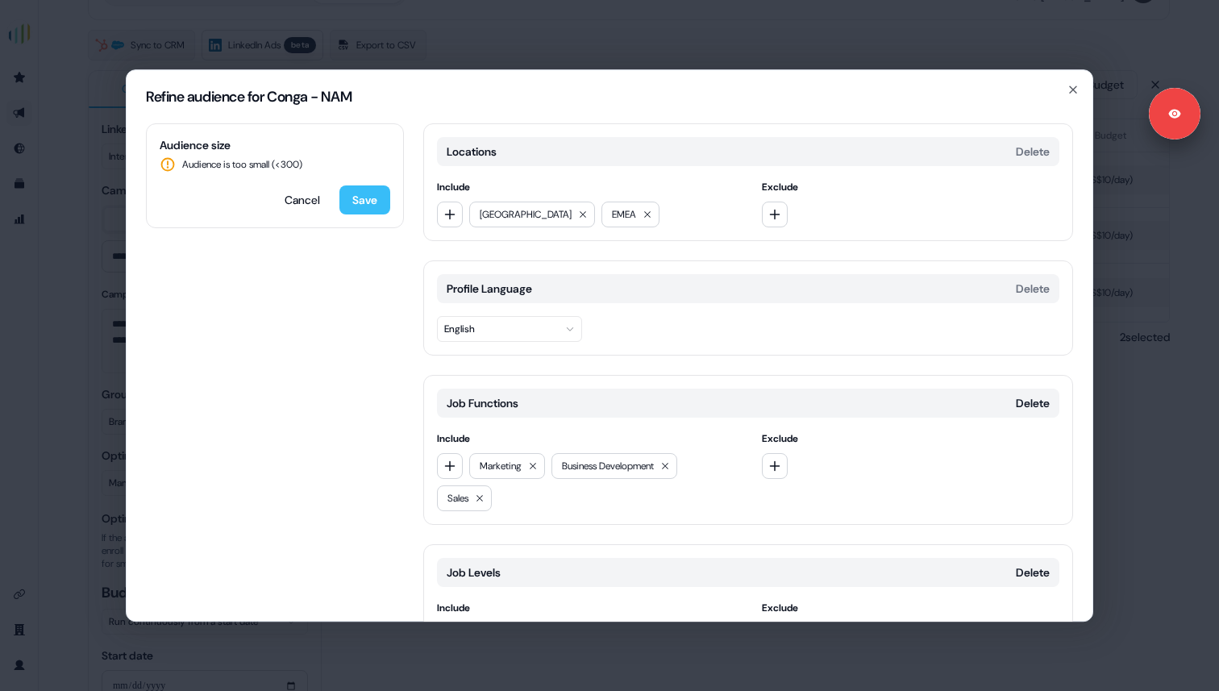
click at [360, 193] on button "Save" at bounding box center [364, 199] width 51 height 29
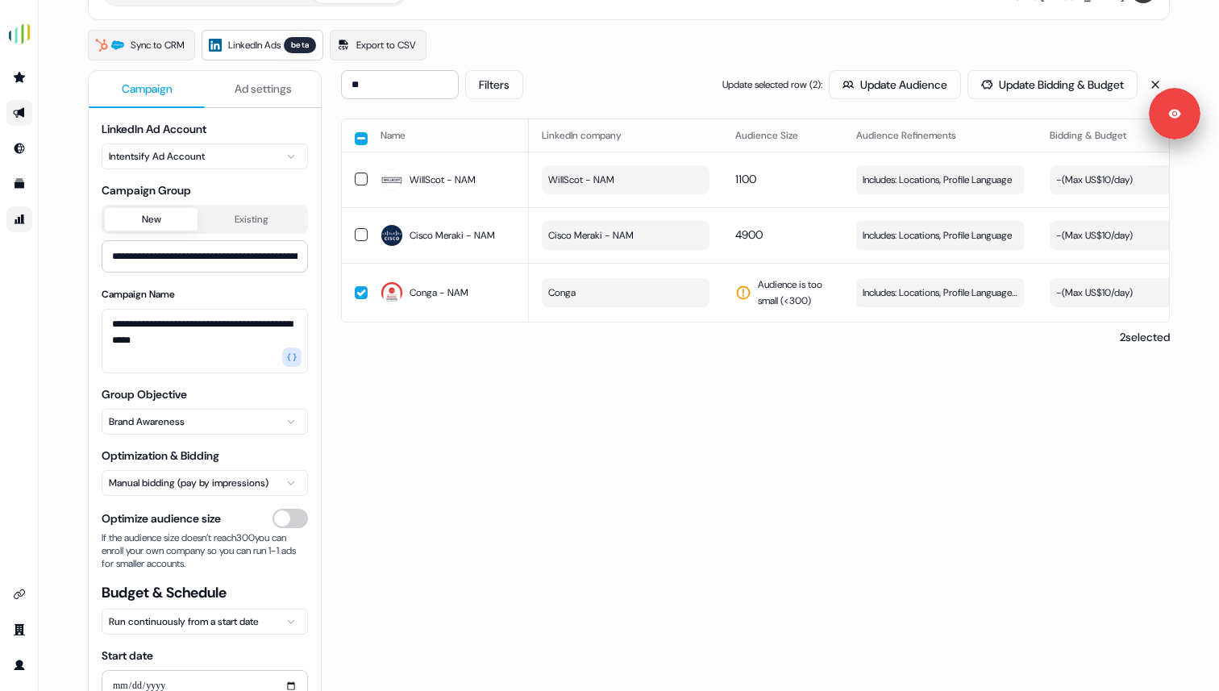
click at [19, 214] on icon "Go to attribution" at bounding box center [19, 219] width 13 height 13
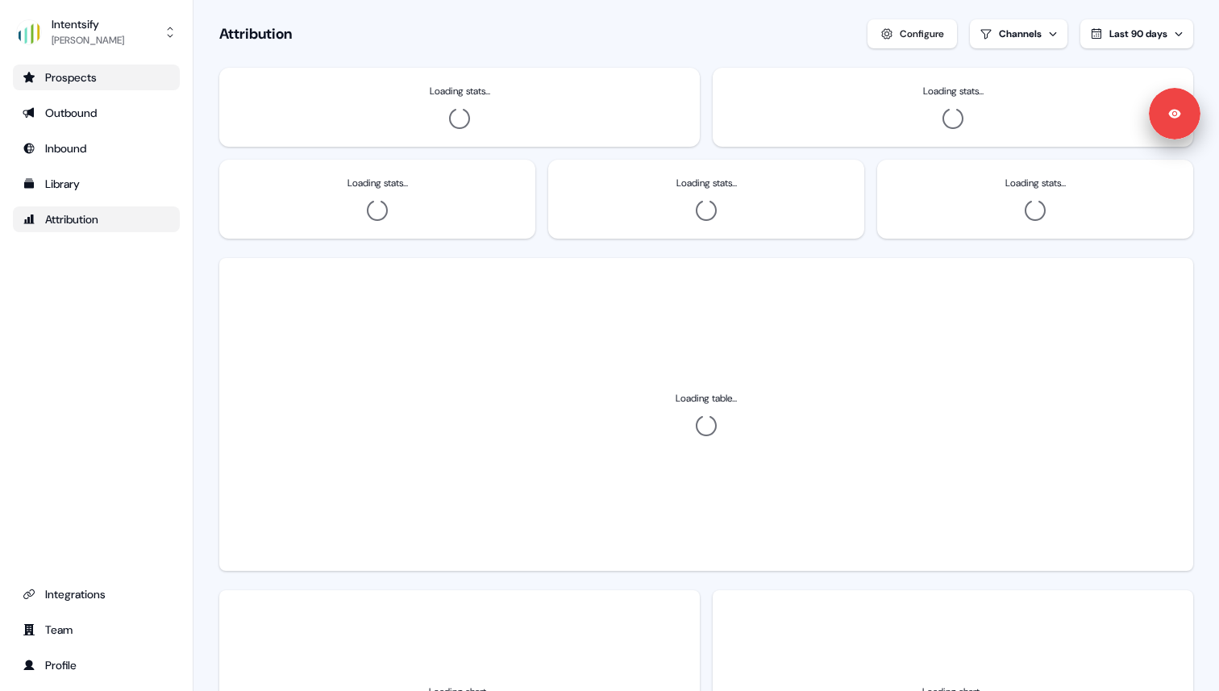
click at [75, 77] on div "Prospects" at bounding box center [97, 77] width 148 height 16
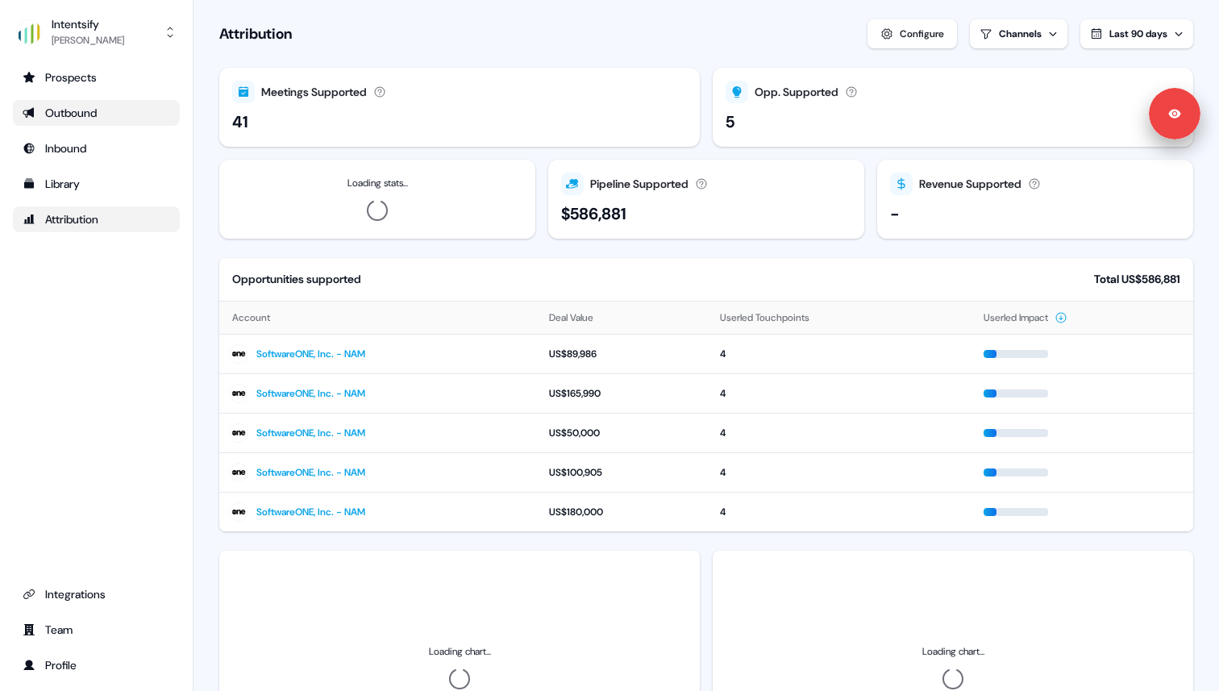
click at [73, 110] on div "Outbound" at bounding box center [97, 113] width 148 height 16
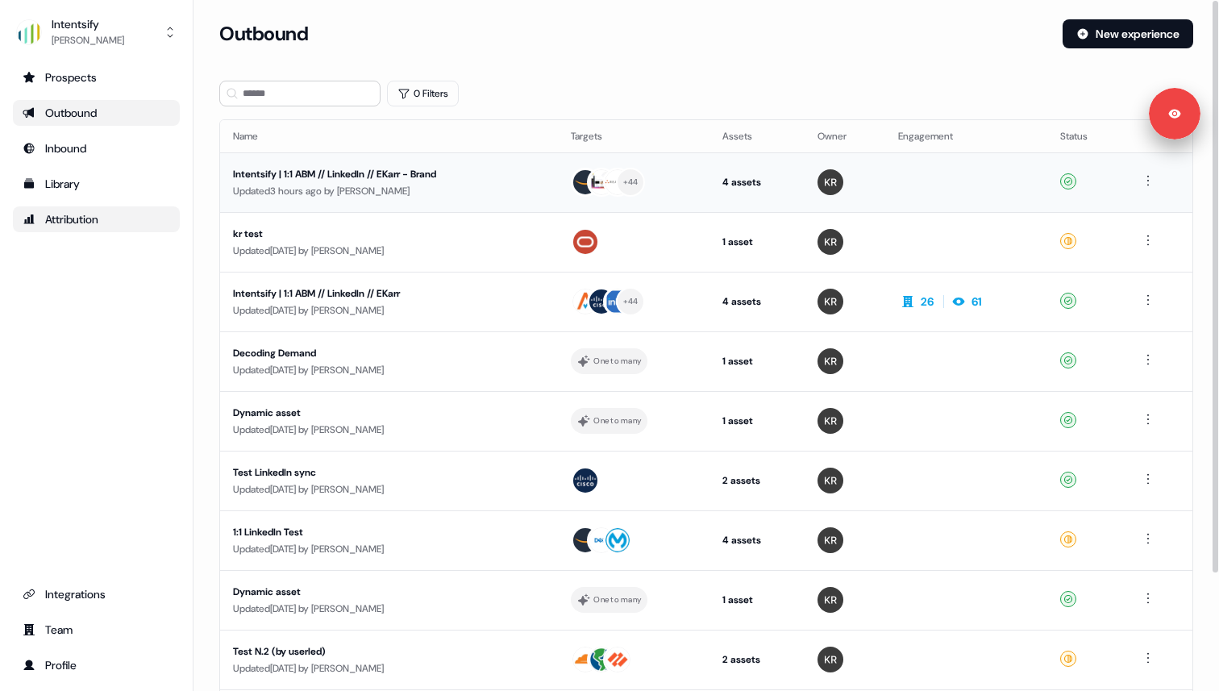
click at [372, 177] on div "Intentsify | 1:1 ABM // LinkedIn // EKarr - Brand" at bounding box center [385, 174] width 305 height 16
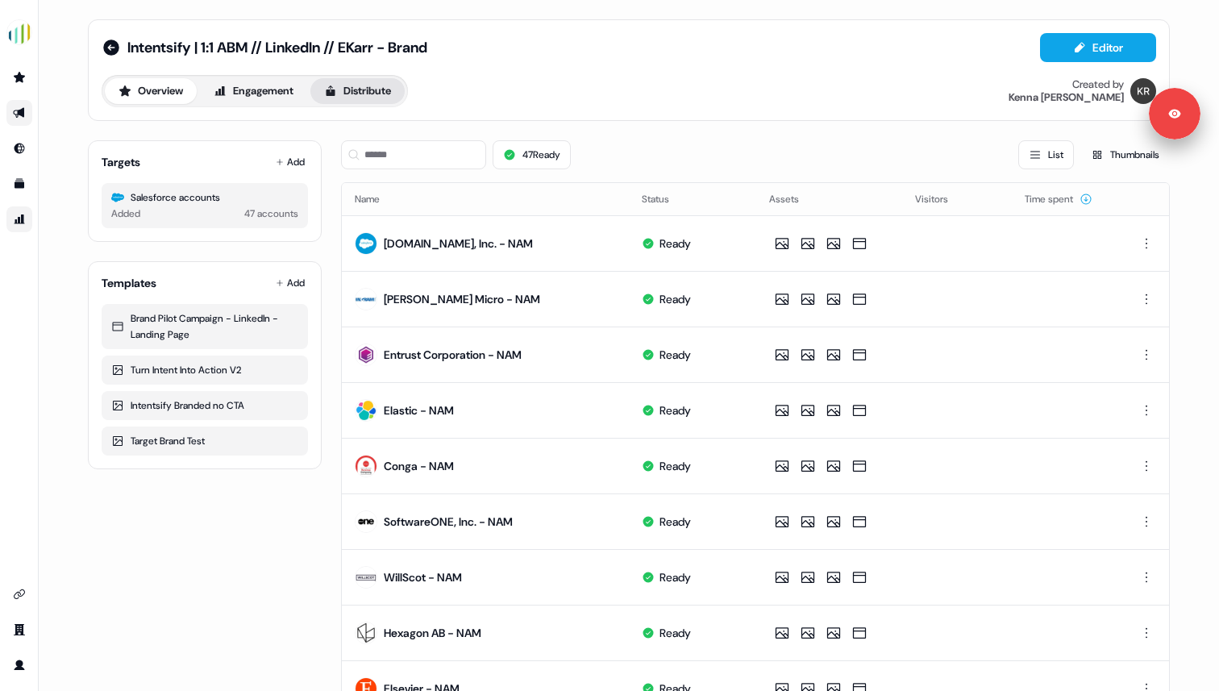
click at [351, 94] on button "Distribute" at bounding box center [357, 91] width 94 height 26
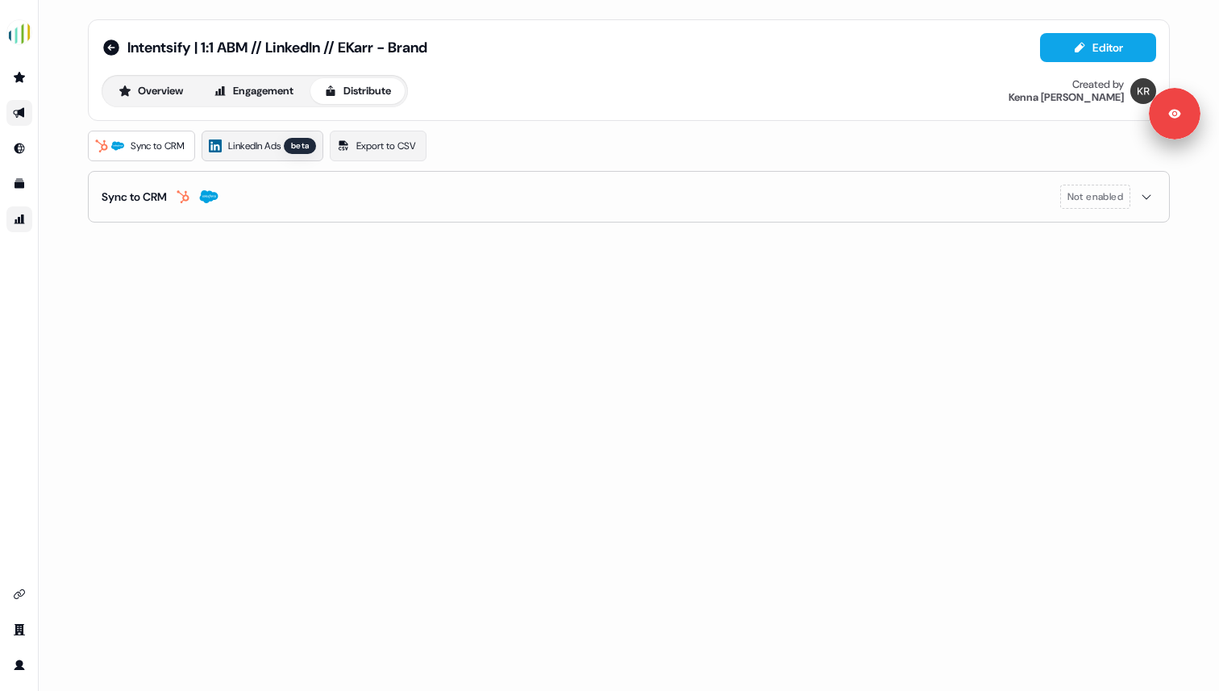
click at [251, 155] on link "LinkedIn Ads beta" at bounding box center [263, 146] width 122 height 31
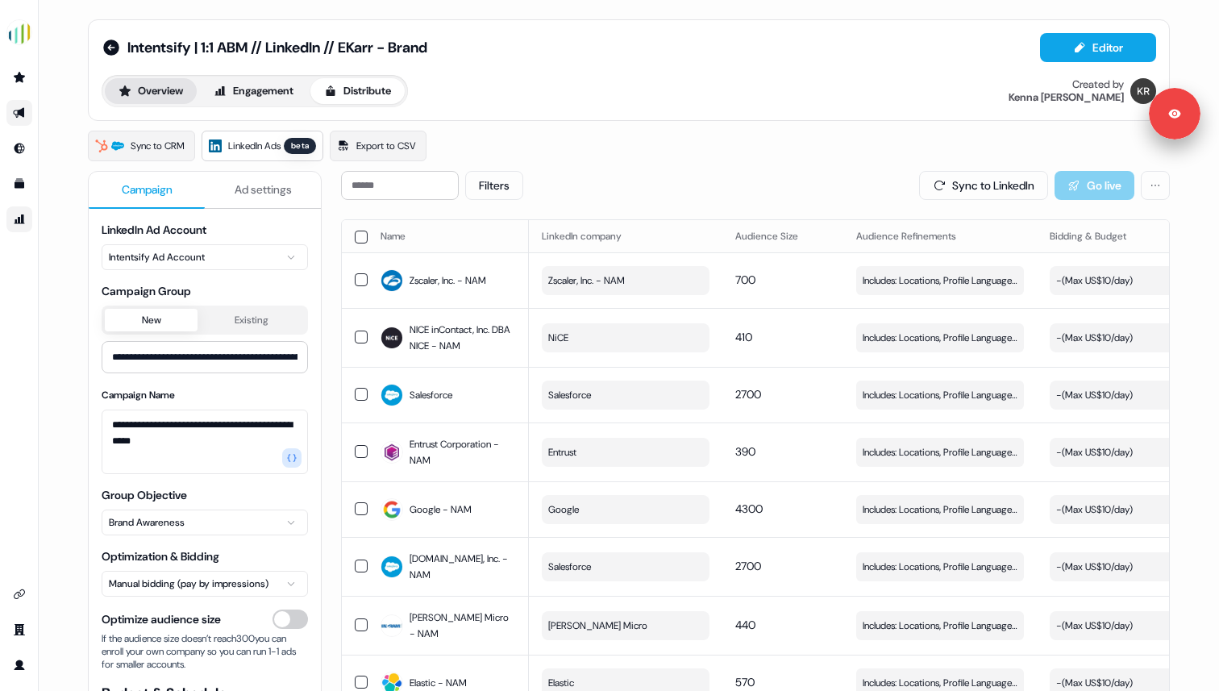
click at [154, 95] on button "Overview" at bounding box center [151, 91] width 92 height 26
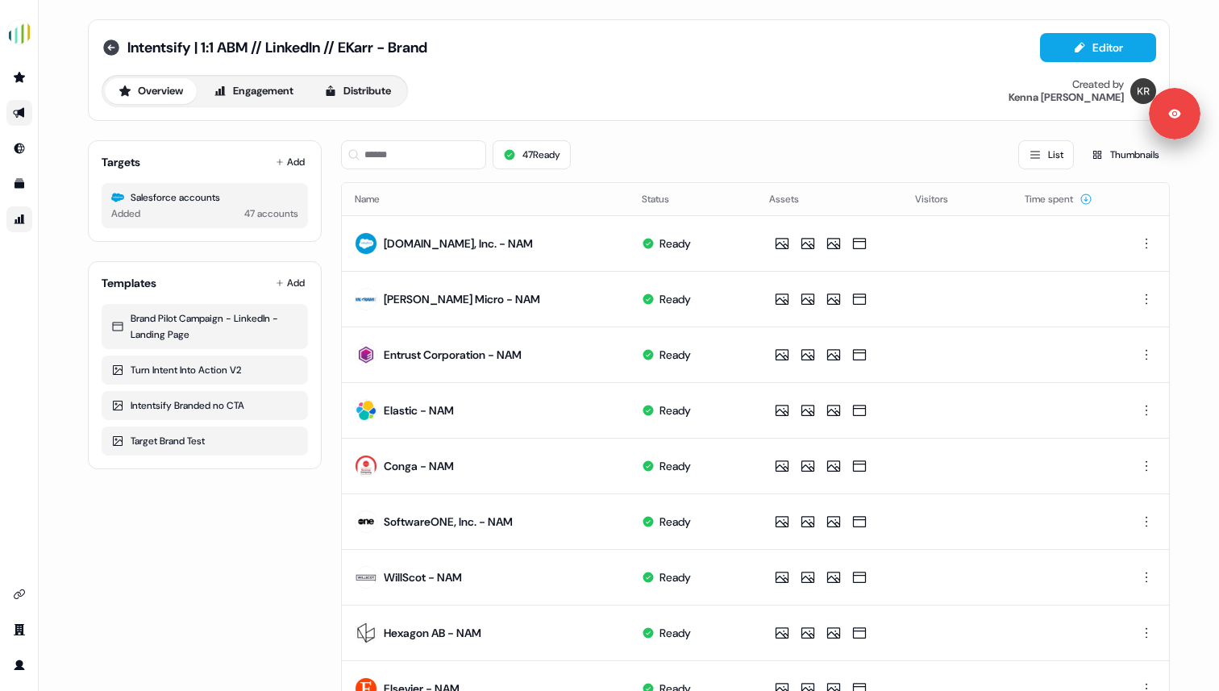
click at [111, 46] on icon at bounding box center [111, 48] width 16 height 16
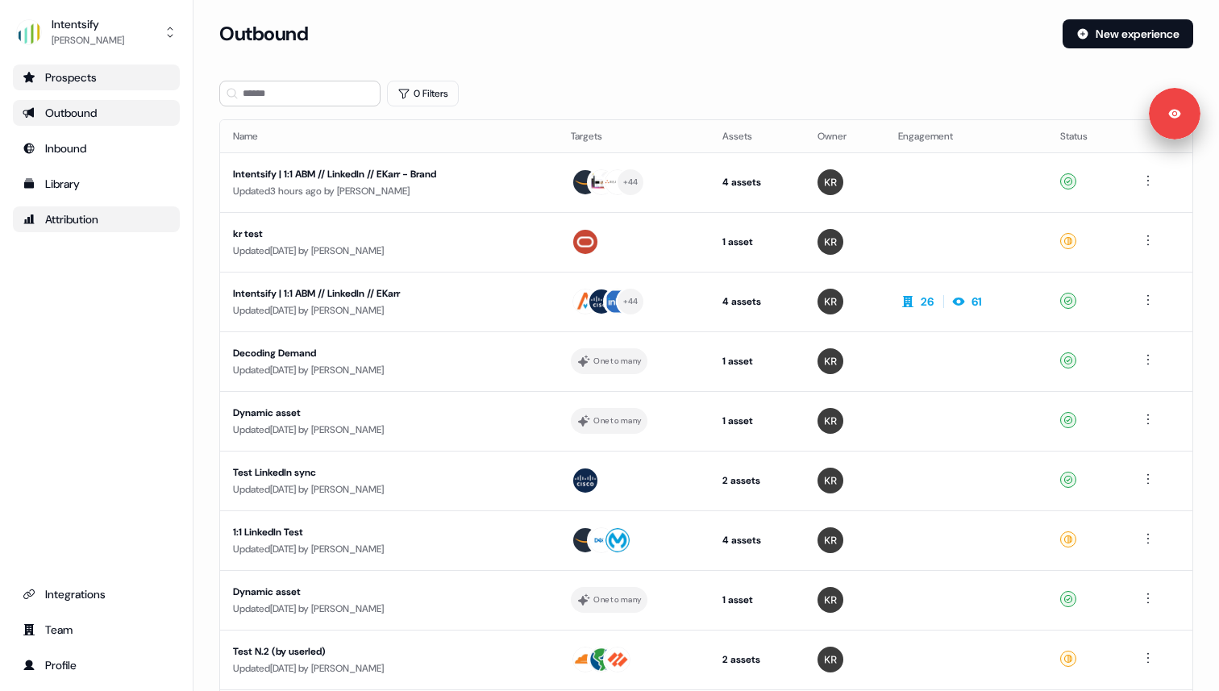
click at [98, 78] on div "Prospects" at bounding box center [97, 77] width 148 height 16
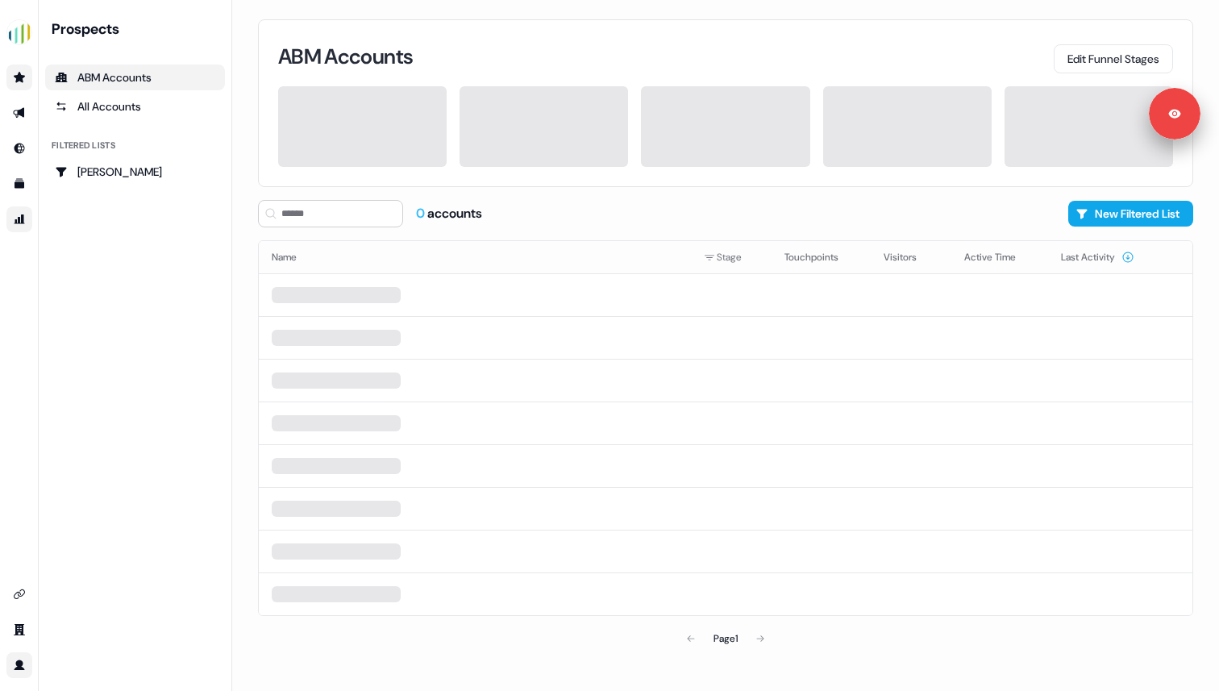
click at [10, 673] on link "Go to profile" at bounding box center [19, 665] width 26 height 26
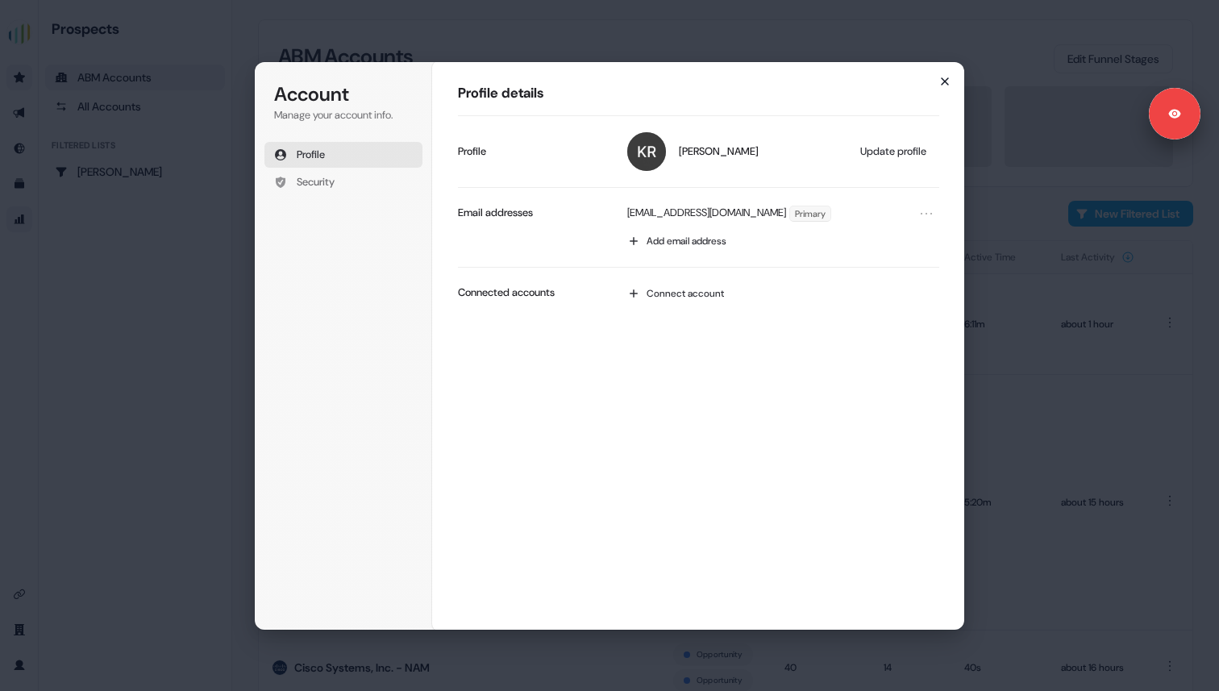
click at [943, 78] on icon "button" at bounding box center [944, 81] width 13 height 13
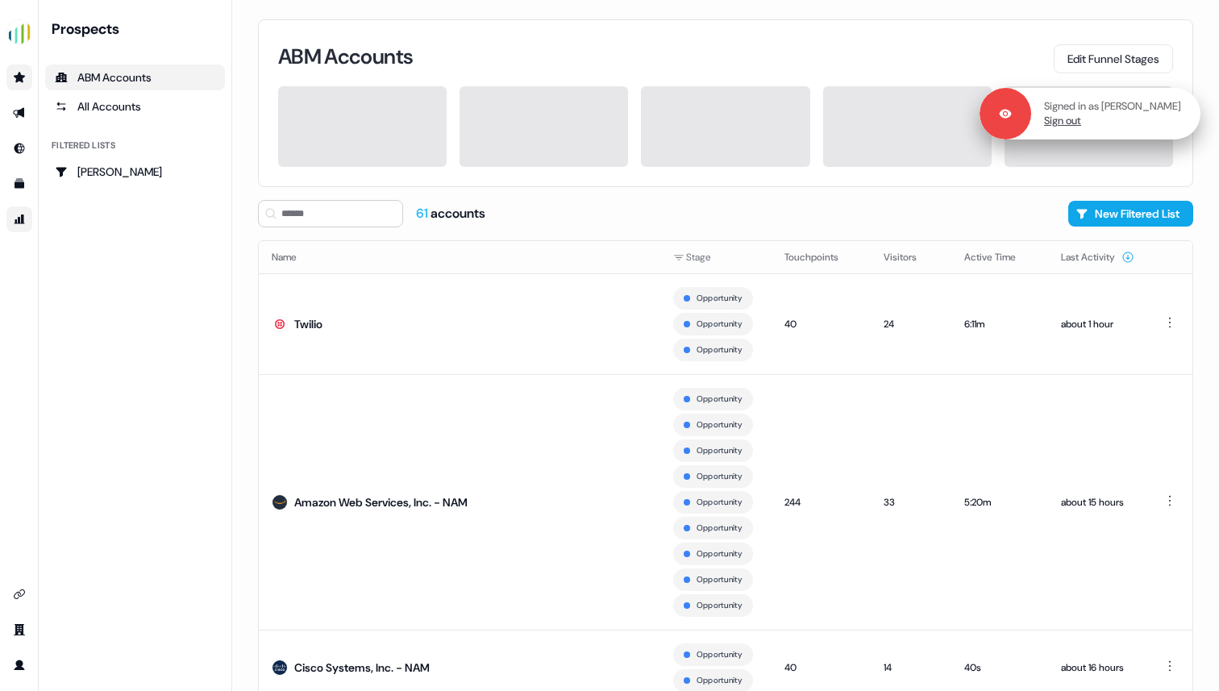
click at [1081, 123] on link "Sign out" at bounding box center [1062, 121] width 37 height 15
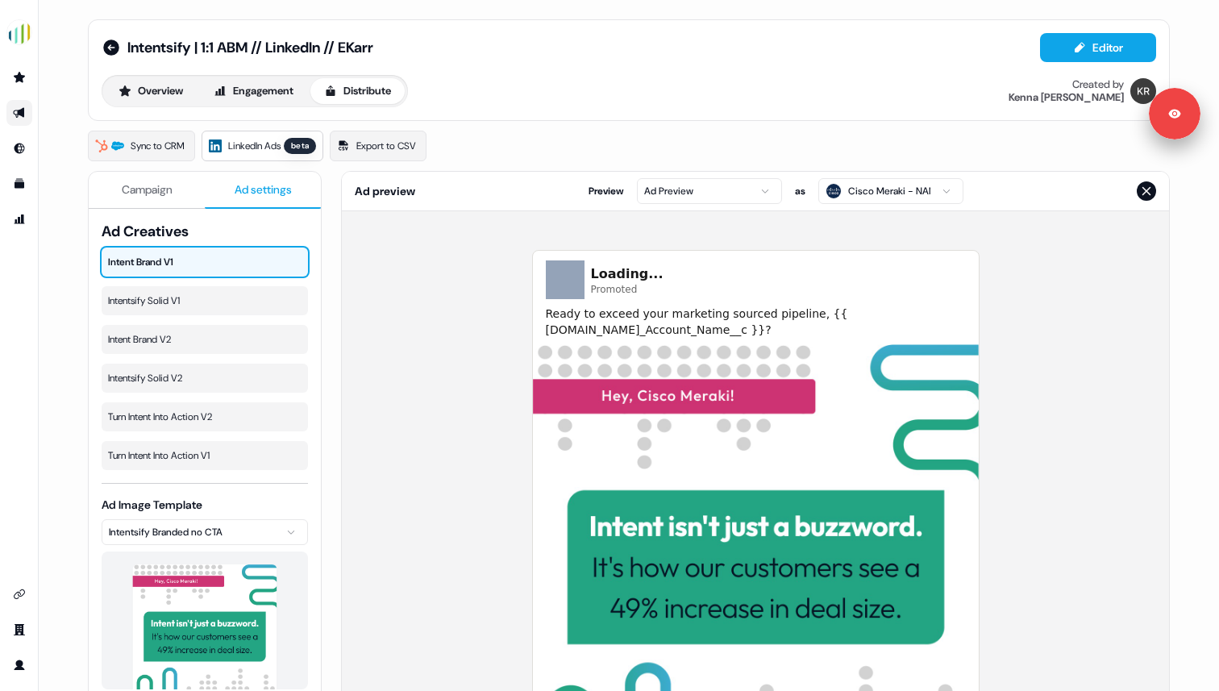
click at [252, 183] on span "Ad settings" at bounding box center [263, 189] width 57 height 16
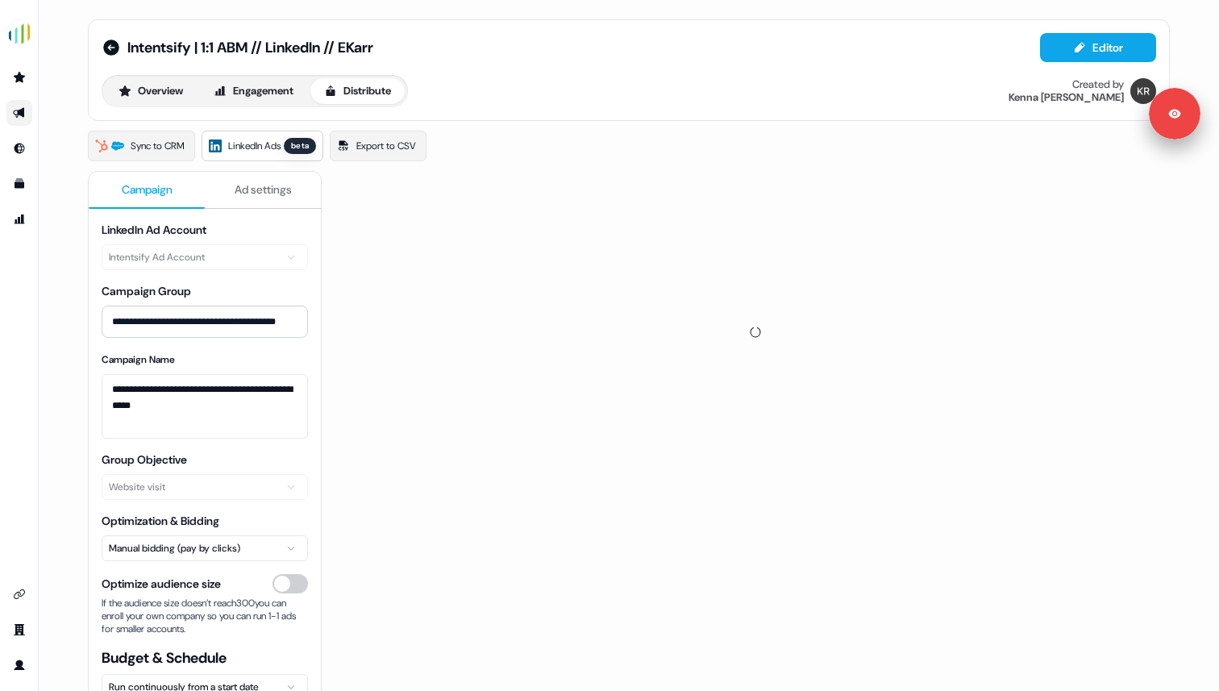
click at [142, 182] on span "Campaign" at bounding box center [147, 189] width 51 height 16
click at [151, 94] on button "Overview" at bounding box center [151, 91] width 92 height 26
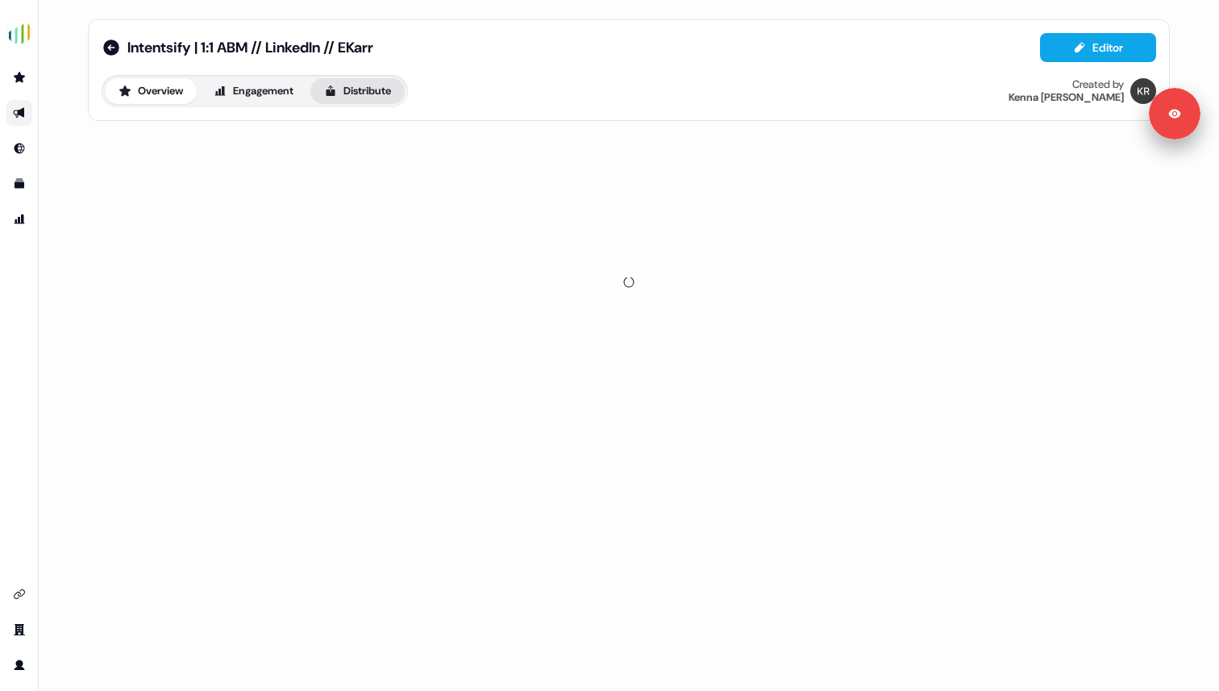
click at [375, 89] on button "Distribute" at bounding box center [357, 91] width 94 height 26
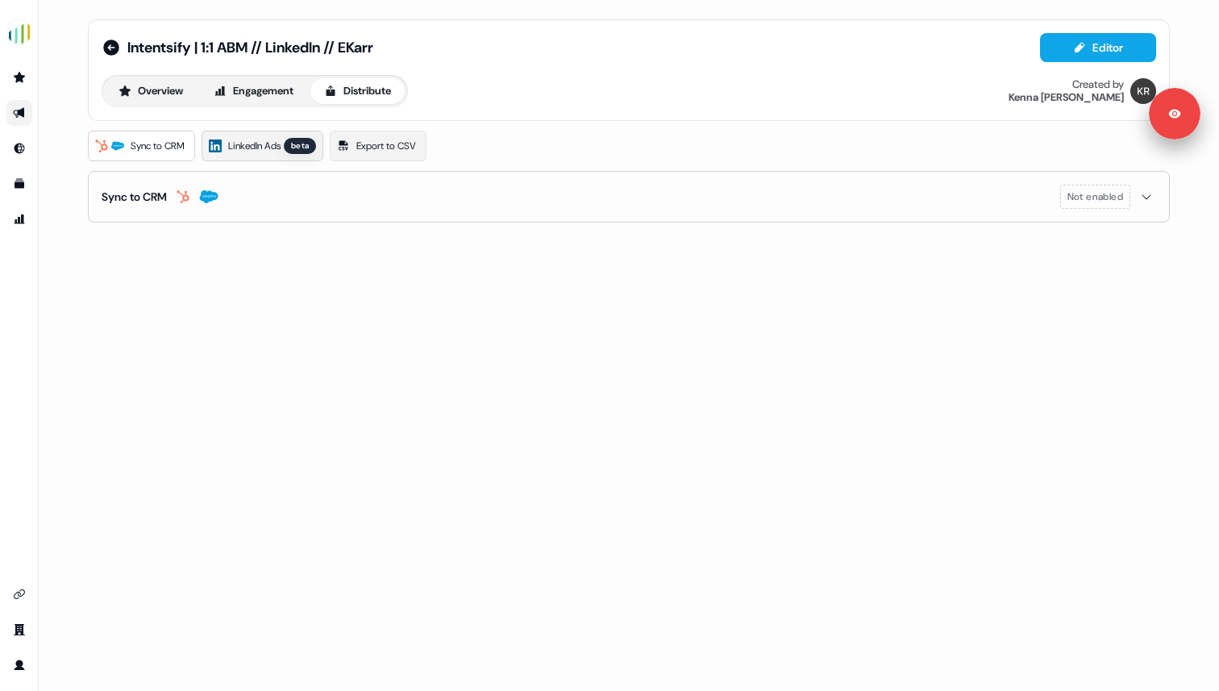
click at [268, 139] on span "LinkedIn Ads" at bounding box center [254, 146] width 52 height 16
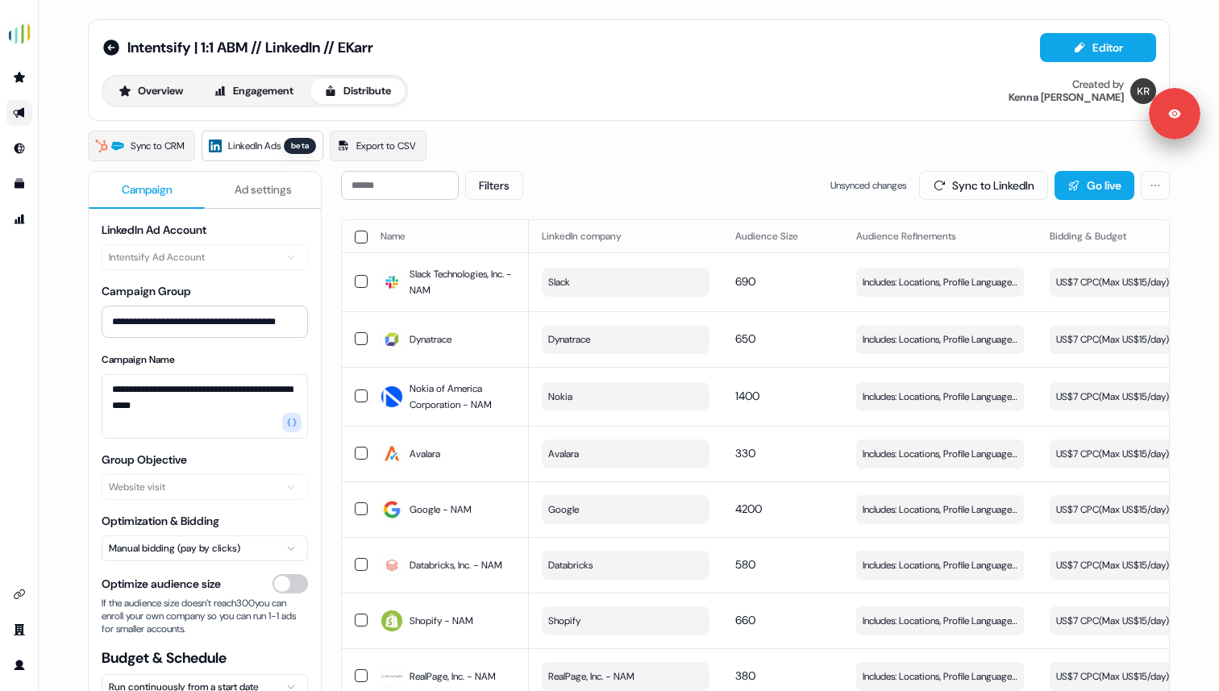
click at [467, 111] on div "Intentsify | 1:1 ABM // LinkedIn // EKarr Editor Overview Engagement Distribute…" at bounding box center [629, 70] width 1082 height 102
click at [406, 173] on input at bounding box center [400, 185] width 118 height 29
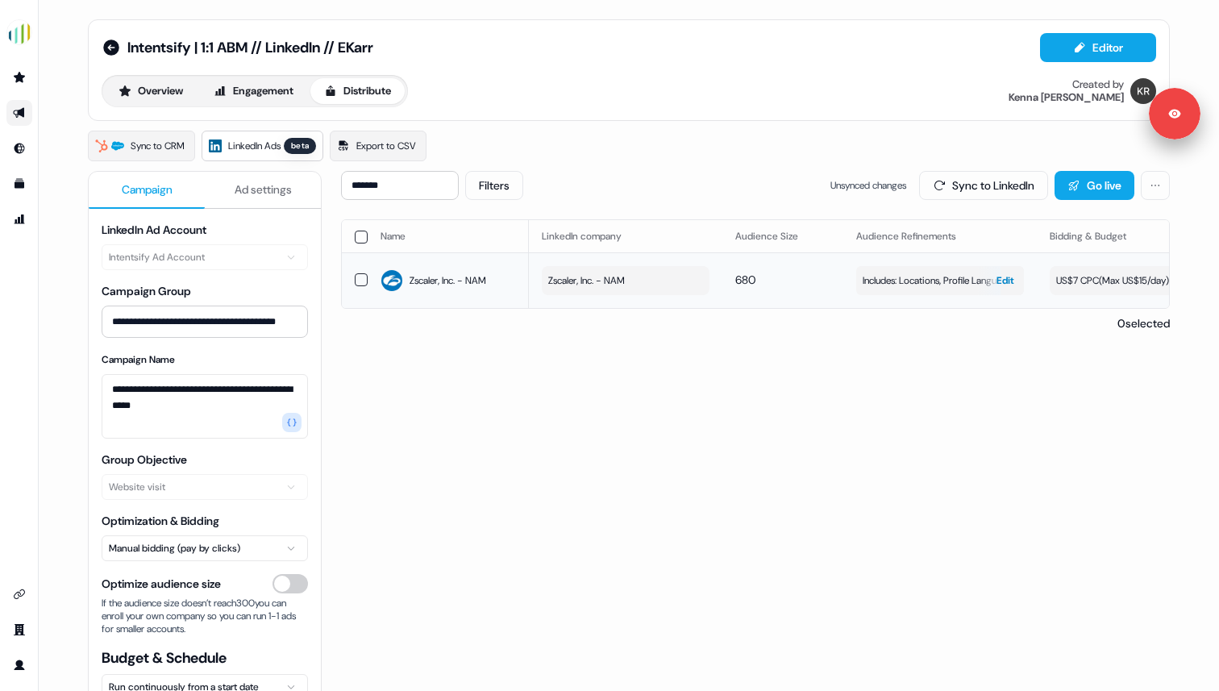
click at [904, 283] on span "Includes: Locations, Profile Language, Job Functions, Job Levels / Excludes: Jo…" at bounding box center [940, 281] width 155 height 16
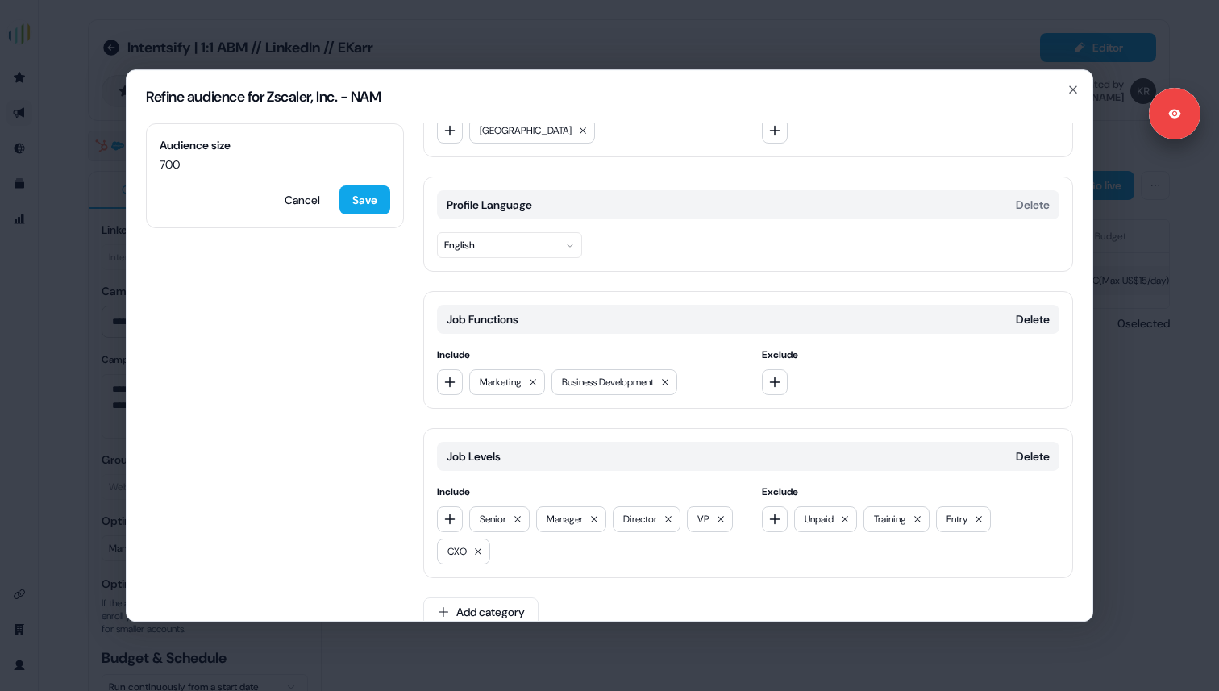
scroll to position [93, 0]
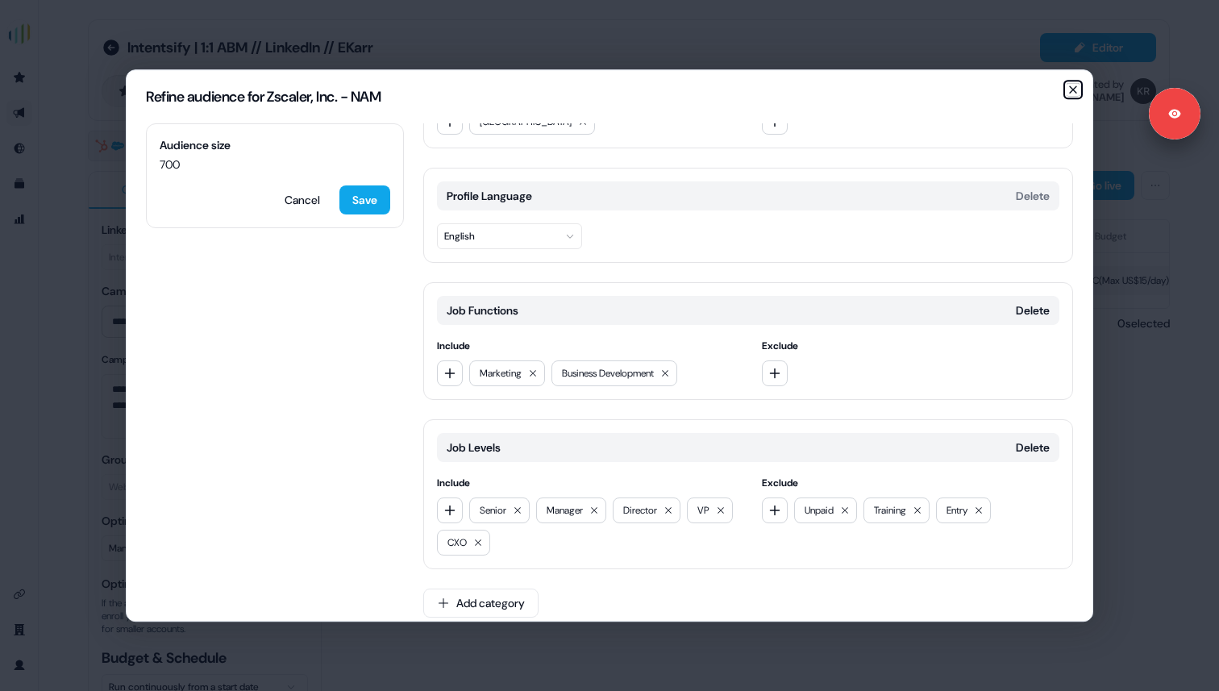
click at [1069, 85] on icon "button" at bounding box center [1073, 89] width 13 height 13
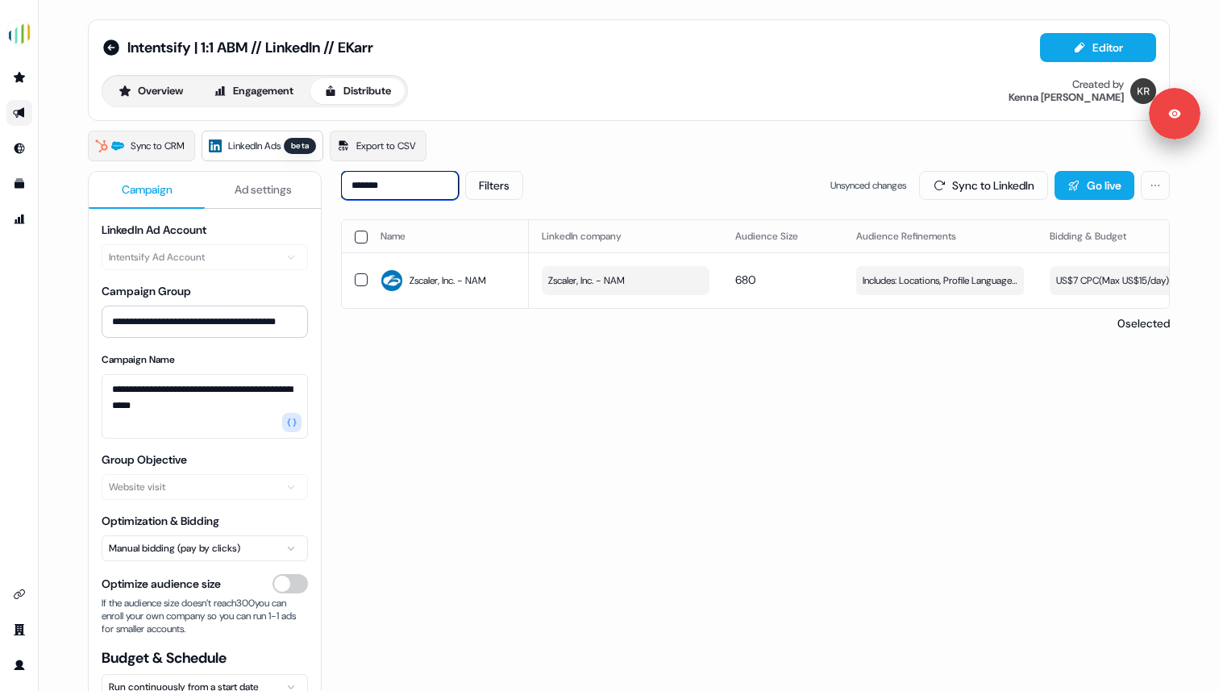
click at [381, 193] on input "*******" at bounding box center [400, 185] width 118 height 29
click at [892, 287] on span "Includes: Locations, Profile Language, Job Functions, Job Levels / Excludes: Jo…" at bounding box center [940, 282] width 155 height 16
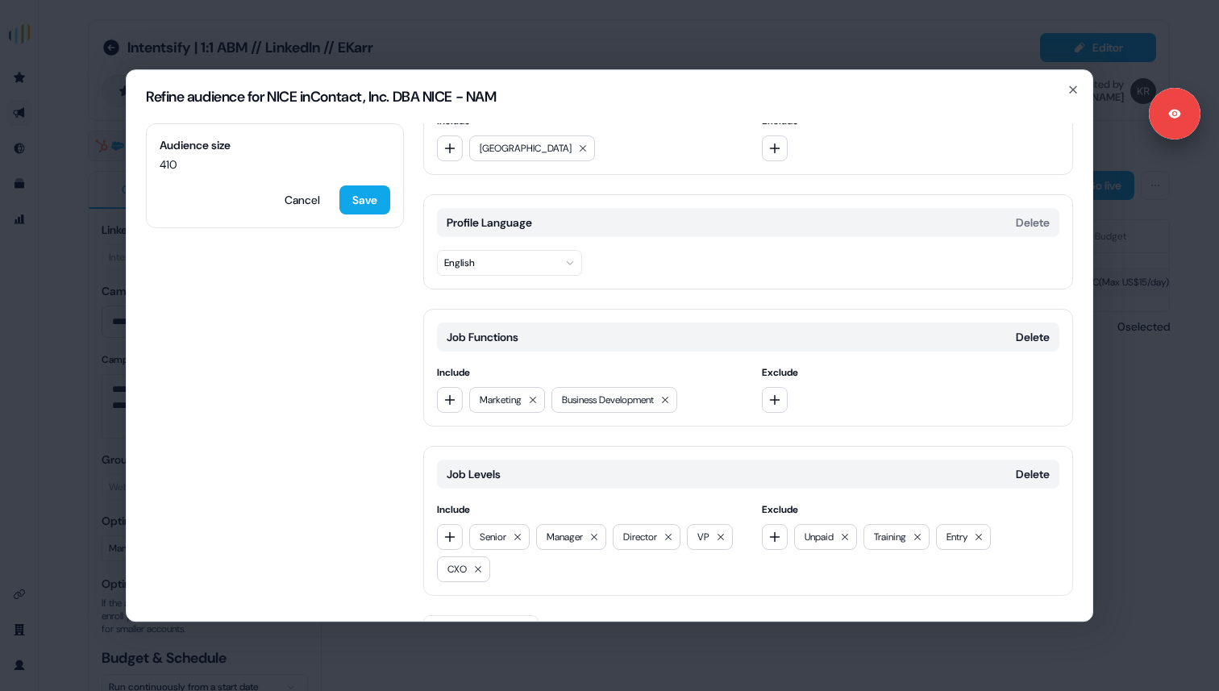
scroll to position [108, 0]
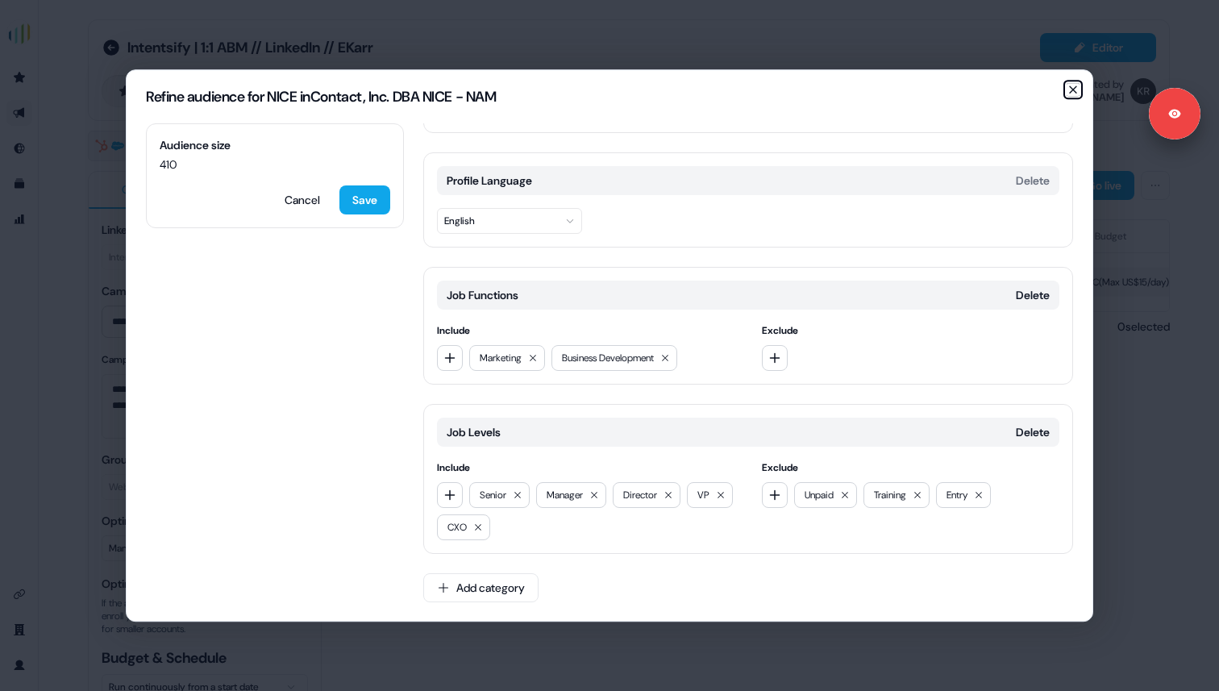
click at [1072, 88] on icon "button" at bounding box center [1073, 89] width 6 height 6
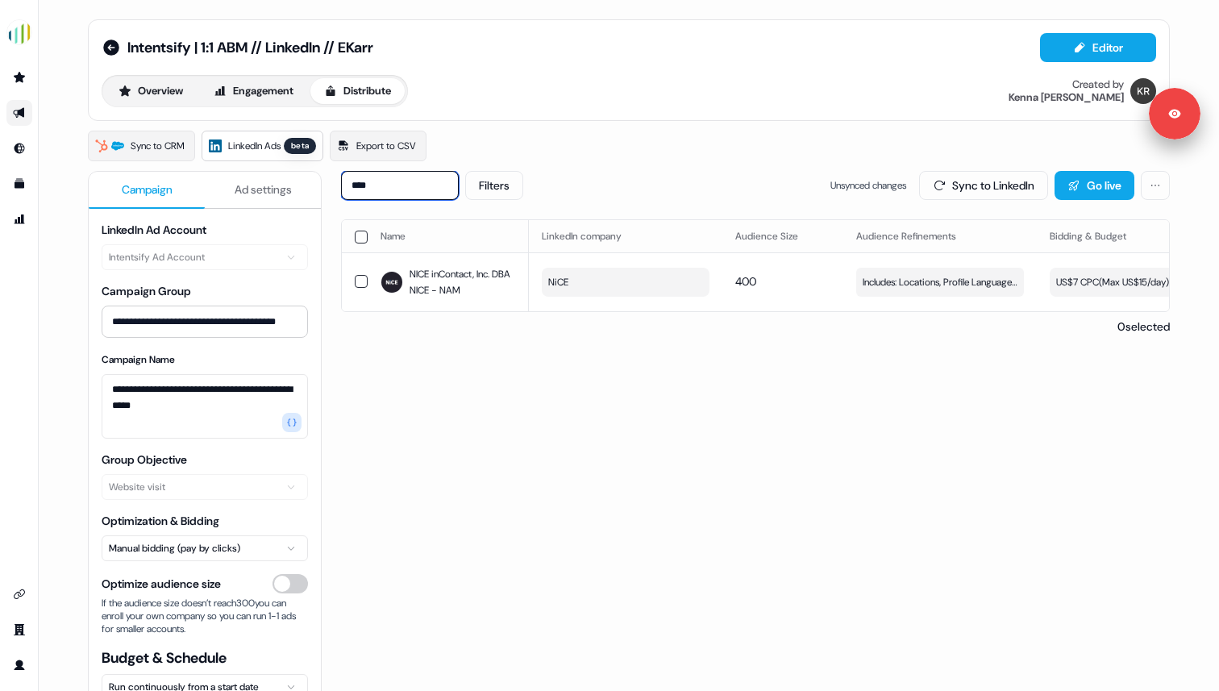
click at [389, 181] on input "****" at bounding box center [400, 185] width 118 height 29
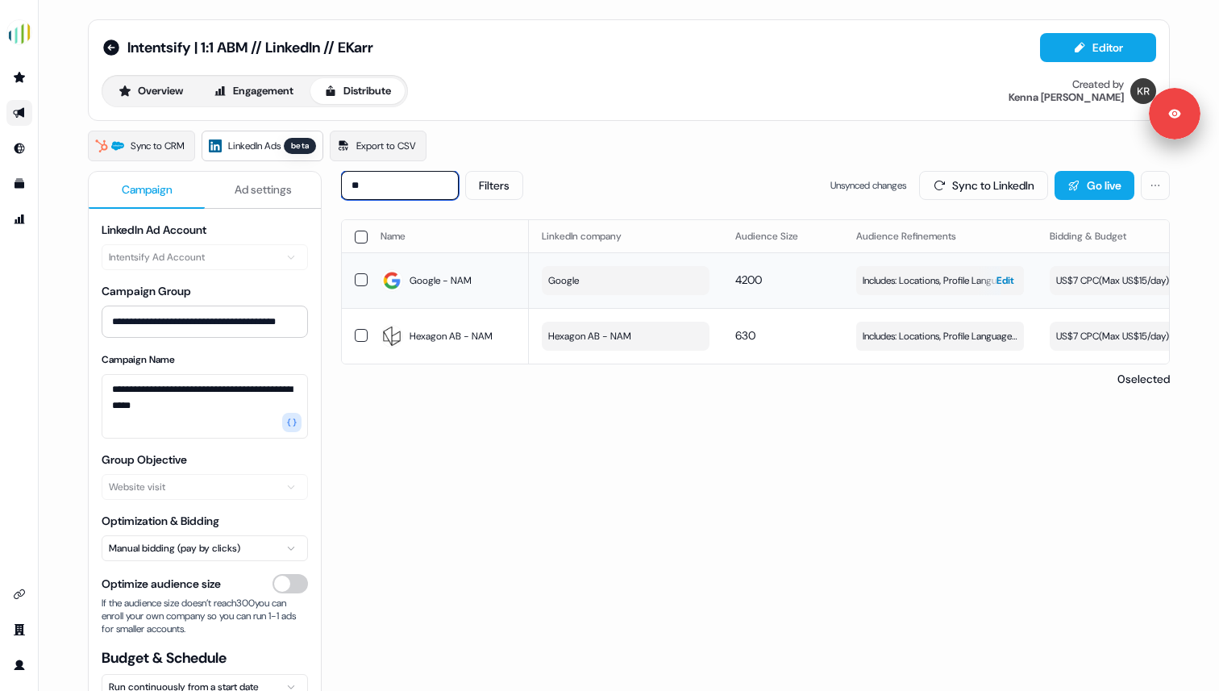
type input "**"
click at [922, 284] on span "Includes: Locations, Profile Language, Job Functions, Job Levels / Excludes: Jo…" at bounding box center [940, 281] width 155 height 16
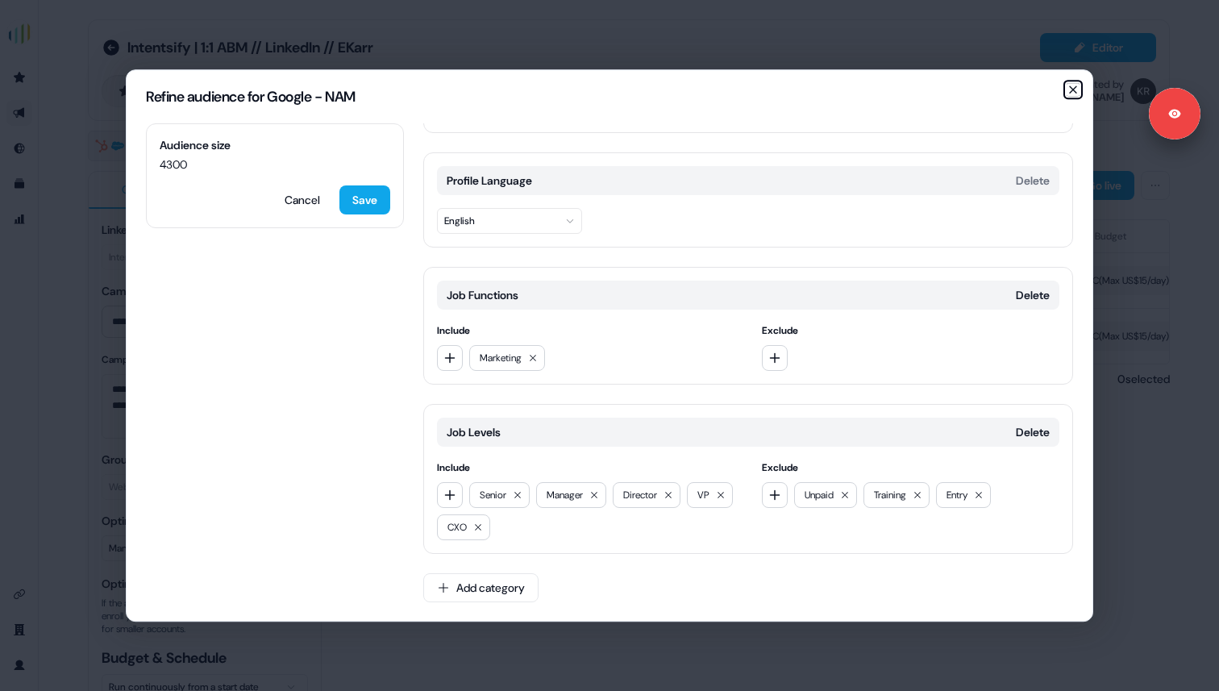
click at [1079, 89] on icon "button" at bounding box center [1073, 89] width 13 height 13
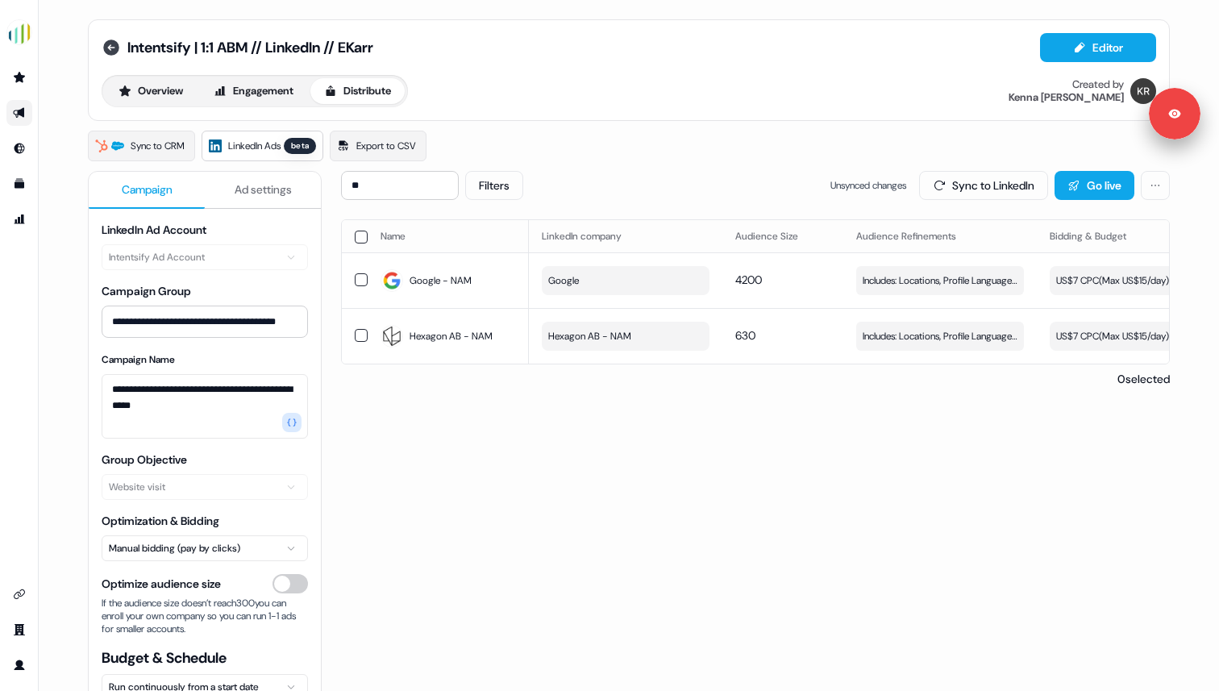
click at [111, 49] on icon at bounding box center [111, 48] width 16 height 16
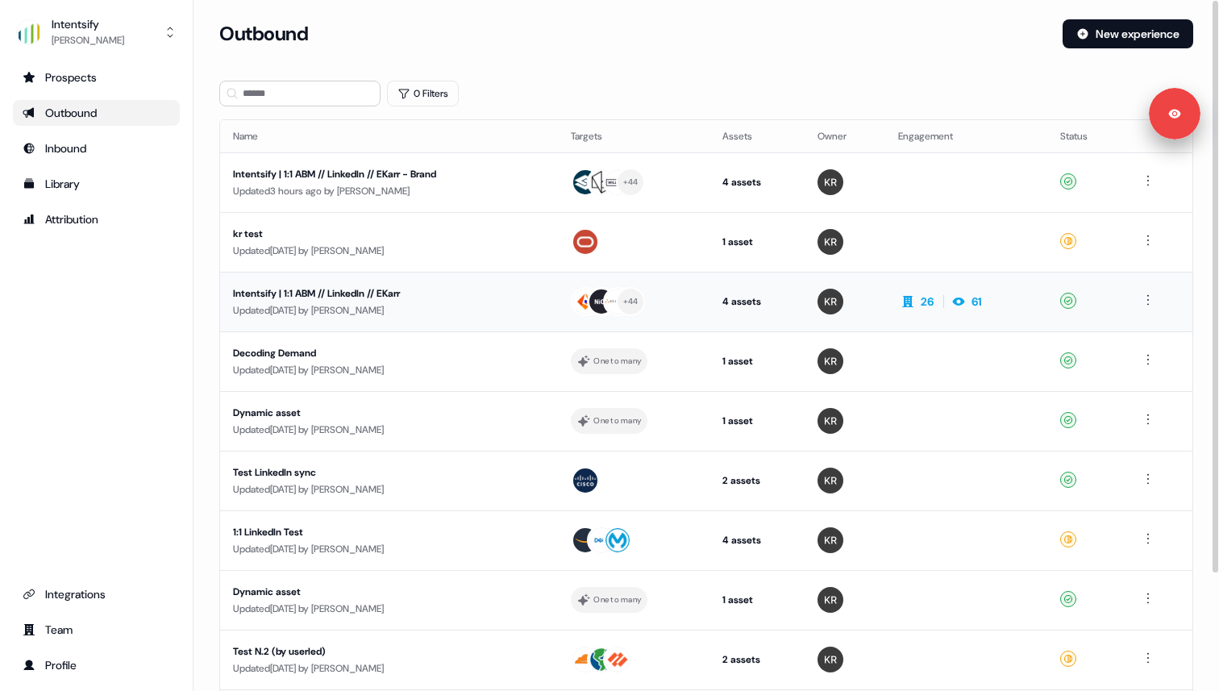
click at [286, 291] on div "Intentsify | 1:1 ABM // LinkedIn // EKarr" at bounding box center [385, 293] width 305 height 16
click at [307, 294] on div "Intentsify | 1:1 ABM // LinkedIn // EKarr" at bounding box center [385, 293] width 305 height 16
click at [473, 314] on div "Updated 15 days ago by Kenna Rooney" at bounding box center [389, 310] width 312 height 16
click at [1151, 304] on html "For the best experience switch devices to a bigger screen. Go to Userled.io Int…" at bounding box center [609, 345] width 1219 height 691
click at [492, 289] on html "For the best experience switch devices to a bigger screen. Go to Userled.io Int…" at bounding box center [609, 345] width 1219 height 691
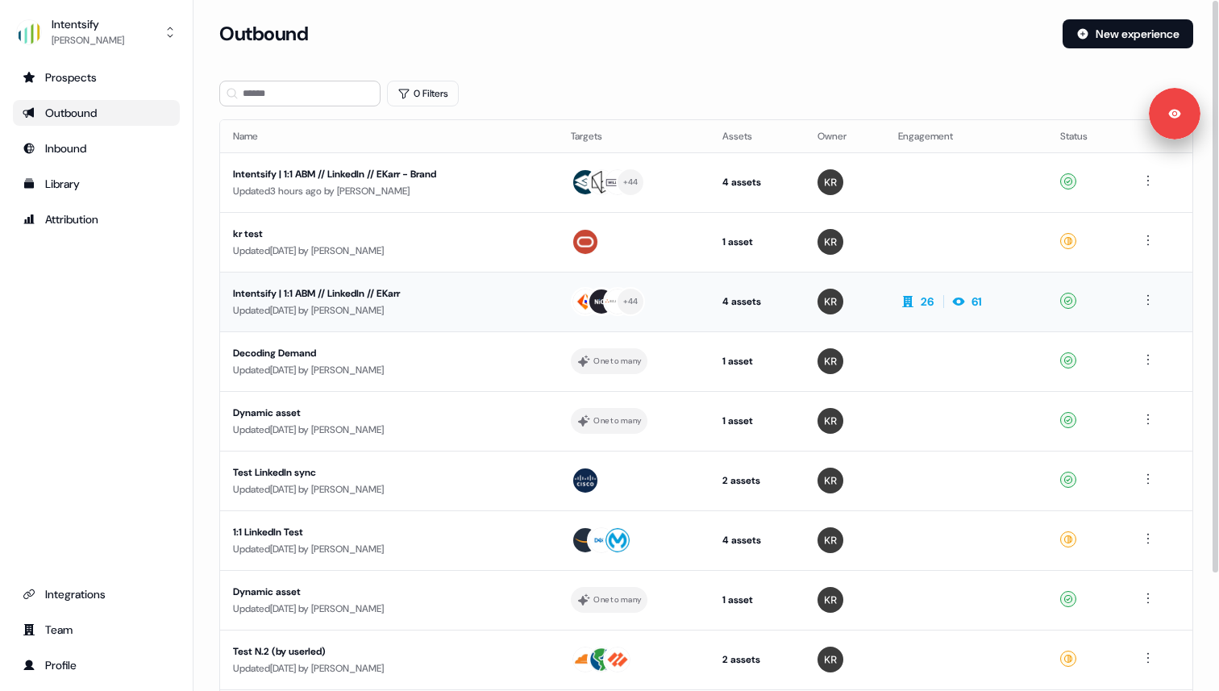
click at [420, 298] on div "Intentsify | 1:1 ABM // LinkedIn // EKarr" at bounding box center [385, 293] width 305 height 16
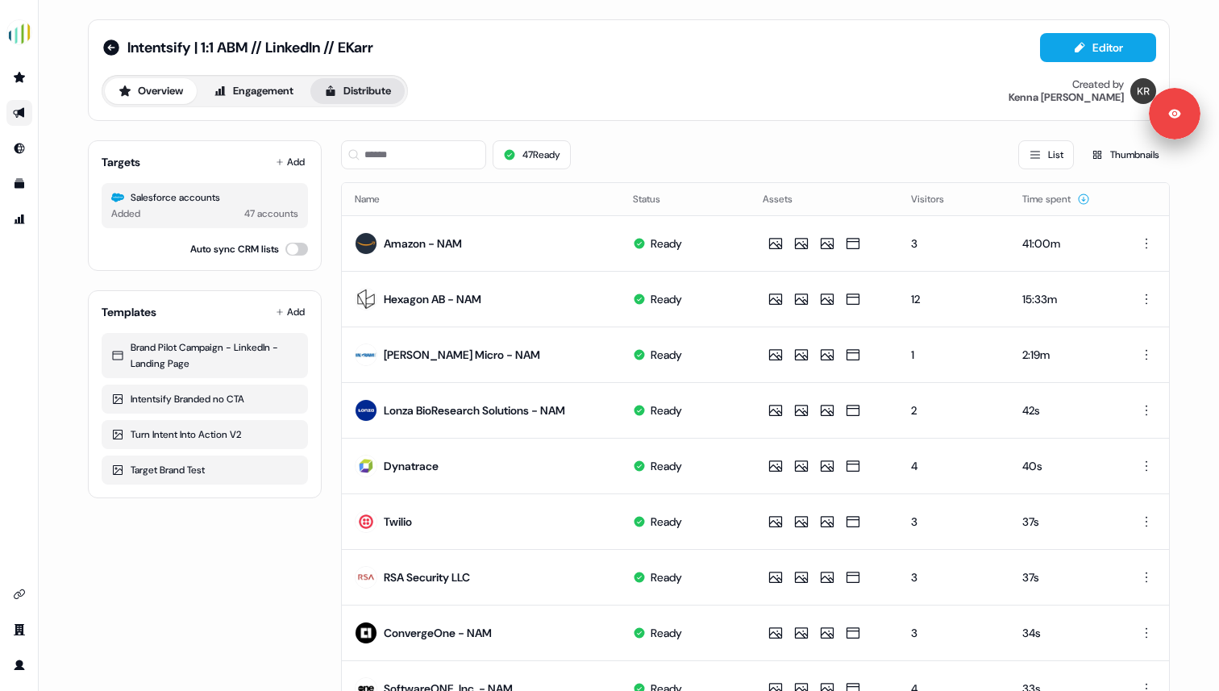
click at [355, 93] on button "Distribute" at bounding box center [357, 91] width 94 height 26
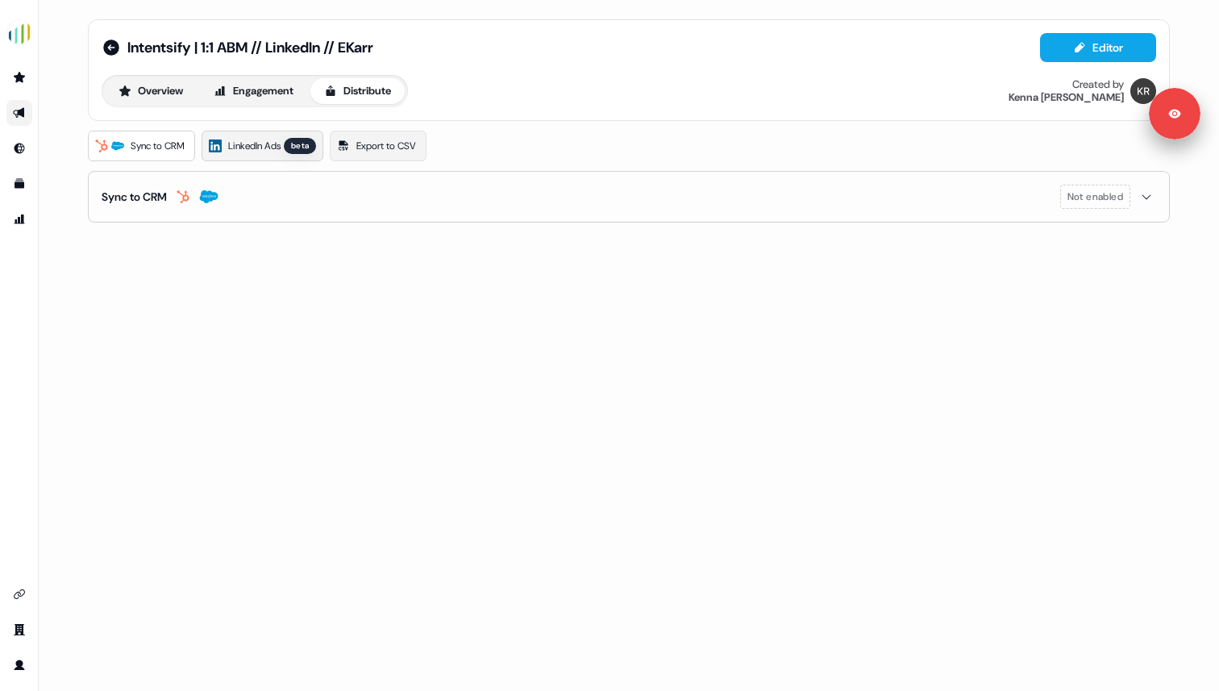
click at [262, 142] on span "LinkedIn Ads" at bounding box center [254, 146] width 52 height 16
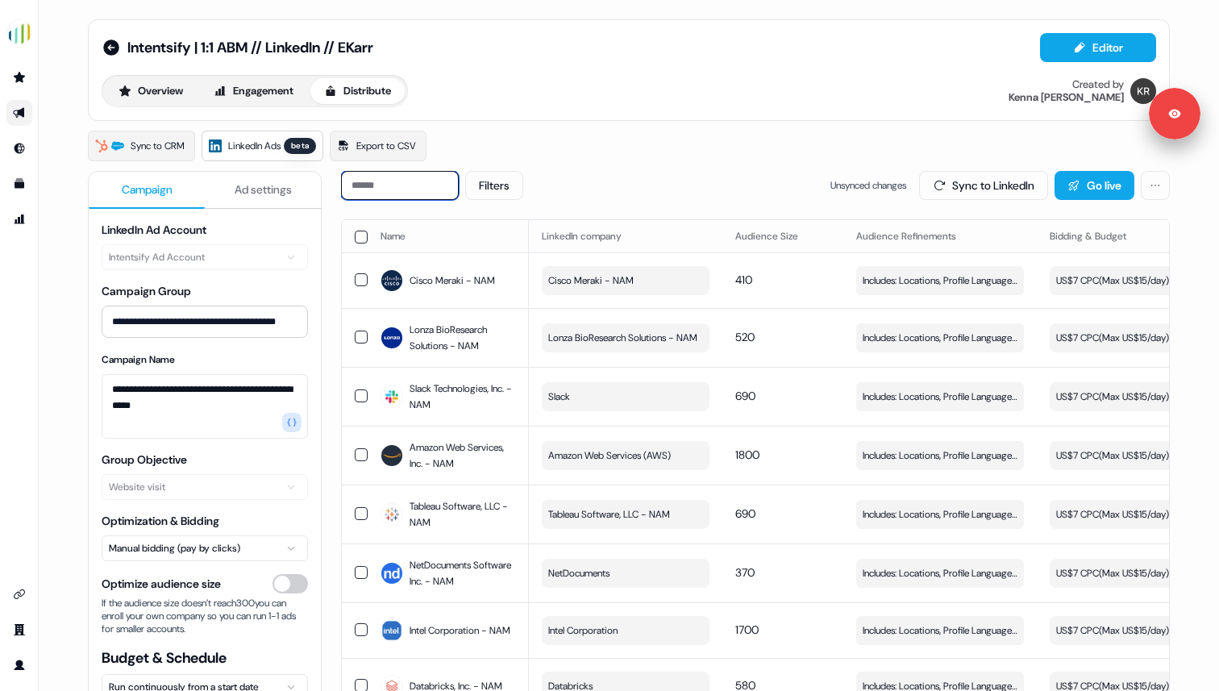
click at [371, 192] on input at bounding box center [400, 185] width 118 height 29
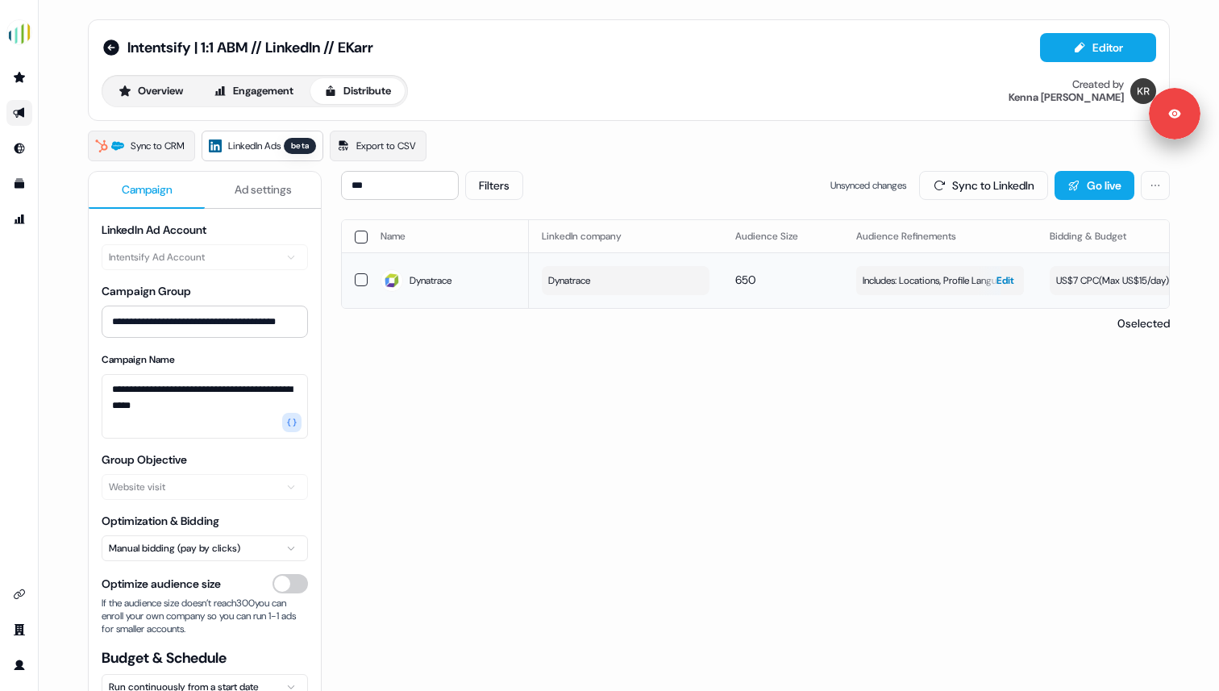
click at [922, 281] on span "Includes: Locations, Profile Language, Job Functions, Job Levels / Excludes: Jo…" at bounding box center [940, 281] width 155 height 16
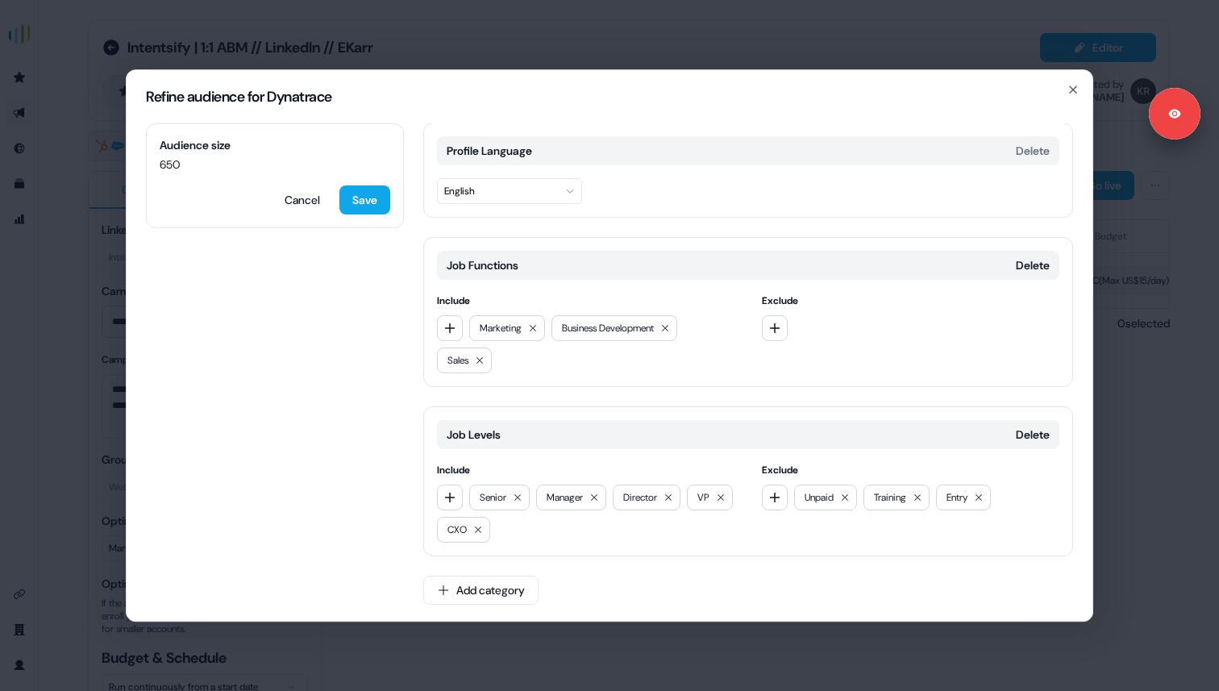
scroll to position [140, 0]
click at [371, 199] on button "Save" at bounding box center [364, 199] width 51 height 29
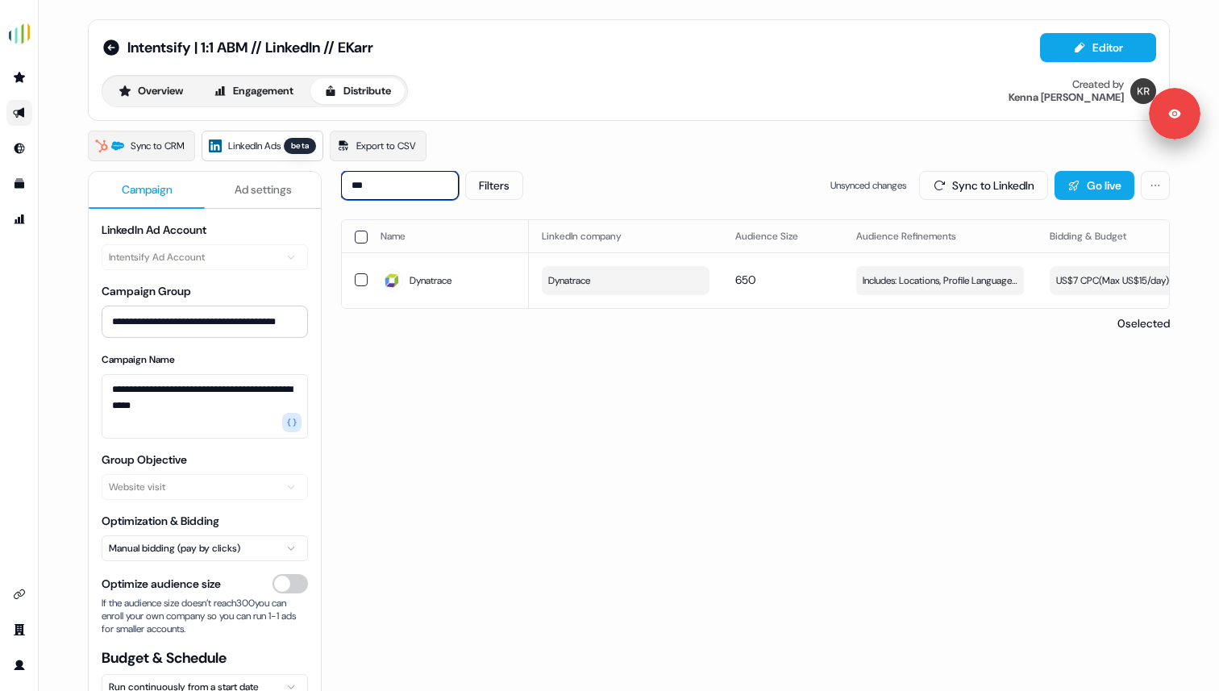
click at [410, 191] on input "***" at bounding box center [400, 185] width 118 height 29
type input "****"
click at [895, 283] on span "Includes: Locations, Profile Language, Job Functions, Job Levels / Excludes: Jo…" at bounding box center [940, 281] width 155 height 16
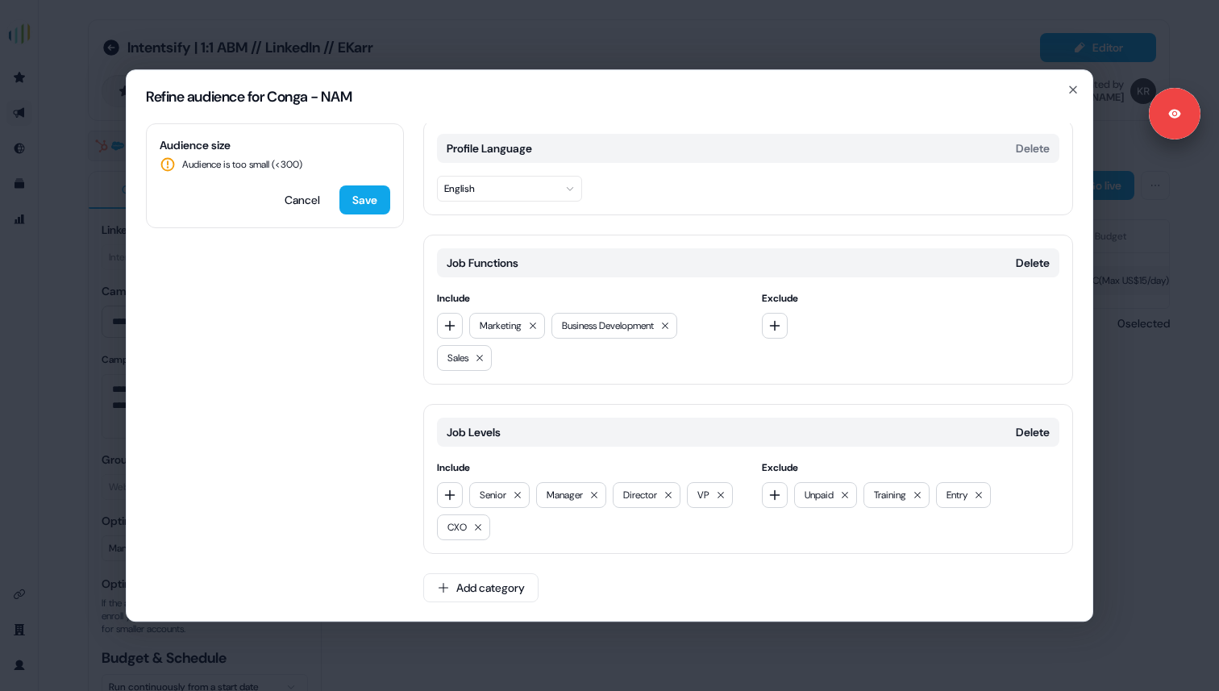
scroll to position [0, 0]
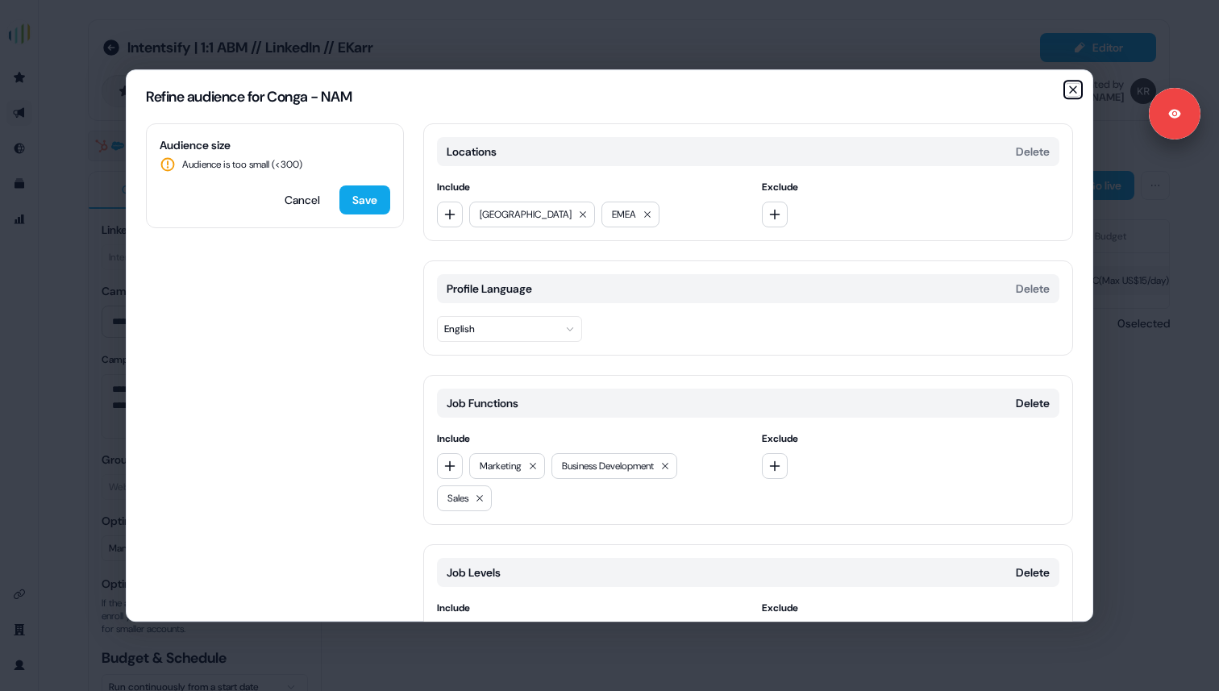
click at [1072, 91] on icon "button" at bounding box center [1073, 89] width 13 height 13
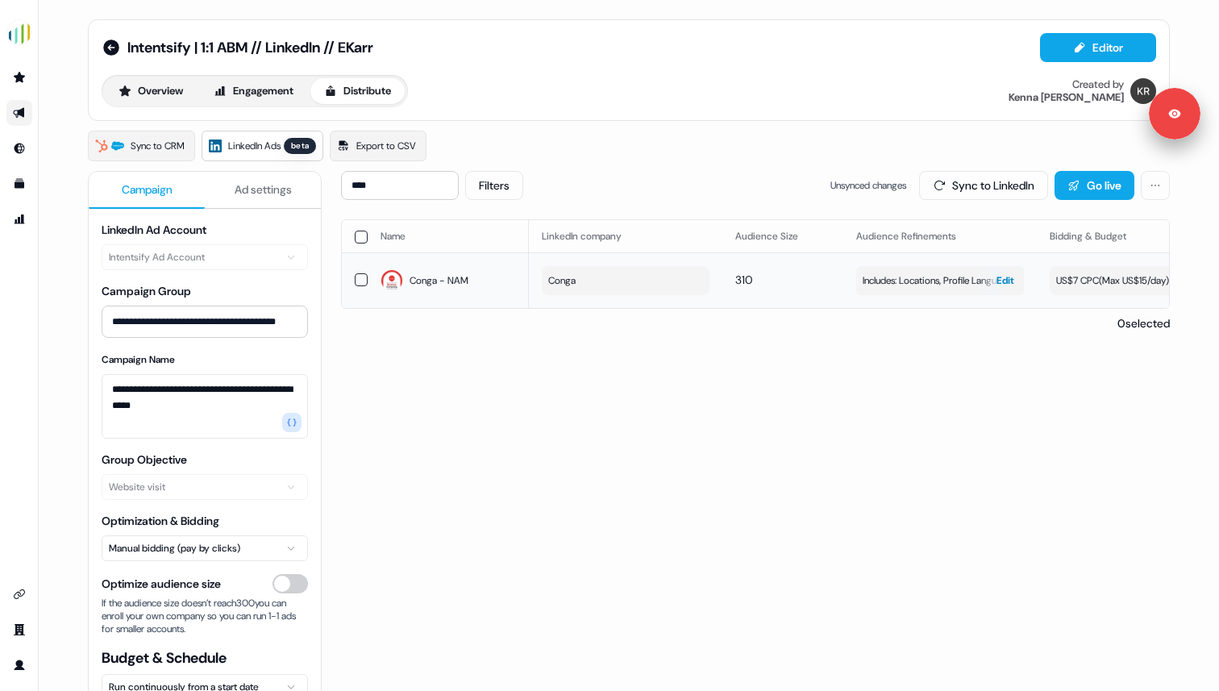
click at [889, 288] on span "Includes: Locations, Profile Language, Job Functions, Job Levels / Excludes: Jo…" at bounding box center [940, 281] width 155 height 16
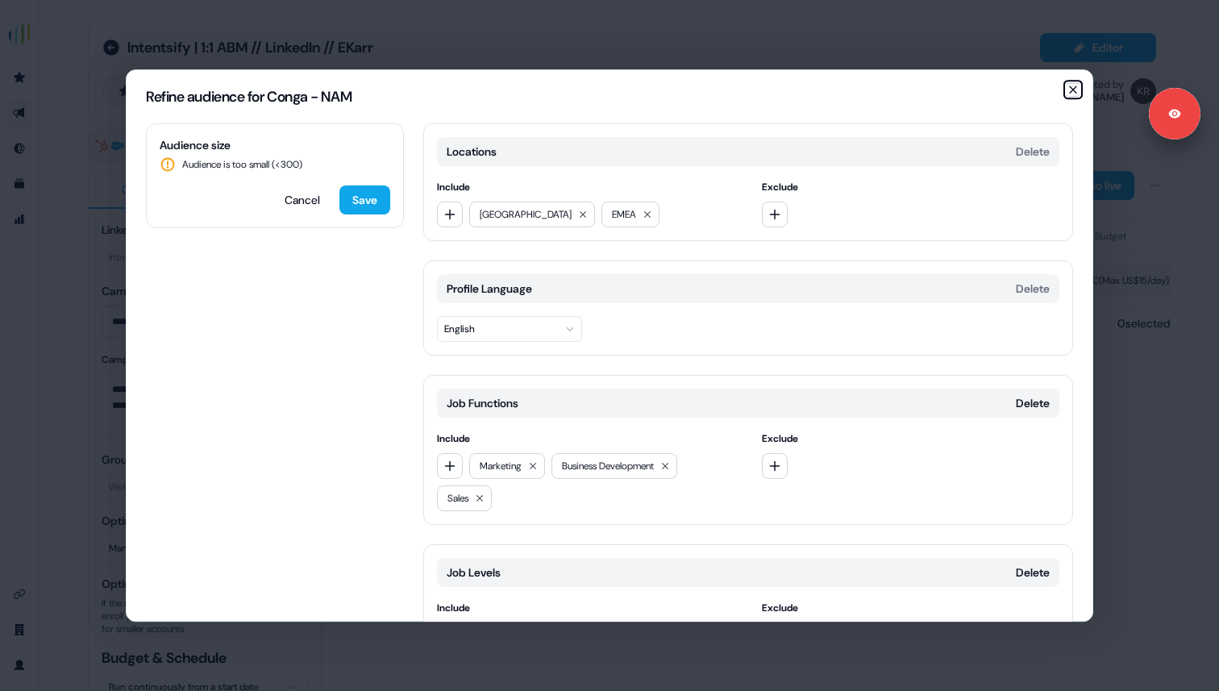
click at [1071, 89] on icon "button" at bounding box center [1073, 89] width 13 height 13
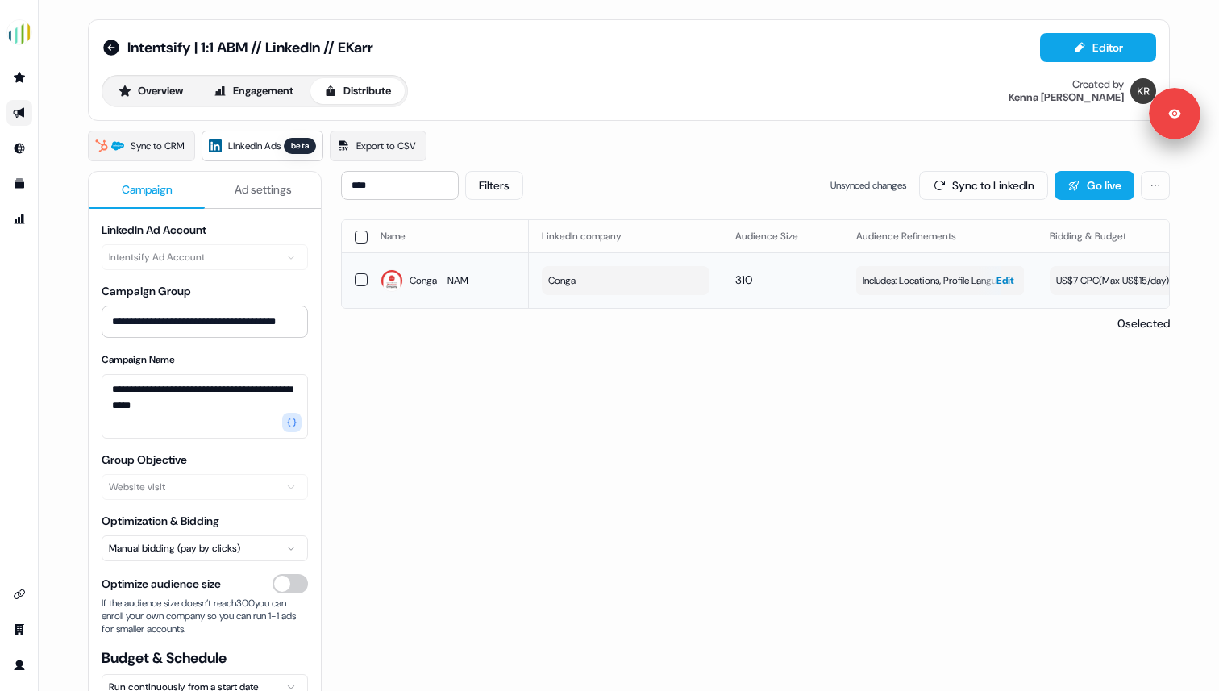
click at [897, 291] on button "Includes: Locations, Profile Language, Job Functions, Job Levels / Excludes: Jo…" at bounding box center [940, 280] width 168 height 29
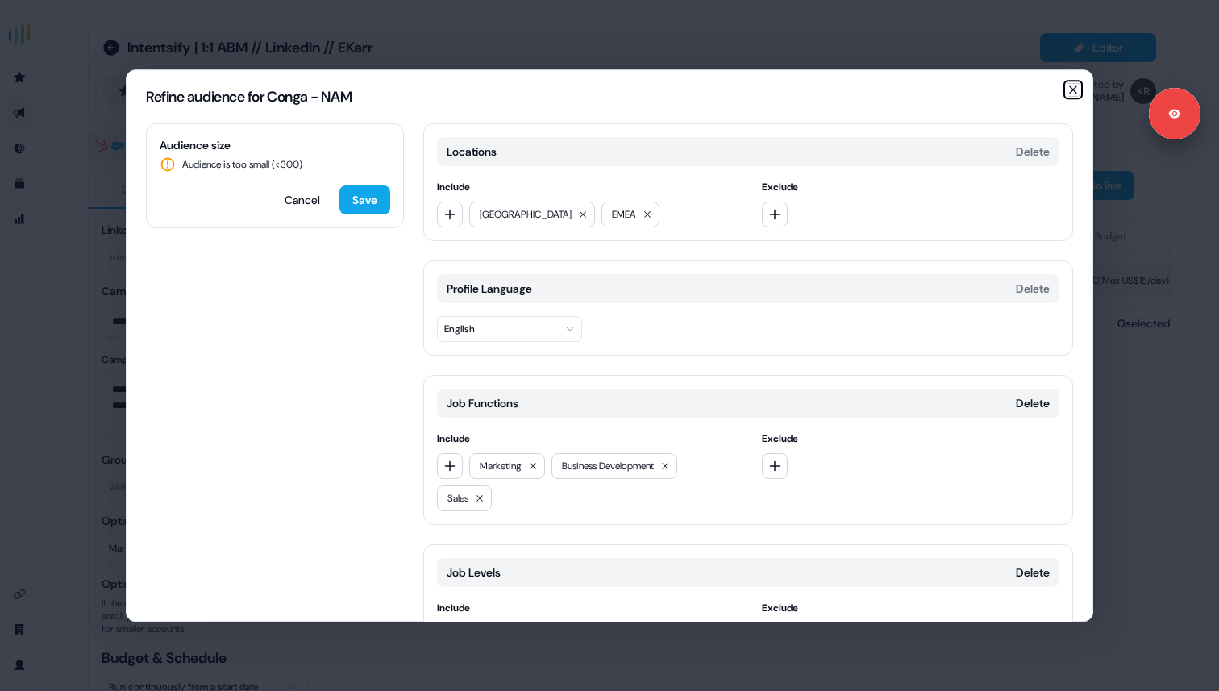
click at [1072, 90] on icon "button" at bounding box center [1073, 89] width 13 height 13
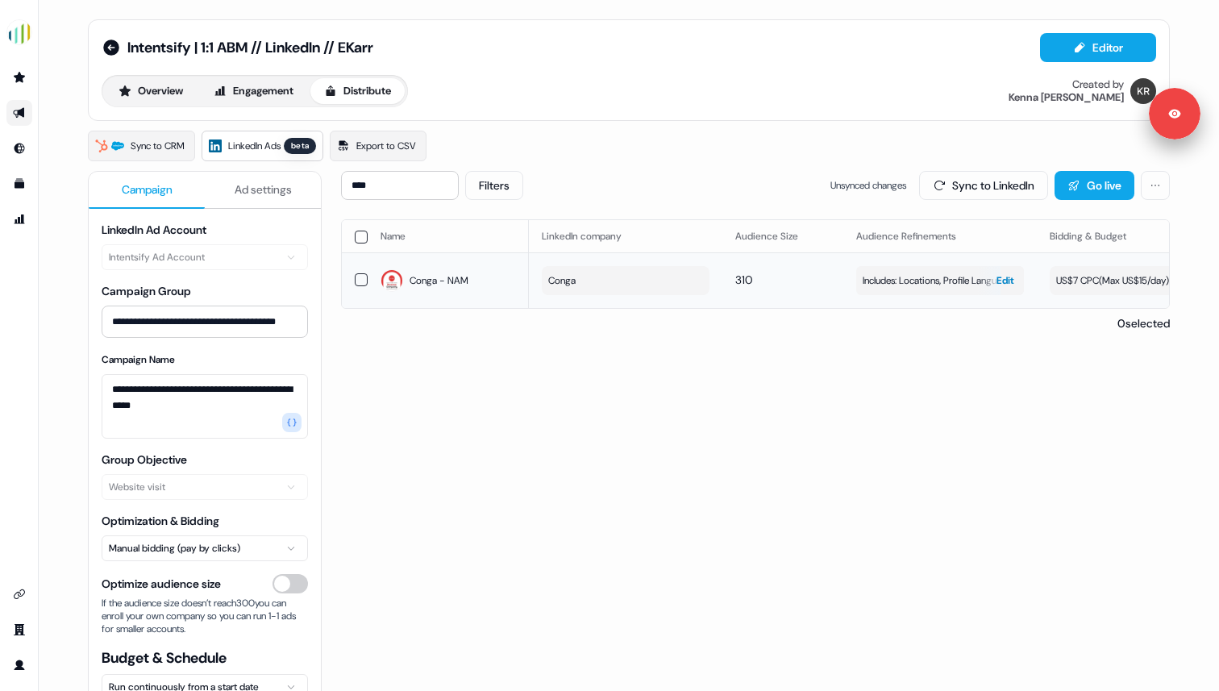
click at [903, 285] on span "Includes: Locations, Profile Language, Job Functions, Job Levels / Excludes: Jo…" at bounding box center [940, 281] width 155 height 16
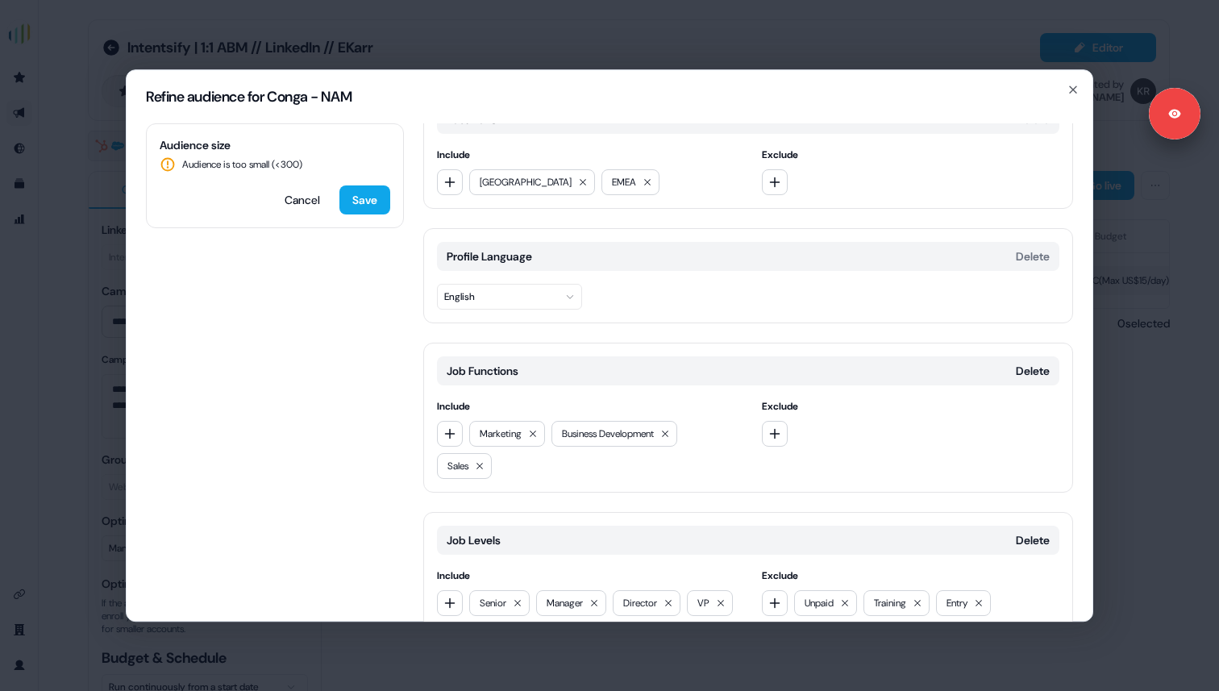
scroll to position [140, 0]
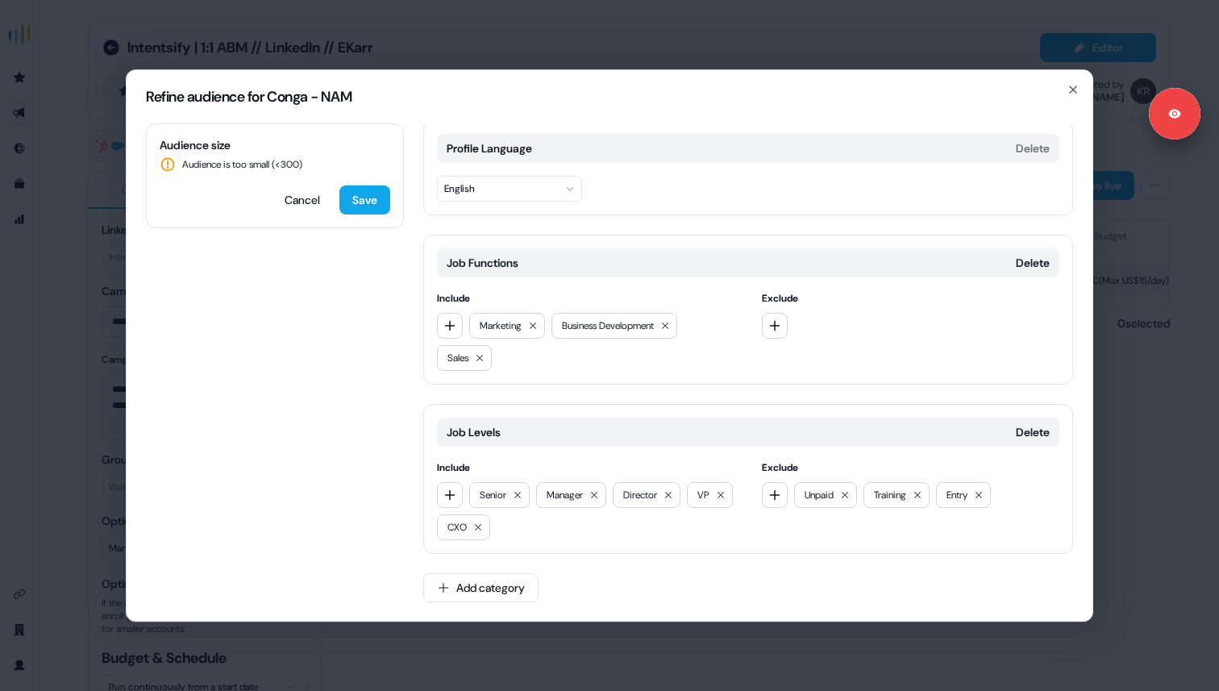
click at [1073, 98] on div "Refine audience for Conga - NAM" at bounding box center [610, 96] width 966 height 53
click at [1072, 92] on icon "button" at bounding box center [1073, 89] width 13 height 13
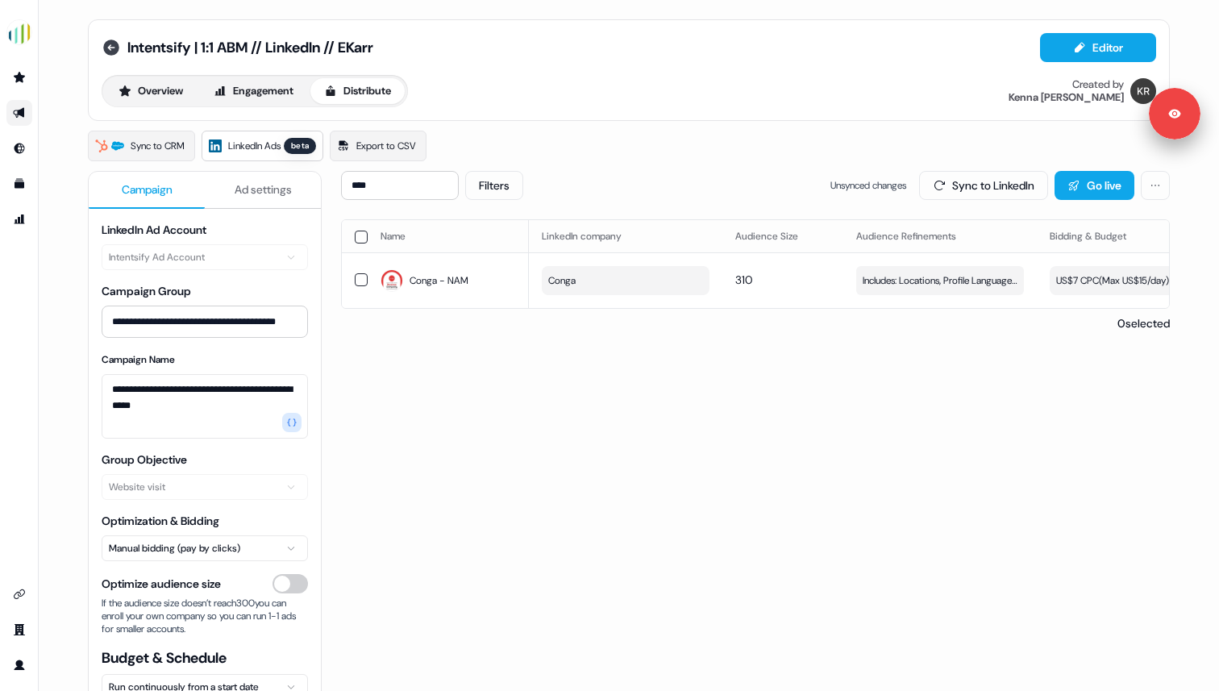
click at [106, 51] on icon at bounding box center [111, 48] width 16 height 16
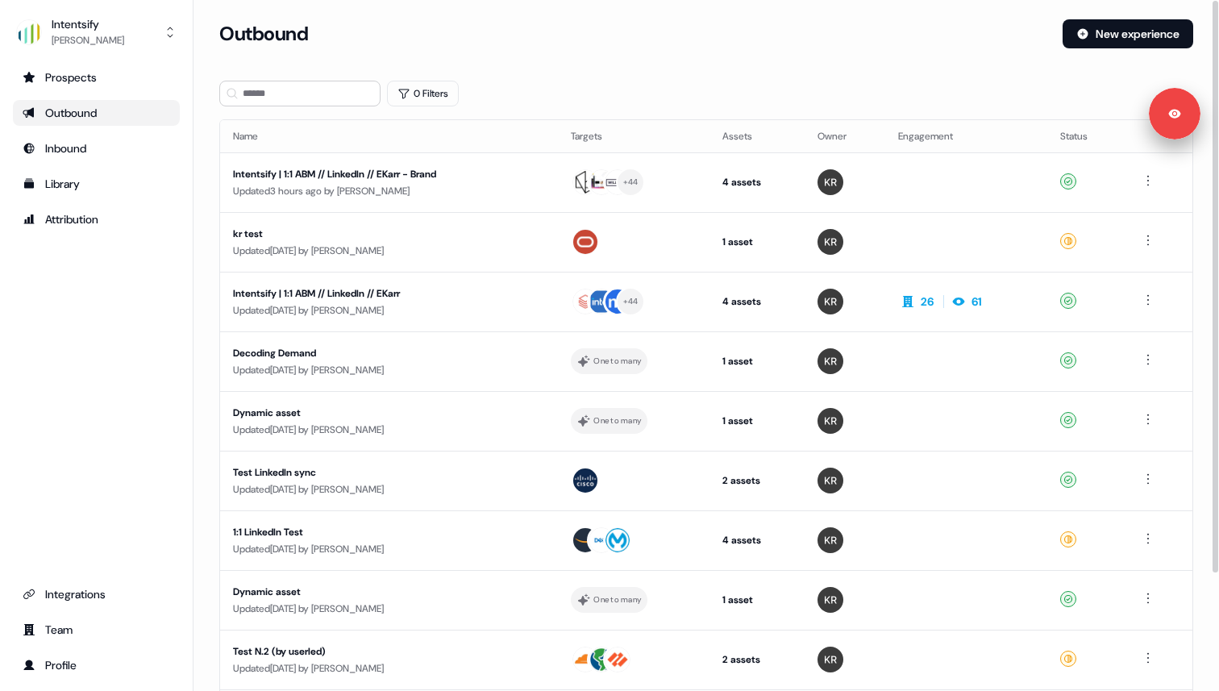
click at [635, 71] on section "Loading... Outbound New experience 0 Filters Name Targets Assets Owner Engageme…" at bounding box center [707, 426] width 1026 height 814
